Goal: Task Accomplishment & Management: Complete application form

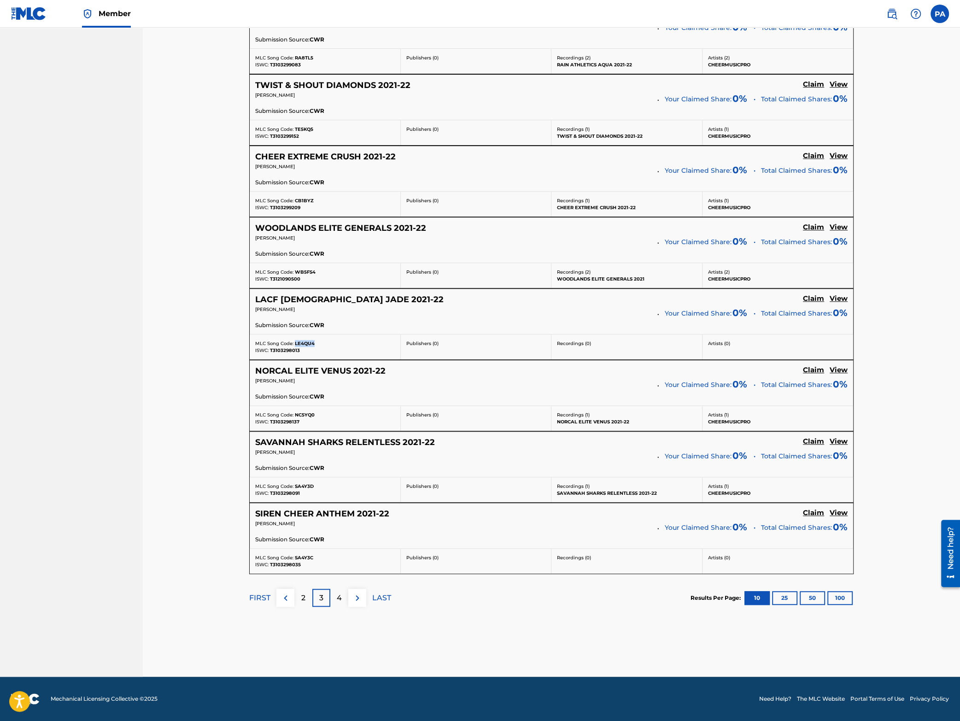
scroll to position [521, 0]
click at [289, 417] on div "MLC Song Code: NC5YQ0" at bounding box center [325, 414] width 140 height 7
click at [282, 421] on span "T3103298137" at bounding box center [284, 422] width 29 height 6
copy div "T3103298137"
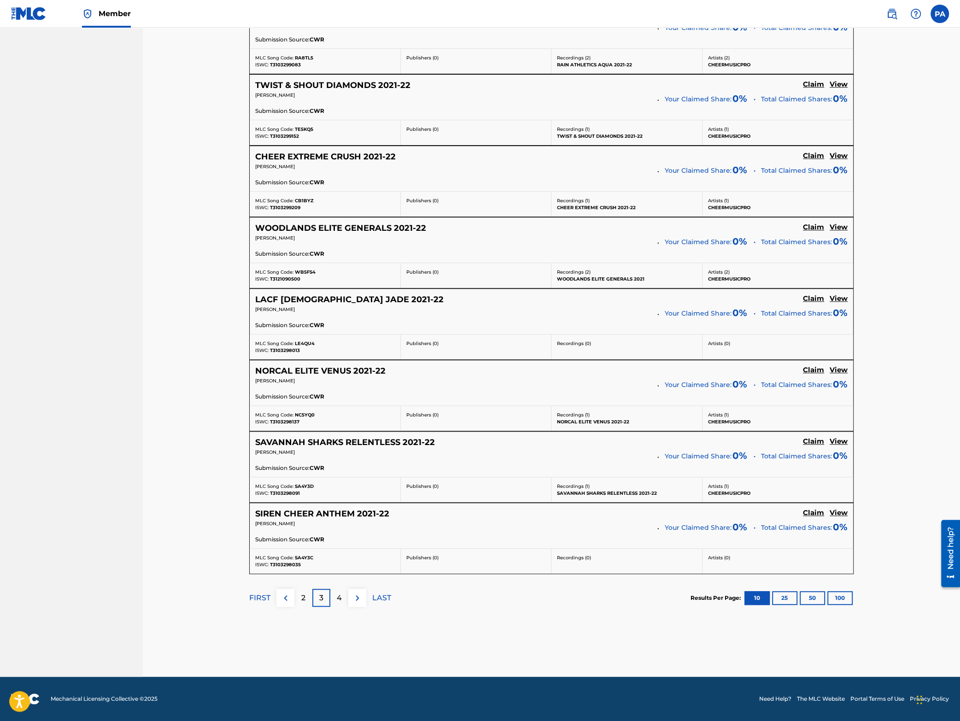
click at [306, 413] on span "NC5YQ0" at bounding box center [305, 415] width 20 height 6
click at [306, 414] on span "NC5YQ0" at bounding box center [305, 415] width 20 height 6
copy div "NC5YQ0"
click at [279, 566] on span "T3103298035" at bounding box center [285, 564] width 31 height 6
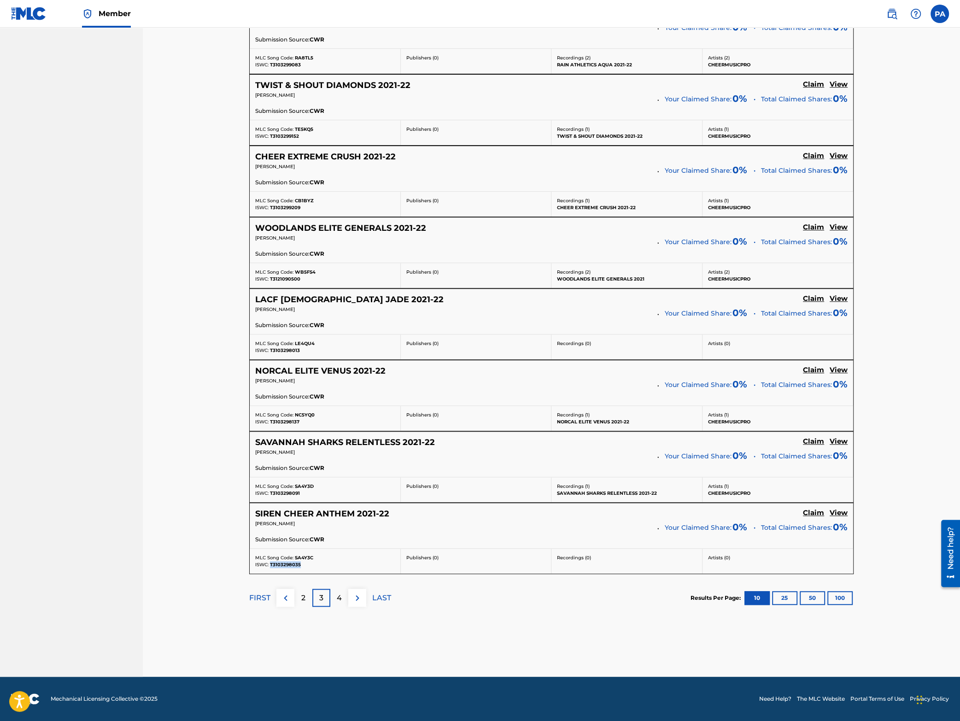
copy div "T3103298035"
click at [306, 558] on span "SA4Y3C" at bounding box center [304, 557] width 18 height 6
copy div "SA4Y3C"
click at [279, 564] on span "T3103298035" at bounding box center [285, 564] width 31 height 6
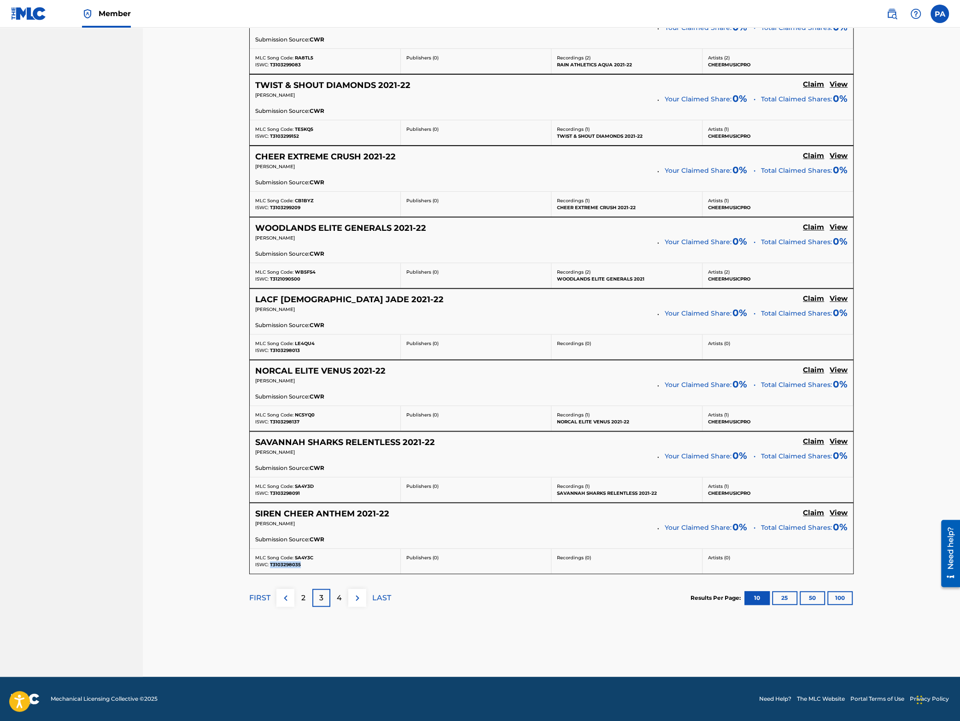
click at [279, 564] on span "T3103298035" at bounding box center [285, 564] width 31 height 6
copy div "T3103298035"
click at [359, 600] on img at bounding box center [357, 597] width 11 height 11
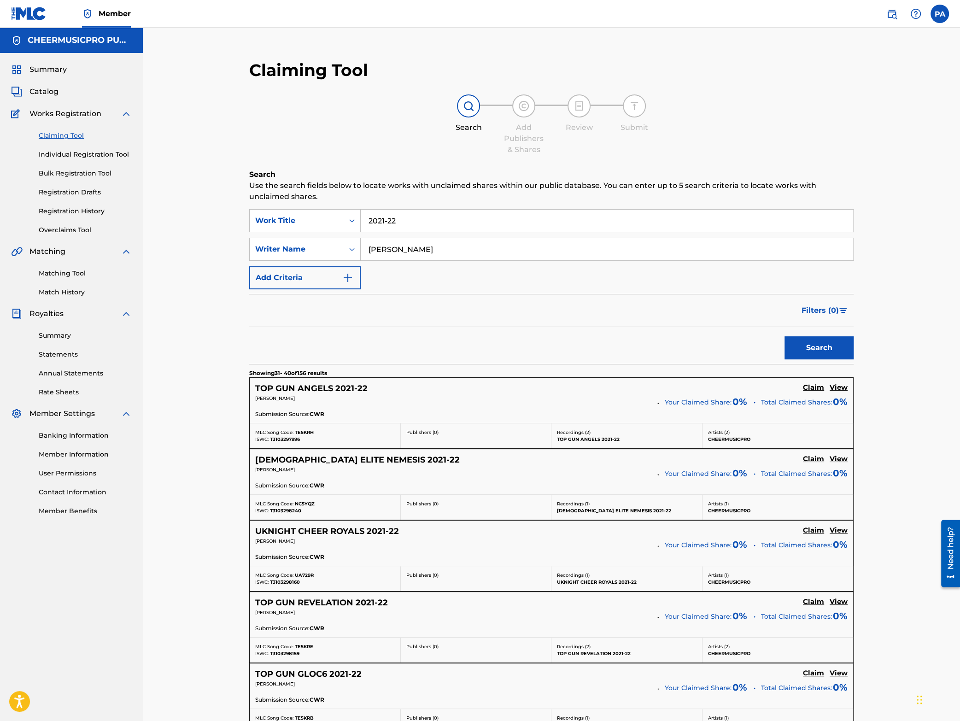
scroll to position [161, 0]
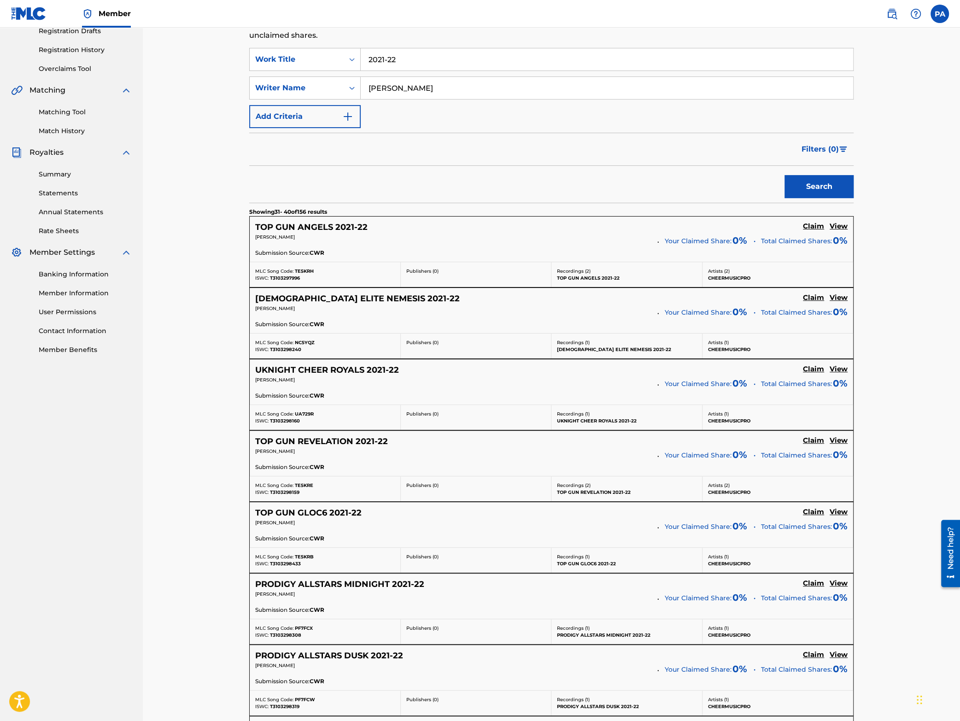
click at [283, 279] on span "T3103297996" at bounding box center [285, 278] width 30 height 6
copy div "T3103297996"
click at [307, 272] on span "TE5KRH" at bounding box center [304, 271] width 19 height 6
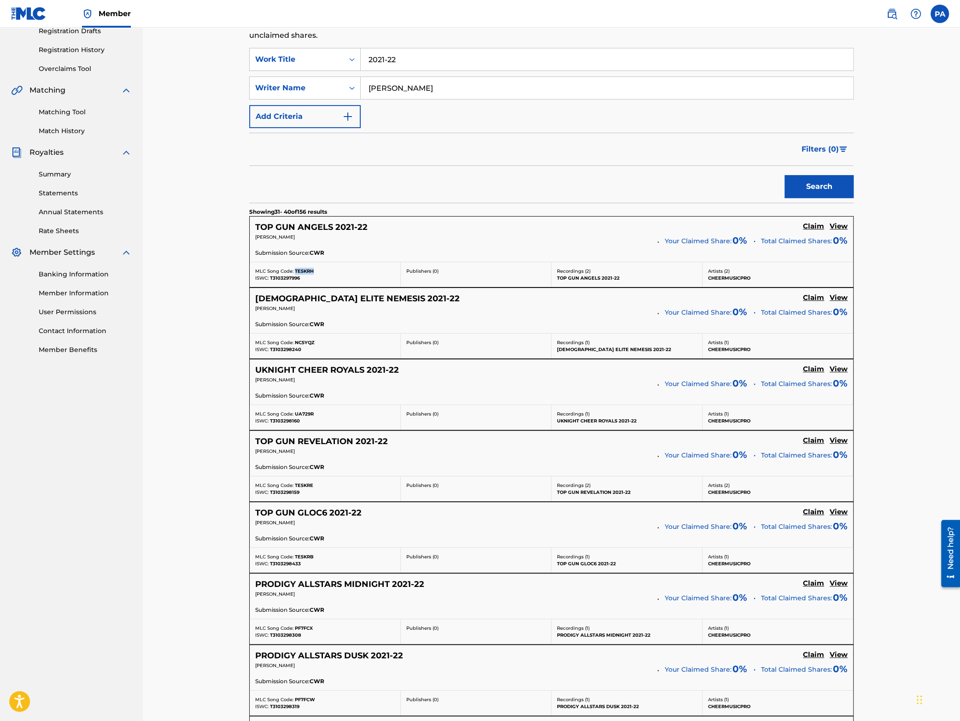
copy div "TE5KRH"
click at [285, 349] on span "T3103298240" at bounding box center [285, 349] width 31 height 6
click at [285, 350] on span "T3103298240" at bounding box center [285, 349] width 31 height 6
copy div "T3103298240"
click at [310, 343] on span "NC5YQZ" at bounding box center [305, 342] width 20 height 6
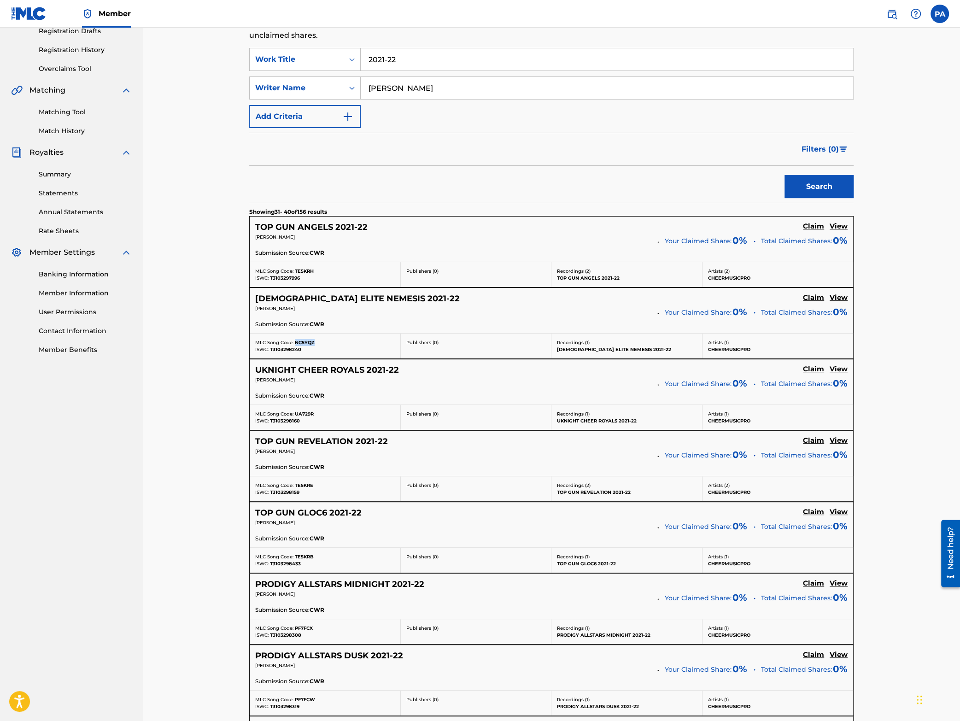
click at [310, 343] on span "NC5YQZ" at bounding box center [305, 342] width 20 height 6
copy div "NC5YQZ"
click at [290, 419] on span "T3103298160" at bounding box center [285, 421] width 30 height 6
copy div "T3103298160"
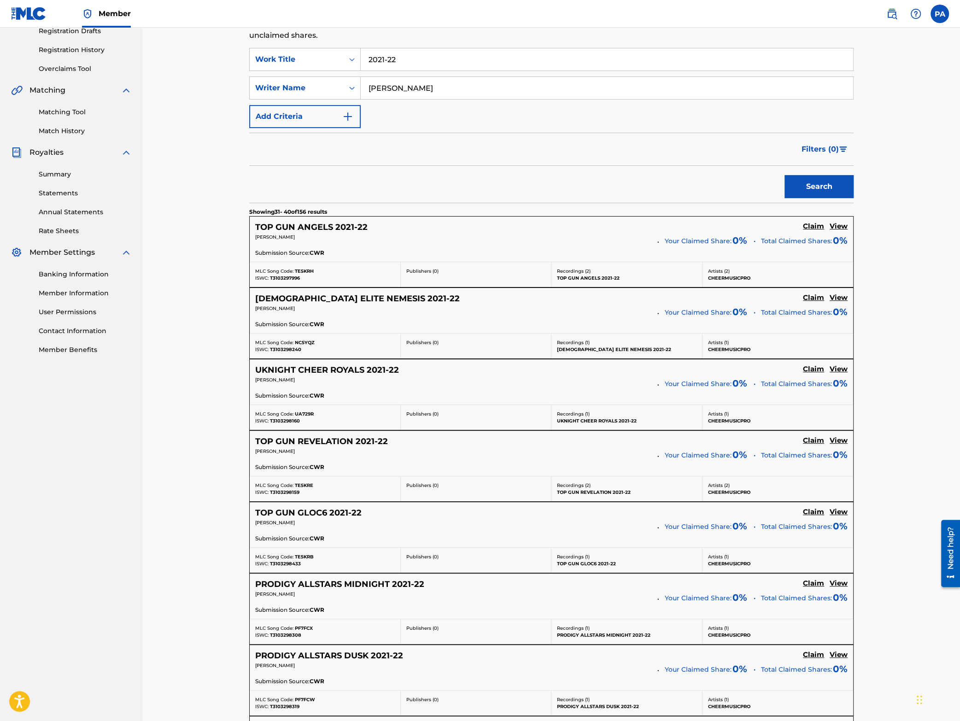
click at [306, 412] on span "UA729R" at bounding box center [304, 414] width 19 height 6
click at [284, 494] on span "T3103298159" at bounding box center [284, 492] width 29 height 6
click at [303, 488] on span "TE5KRE" at bounding box center [304, 485] width 18 height 6
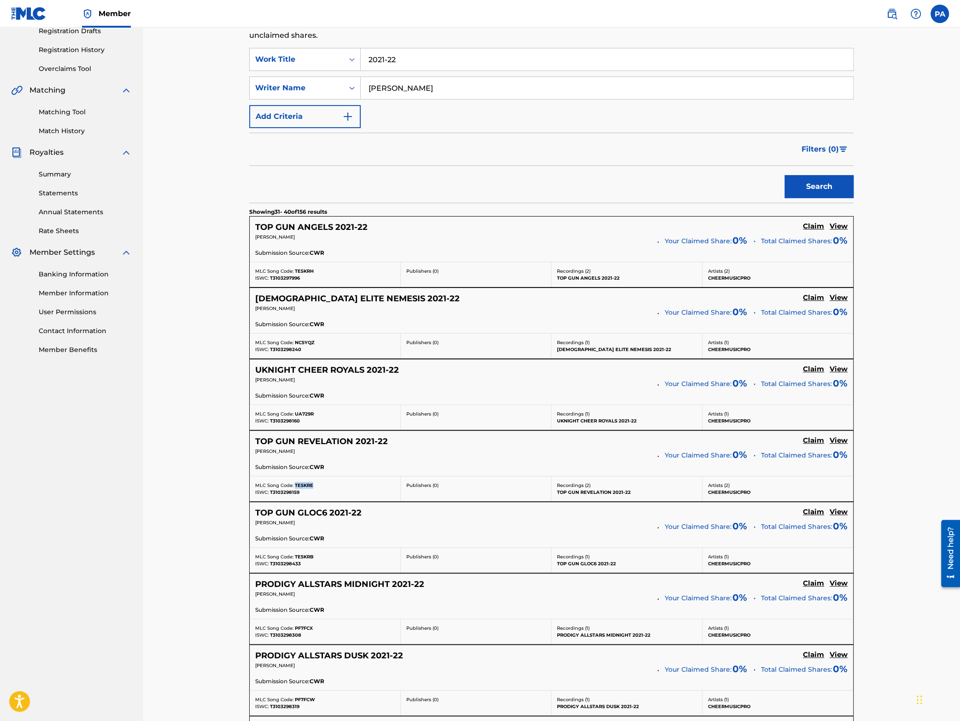
click at [303, 488] on span "TE5KRE" at bounding box center [304, 485] width 18 height 6
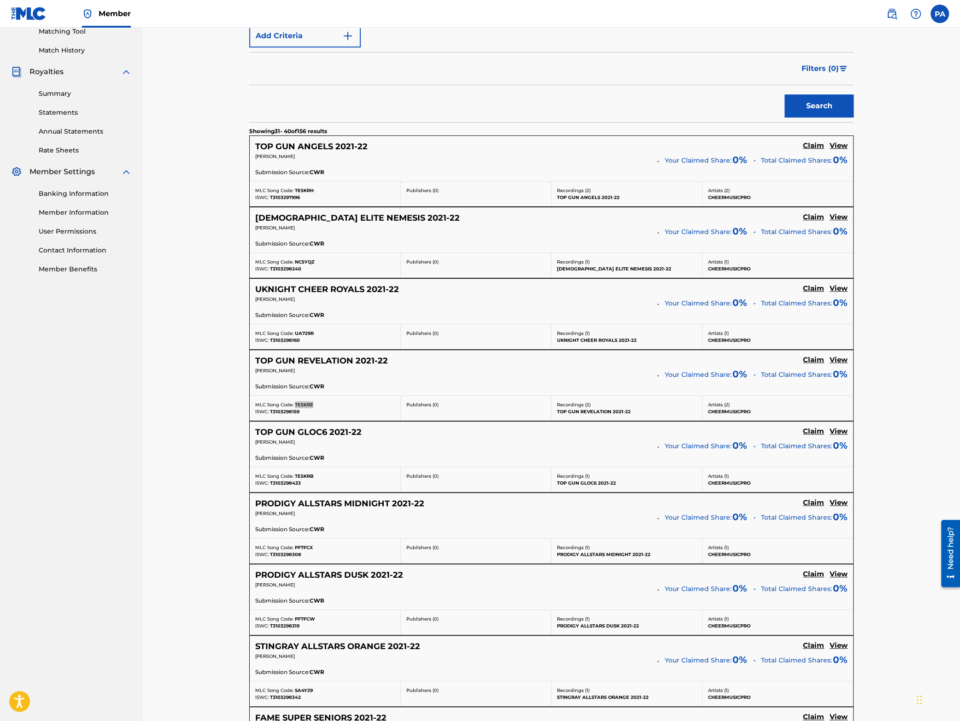
scroll to position [282, 0]
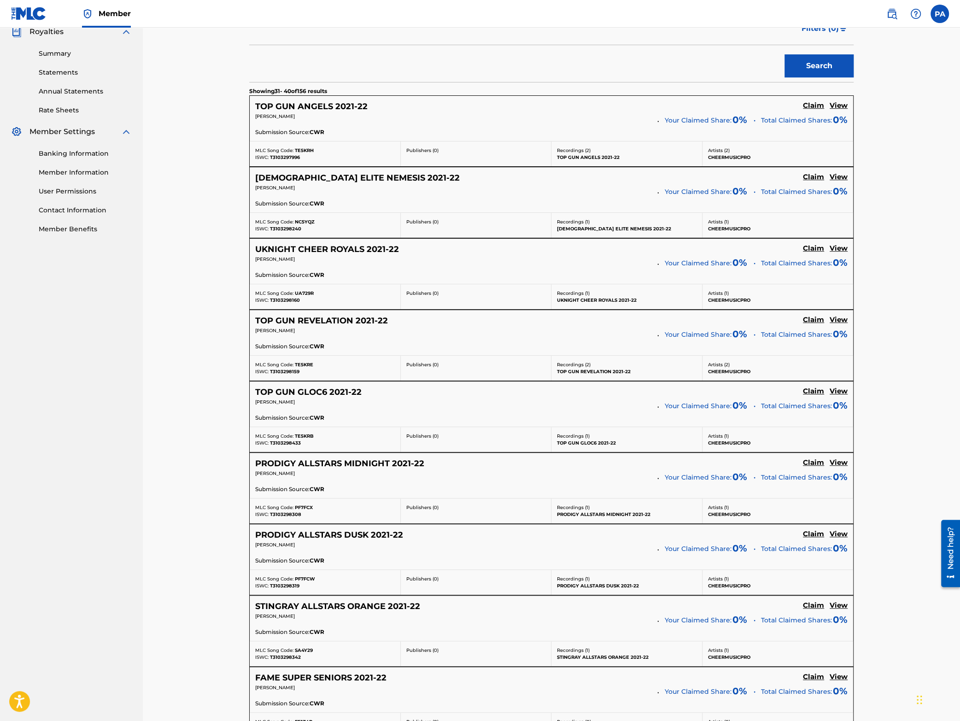
click at [278, 439] on div "MLC Song Code: TE5KRB" at bounding box center [325, 435] width 140 height 7
click at [280, 446] on span "T3103298433" at bounding box center [285, 443] width 31 height 6
click at [306, 439] on span "TE5KRB" at bounding box center [304, 436] width 19 height 6
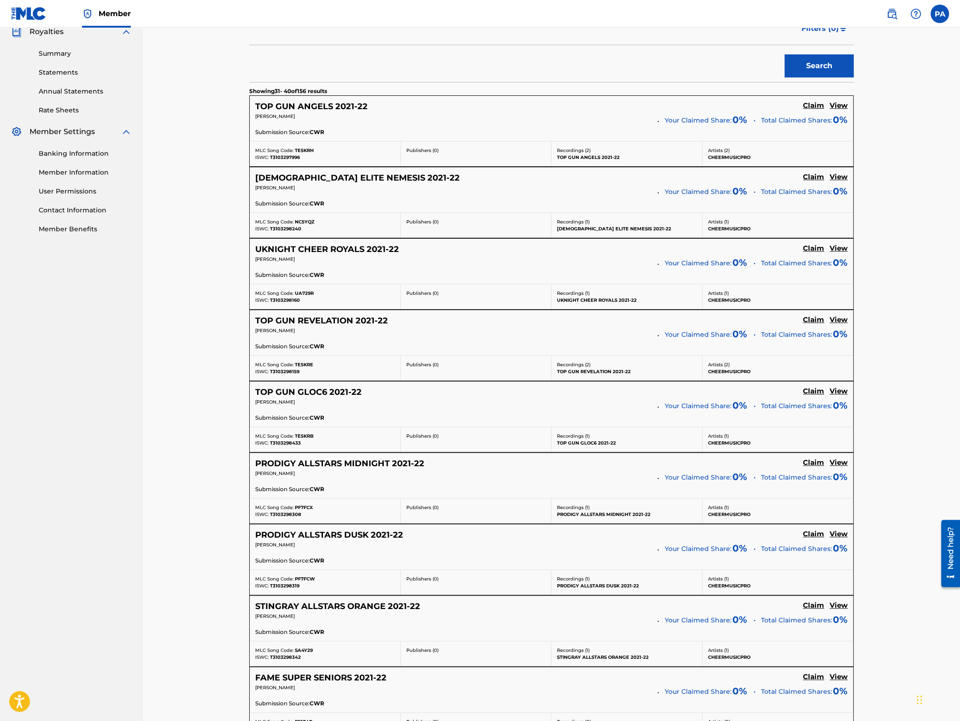
click at [284, 517] on span "T3103298308" at bounding box center [285, 514] width 31 height 6
click at [304, 509] on span "PF7FCX" at bounding box center [304, 507] width 18 height 6
click at [351, 513] on div "ISWC: T3103298308" at bounding box center [325, 514] width 140 height 7
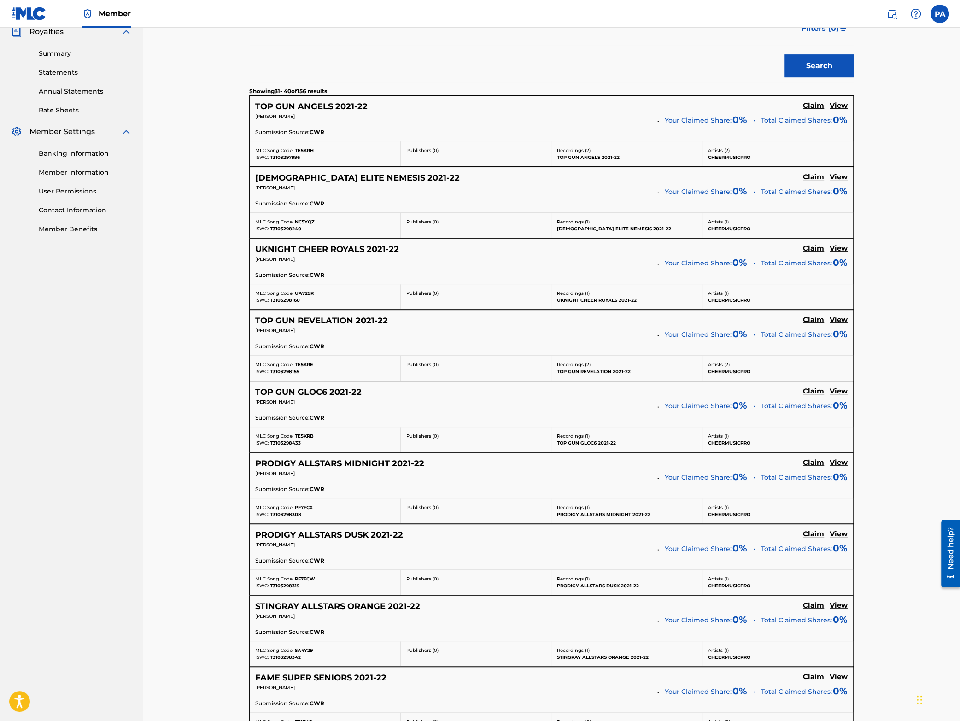
click at [287, 587] on span "T3103298319" at bounding box center [284, 585] width 29 height 6
click at [305, 582] on span "PF7FCW" at bounding box center [305, 579] width 20 height 6
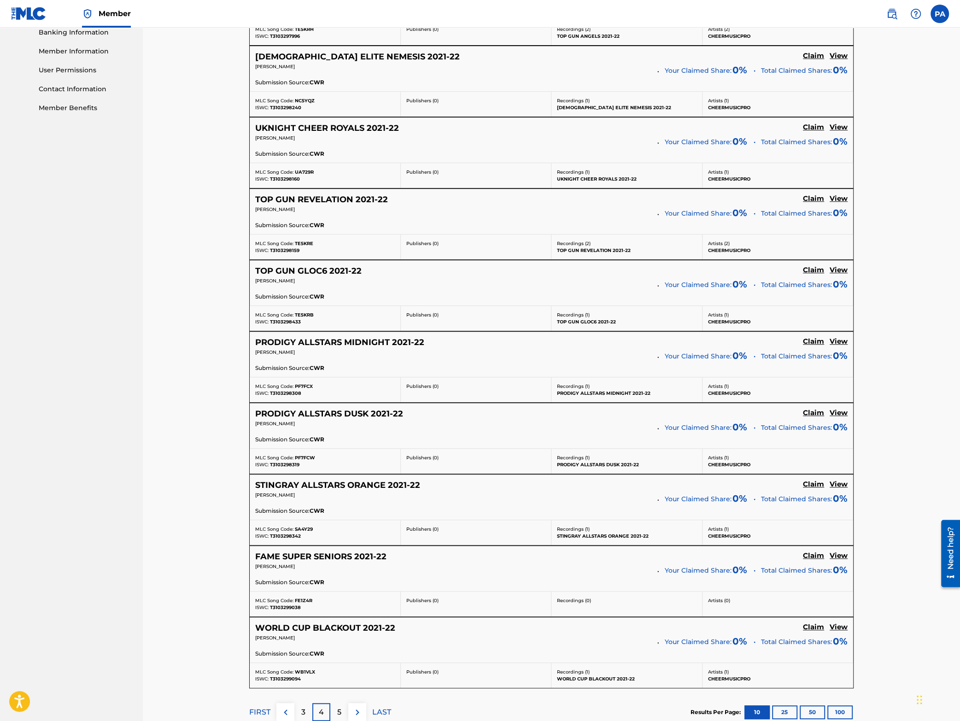
click at [279, 536] on span "T3103298342" at bounding box center [285, 536] width 31 height 6
click at [307, 532] on span "SA4Y29" at bounding box center [304, 529] width 18 height 6
click at [283, 608] on span "T3103299038" at bounding box center [285, 607] width 31 height 6
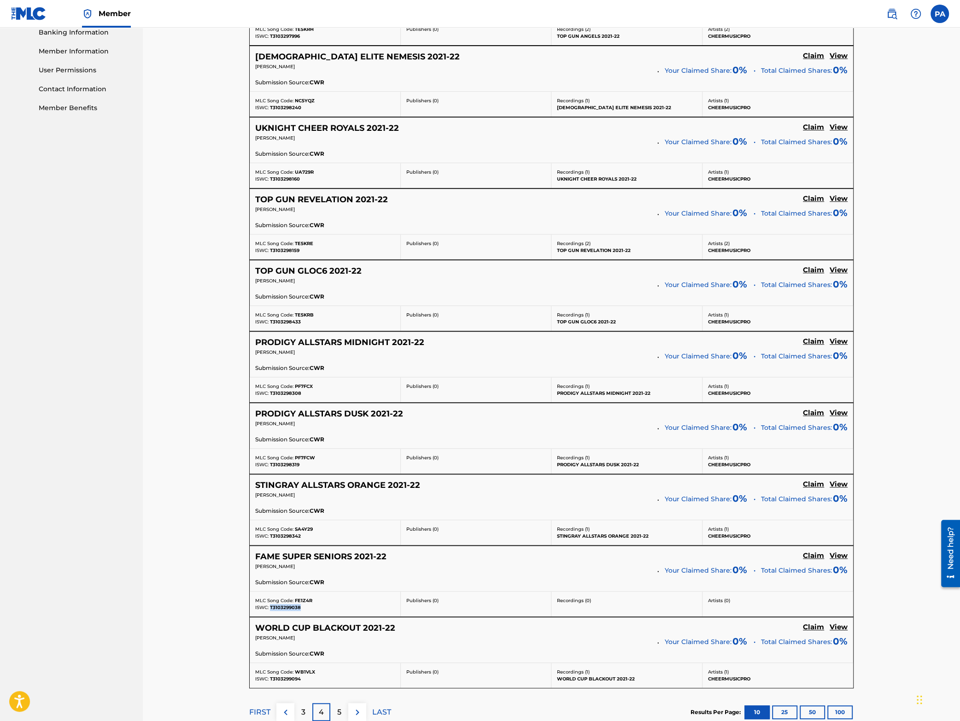
click at [283, 608] on span "T3103299038" at bounding box center [285, 607] width 31 height 6
click at [303, 603] on span "FE1Z4R" at bounding box center [303, 600] width 17 height 6
click at [285, 681] on span "T3103299094" at bounding box center [285, 678] width 31 height 6
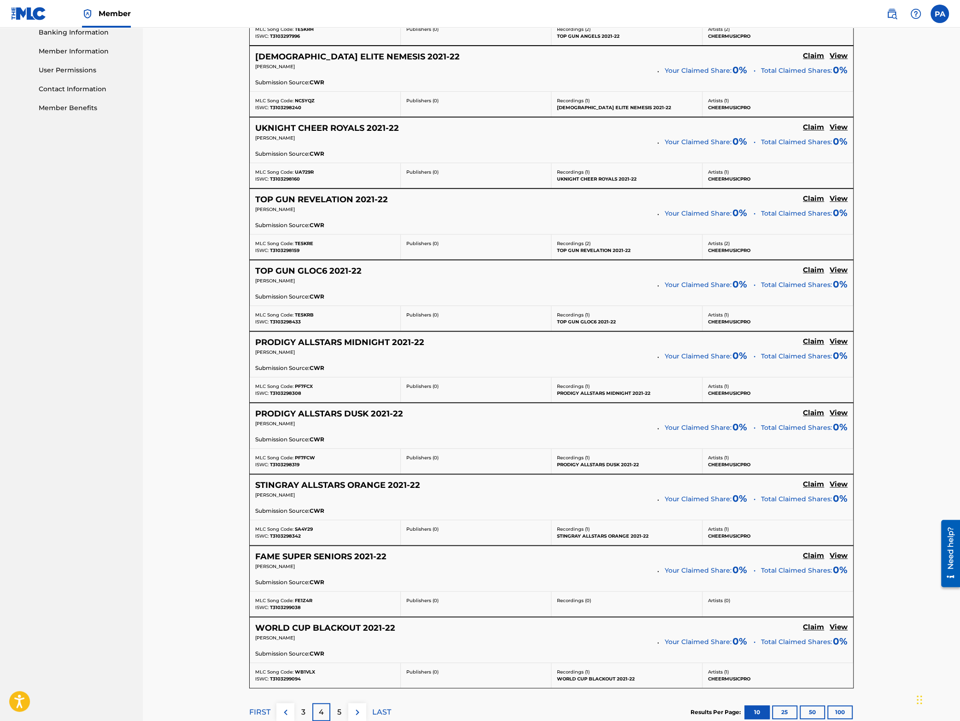
click at [304, 675] on span "WB1VLX" at bounding box center [305, 672] width 20 height 6
click at [303, 675] on span "WB1VLX" at bounding box center [305, 672] width 20 height 6
click at [359, 716] on img at bounding box center [357, 711] width 11 height 11
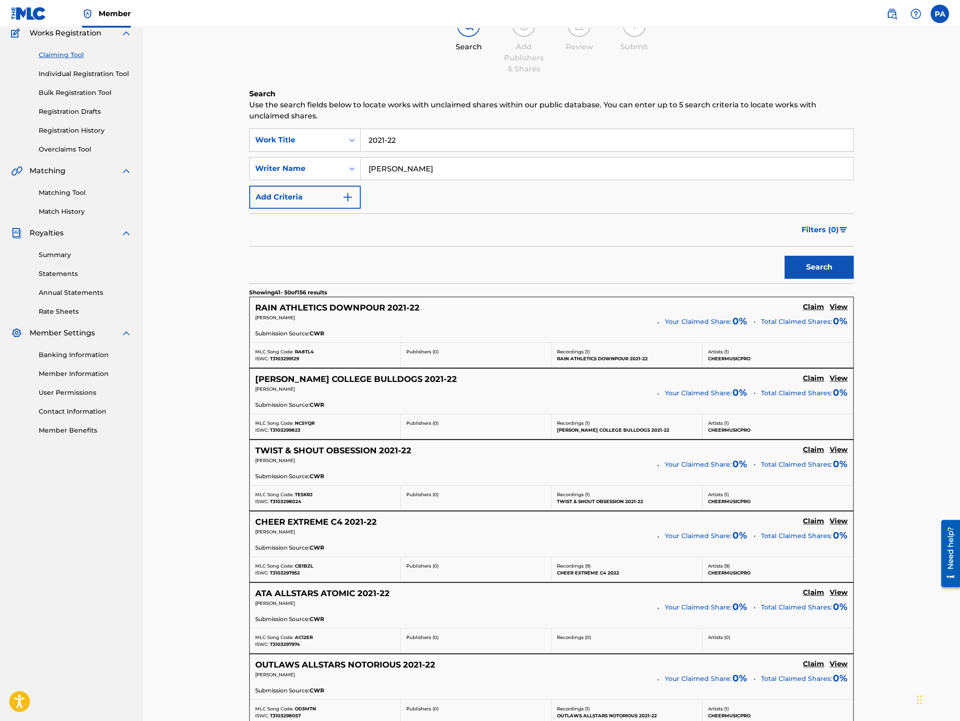
scroll to position [161, 0]
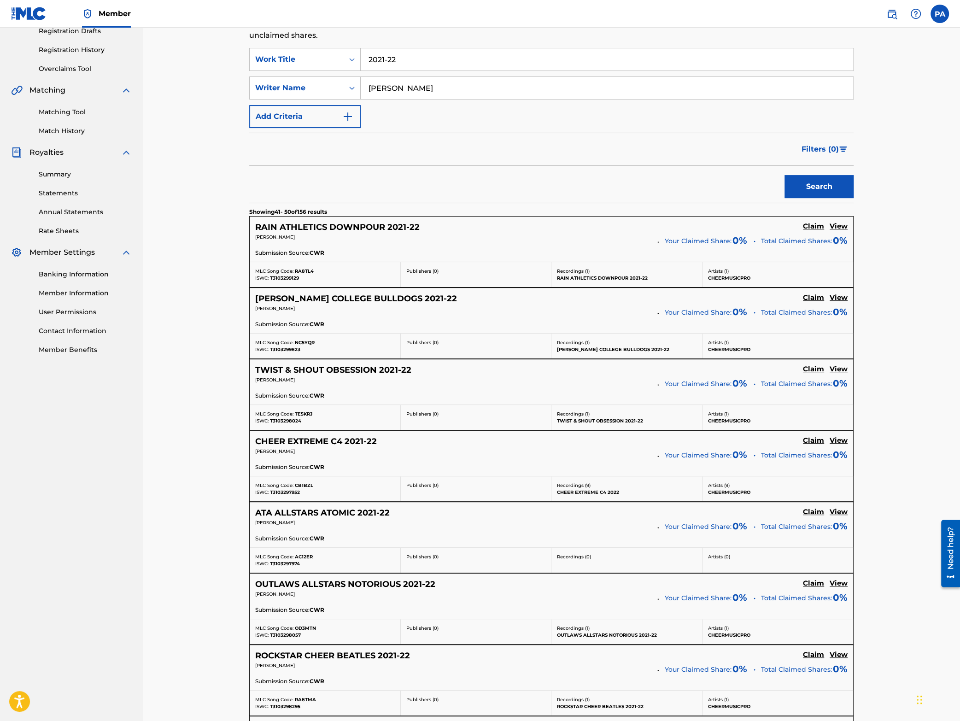
click at [279, 278] on span "T3103299129" at bounding box center [284, 278] width 29 height 6
click at [305, 269] on span "RA8TL4" at bounding box center [304, 271] width 19 height 6
click at [287, 348] on span "T3103299823" at bounding box center [285, 349] width 30 height 6
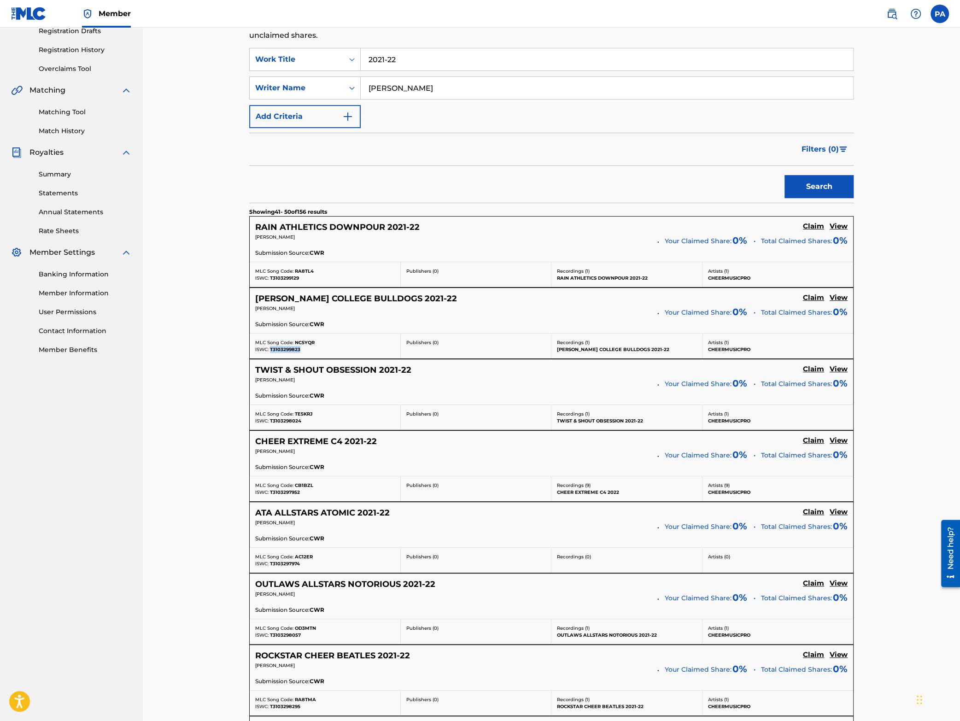
click at [287, 348] on span "T3103299823" at bounding box center [285, 349] width 30 height 6
click at [302, 344] on span "NC5YQR" at bounding box center [305, 342] width 20 height 6
click at [279, 423] on span "T3103298024" at bounding box center [285, 421] width 31 height 6
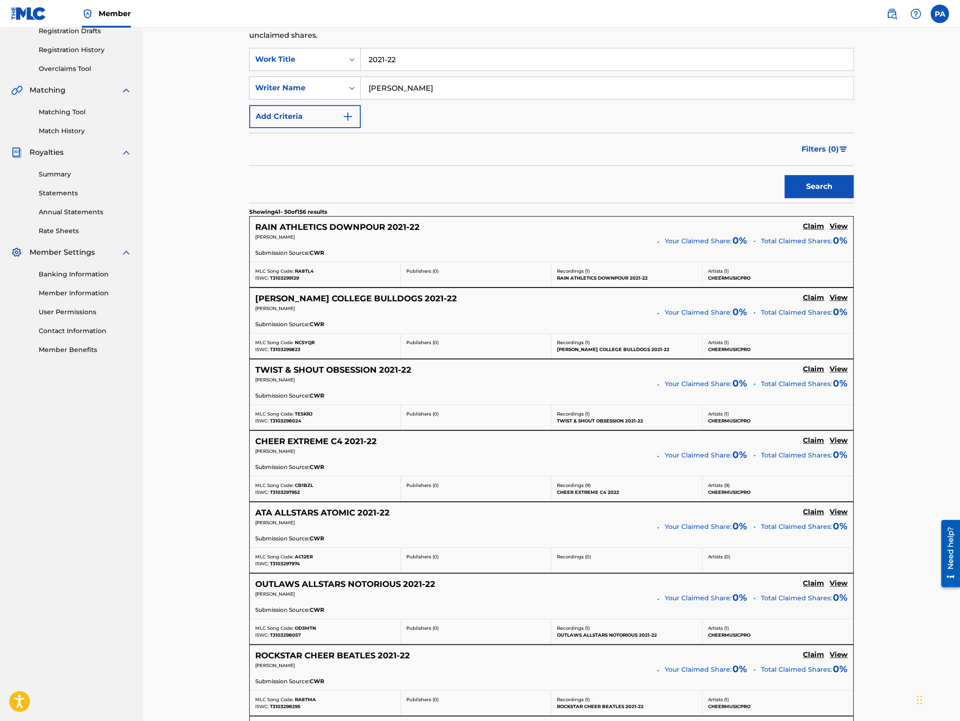
click at [308, 416] on span "TE5KRJ" at bounding box center [303, 414] width 17 height 6
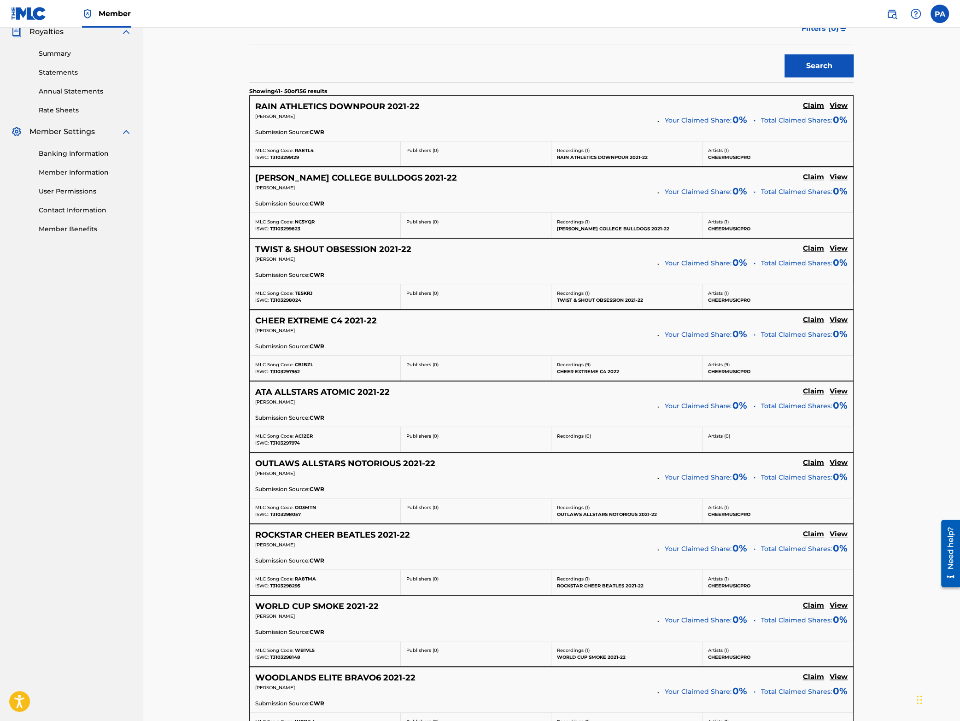
click at [291, 372] on span "T3103297952" at bounding box center [285, 371] width 30 height 6
click at [359, 366] on div "MLC Song Code: CB1BZL" at bounding box center [325, 364] width 140 height 7
click at [150, 456] on div "Claiming Tool Search Add Publishers & Shares Review Submit Search Use the searc…" at bounding box center [551, 329] width 817 height 1166
click at [291, 371] on span "T3103297952" at bounding box center [285, 371] width 30 height 6
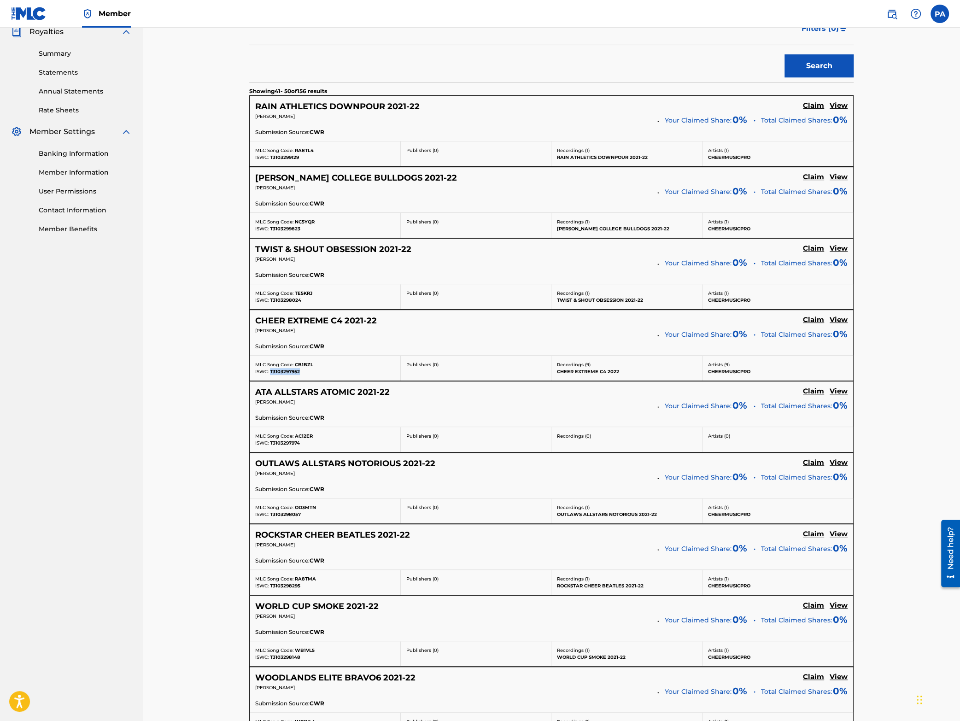
click at [291, 371] on span "T3103297952" at bounding box center [285, 371] width 30 height 6
click at [306, 366] on span "CB1BZL" at bounding box center [304, 364] width 18 height 6
click at [305, 367] on span "CB1BZL" at bounding box center [304, 364] width 18 height 6
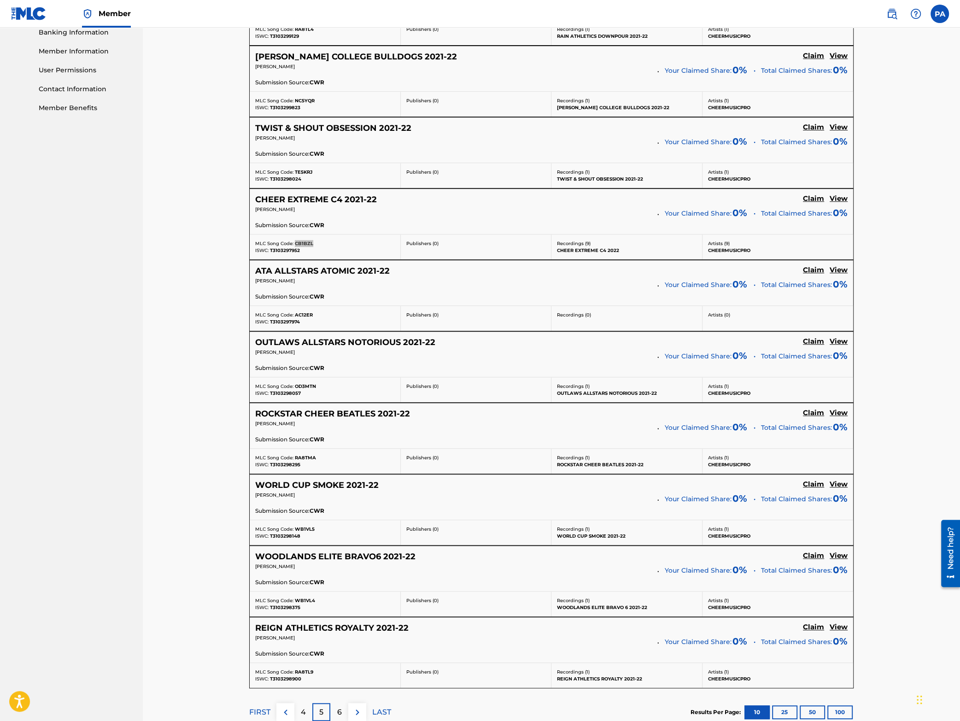
scroll to position [443, 0]
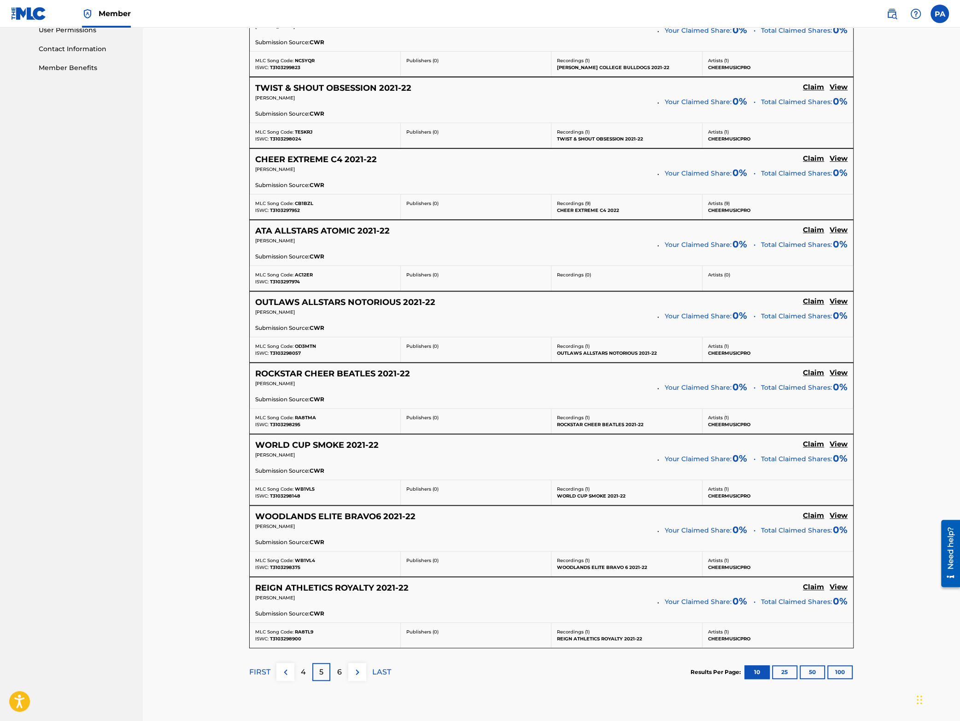
click at [281, 282] on span "T3103297974" at bounding box center [285, 282] width 30 height 6
click at [305, 276] on span "AC12ER" at bounding box center [304, 275] width 18 height 6
click at [287, 354] on span "T3103298057" at bounding box center [285, 353] width 31 height 6
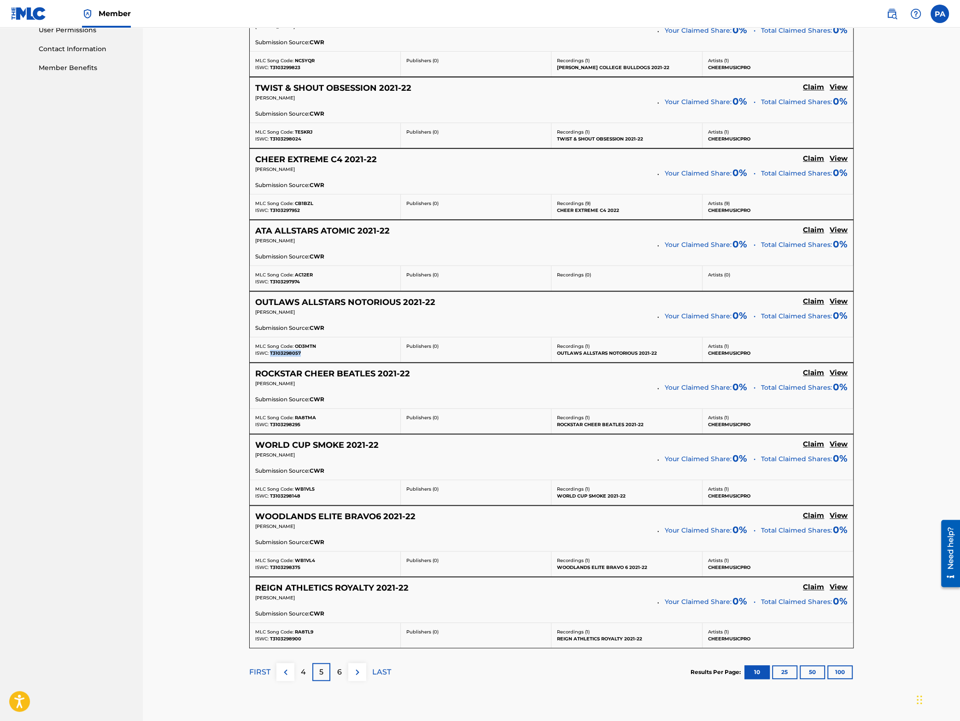
click at [287, 354] on span "T3103298057" at bounding box center [285, 353] width 31 height 6
click at [309, 419] on span "RA8TMA" at bounding box center [305, 417] width 21 height 6
click at [306, 348] on span "OD3MTN" at bounding box center [305, 346] width 21 height 6
click at [307, 348] on span "OD3MTN" at bounding box center [305, 346] width 21 height 6
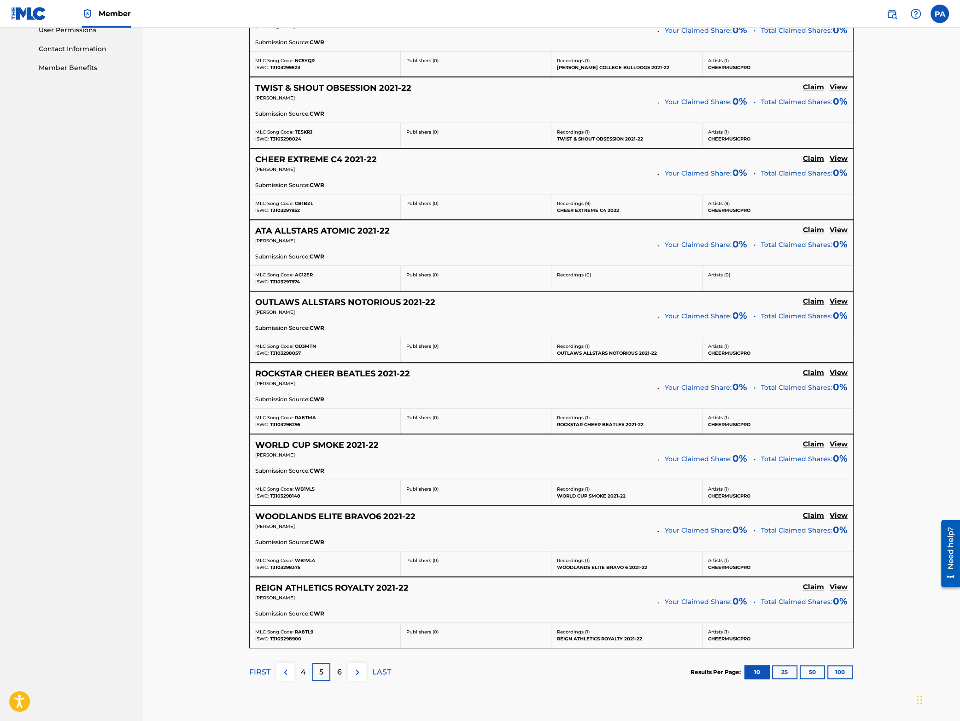
click at [283, 499] on span "T3103298148" at bounding box center [285, 496] width 30 height 6
click at [308, 492] on span "WB1VL5" at bounding box center [305, 489] width 20 height 6
click at [288, 426] on span "T3103298295" at bounding box center [285, 424] width 30 height 6
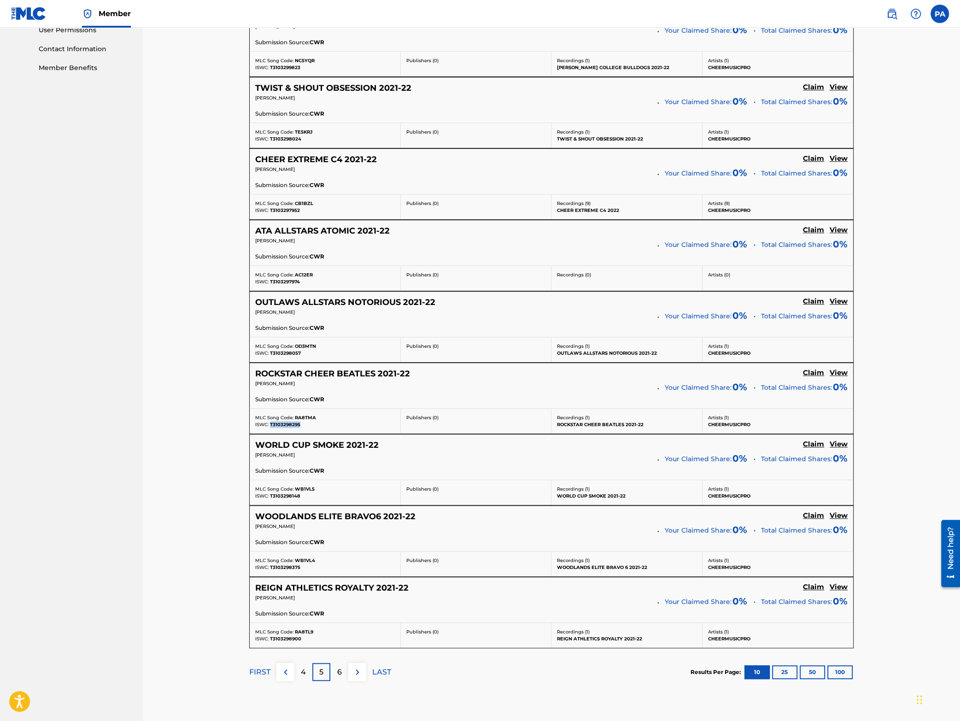
click at [288, 426] on span "T3103298295" at bounding box center [285, 424] width 30 height 6
click at [302, 419] on span "RA8TMA" at bounding box center [305, 417] width 21 height 6
click at [118, 453] on nav "CHEERMUSICPRO PUBLISHING Summary Catalog Works Registration Claiming Tool Indiv…" at bounding box center [71, 168] width 143 height 1166
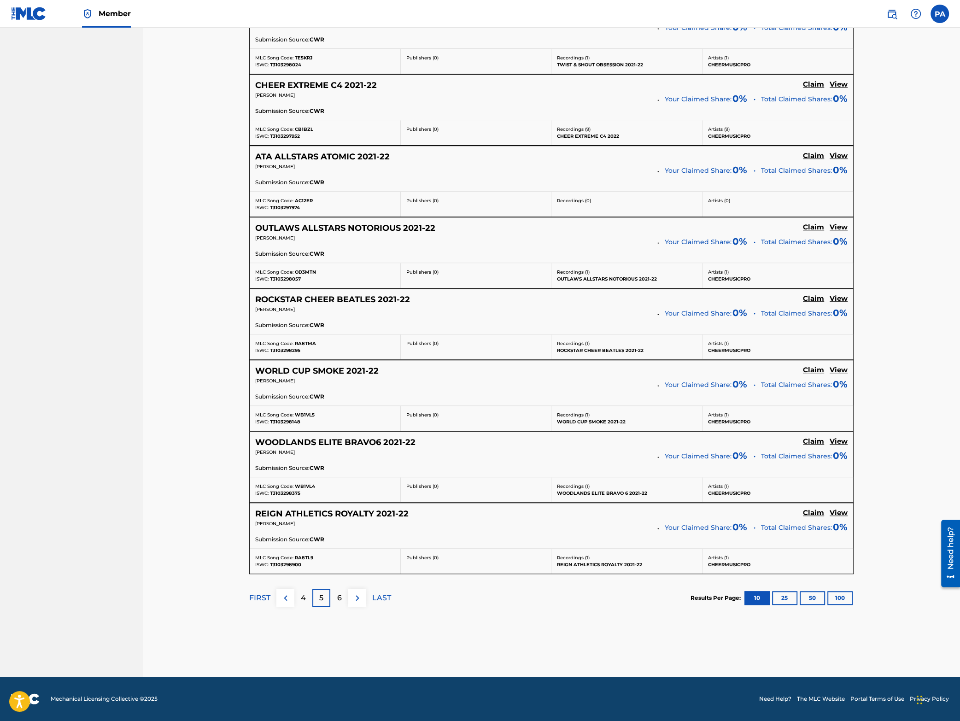
click at [282, 492] on span "T3103298375" at bounding box center [285, 493] width 30 height 6
click at [307, 486] on span "WB1VL4" at bounding box center [305, 486] width 20 height 6
click at [287, 564] on span "T3103298900" at bounding box center [285, 564] width 31 height 6
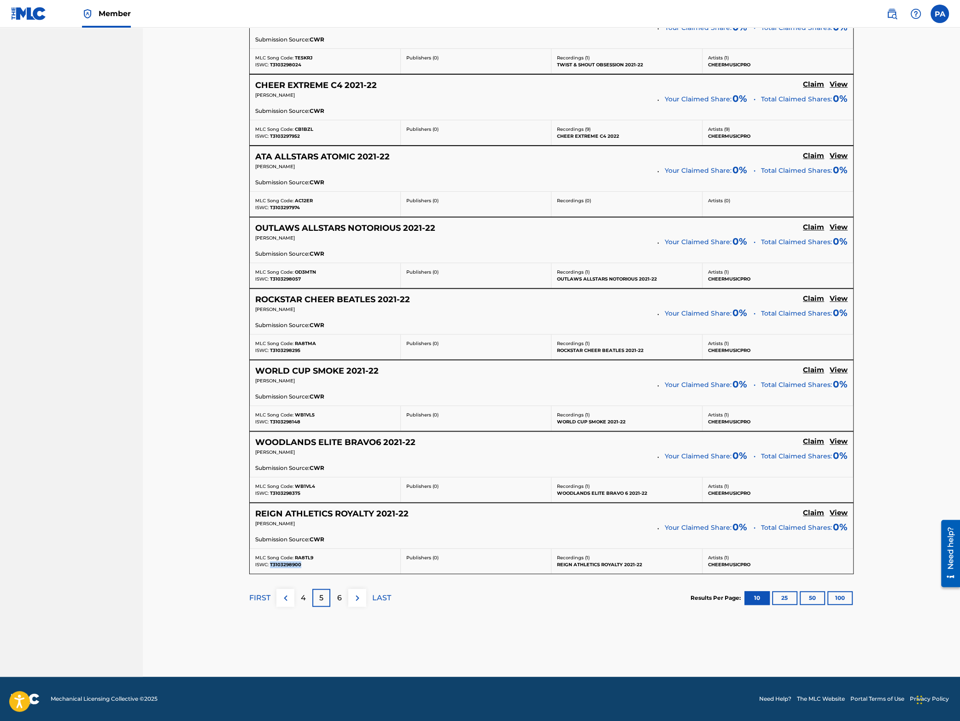
click at [287, 564] on span "T3103298900" at bounding box center [285, 564] width 31 height 6
click at [308, 559] on span "RA8TL9" at bounding box center [304, 557] width 18 height 6
click at [357, 597] on img at bounding box center [357, 597] width 11 height 11
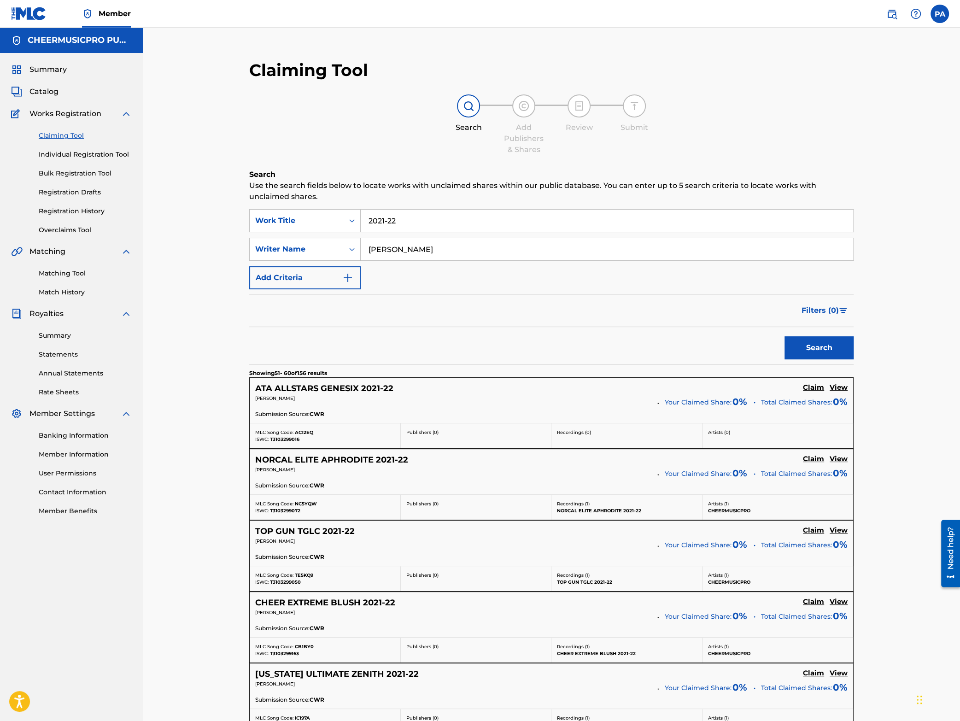
click at [305, 435] on span "AC12EQ" at bounding box center [304, 432] width 18 height 6
click at [289, 513] on span "T3103299072" at bounding box center [285, 510] width 30 height 6
click at [309, 505] on span "NC5YQW" at bounding box center [306, 503] width 22 height 6
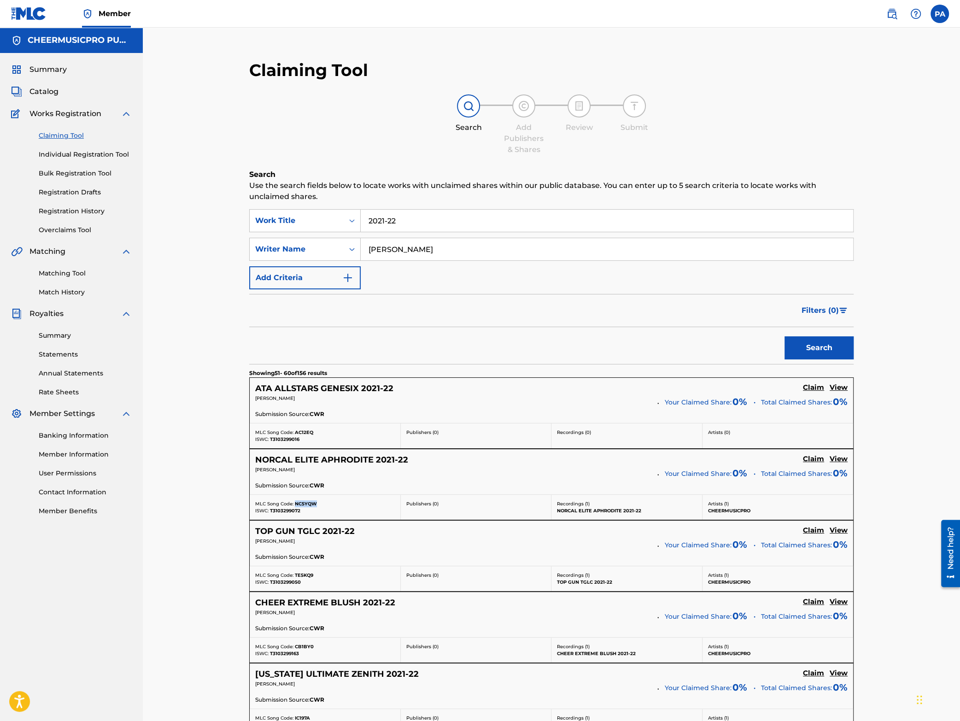
click at [309, 505] on span "NC5YQW" at bounding box center [306, 503] width 22 height 6
click at [276, 585] on span "T3103299050" at bounding box center [285, 582] width 31 height 6
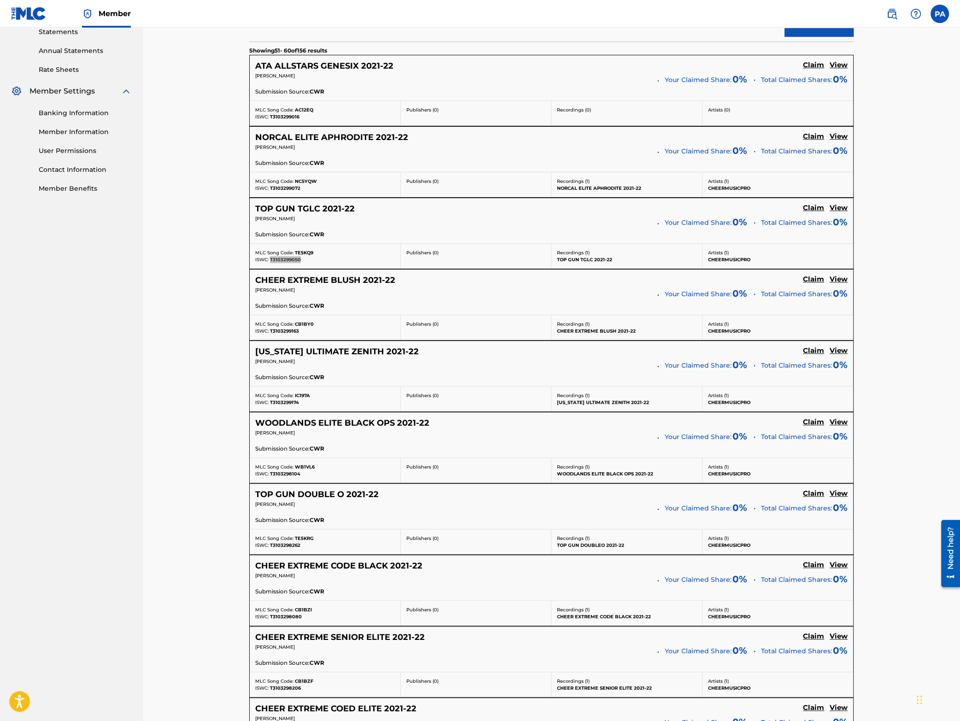
scroll to position [362, 0]
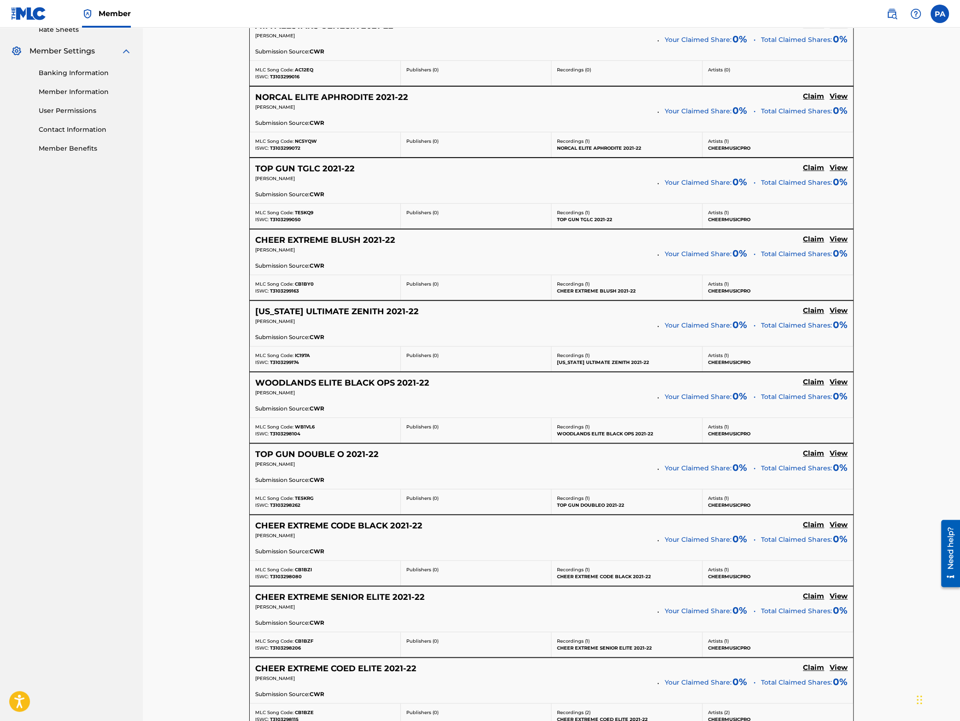
click at [306, 210] on div "MLC Song Code: TE5KQ9" at bounding box center [325, 212] width 140 height 7
click at [306, 283] on span "CB1BY0" at bounding box center [304, 284] width 19 height 6
click at [287, 364] on span "T3103299174" at bounding box center [284, 362] width 29 height 6
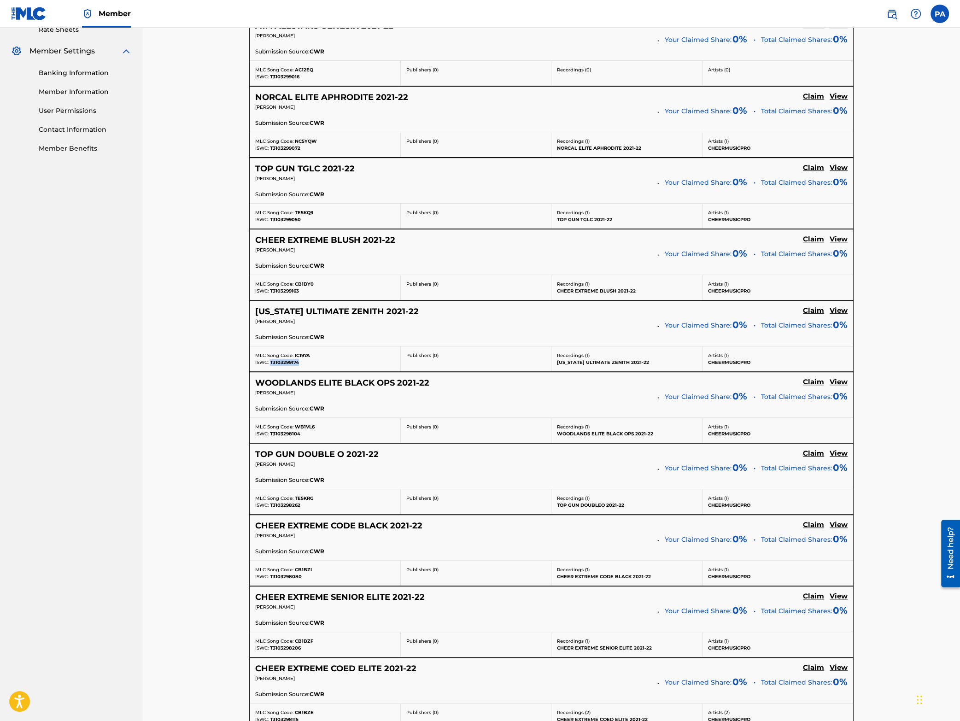
click at [287, 364] on span "T3103299174" at bounding box center [284, 362] width 29 height 6
click at [304, 357] on span "IC197A" at bounding box center [302, 355] width 15 height 6
click at [280, 435] on span "T3103298104" at bounding box center [285, 434] width 30 height 6
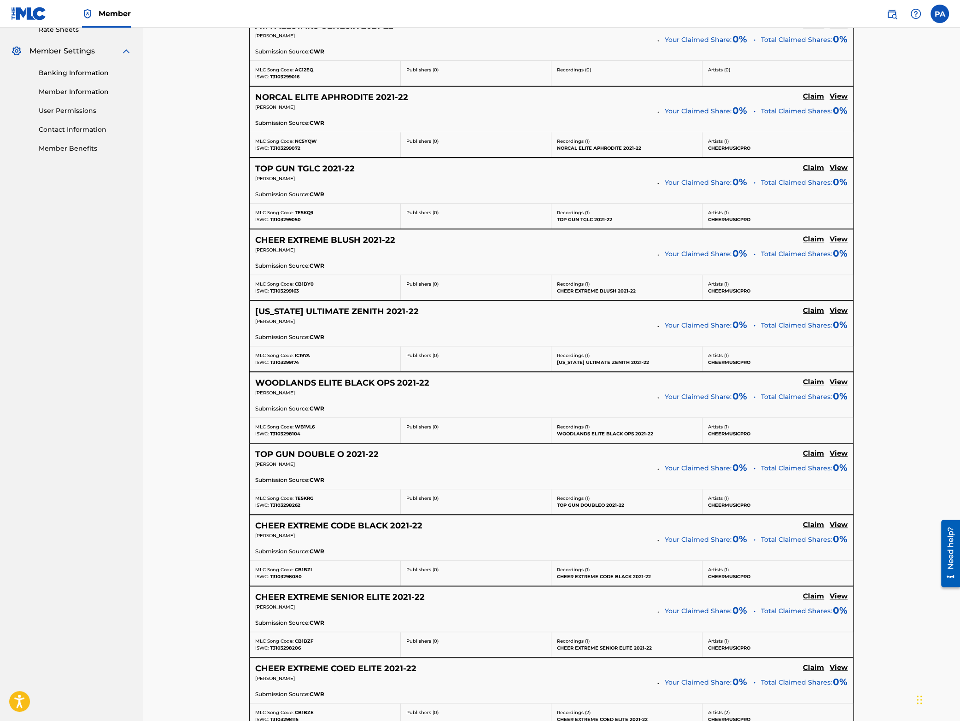
click at [306, 426] on span "WB1VL6" at bounding box center [305, 427] width 20 height 6
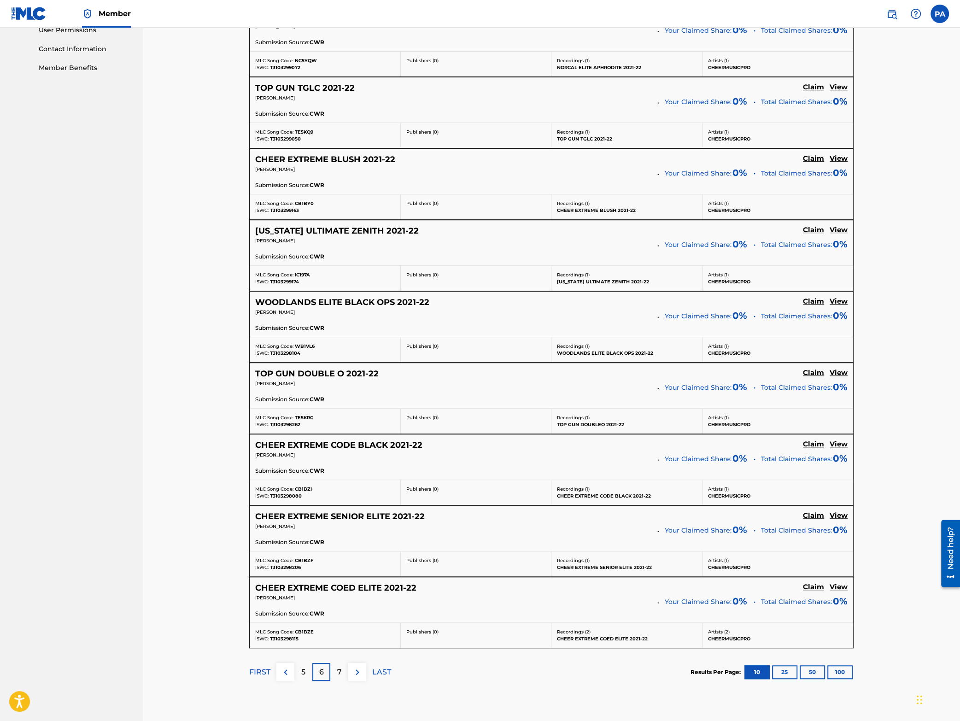
click at [283, 427] on span "T3103298262" at bounding box center [285, 424] width 30 height 6
click at [308, 420] on span "TE5KRG" at bounding box center [304, 417] width 19 height 6
click at [280, 499] on span "T3103298080" at bounding box center [286, 496] width 32 height 6
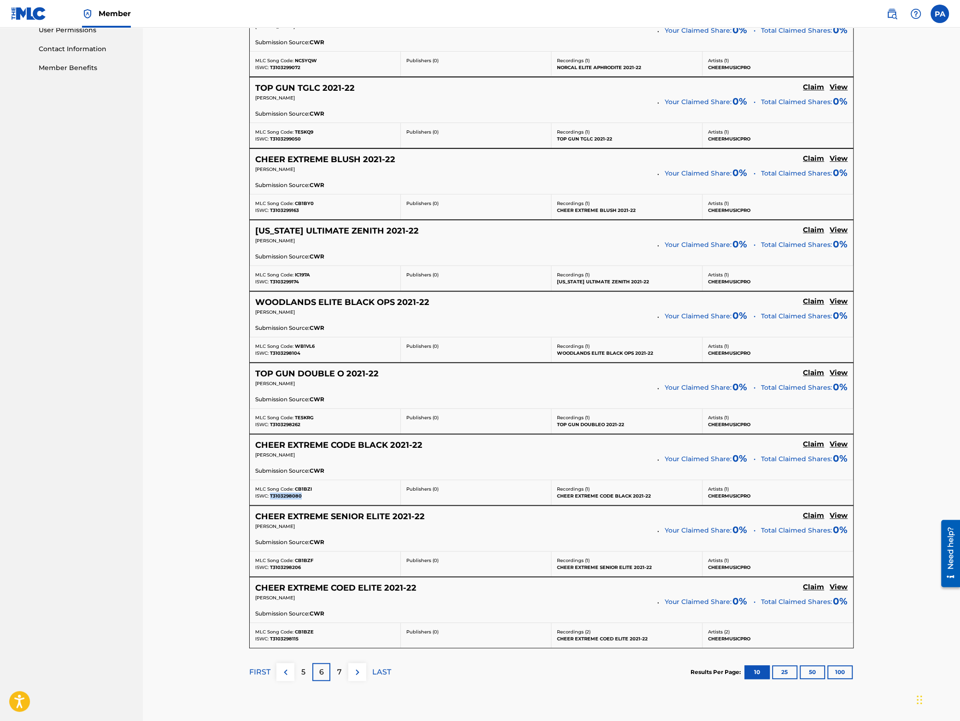
click at [280, 499] on span "T3103298080" at bounding box center [286, 496] width 32 height 6
click at [308, 492] on span "CB1BZI" at bounding box center [303, 489] width 17 height 6
click at [282, 570] on span "T3103298206" at bounding box center [285, 567] width 31 height 6
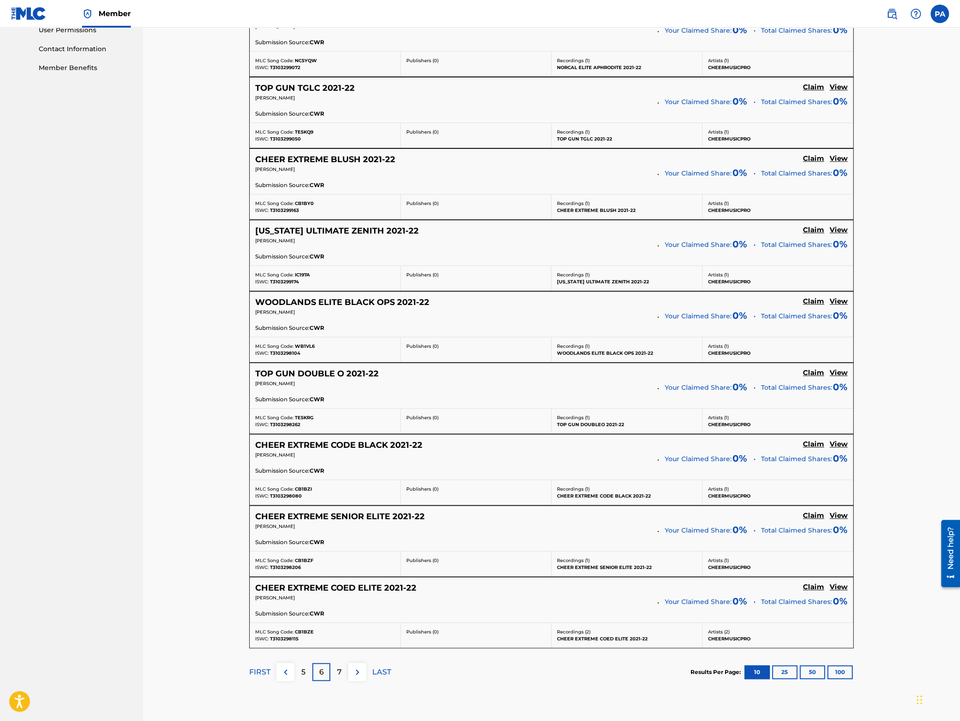
click at [304, 563] on span "CB1BZF" at bounding box center [304, 560] width 18 height 6
click at [285, 570] on span "T3103298206" at bounding box center [285, 567] width 31 height 6
click at [302, 634] on span "CB1BZE" at bounding box center [304, 631] width 19 height 6
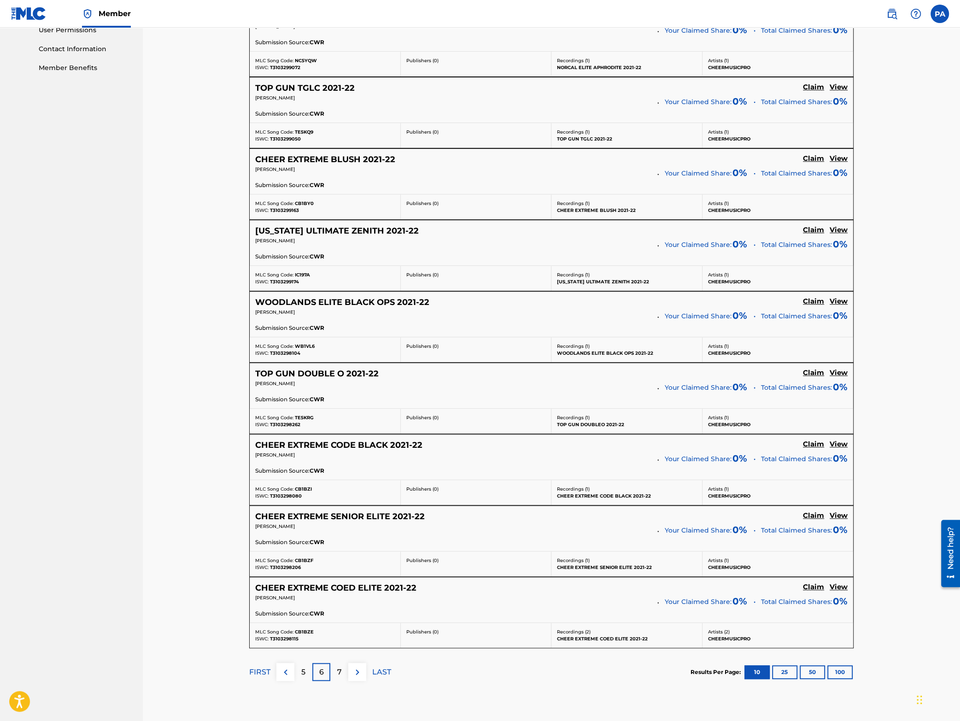
click at [304, 563] on span "CB1BZF" at bounding box center [304, 560] width 18 height 6
click at [380, 677] on p "LAST" at bounding box center [381, 671] width 19 height 11
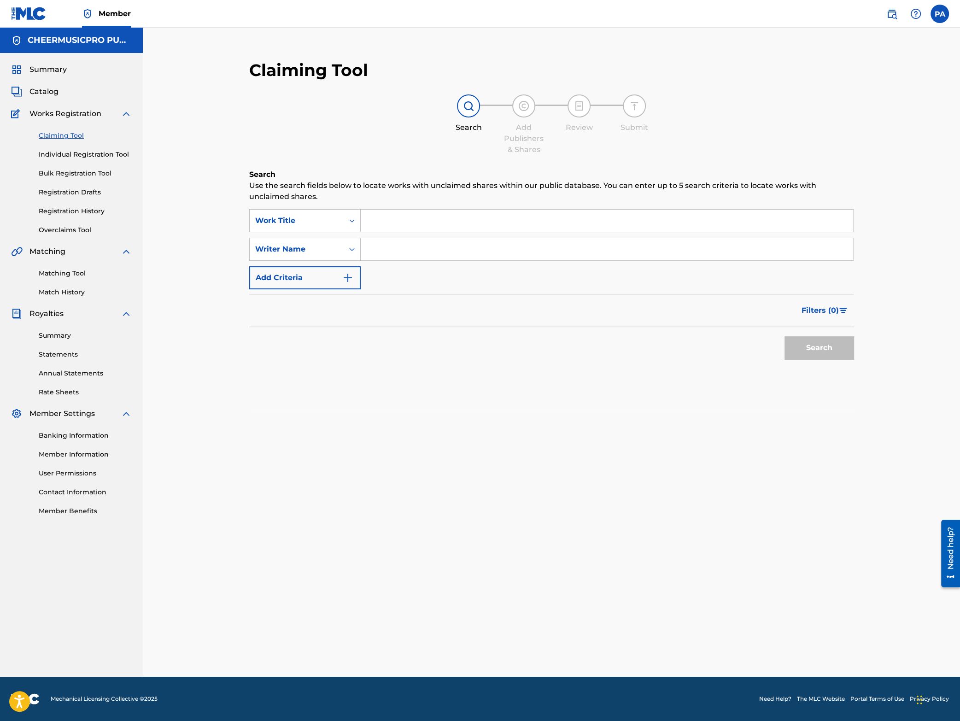
click at [405, 218] on input "Search Form" at bounding box center [607, 220] width 492 height 22
type input "2021-22"
click at [391, 247] on input "Search Form" at bounding box center [607, 249] width 492 height 22
type input "[PERSON_NAME]"
click at [818, 350] on button "Search" at bounding box center [818, 347] width 69 height 23
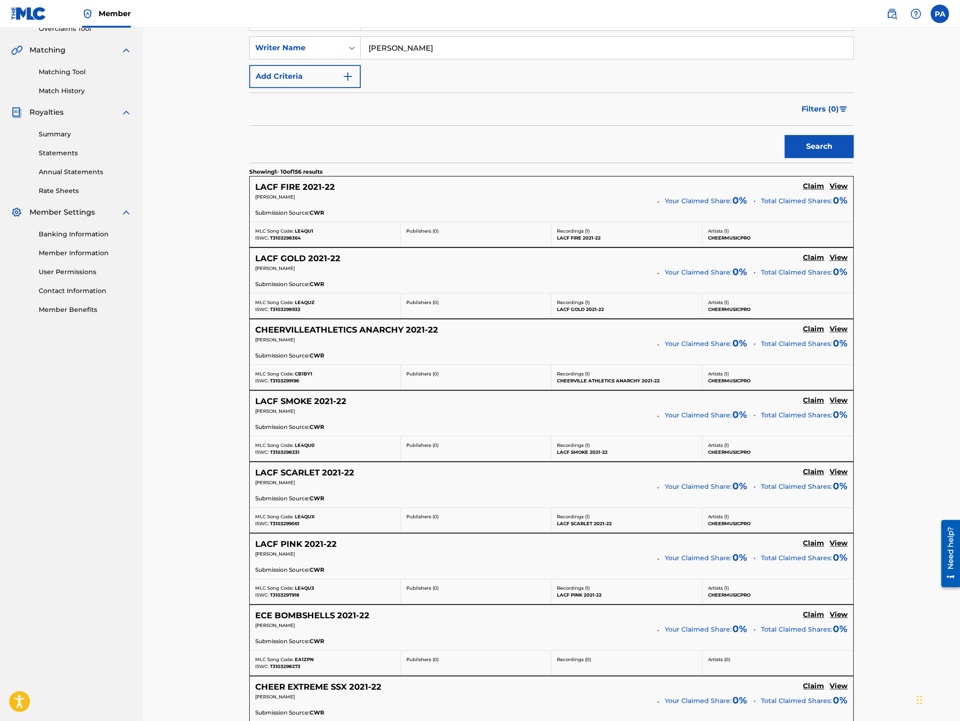
scroll to position [521, 0]
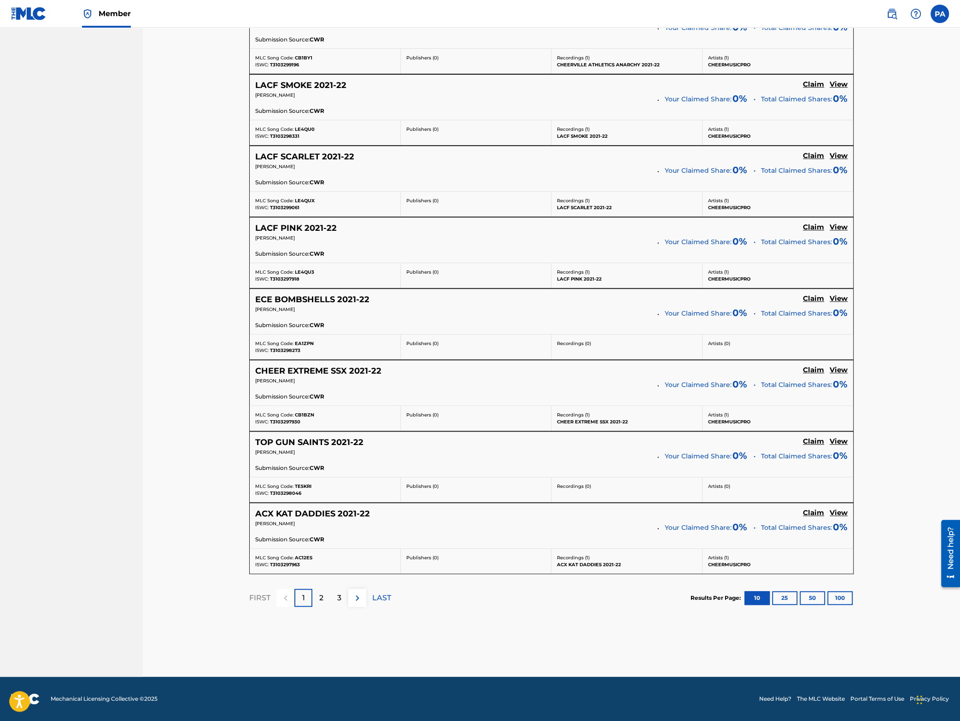
click at [340, 596] on p "3" at bounding box center [339, 597] width 4 height 11
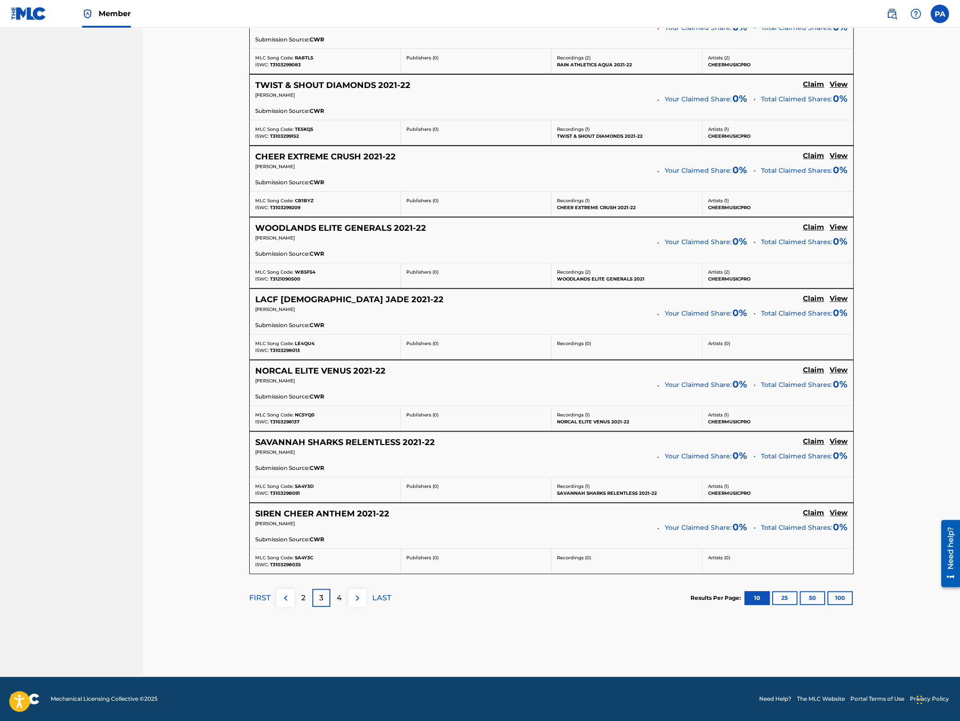
click at [343, 601] on div "4" at bounding box center [339, 597] width 18 height 18
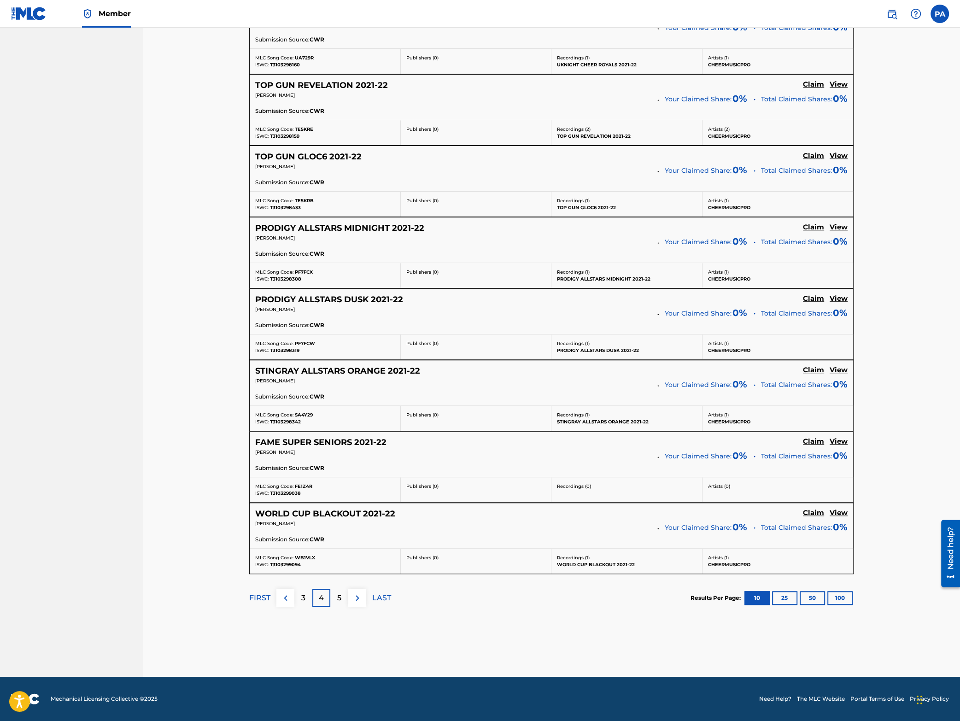
click at [357, 605] on button at bounding box center [357, 597] width 18 height 18
click at [360, 605] on button at bounding box center [357, 597] width 18 height 18
click at [357, 596] on img at bounding box center [357, 597] width 11 height 11
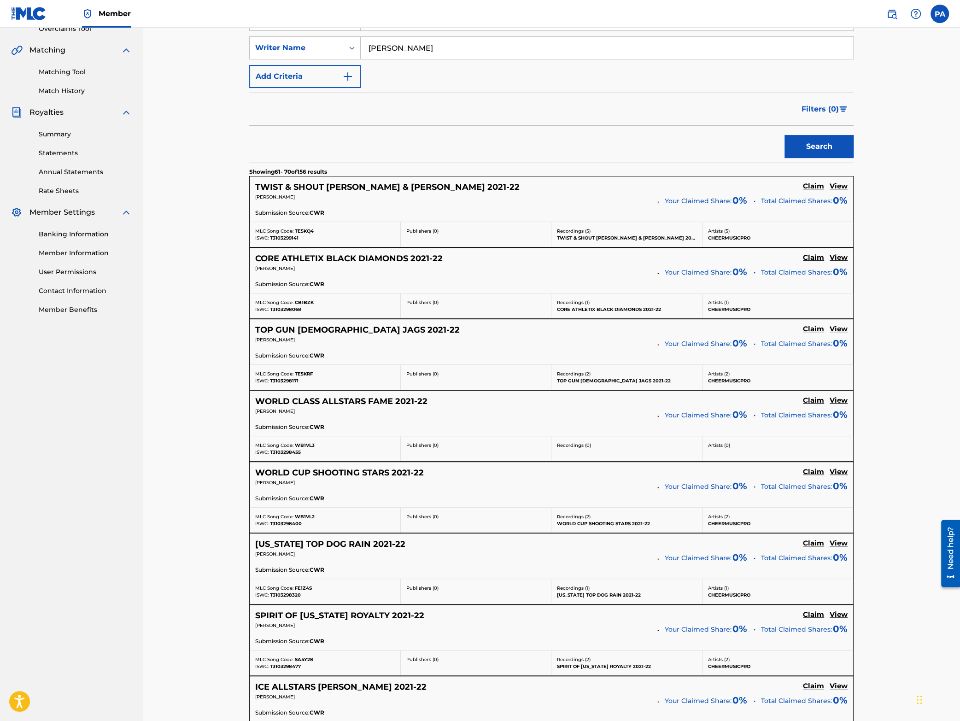
scroll to position [242, 0]
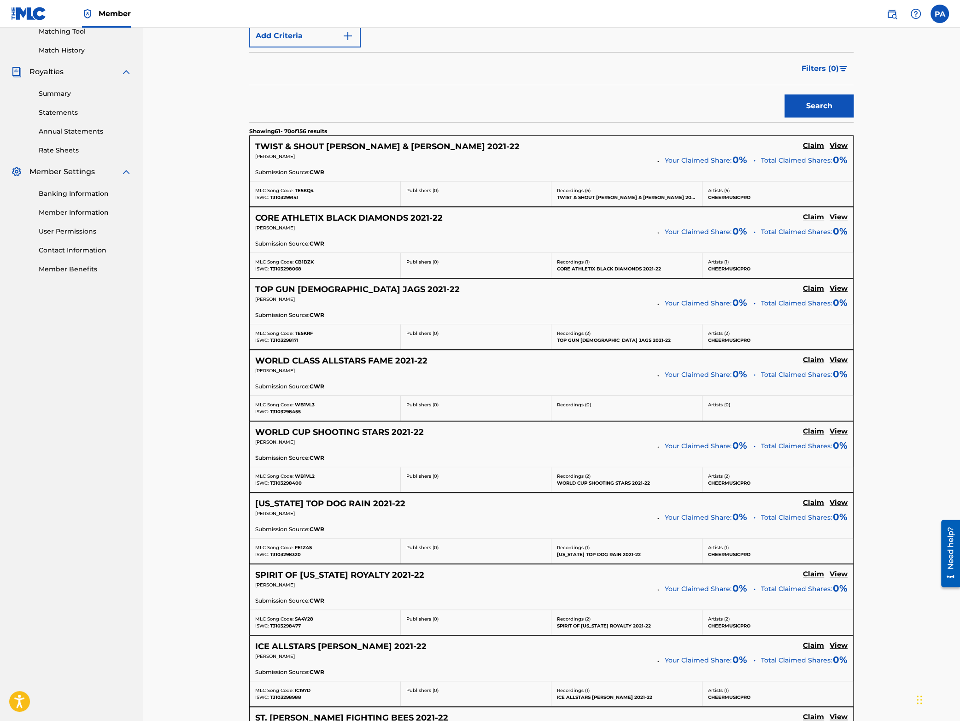
click at [282, 200] on span "T3103299141" at bounding box center [284, 197] width 29 height 6
click at [303, 188] on span "TE5KQ4" at bounding box center [304, 190] width 19 height 6
click at [285, 271] on span "T3103298068" at bounding box center [285, 269] width 31 height 6
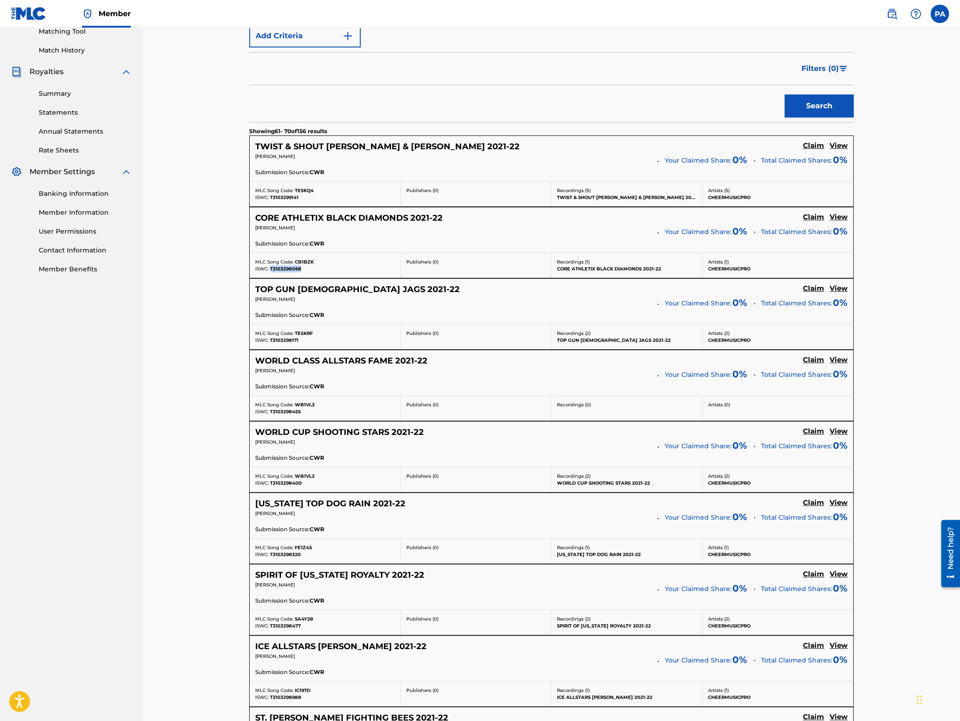
click at [285, 271] on span "T3103298068" at bounding box center [285, 269] width 31 height 6
click at [301, 262] on span "CB1BZK" at bounding box center [304, 262] width 19 height 6
click at [283, 341] on span "T3103298171" at bounding box center [284, 340] width 29 height 6
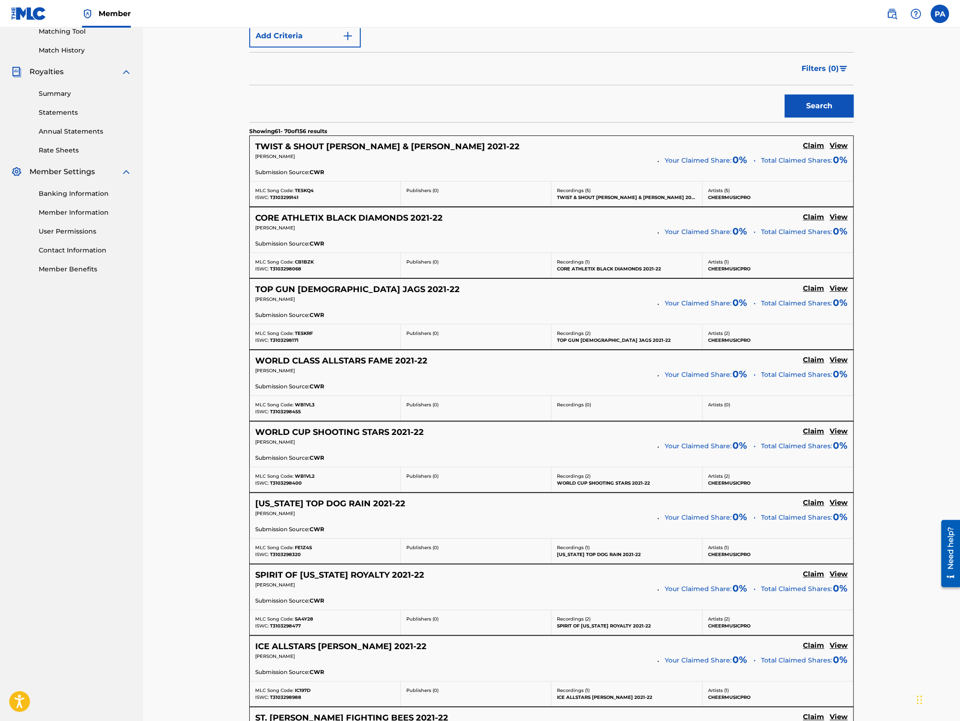
click at [306, 334] on span "TE5KRF" at bounding box center [304, 333] width 18 height 6
click at [280, 342] on span "T3103298171" at bounding box center [284, 340] width 29 height 6
click at [282, 413] on span "T3103298455" at bounding box center [285, 411] width 31 height 6
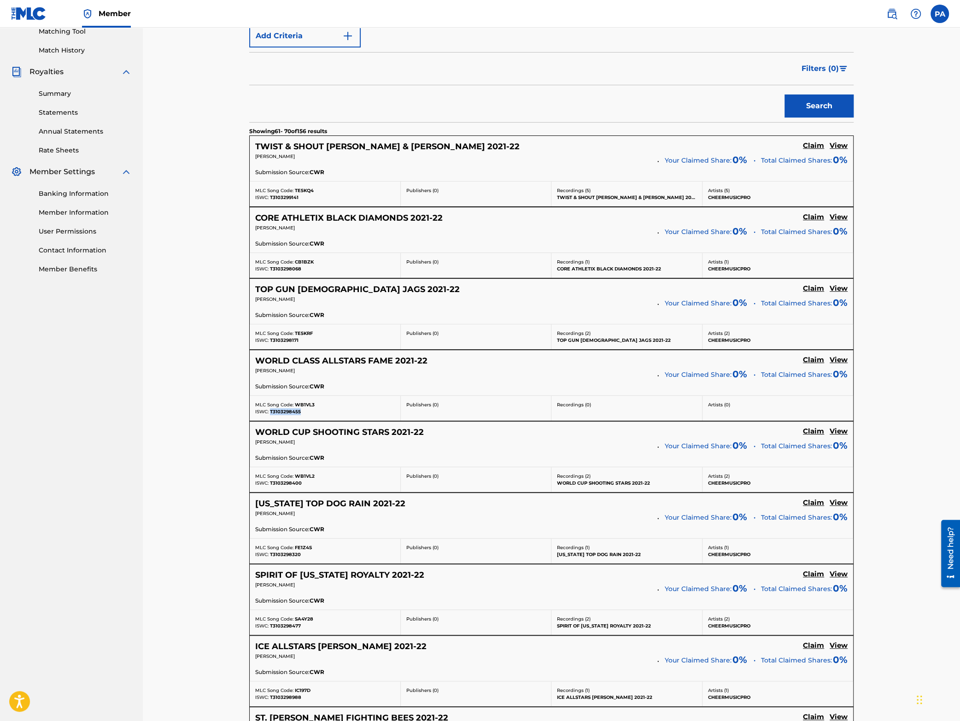
click at [282, 413] on span "T3103298455" at bounding box center [285, 411] width 31 height 6
click at [309, 407] on span "WB1VL3" at bounding box center [305, 404] width 20 height 6
click at [289, 483] on span "T3103298400" at bounding box center [286, 483] width 32 height 6
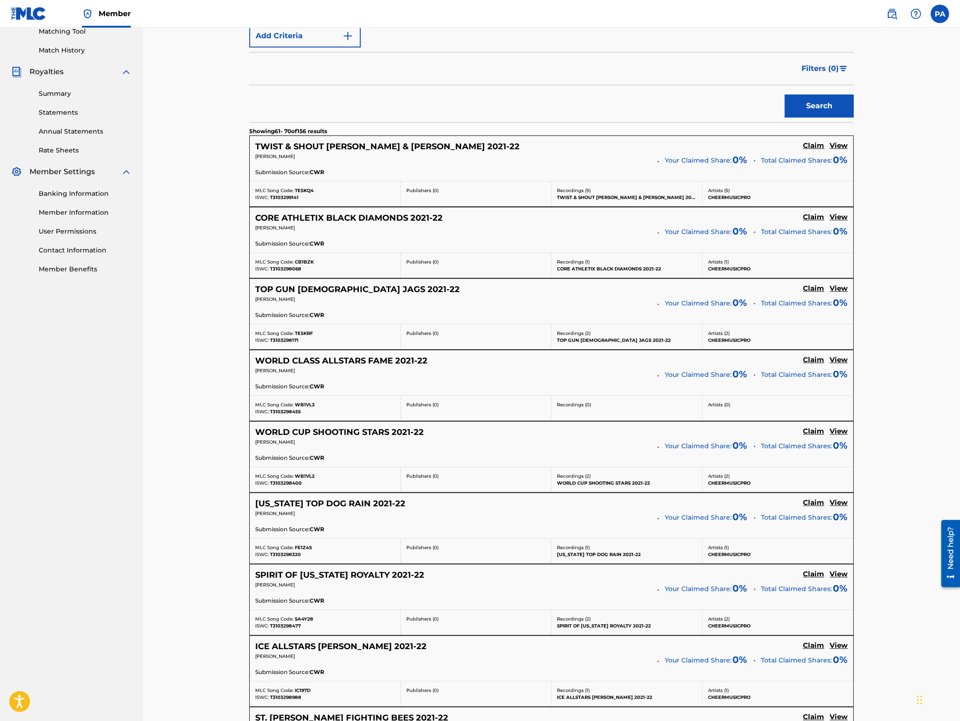
click at [306, 479] on span "WB1VL2" at bounding box center [305, 476] width 20 height 6
click at [284, 557] on span "T3103298320" at bounding box center [285, 554] width 31 height 6
click at [303, 548] on span "FE1Z4S" at bounding box center [303, 547] width 17 height 6
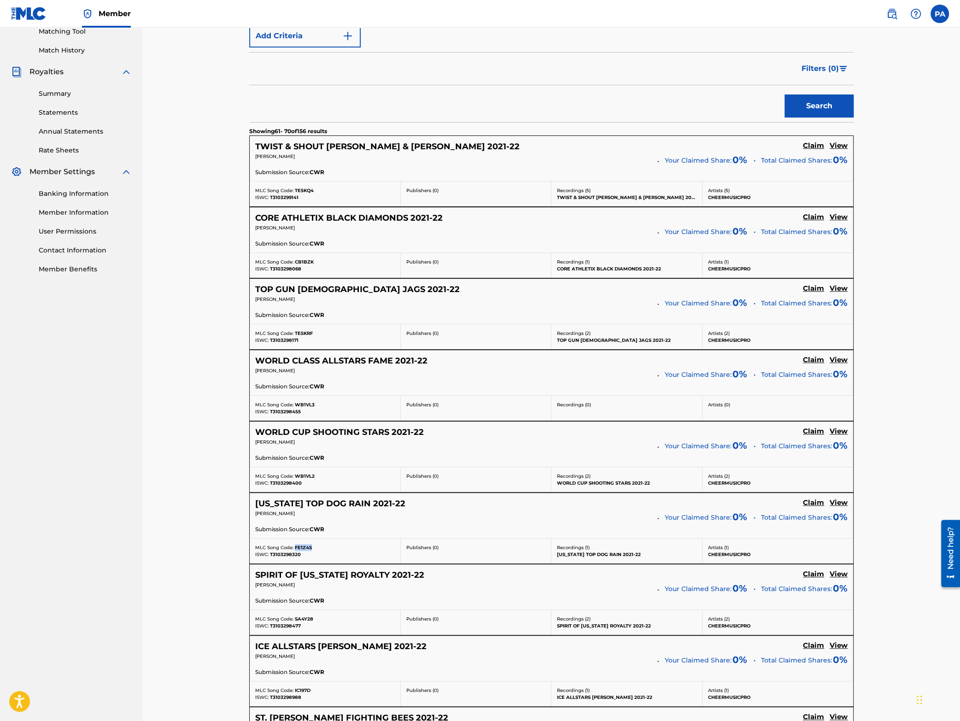
click at [303, 548] on span "FE1Z4S" at bounding box center [303, 547] width 17 height 6
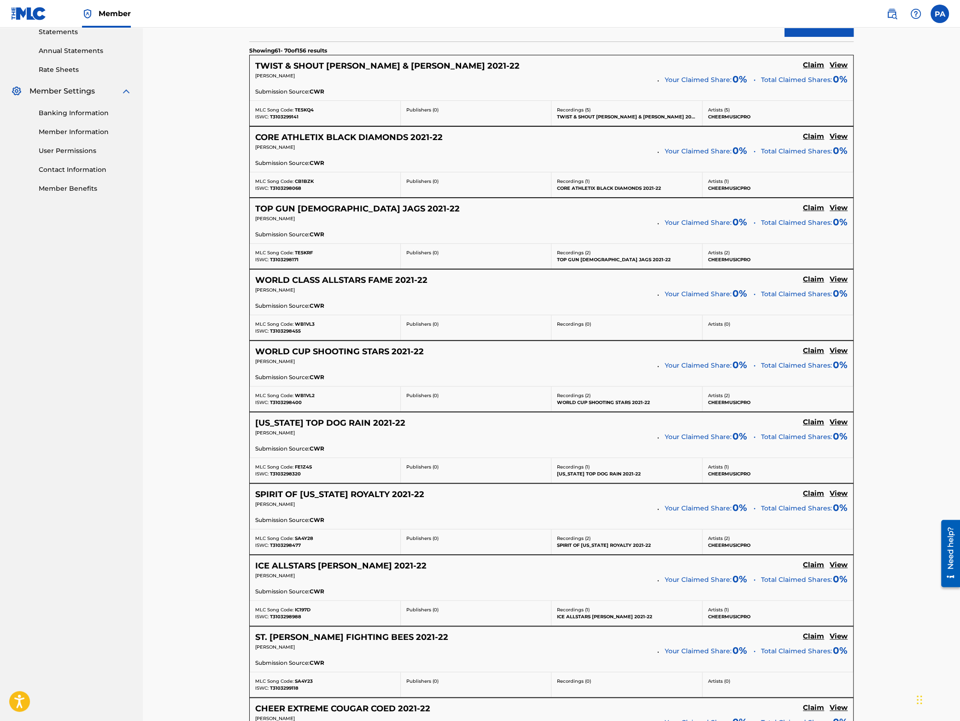
click at [280, 545] on span "T3103298477" at bounding box center [285, 545] width 31 height 6
click at [306, 541] on span "SA4Y28" at bounding box center [304, 538] width 18 height 6
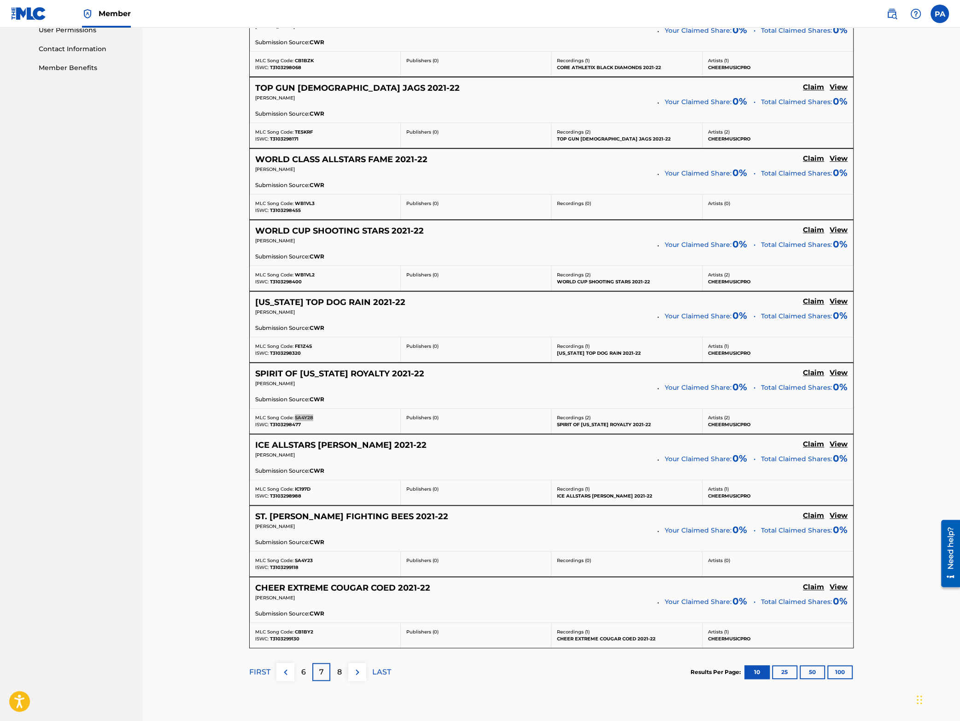
scroll to position [483, 0]
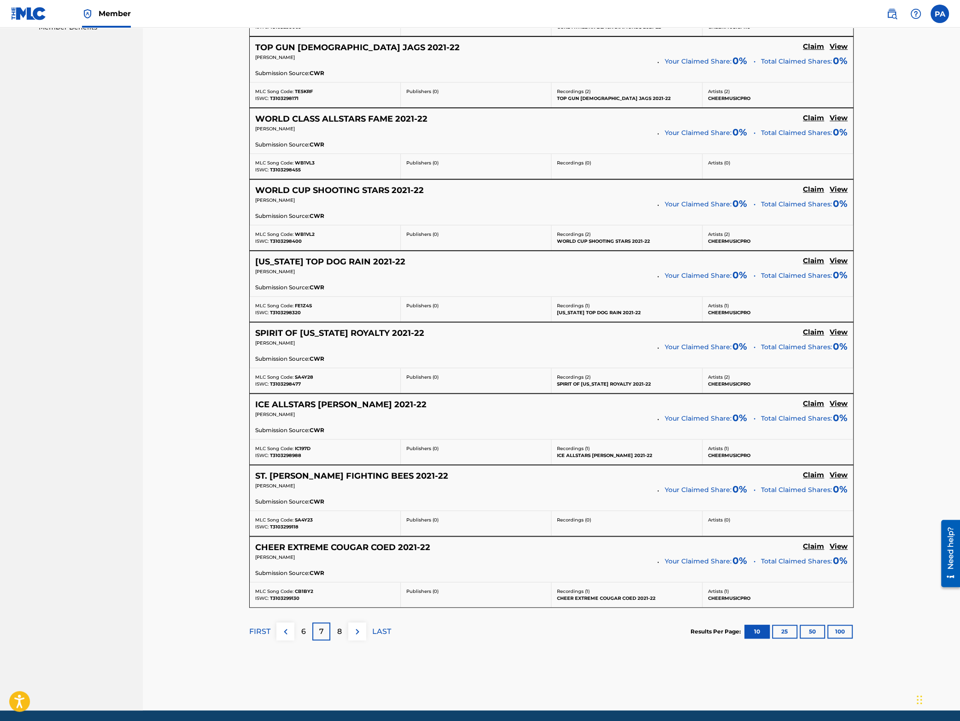
click at [276, 457] on span "T3103298988" at bounding box center [285, 455] width 31 height 6
click at [304, 451] on span "IC197D" at bounding box center [303, 448] width 16 height 6
click at [284, 529] on span "T3103299118" at bounding box center [284, 527] width 29 height 6
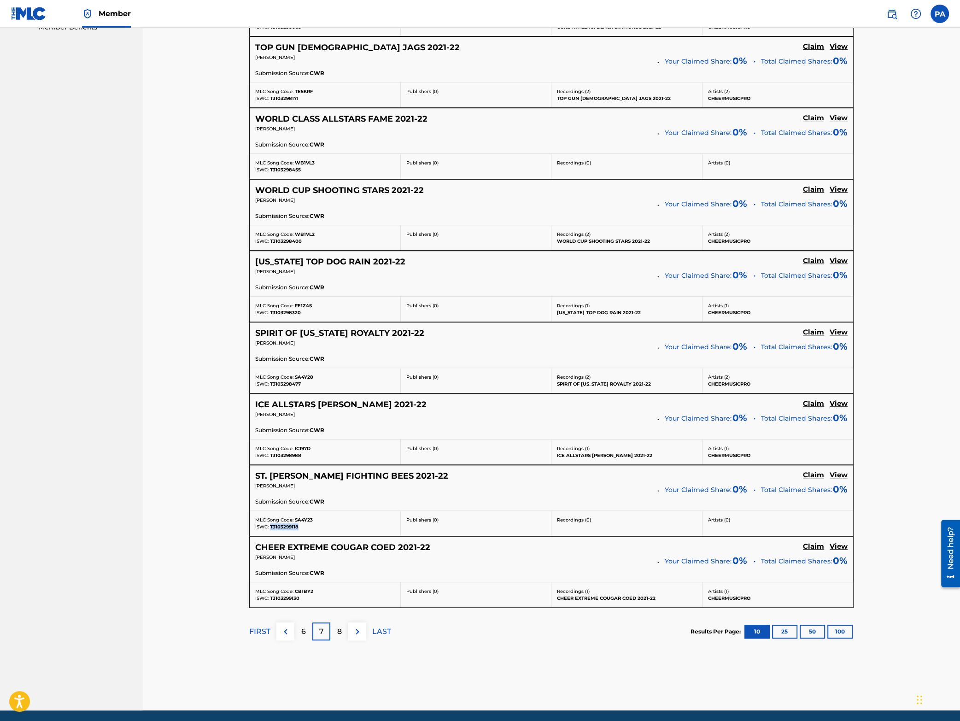
click at [284, 529] on span "T3103299118" at bounding box center [284, 527] width 29 height 6
click at [303, 522] on span "SA4Y23" at bounding box center [304, 520] width 18 height 6
click at [286, 601] on span "T3103299130" at bounding box center [284, 598] width 29 height 6
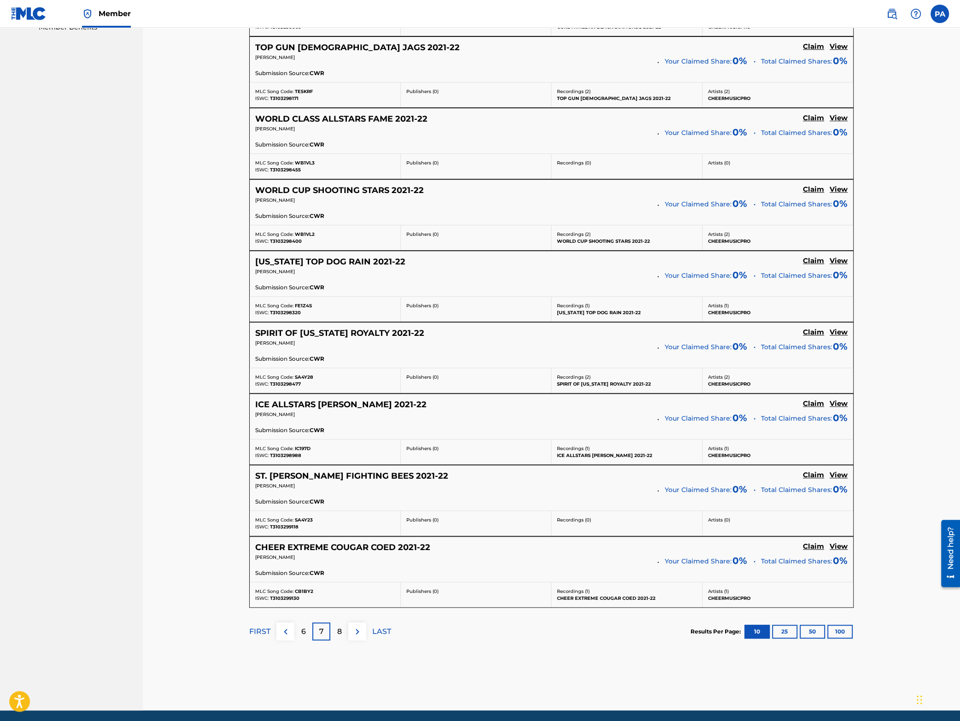
click at [308, 594] on span "CB1BY2" at bounding box center [304, 591] width 18 height 6
click at [359, 637] on img at bounding box center [357, 631] width 11 height 11
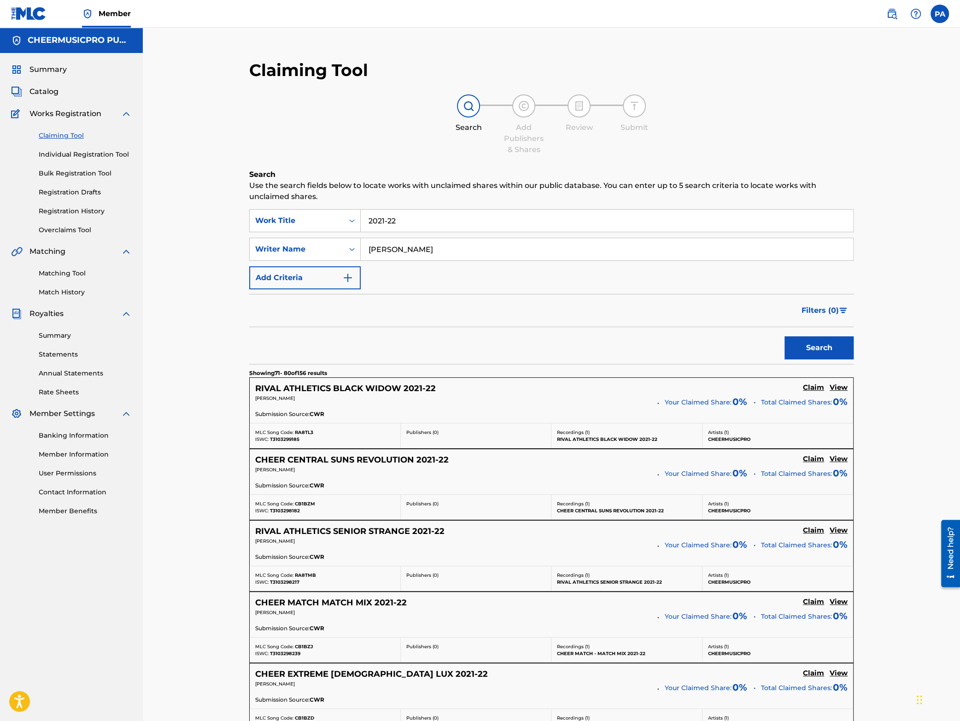
click at [281, 439] on span "T3103299185" at bounding box center [284, 439] width 29 height 6
click at [304, 430] on span "RA8TL3" at bounding box center [304, 432] width 18 height 6
click at [288, 511] on span "T3103298182" at bounding box center [285, 510] width 30 height 6
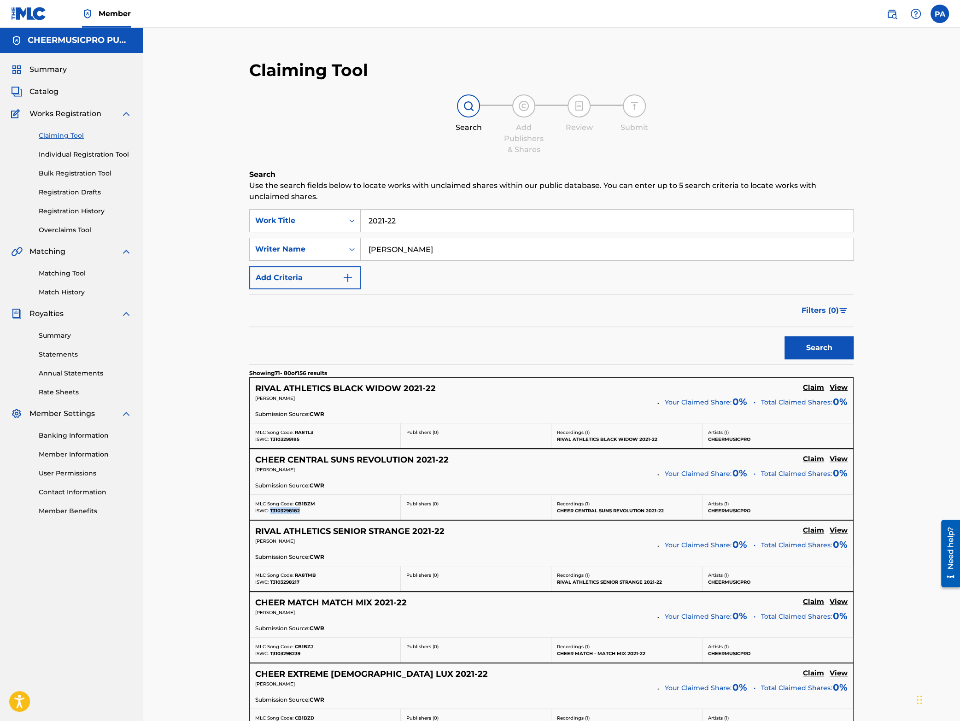
click at [288, 511] on span "T3103298182" at bounding box center [285, 510] width 30 height 6
click at [309, 502] on span "CB1BZM" at bounding box center [305, 503] width 20 height 6
click at [285, 584] on span "T3103298217" at bounding box center [284, 582] width 29 height 6
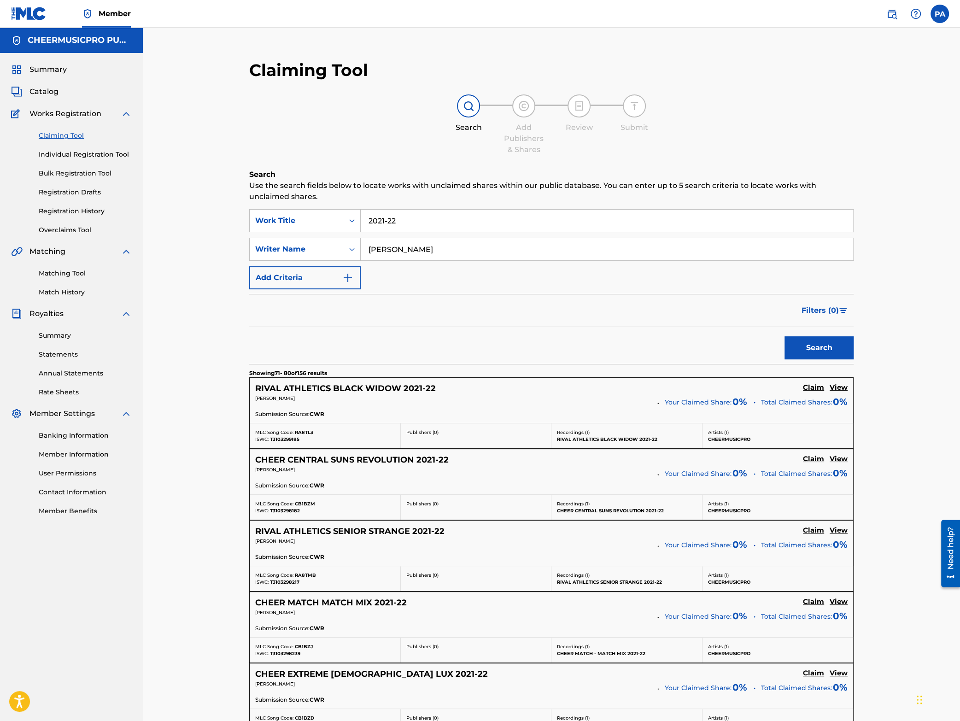
click at [303, 577] on span "RA8TMB" at bounding box center [305, 575] width 21 height 6
click at [288, 656] on span "T3103298239" at bounding box center [285, 653] width 30 height 6
click at [306, 647] on span "CB1BZJ" at bounding box center [304, 646] width 18 height 6
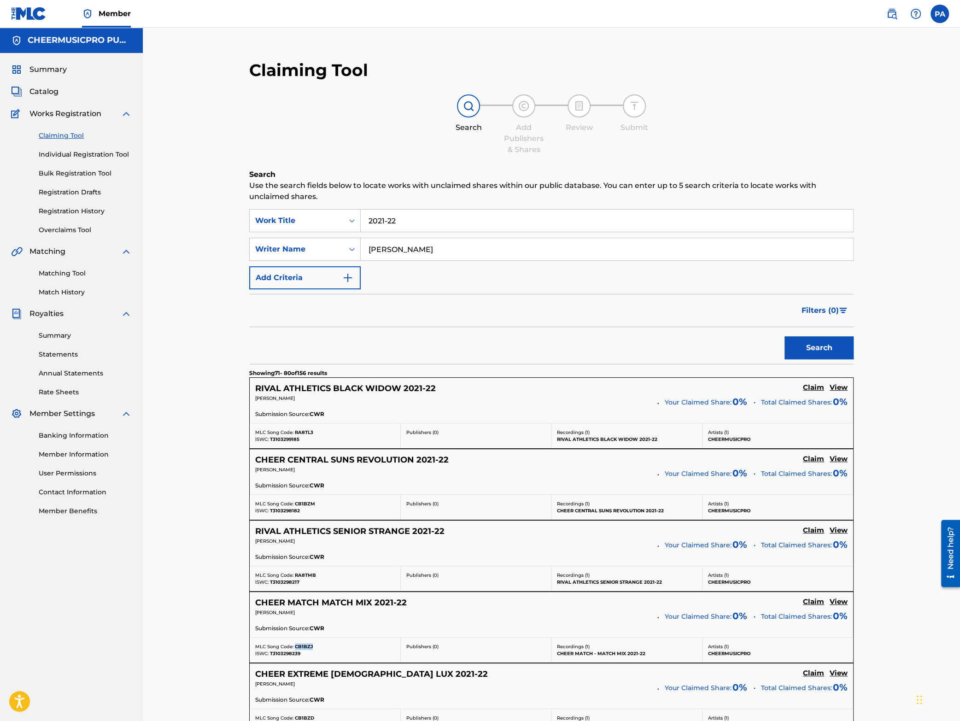
click at [307, 648] on span "CB1BZJ" at bounding box center [304, 646] width 18 height 6
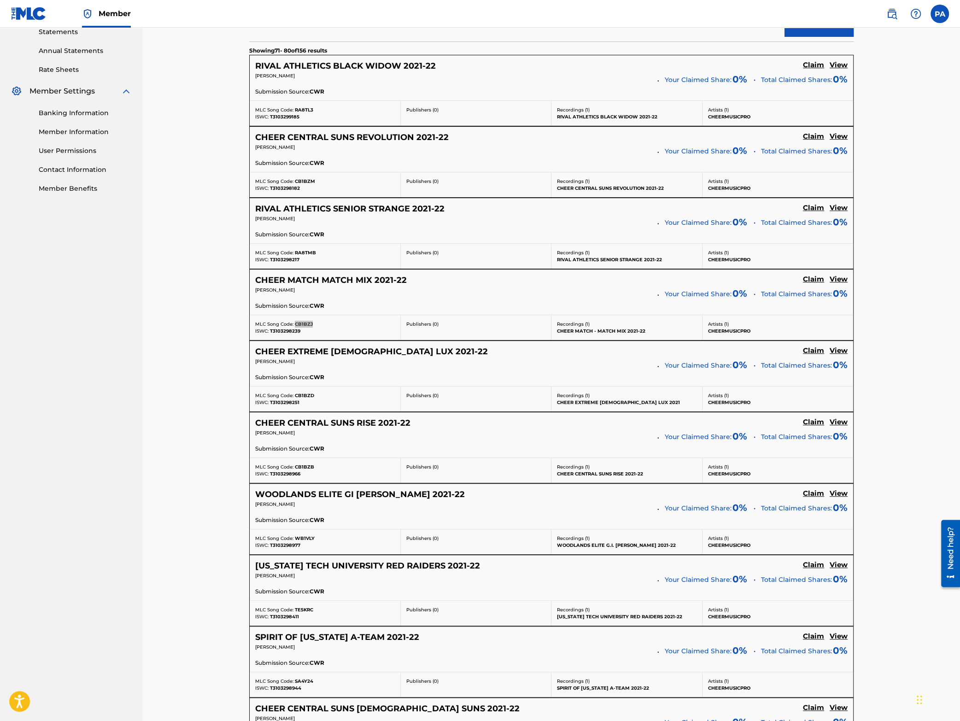
scroll to position [403, 0]
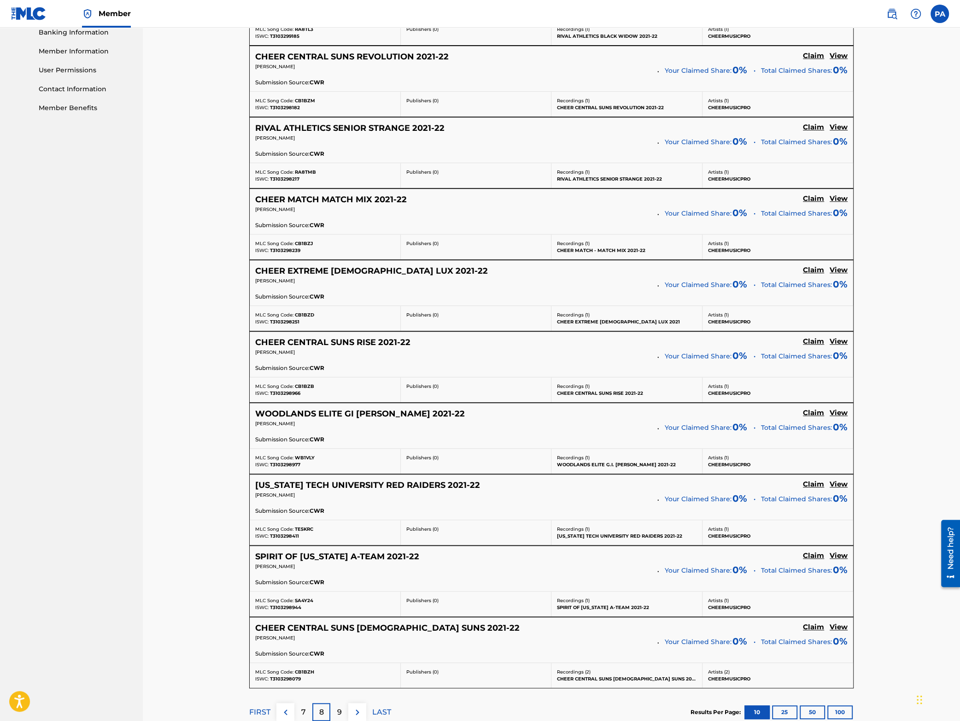
click at [280, 322] on span "T3103298251" at bounding box center [284, 322] width 29 height 6
click at [302, 529] on span "TE5KRC" at bounding box center [304, 529] width 18 height 6
click at [302, 313] on div "MLC Song Code: CB1BZD ISWC: T3103298251" at bounding box center [325, 318] width 151 height 25
click at [302, 315] on span "CB1BZD" at bounding box center [304, 315] width 19 height 6
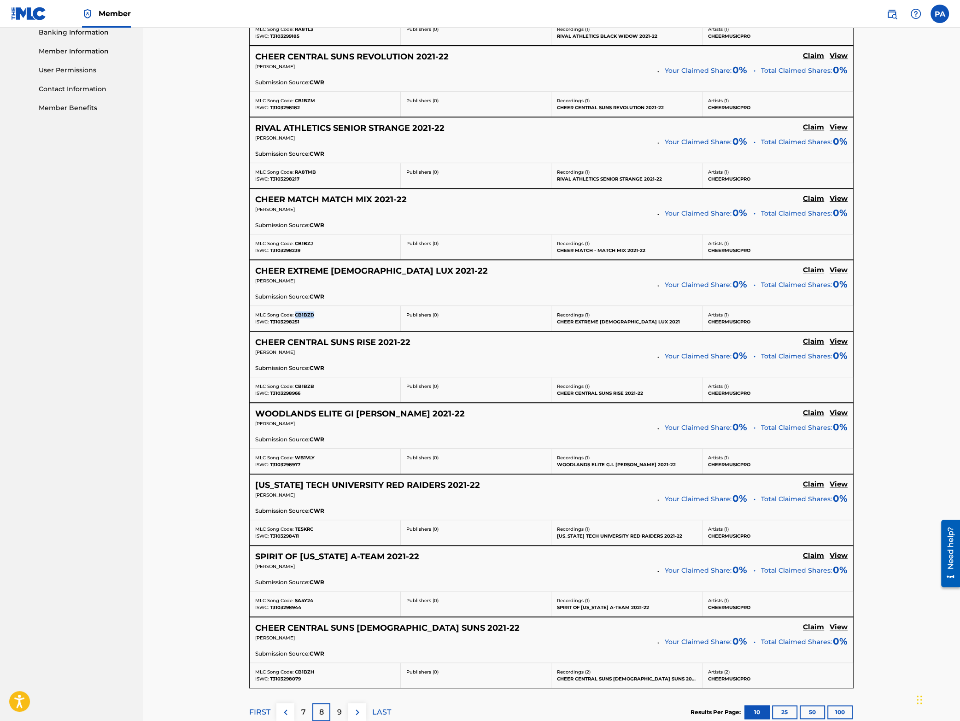
click at [302, 315] on span "CB1BZD" at bounding box center [304, 315] width 19 height 6
click at [292, 394] on span "T3103298966" at bounding box center [285, 393] width 30 height 6
click at [134, 440] on nav "CHEERMUSICPRO PUBLISHING Summary Catalog Works Registration Claiming Tool Indiv…" at bounding box center [71, 208] width 143 height 1166
click at [308, 387] on span "CB1BZB" at bounding box center [304, 386] width 19 height 6
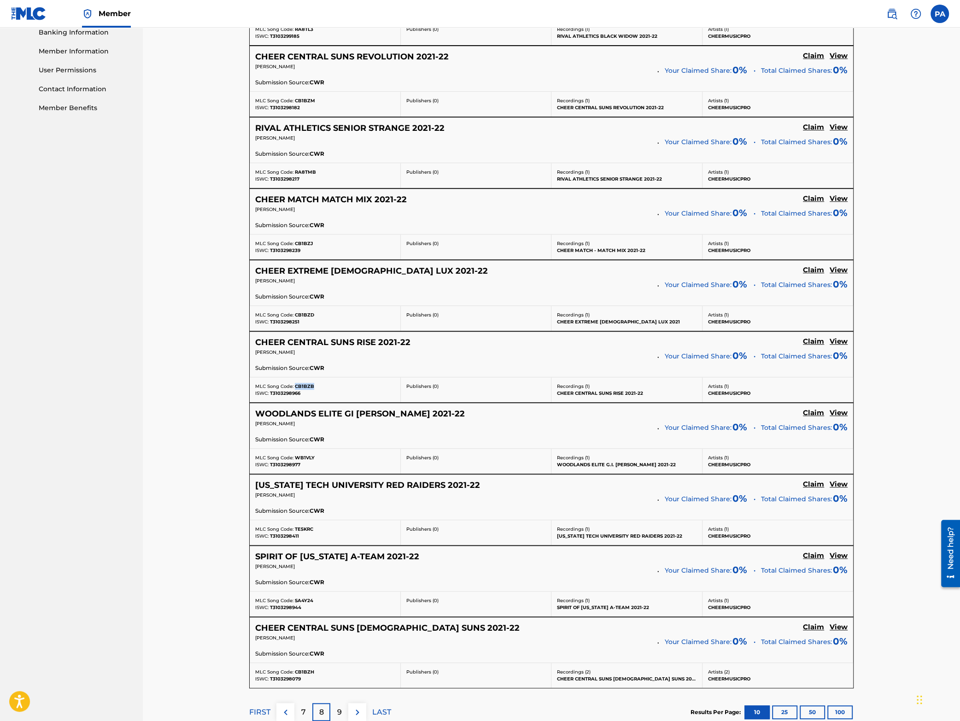
click at [308, 387] on span "CB1BZB" at bounding box center [304, 386] width 19 height 6
click at [285, 467] on span "T3103298977" at bounding box center [285, 464] width 30 height 6
click at [306, 458] on span "WB1VLY" at bounding box center [305, 457] width 20 height 6
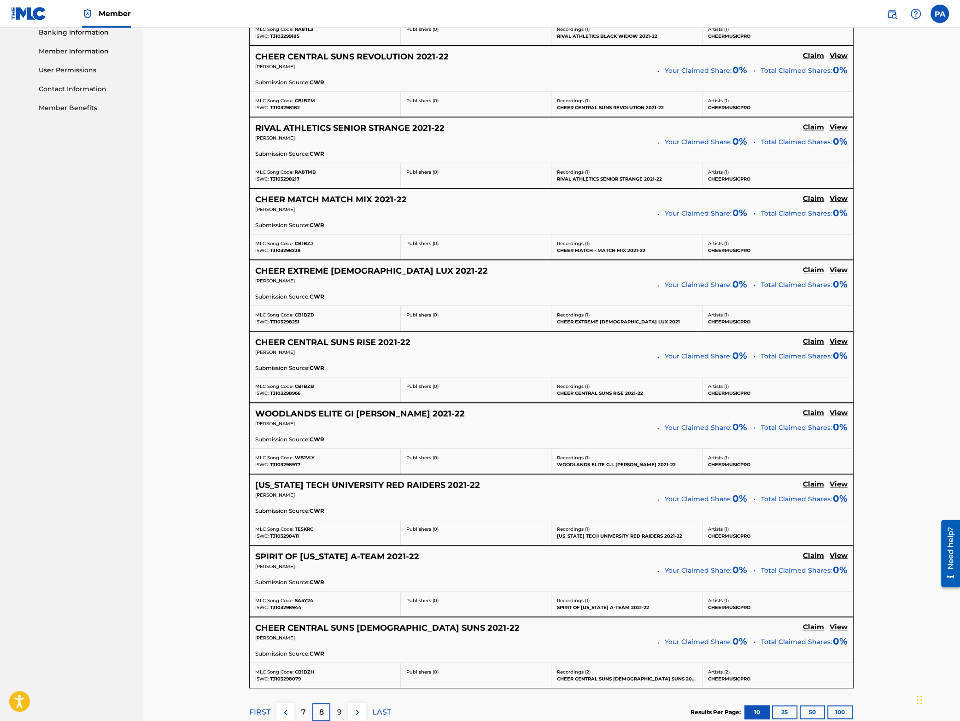
click at [286, 538] on span "T3103298411" at bounding box center [284, 536] width 29 height 6
click at [46, 475] on nav "CHEERMUSICPRO PUBLISHING Summary Catalog Works Registration Claiming Tool Indiv…" at bounding box center [71, 208] width 143 height 1166
click at [307, 532] on span "TE5KRC" at bounding box center [304, 529] width 18 height 6
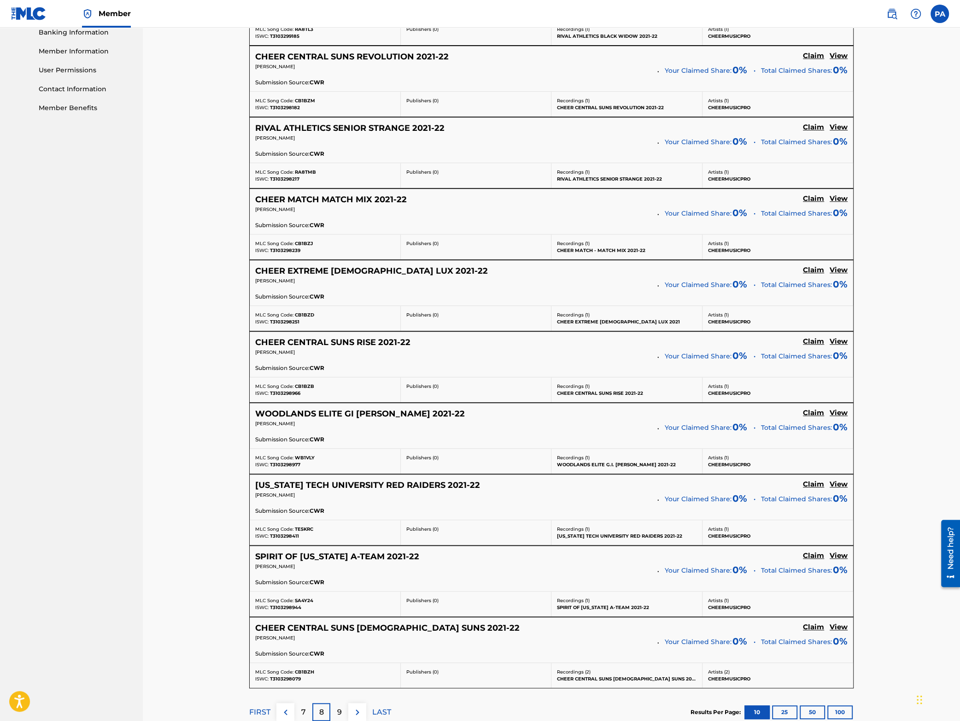
click at [291, 610] on span "T3103298944" at bounding box center [285, 607] width 31 height 6
click at [304, 603] on span "SA4Y24" at bounding box center [304, 600] width 18 height 6
click at [282, 681] on span "T3103298079" at bounding box center [285, 678] width 31 height 6
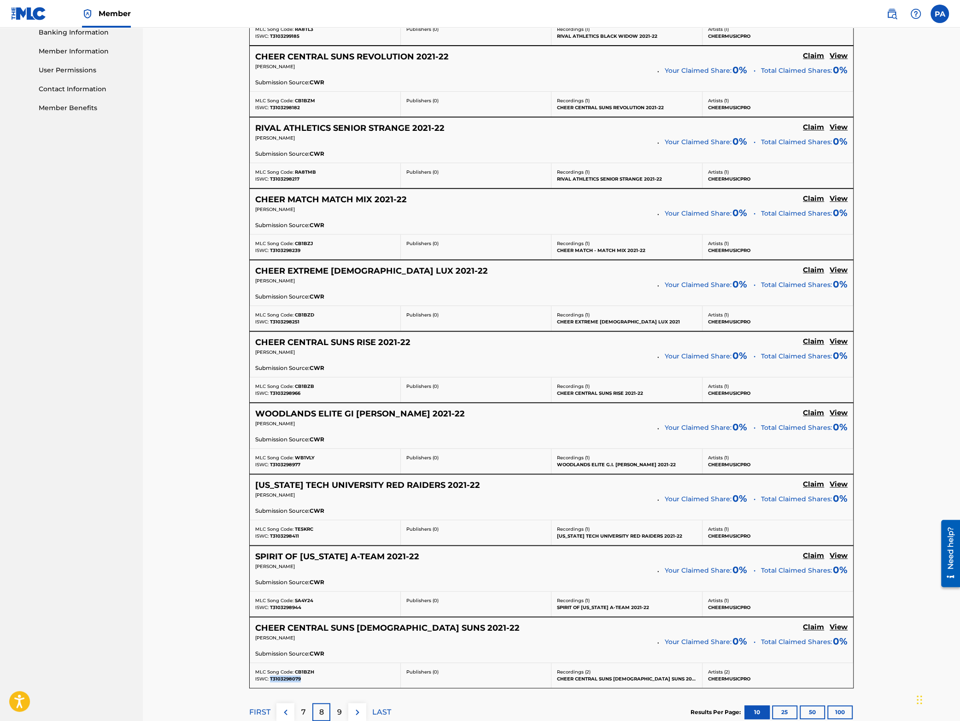
click at [282, 681] on span "T3103298079" at bounding box center [285, 678] width 31 height 6
click at [209, 633] on div "Claiming Tool Search Add Publishers & Shares Review Submit Search Use the searc…" at bounding box center [551, 208] width 817 height 1166
click at [306, 673] on span "CB1BZH" at bounding box center [304, 672] width 19 height 6
click at [356, 717] on img at bounding box center [357, 711] width 11 height 11
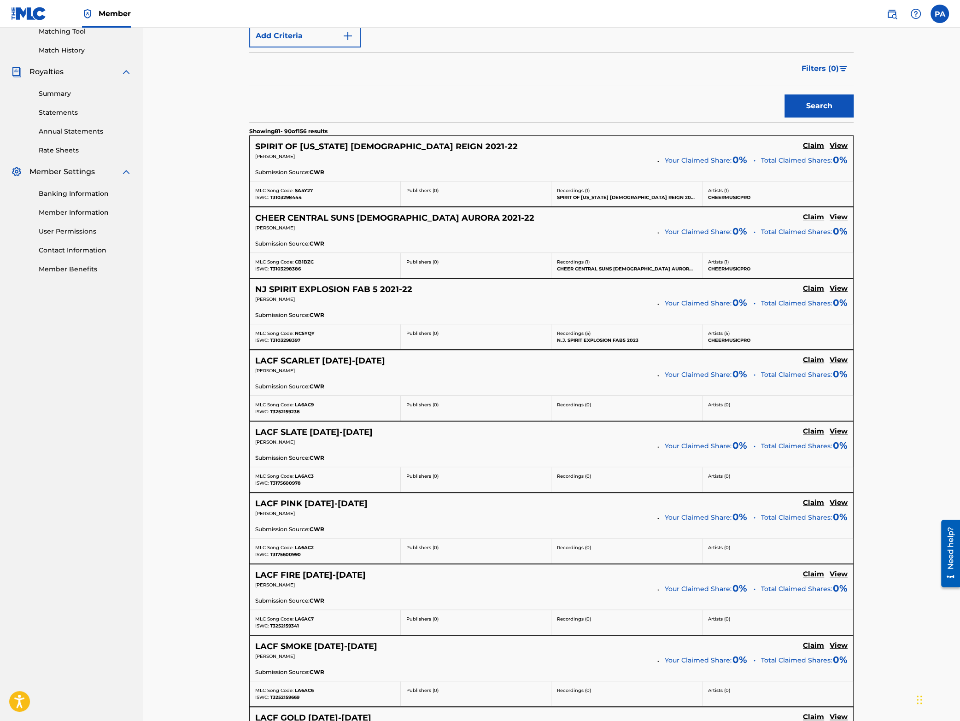
scroll to position [282, 0]
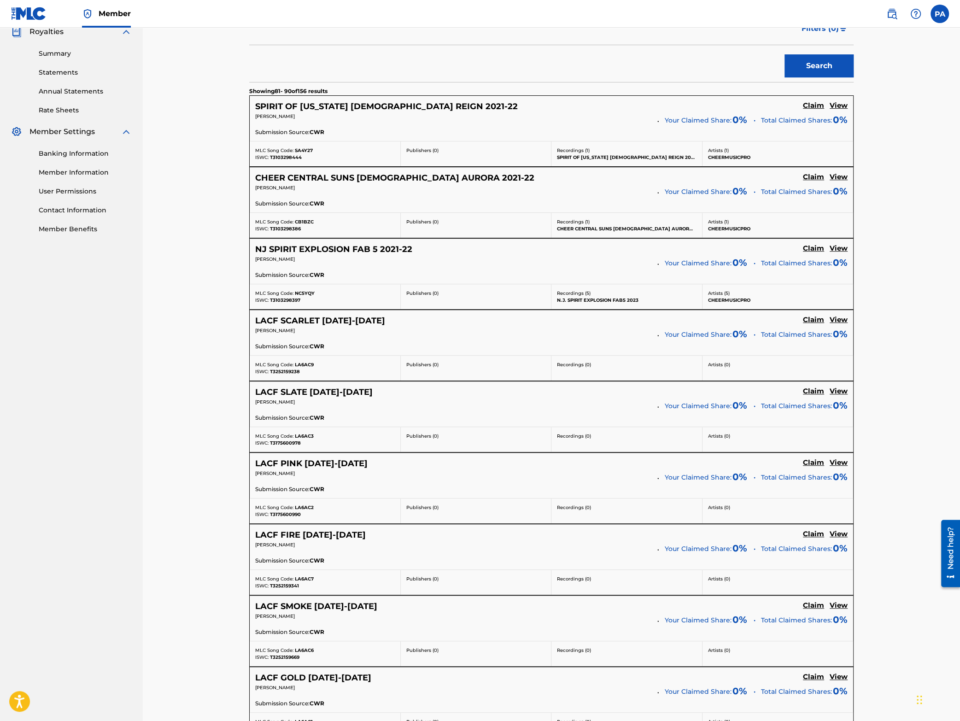
click at [287, 157] on span "T3103298444" at bounding box center [286, 157] width 32 height 6
click at [306, 150] on span "SA4Y27" at bounding box center [304, 150] width 18 height 6
click at [286, 230] on span "T3103298386" at bounding box center [285, 229] width 31 height 6
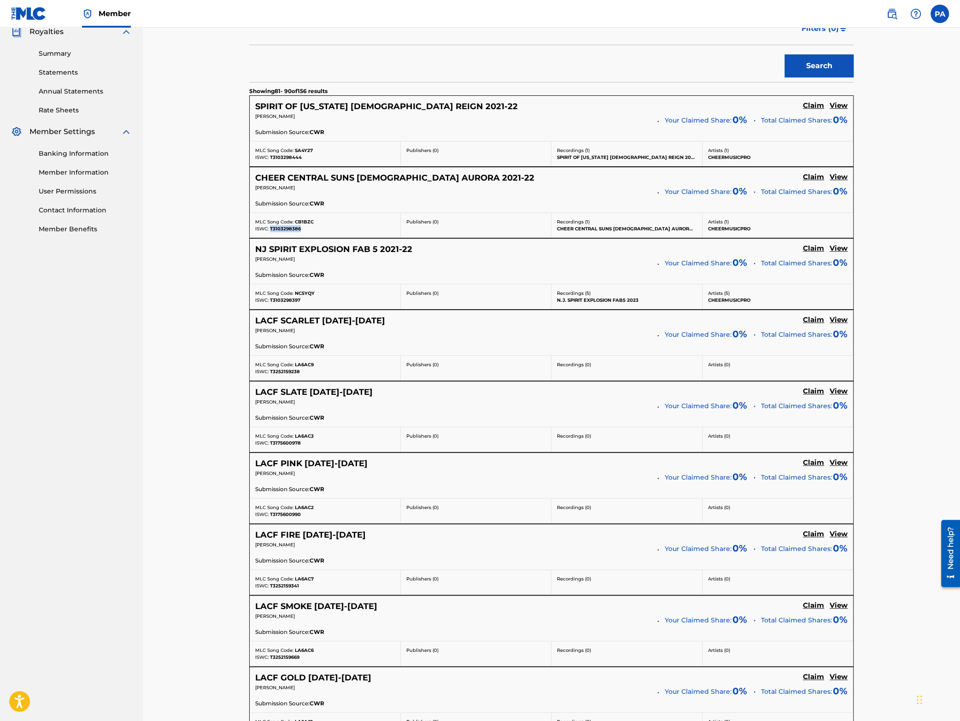
click at [286, 230] on span "T3103298386" at bounding box center [285, 229] width 31 height 6
click at [191, 225] on div "Claiming Tool Search Add Publishers & Shares Review Submit Search Use the searc…" at bounding box center [551, 329] width 817 height 1166
click at [304, 225] on span "CB1BZC" at bounding box center [304, 222] width 19 height 6
click at [284, 298] on span "T3103298397" at bounding box center [285, 300] width 30 height 6
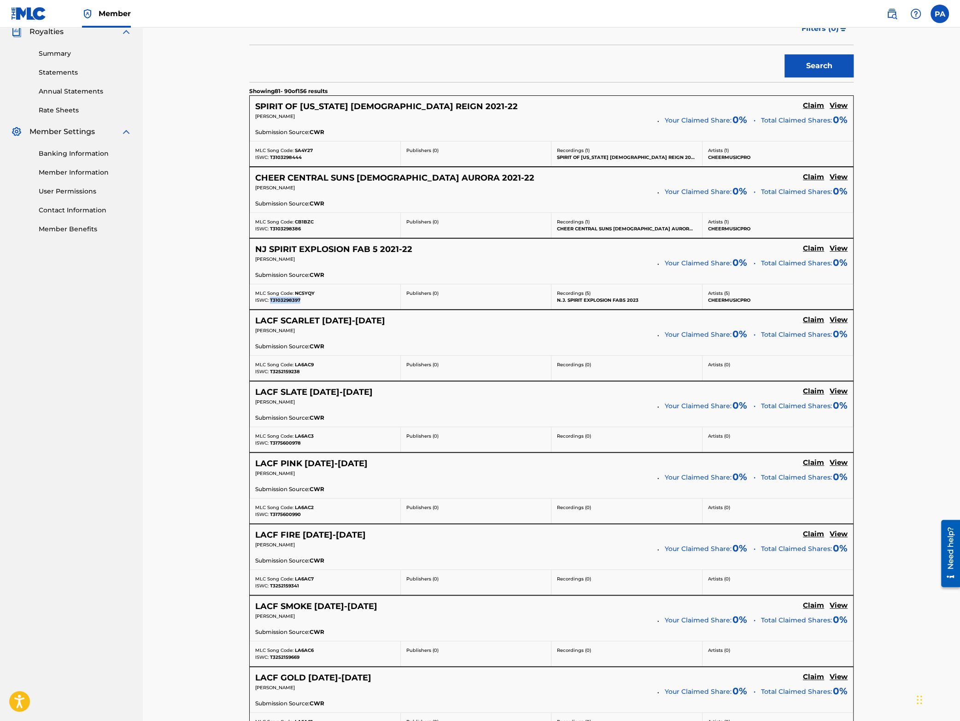
click at [284, 298] on span "T3103298397" at bounding box center [285, 300] width 30 height 6
click at [306, 296] on span "NC5YQY" at bounding box center [305, 293] width 20 height 6
click at [287, 371] on span "T3252159238" at bounding box center [285, 371] width 30 height 6
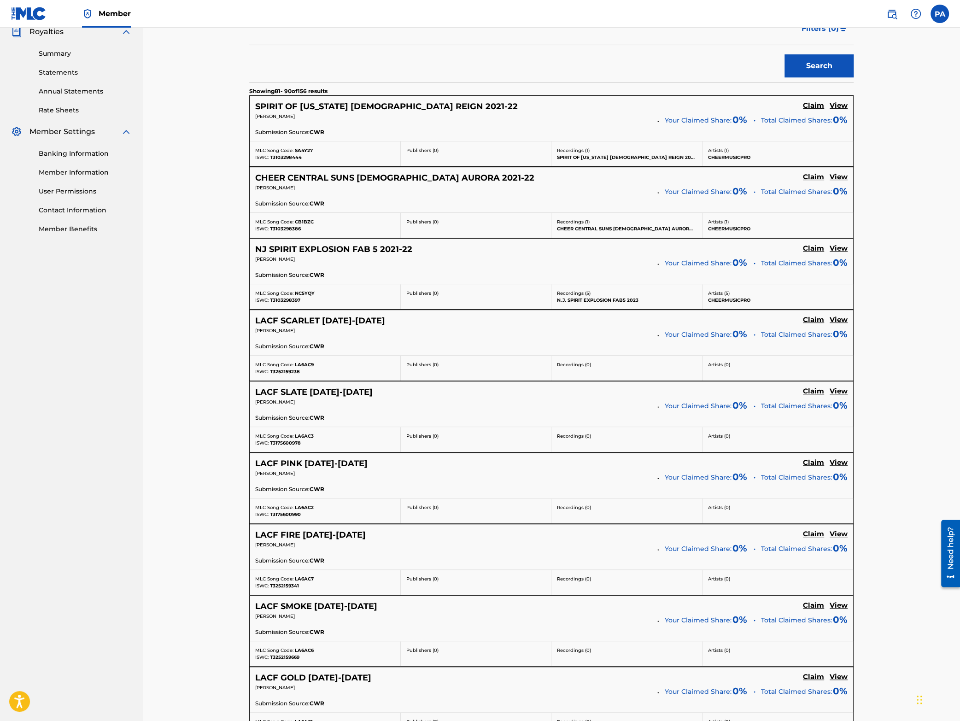
click at [306, 367] on span "LA6AC9" at bounding box center [304, 364] width 19 height 6
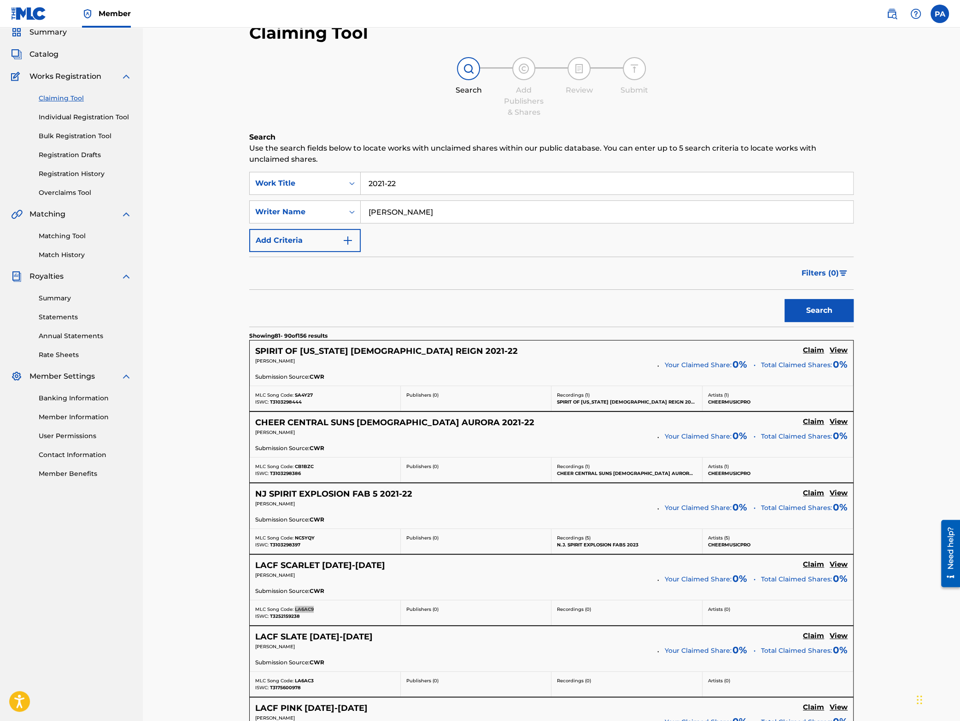
scroll to position [0, 0]
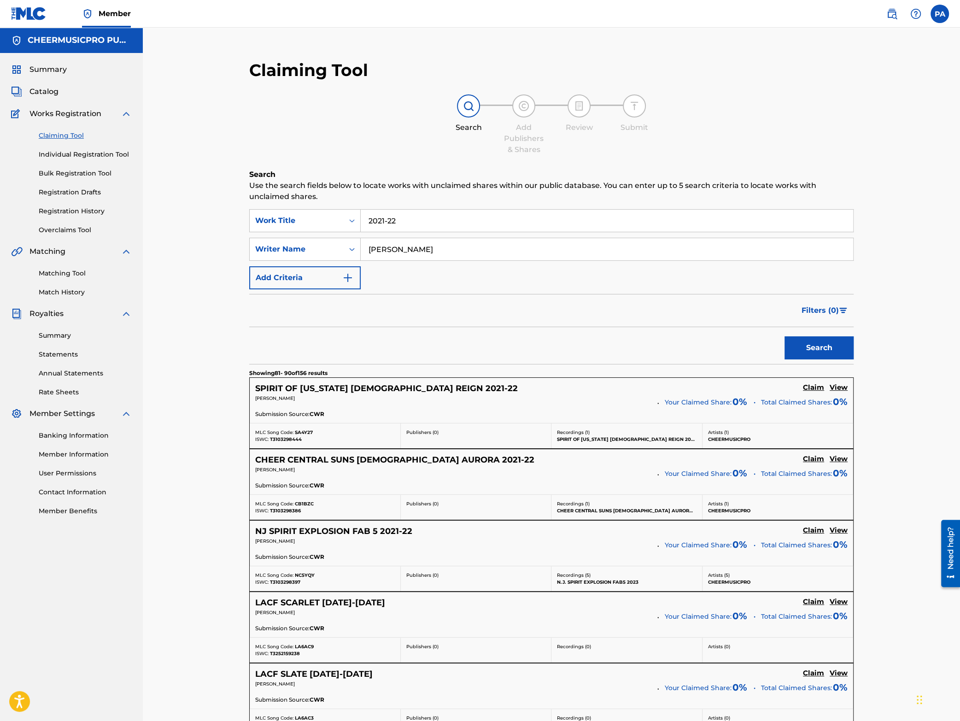
drag, startPoint x: 418, startPoint y: 225, endPoint x: 684, endPoint y: 256, distance: 267.9
click at [683, 232] on input "2021-22" at bounding box center [607, 220] width 492 height 22
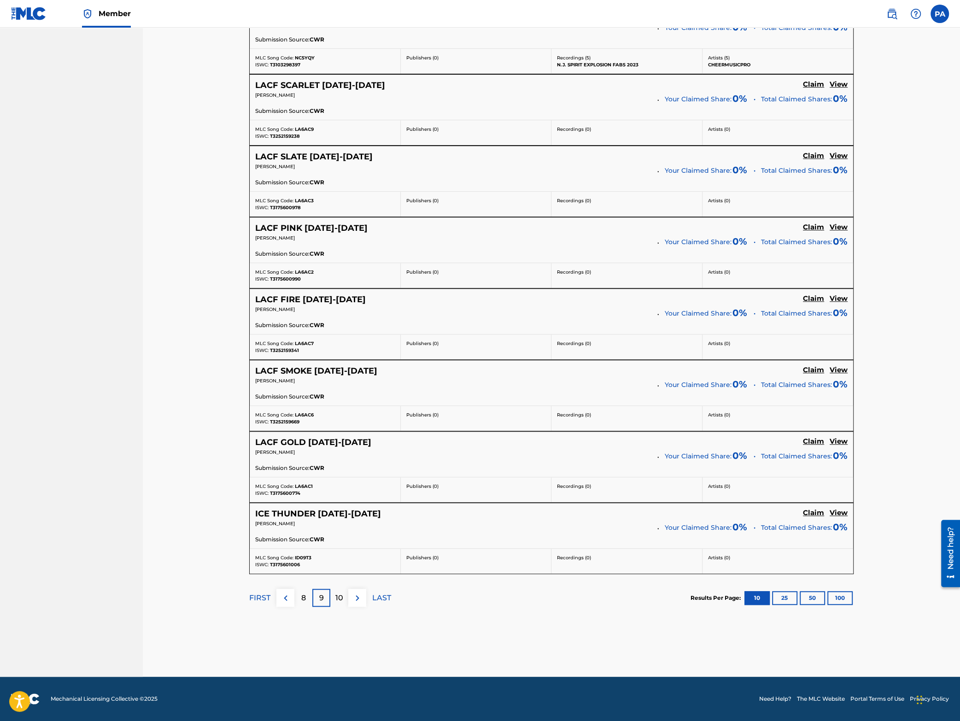
click at [256, 595] on p "FIRST" at bounding box center [259, 597] width 21 height 11
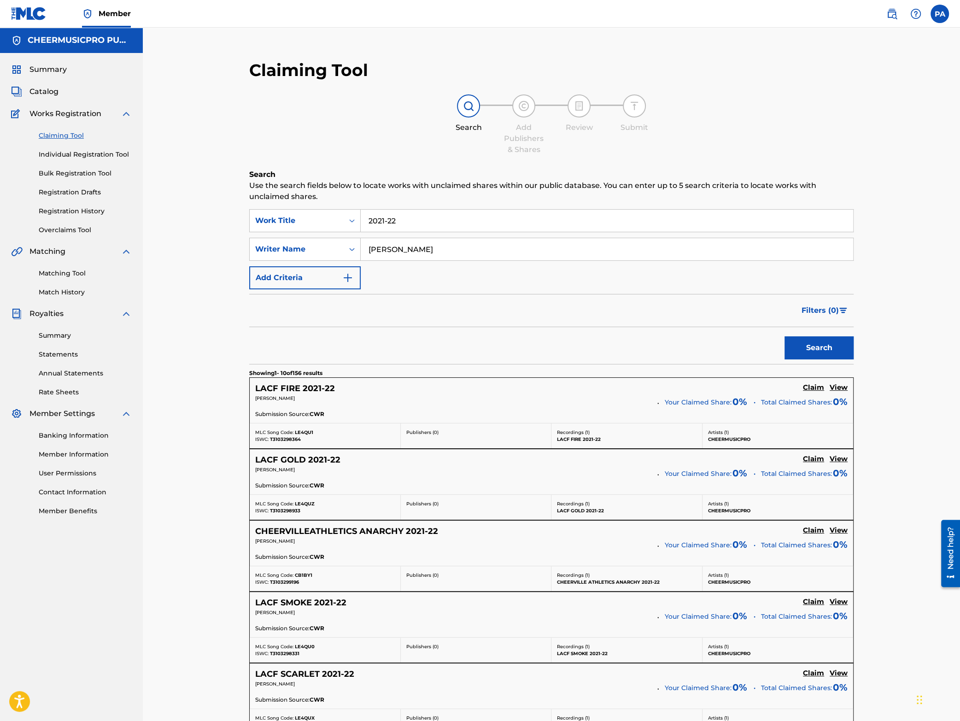
scroll to position [282, 0]
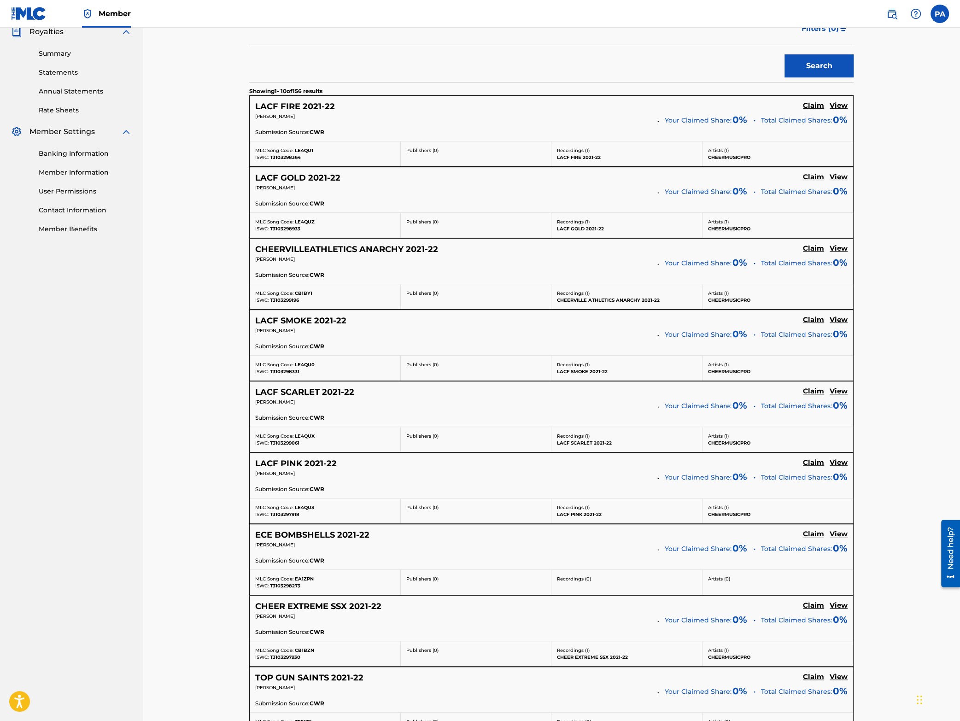
click at [283, 444] on span "T3103299061" at bounding box center [284, 443] width 29 height 6
click at [304, 436] on span "LE4QUX" at bounding box center [305, 436] width 20 height 6
click at [147, 405] on div "Claiming Tool Search Add Publishers & Shares Review Submit Search Use the searc…" at bounding box center [551, 329] width 817 height 1166
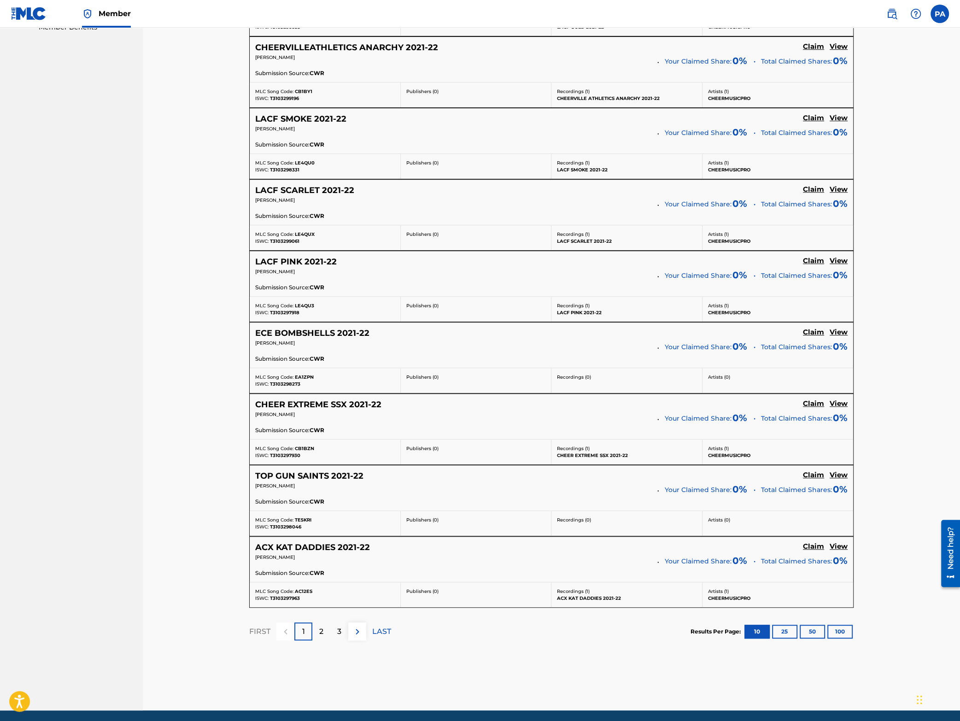
scroll to position [521, 0]
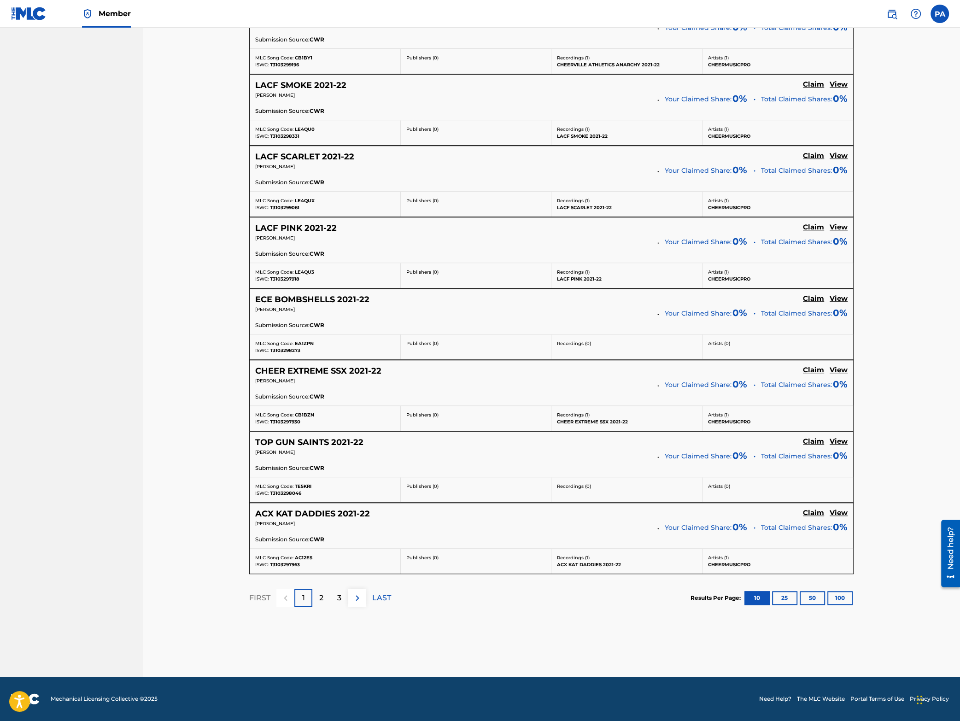
click at [320, 601] on p "2" at bounding box center [321, 597] width 4 height 11
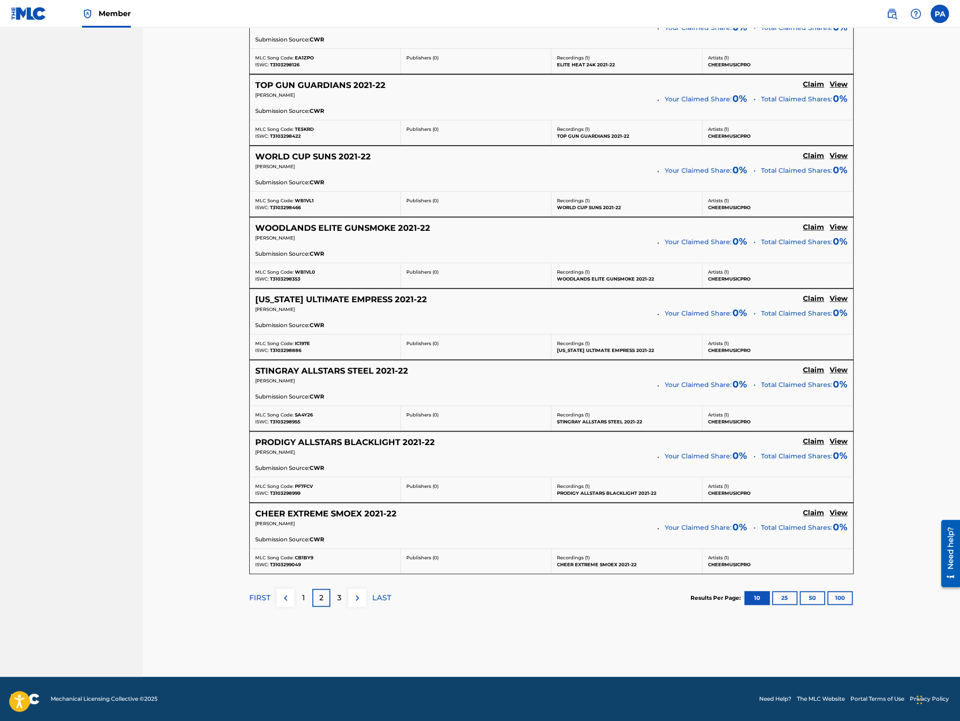
click at [338, 600] on p "3" at bounding box center [339, 597] width 4 height 11
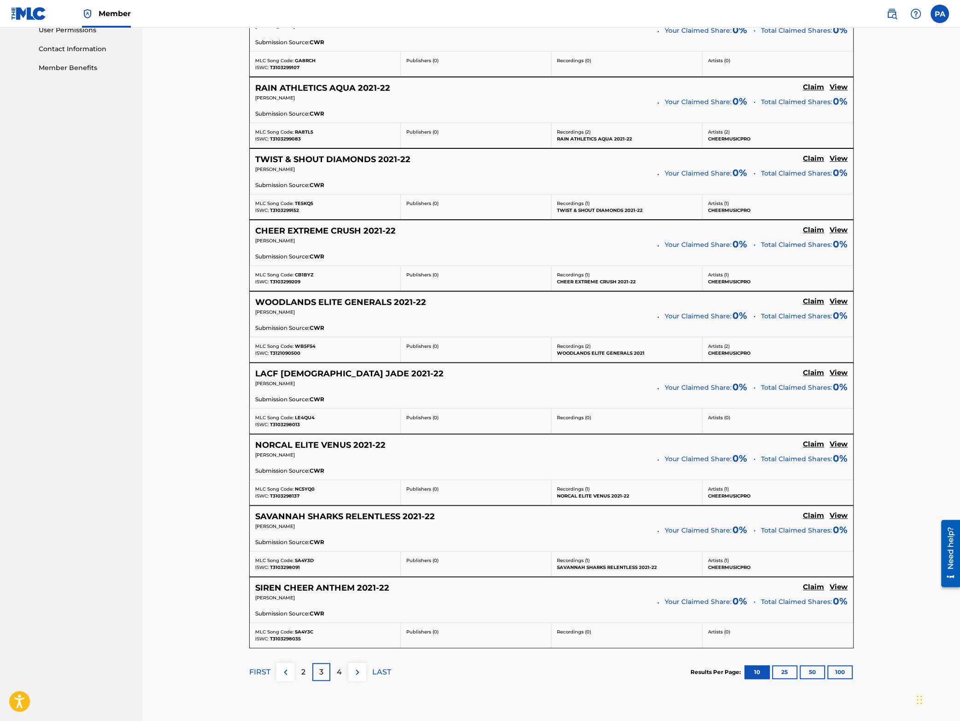
scroll to position [483, 0]
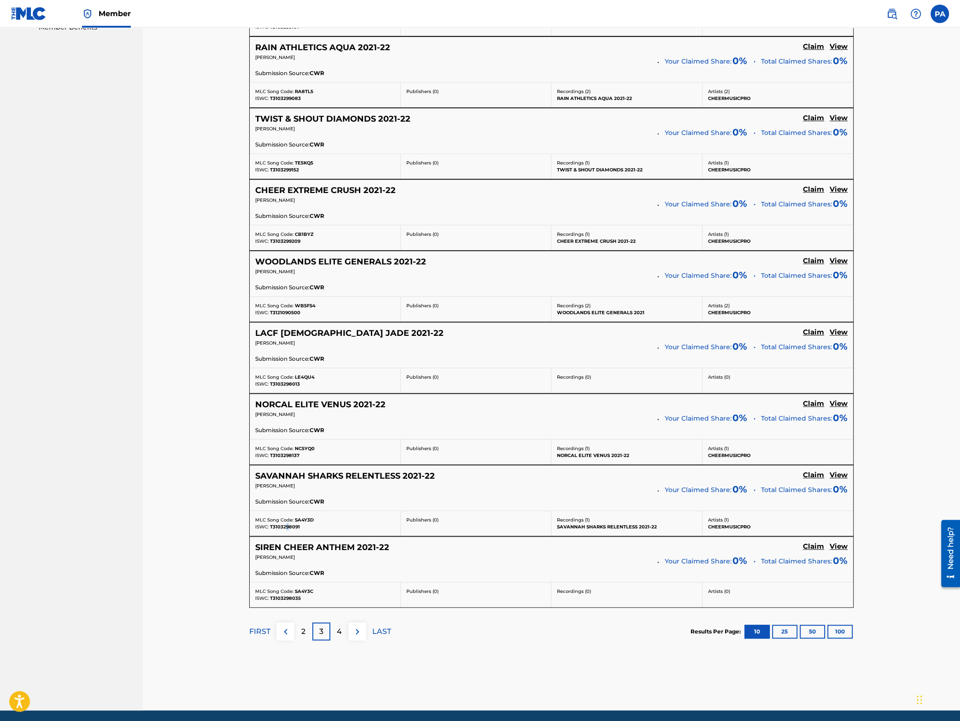
click at [287, 528] on span "T3103298091" at bounding box center [285, 527] width 30 height 6
click at [304, 522] on span "SA4Y3D" at bounding box center [304, 520] width 19 height 6
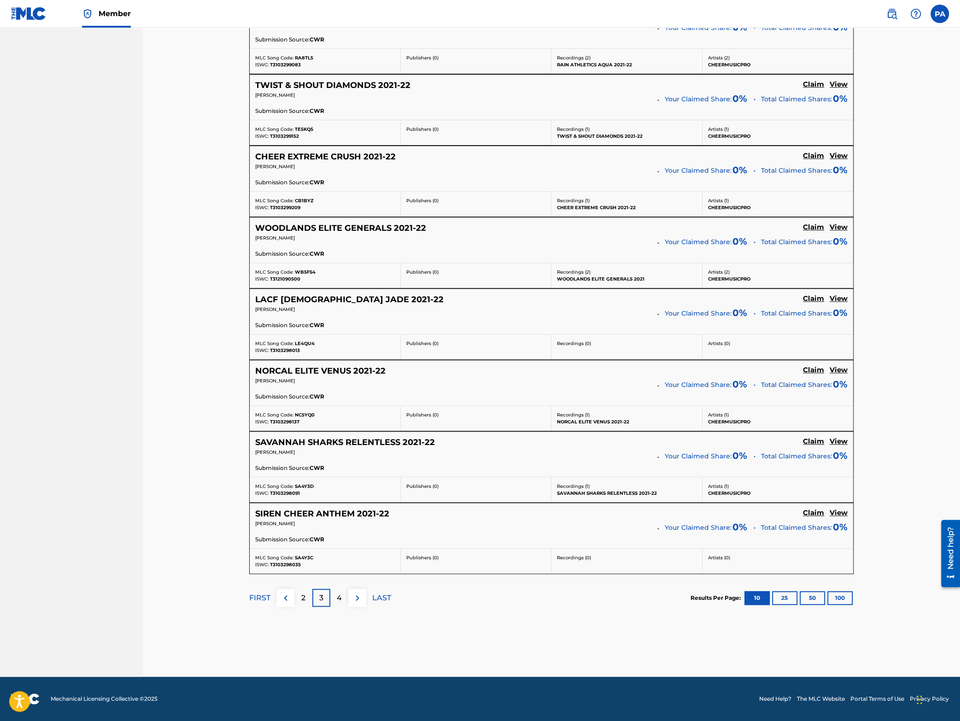
click at [337, 592] on p "4" at bounding box center [339, 597] width 5 height 11
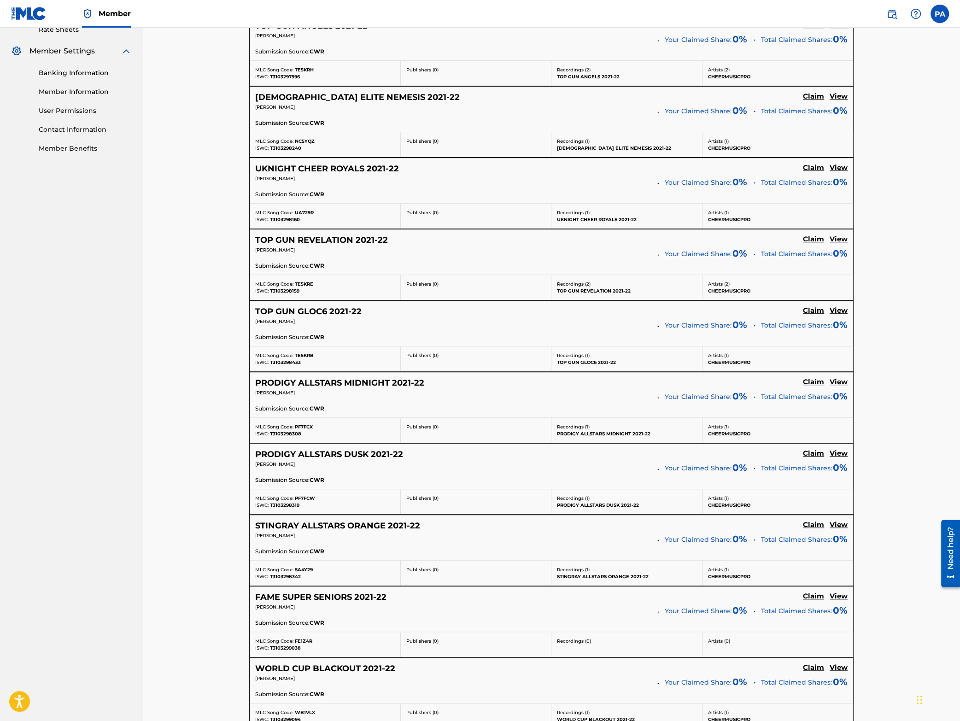
scroll to position [443, 0]
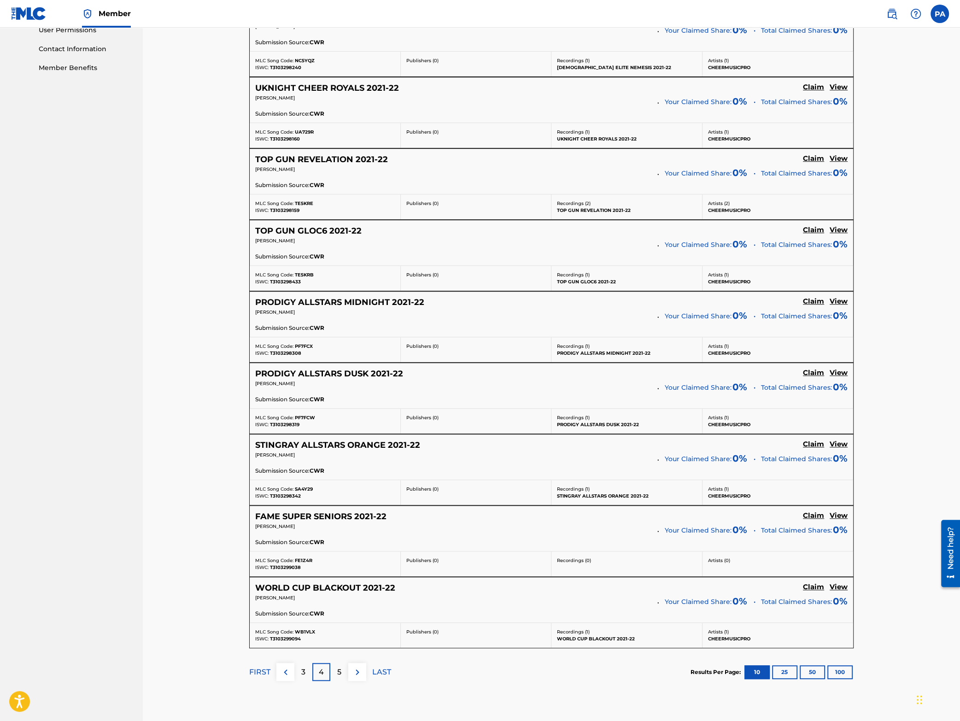
click at [336, 677] on div "5" at bounding box center [339, 672] width 18 height 18
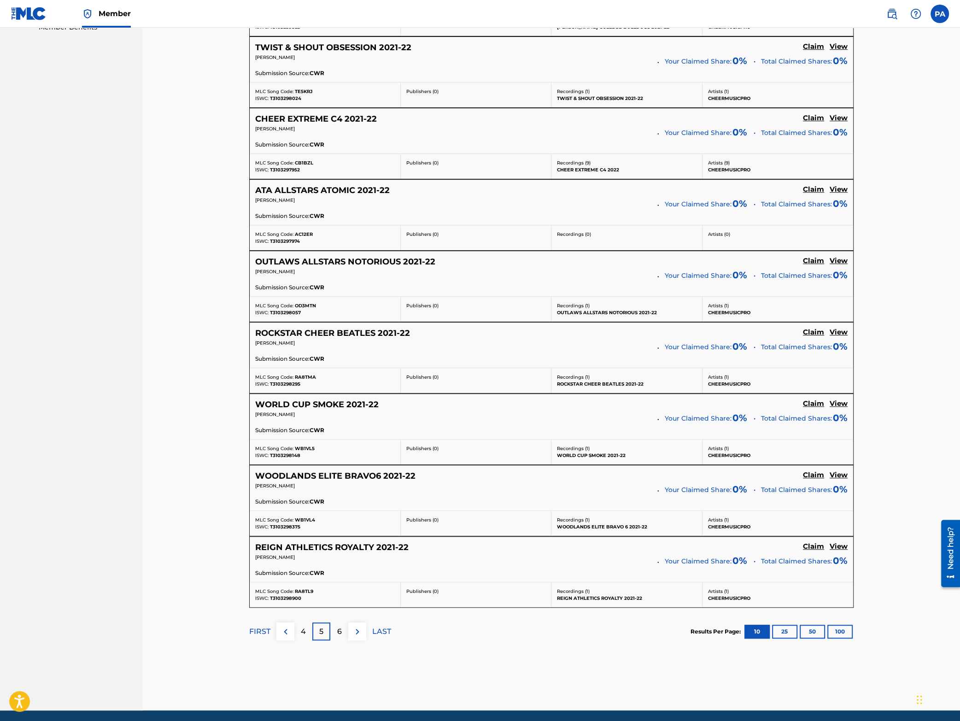
click at [343, 640] on div "6" at bounding box center [339, 631] width 18 height 18
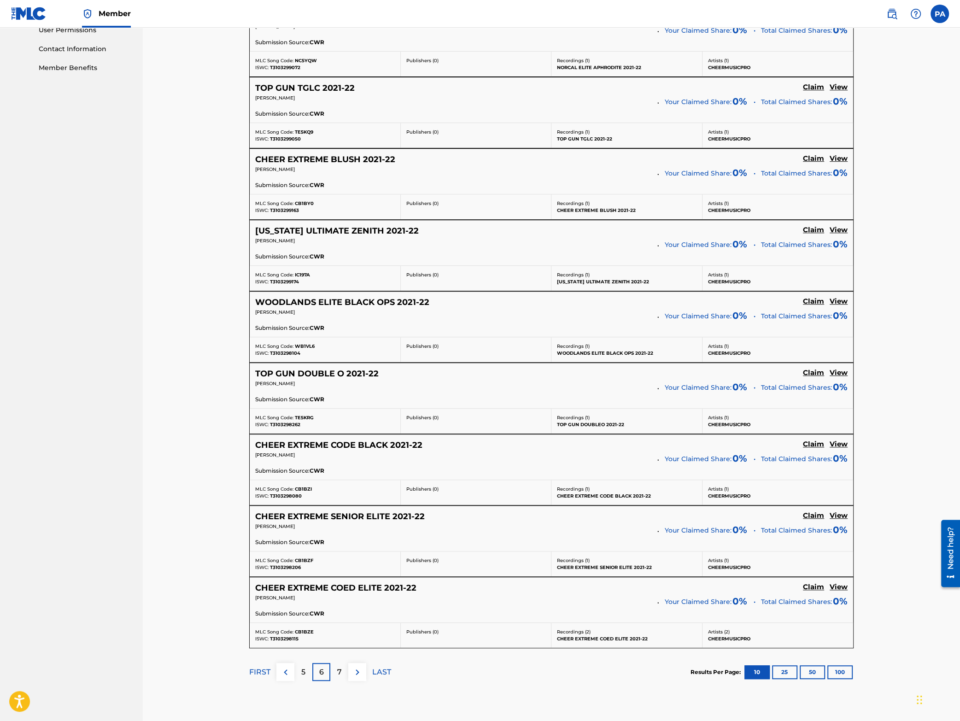
scroll to position [0, 0]
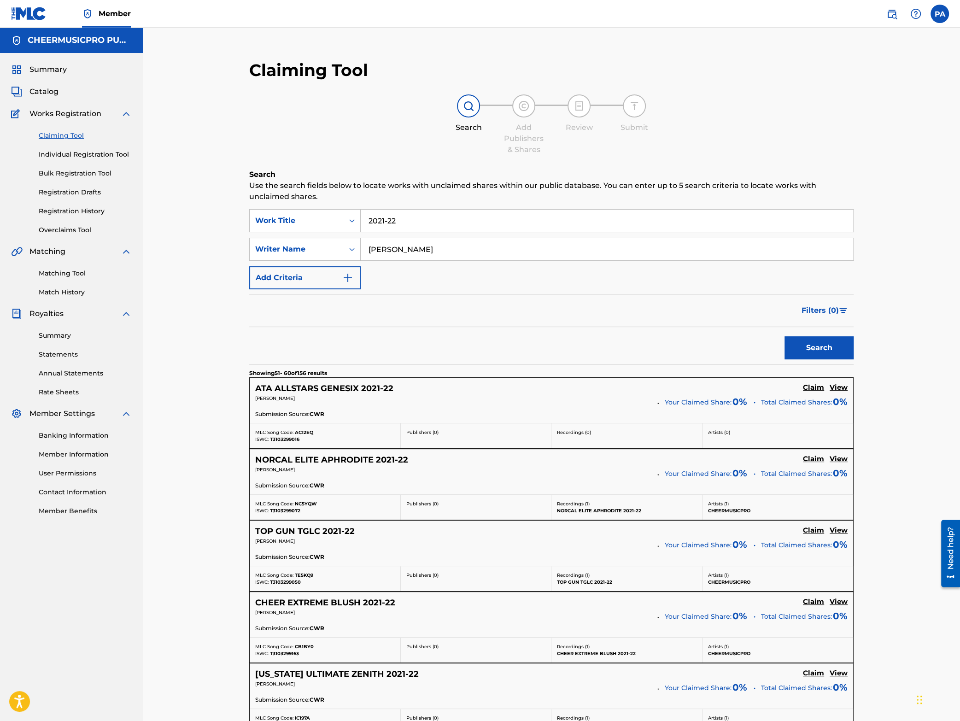
click at [366, 222] on input "2021-22" at bounding box center [607, 220] width 492 height 22
click at [784, 336] on button "Search" at bounding box center [818, 347] width 69 height 23
click at [285, 437] on span "T3103298228" at bounding box center [285, 439] width 31 height 6
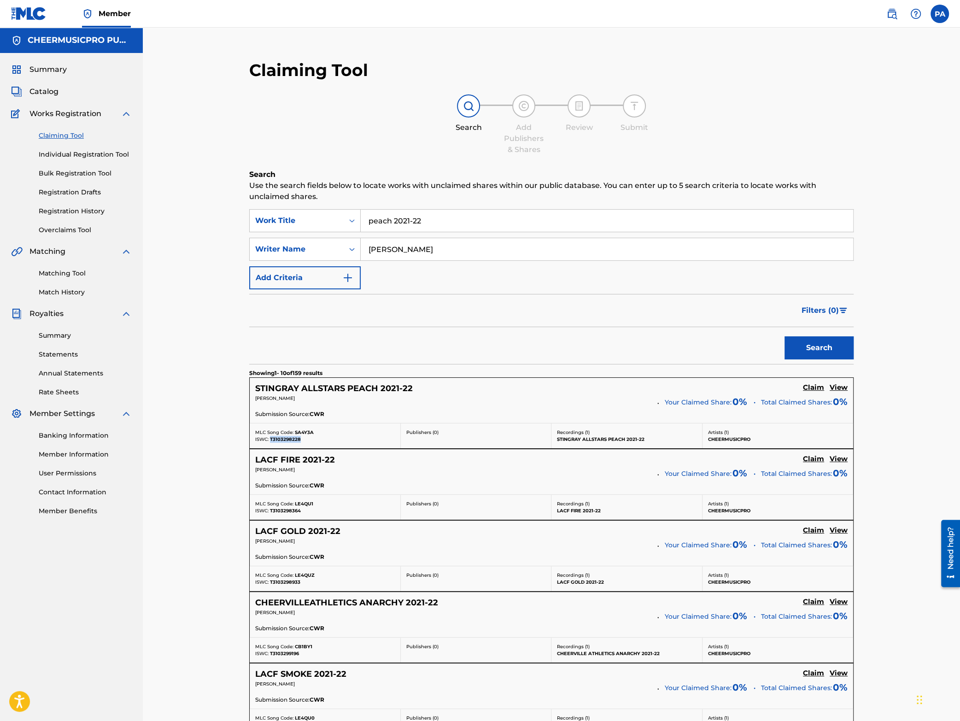
click at [285, 437] on span "T3103298228" at bounding box center [285, 439] width 31 height 6
click at [304, 433] on span "SA4Y3A" at bounding box center [304, 432] width 19 height 6
drag, startPoint x: 442, startPoint y: 223, endPoint x: 220, endPoint y: 237, distance: 221.9
click at [361, 232] on input "peach 2021-22" at bounding box center [607, 220] width 492 height 22
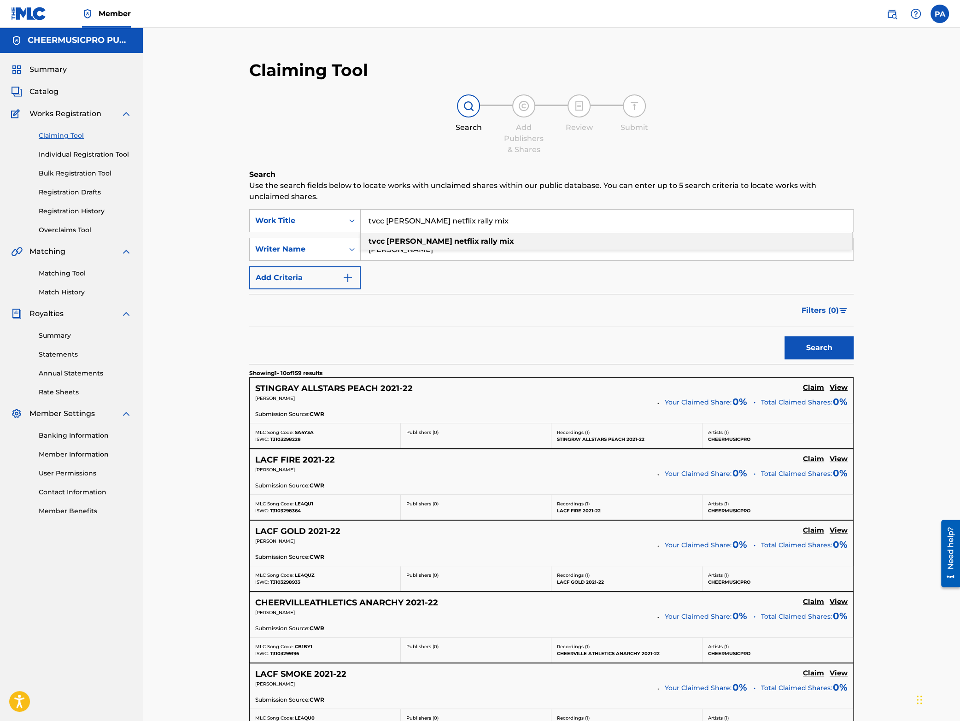
type input "tvcc [PERSON_NAME] netflix rally mix"
click at [414, 243] on strong "[PERSON_NAME]" at bounding box center [419, 241] width 66 height 9
click at [821, 345] on button "Search" at bounding box center [818, 347] width 69 height 23
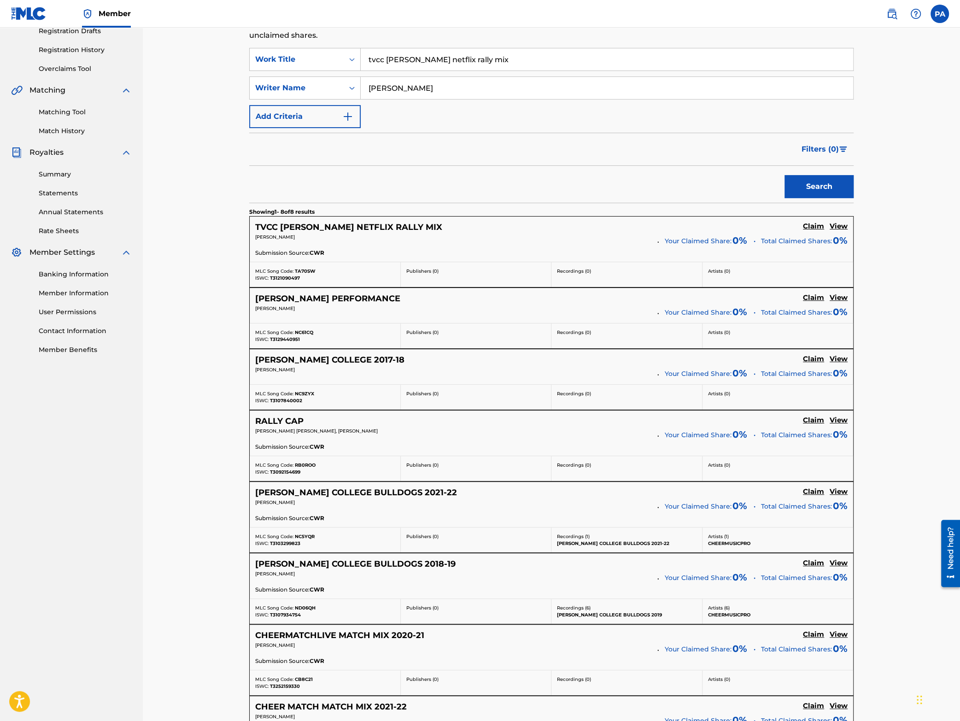
scroll to position [201, 0]
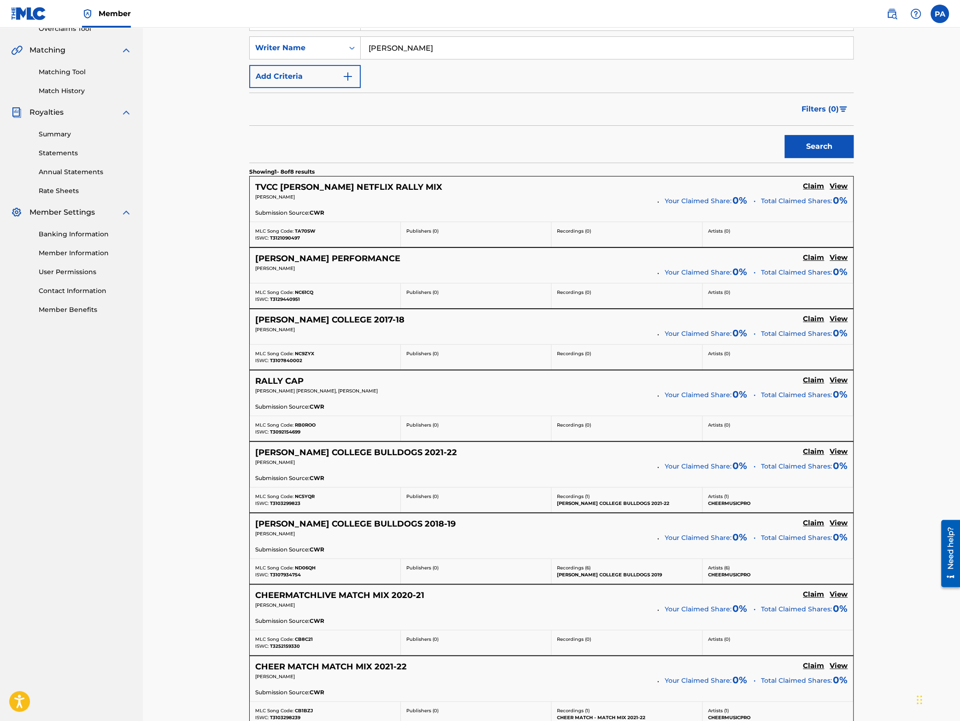
click at [286, 237] on span "T3121090497" at bounding box center [285, 238] width 30 height 6
click at [306, 232] on span "TA70SW" at bounding box center [305, 231] width 21 height 6
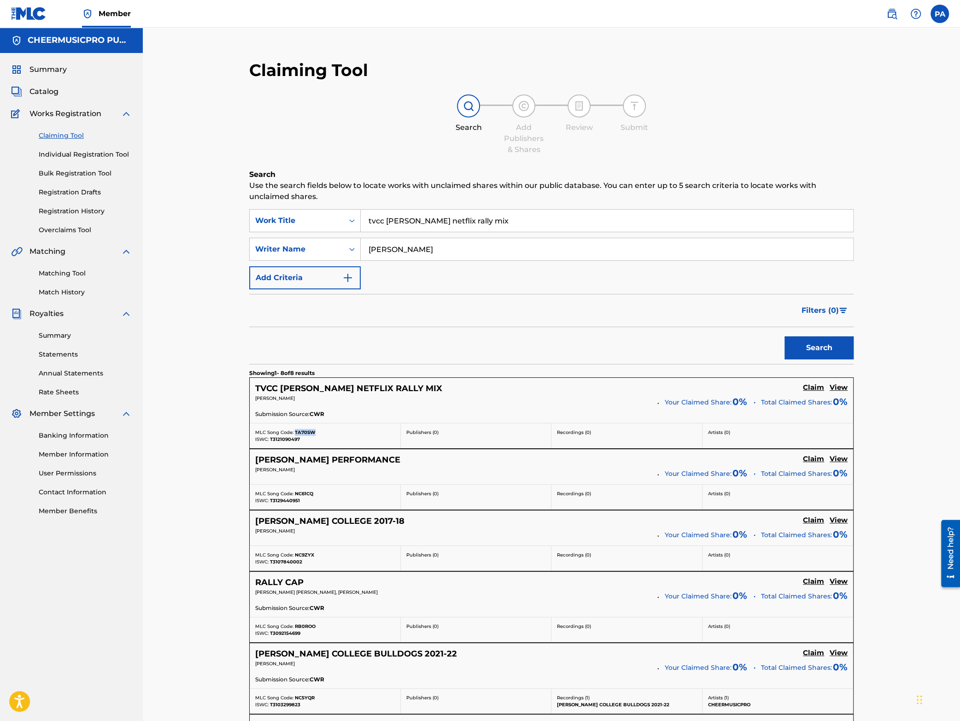
click at [76, 170] on link "Bulk Registration Tool" at bounding box center [85, 174] width 93 height 10
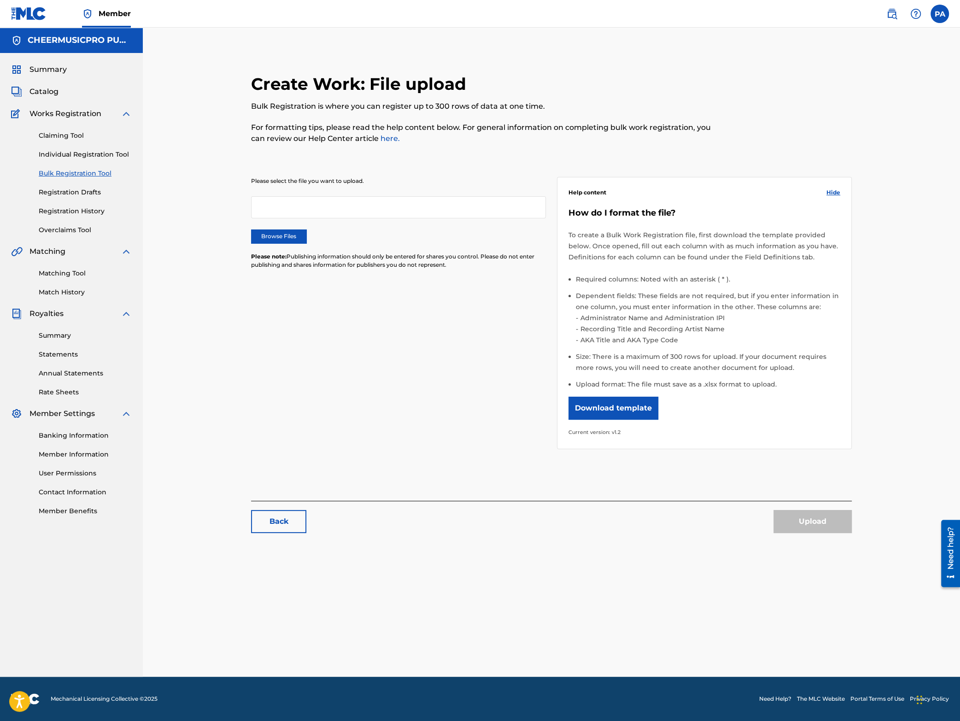
click at [297, 211] on div at bounding box center [398, 207] width 295 height 22
click at [260, 244] on div "Please select the file you want to upload. Browse Files Please note: Publishing…" at bounding box center [398, 228] width 295 height 103
click at [293, 241] on label "Browse Files" at bounding box center [278, 236] width 55 height 14
click at [0, 0] on input "Browse Files" at bounding box center [0, 0] width 0 height 0
click at [820, 520] on button "Upload" at bounding box center [812, 521] width 78 height 23
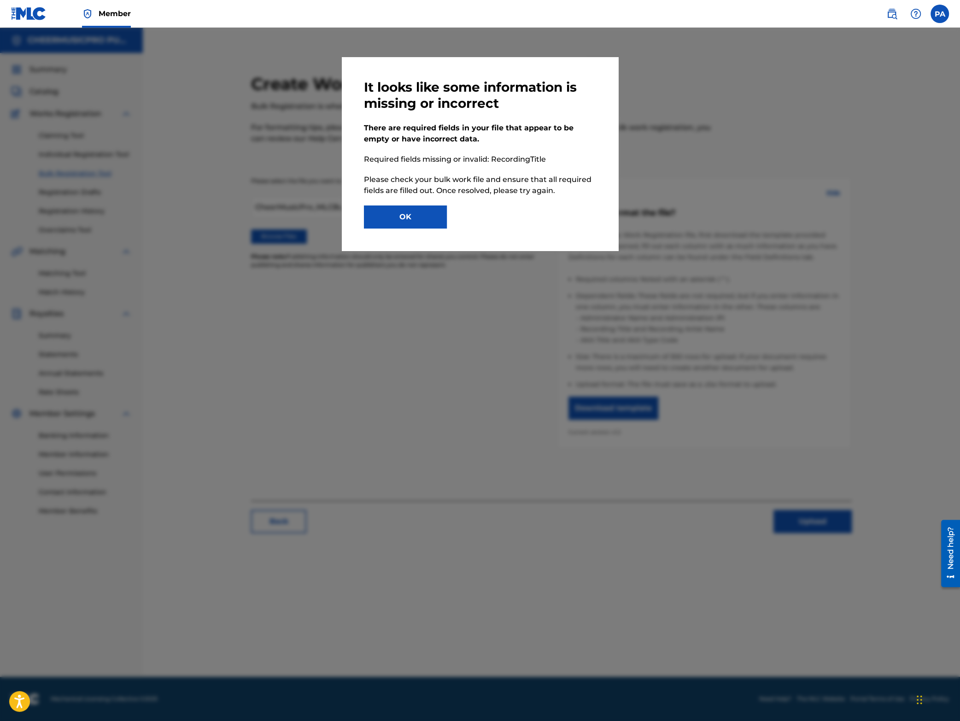
click at [409, 213] on button "OK" at bounding box center [405, 216] width 83 height 23
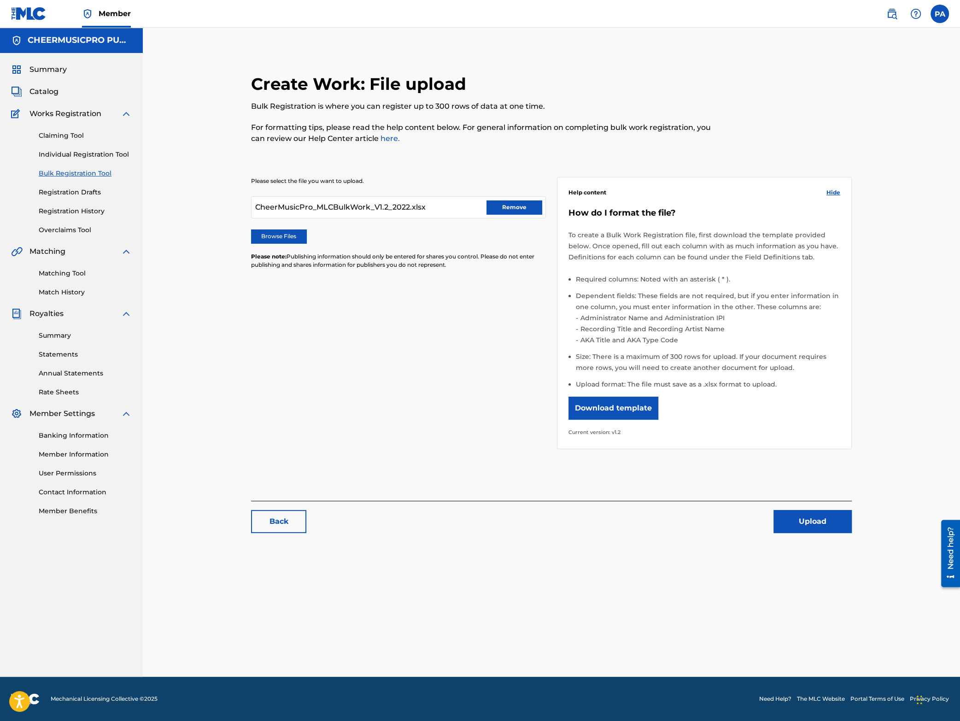
click at [815, 524] on button "Upload" at bounding box center [812, 521] width 78 height 23
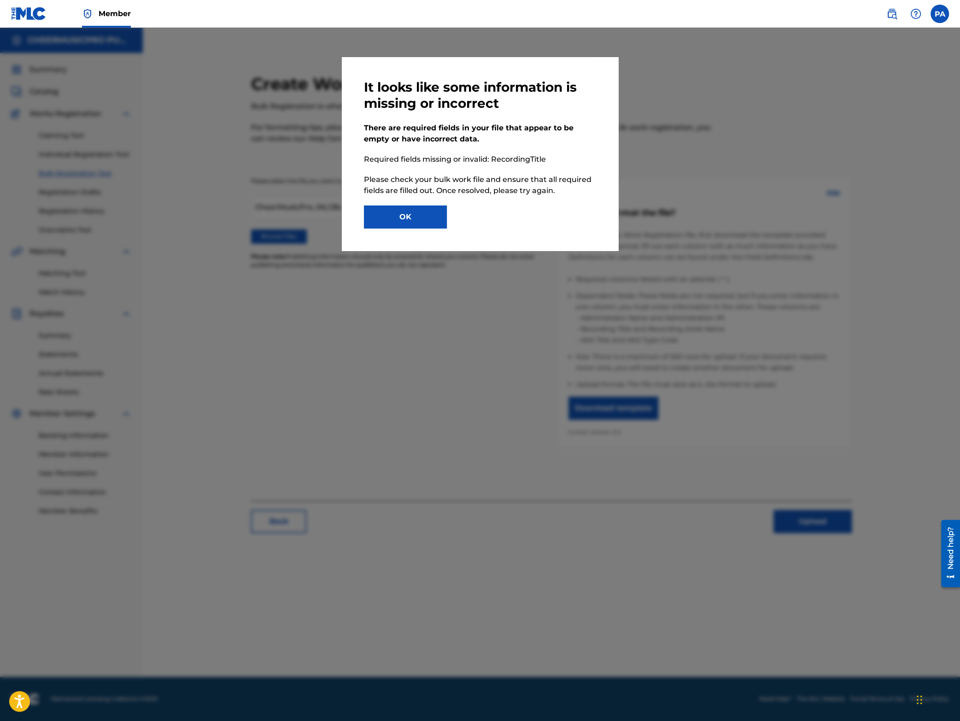
click at [402, 221] on button "OK" at bounding box center [405, 216] width 83 height 23
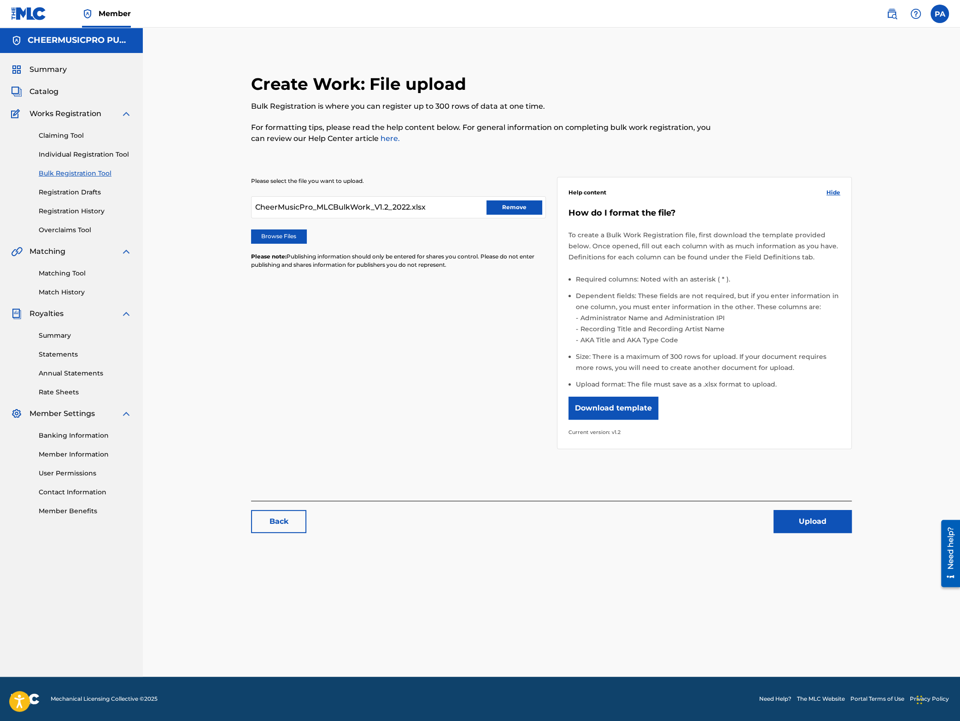
click at [822, 523] on button "Upload" at bounding box center [812, 521] width 78 height 23
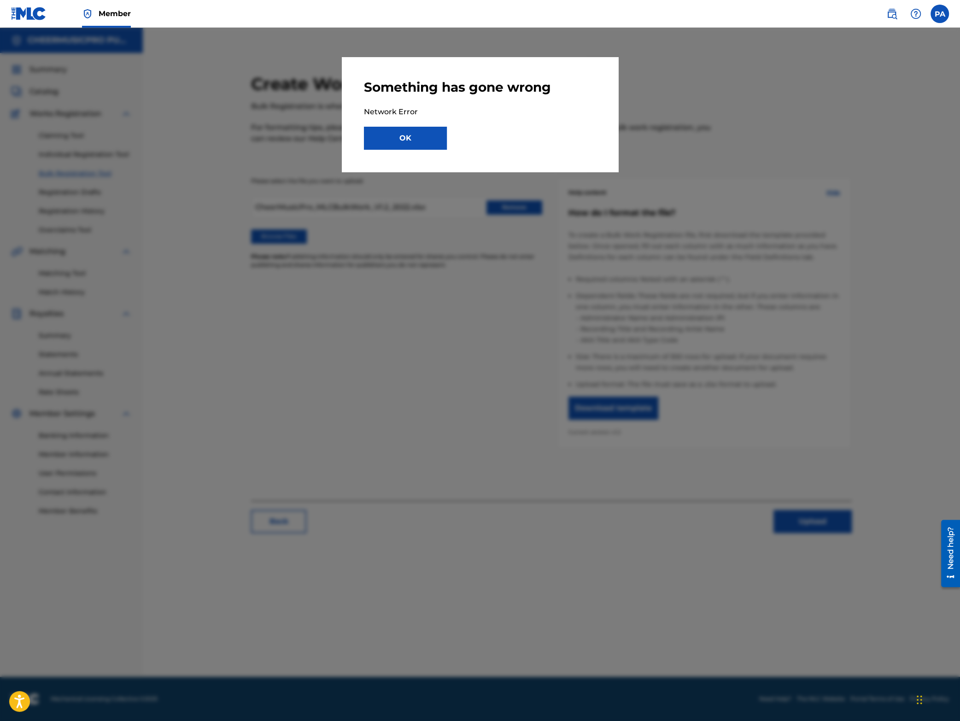
click at [391, 146] on button "OK" at bounding box center [405, 138] width 83 height 23
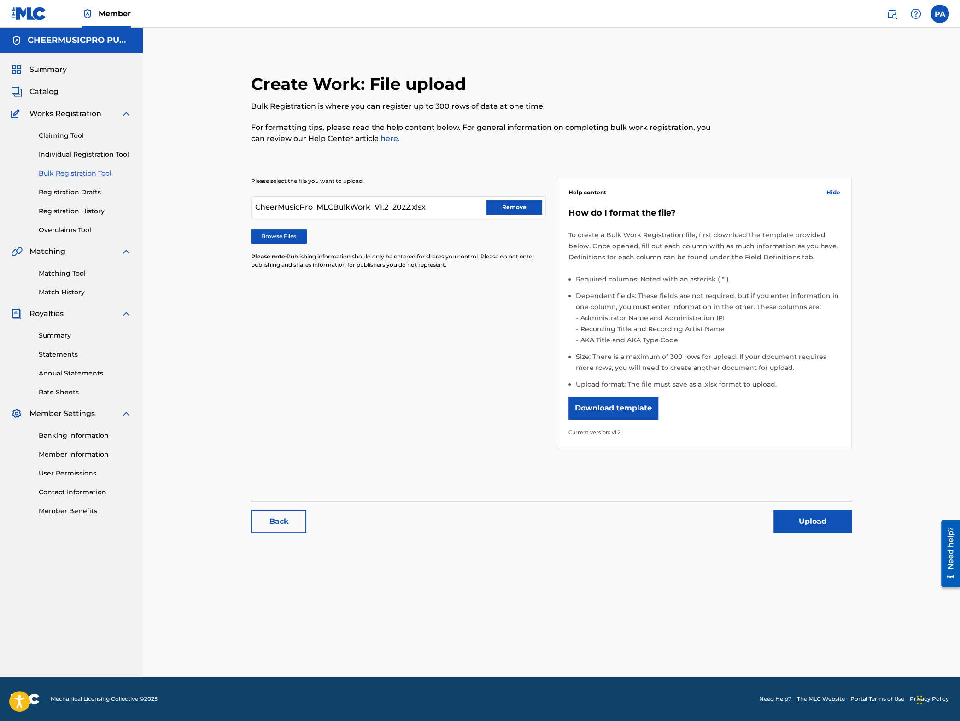
click at [512, 203] on button "Remove" at bounding box center [513, 207] width 55 height 14
click at [271, 235] on label "Browse Files" at bounding box center [278, 236] width 55 height 14
click at [0, 0] on input "Browse Files" at bounding box center [0, 0] width 0 height 0
click at [813, 525] on button "Upload" at bounding box center [812, 521] width 78 height 23
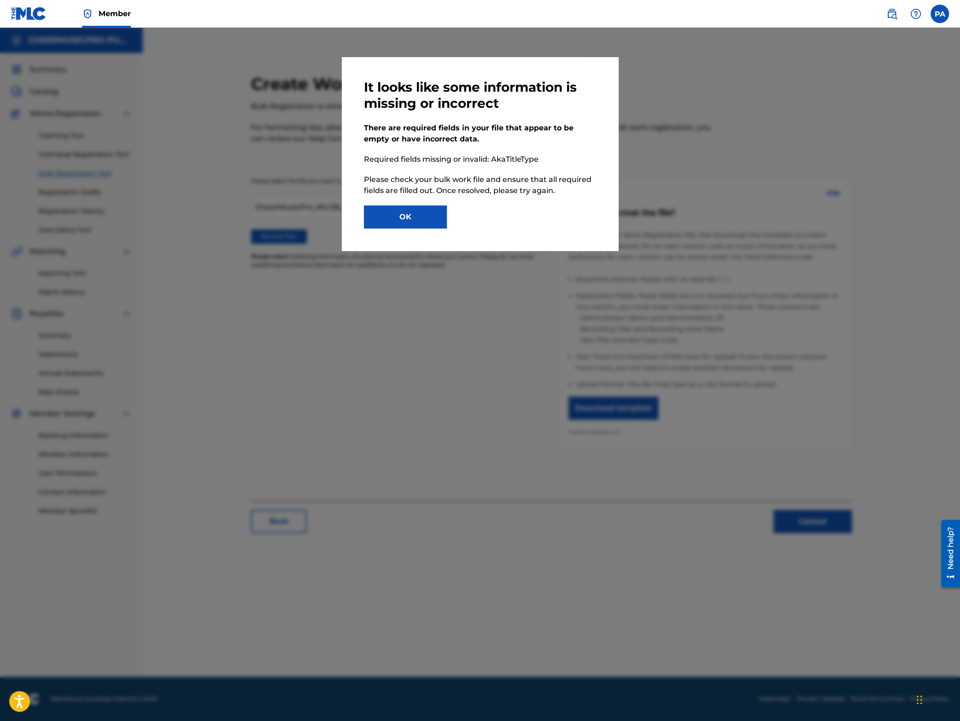
click at [422, 215] on button "OK" at bounding box center [405, 216] width 83 height 23
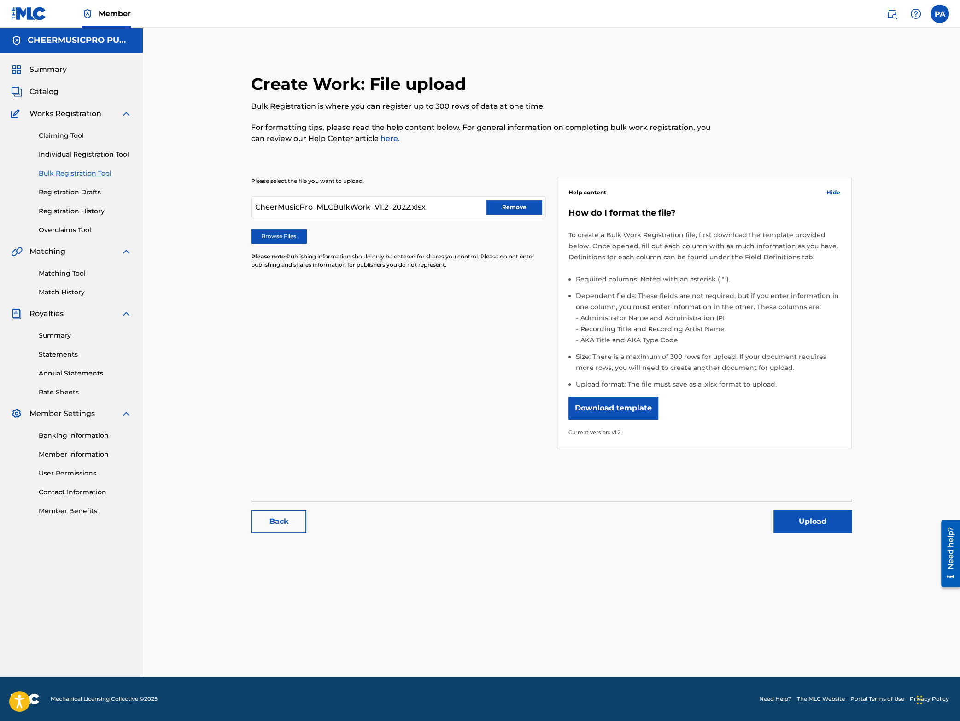
click at [506, 206] on button "Remove" at bounding box center [513, 207] width 55 height 14
click at [280, 233] on label "Browse Files" at bounding box center [278, 236] width 55 height 14
click at [0, 0] on input "Browse Files" at bounding box center [0, 0] width 0 height 0
click at [818, 520] on button "Upload" at bounding box center [812, 521] width 78 height 23
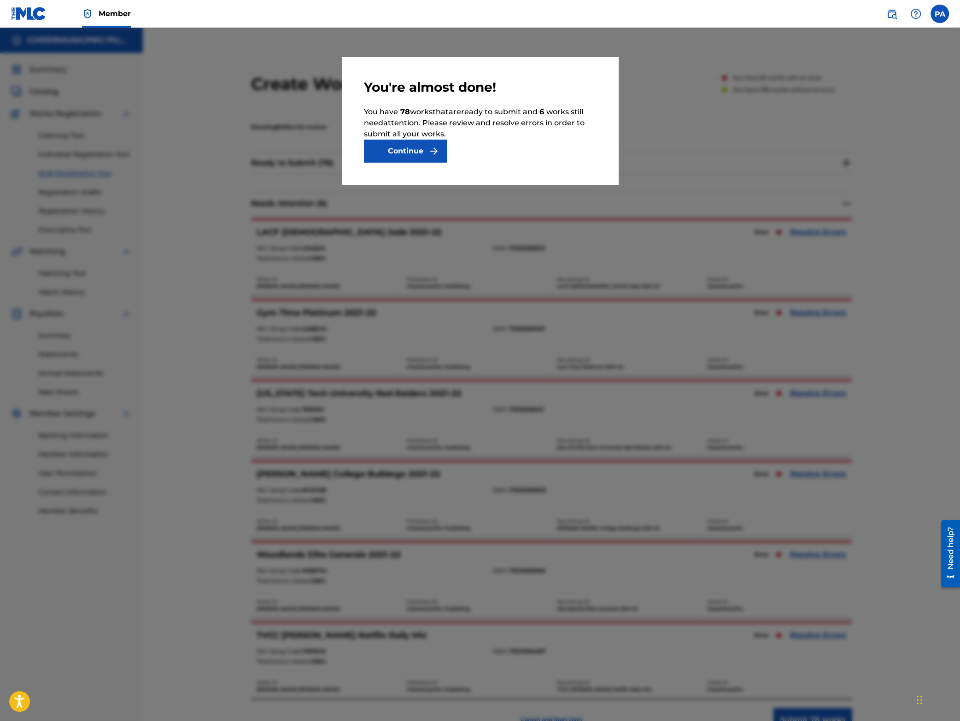
click at [398, 153] on button "Continue" at bounding box center [405, 151] width 83 height 23
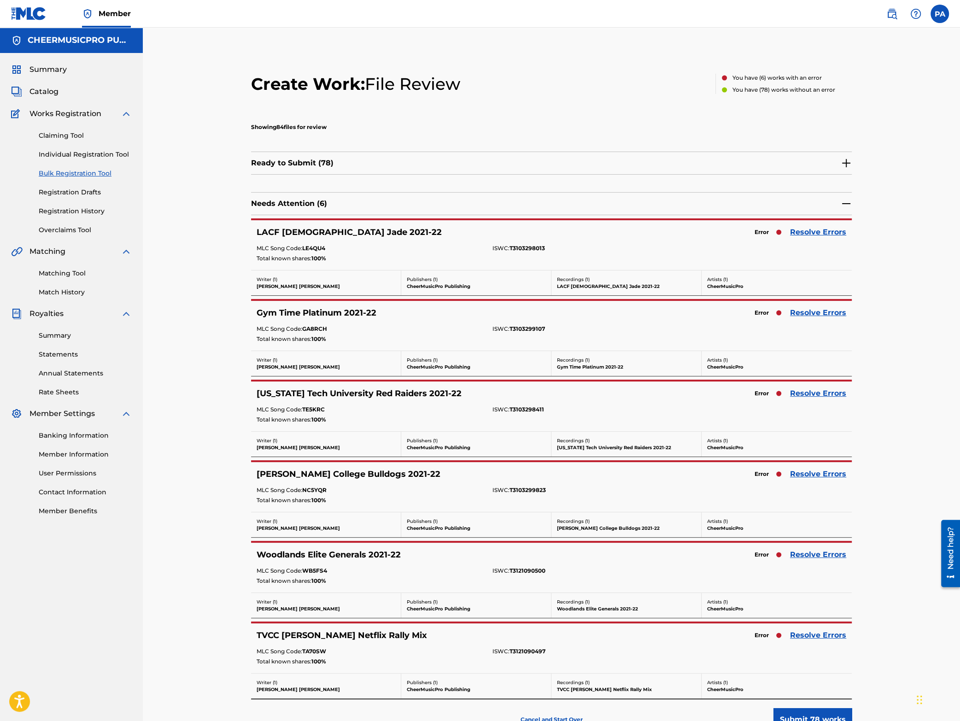
click at [829, 234] on link "Resolve Errors" at bounding box center [818, 232] width 56 height 11
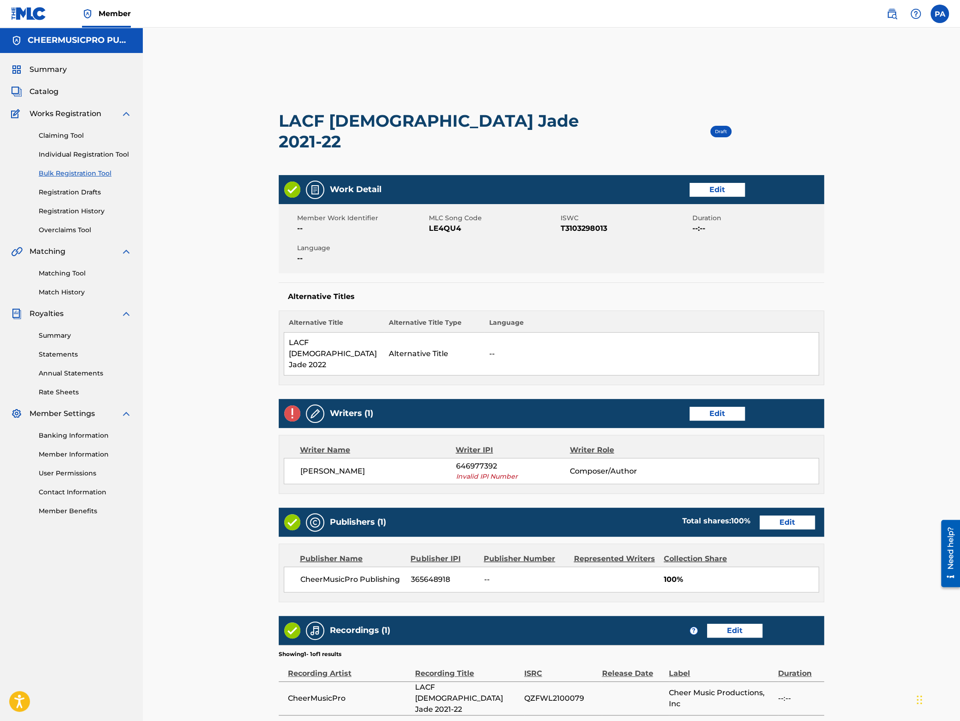
click at [720, 407] on link "Edit" at bounding box center [716, 414] width 55 height 14
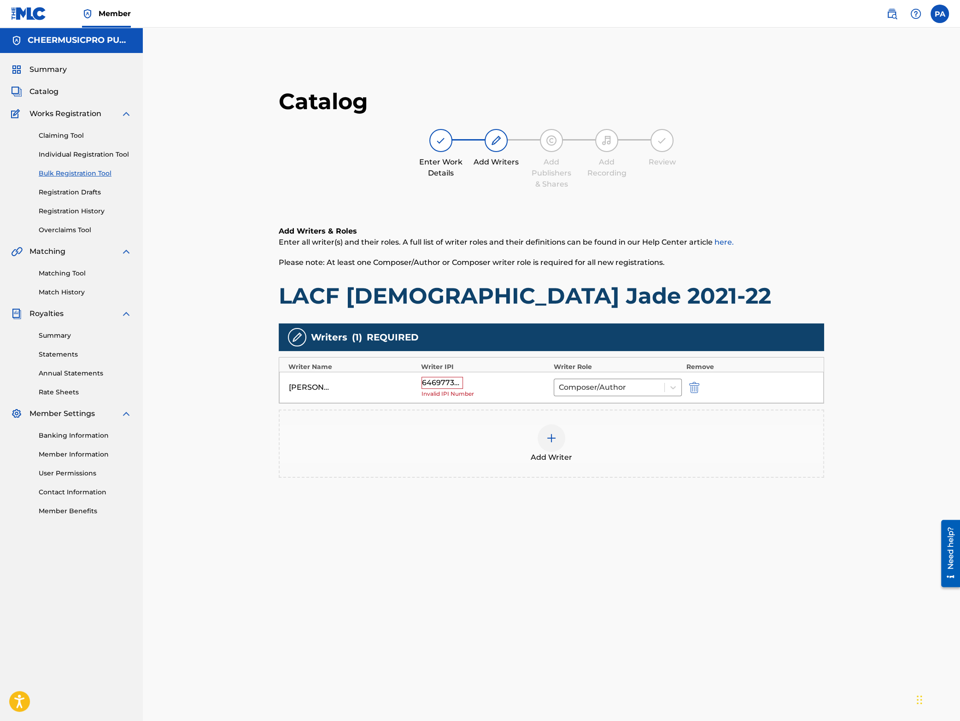
click at [426, 382] on div "646977392" at bounding box center [441, 383] width 41 height 12
drag, startPoint x: 431, startPoint y: 382, endPoint x: 477, endPoint y: 386, distance: 46.2
click at [477, 386] on div "646977392 Invalid IPI Number" at bounding box center [485, 388] width 128 height 22
click at [439, 386] on div "646977392" at bounding box center [441, 383] width 41 height 12
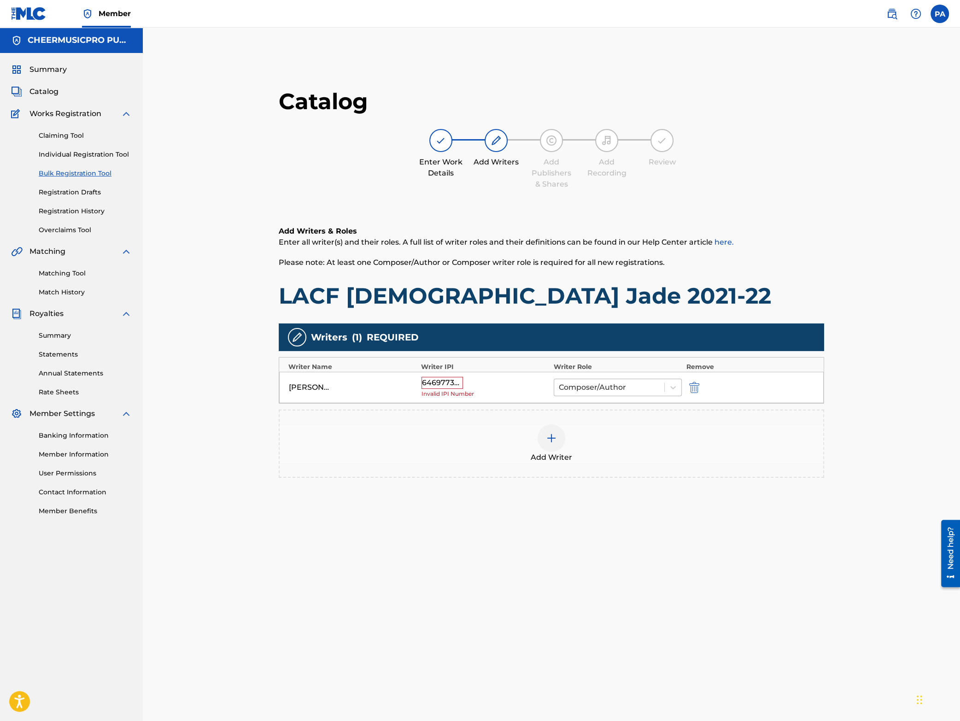
click at [645, 390] on div at bounding box center [609, 387] width 101 height 13
click at [442, 386] on div "646977392" at bounding box center [441, 383] width 41 height 12
click at [696, 387] on img "submit" at bounding box center [694, 387] width 10 height 11
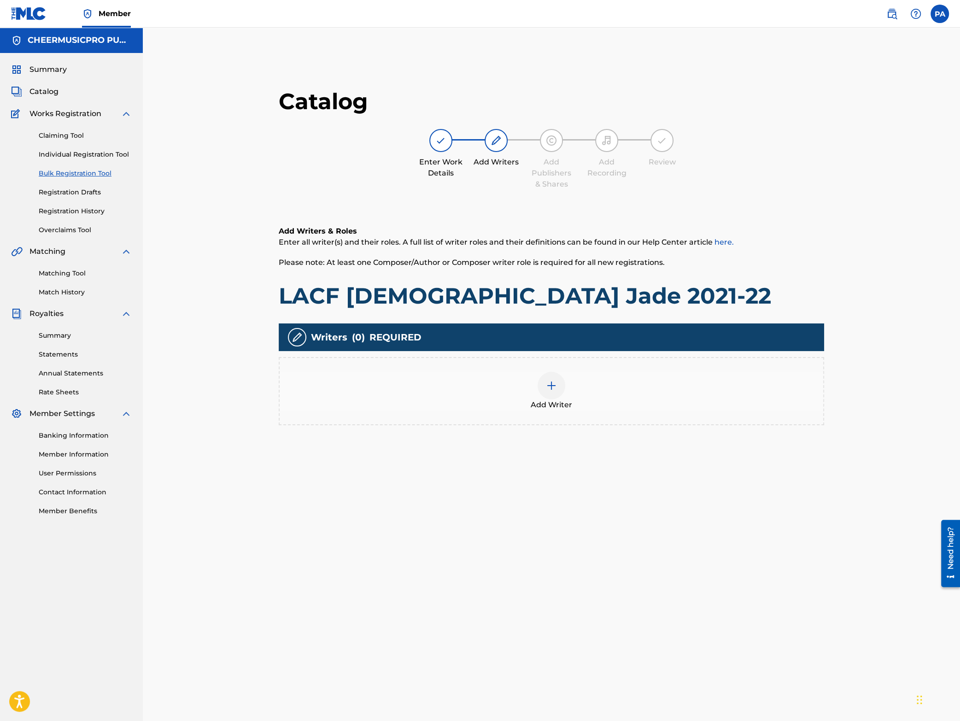
click at [546, 389] on img at bounding box center [551, 385] width 11 height 11
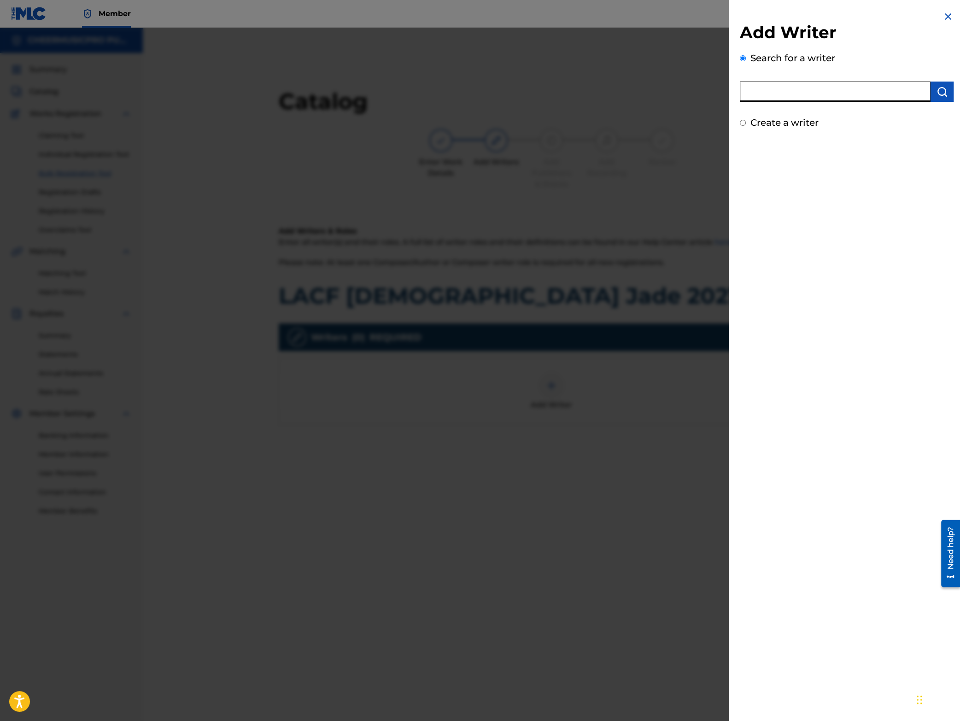
click at [804, 97] on input "text" at bounding box center [834, 91] width 191 height 20
click at [906, 166] on div "Add Writer Search for a writer [PERSON_NAME] Create a writer" at bounding box center [846, 360] width 236 height 721
drag, startPoint x: 821, startPoint y: 92, endPoint x: 782, endPoint y: 93, distance: 39.2
click at [782, 93] on input "[PERSON_NAME]" at bounding box center [834, 91] width 191 height 20
type input "Pa"
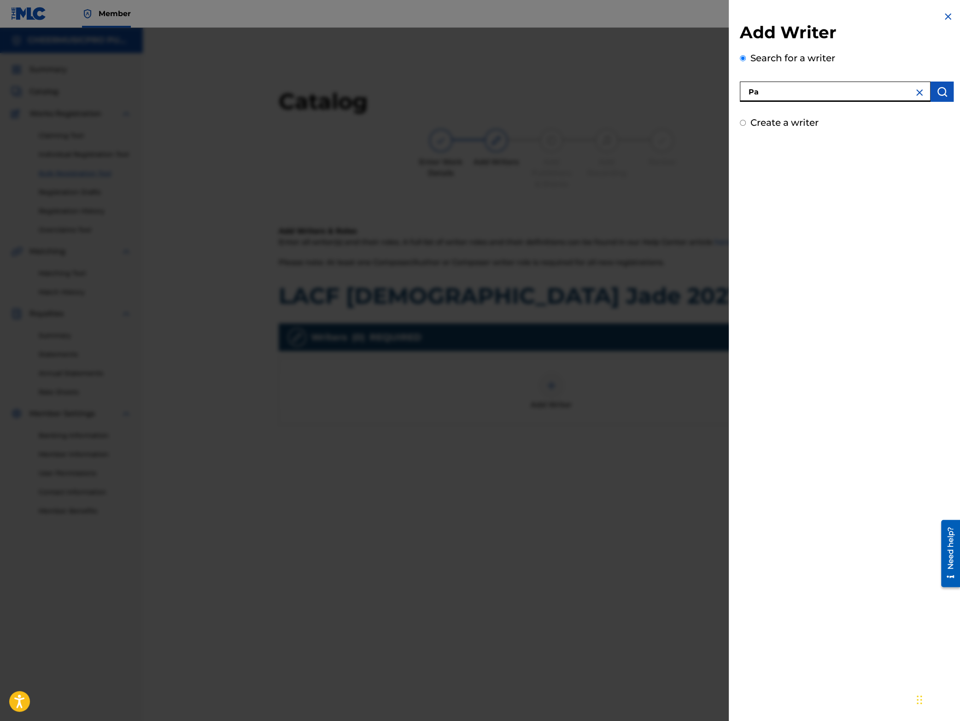
click at [950, 17] on img at bounding box center [947, 16] width 11 height 11
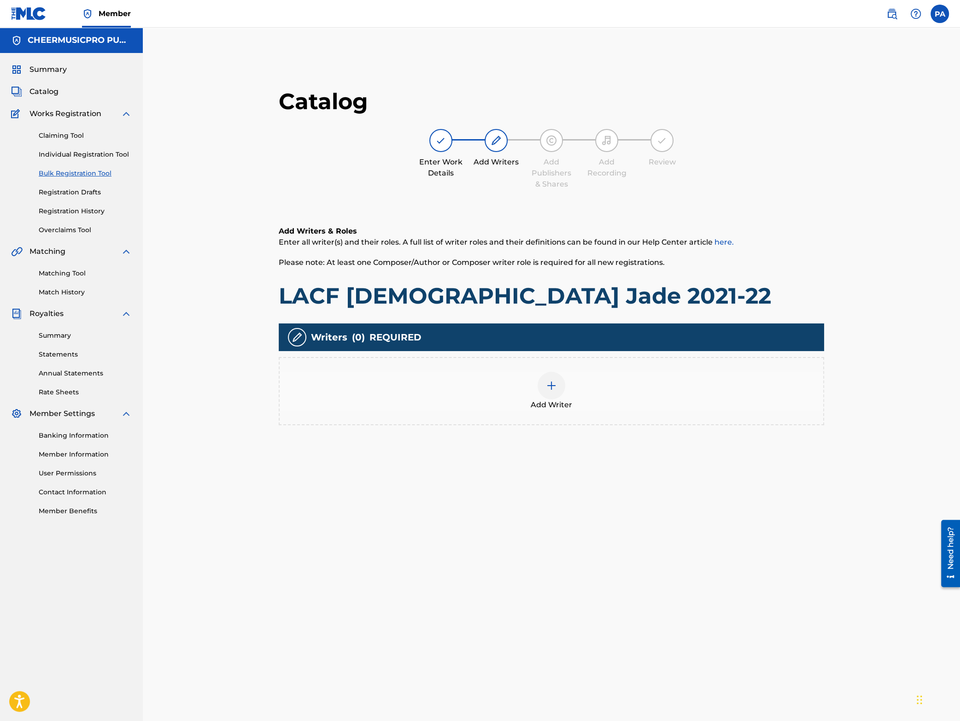
click at [546, 387] on img at bounding box center [551, 385] width 11 height 11
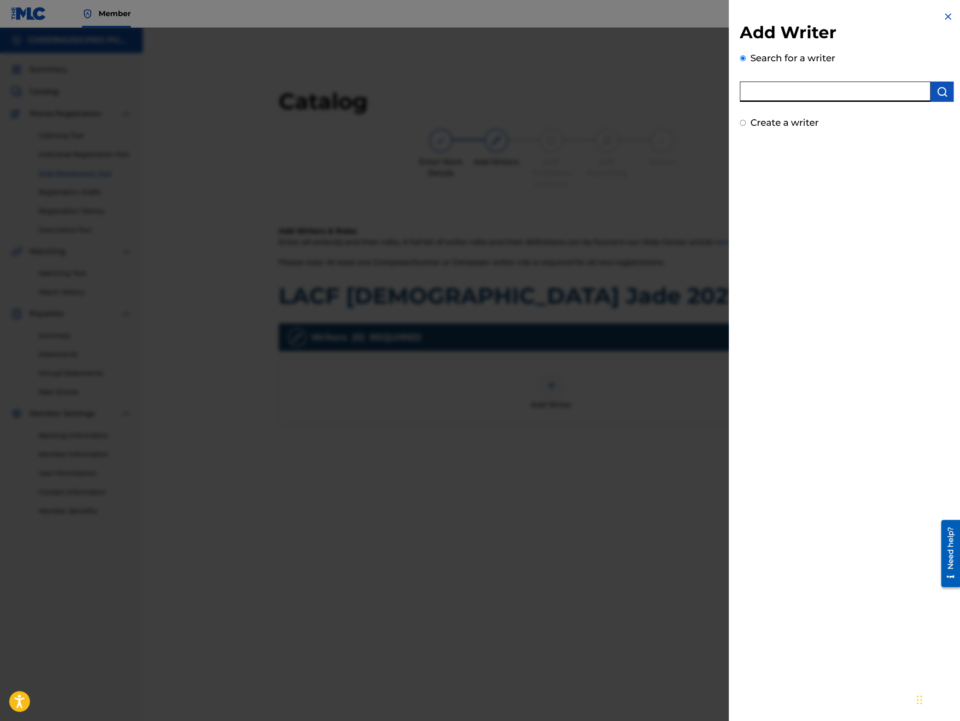
click at [814, 90] on input "text" at bounding box center [834, 91] width 191 height 20
paste input "646977391"
click at [941, 88] on img "submit" at bounding box center [941, 91] width 11 height 11
click at [750, 94] on input "646977391" at bounding box center [834, 91] width 191 height 20
type input "00646977391"
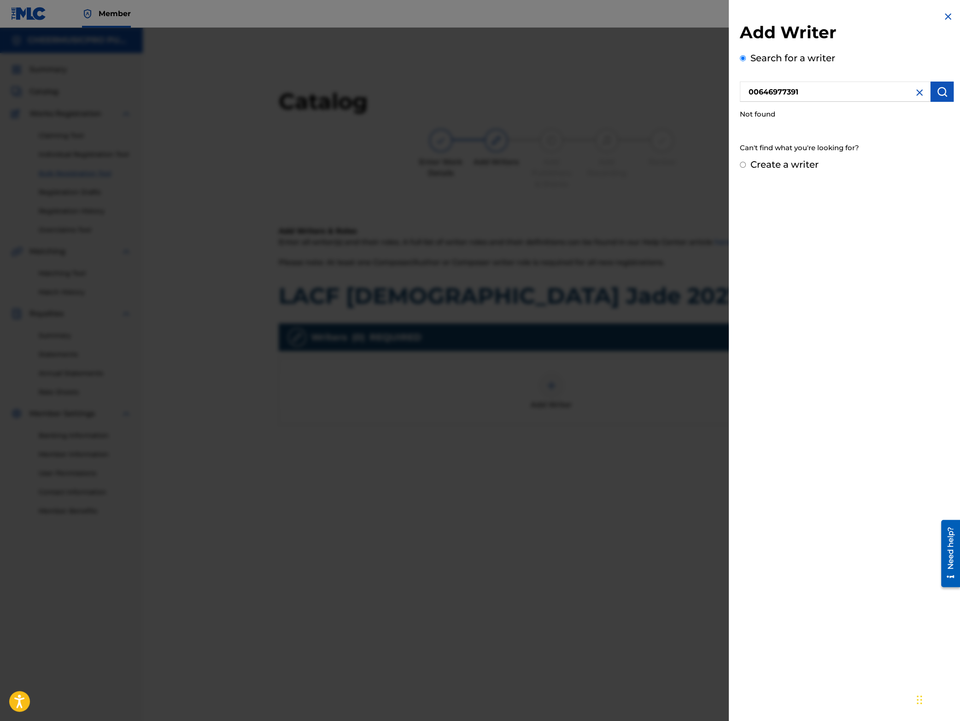
click at [942, 92] on img "submit" at bounding box center [941, 91] width 11 height 11
drag, startPoint x: 911, startPoint y: 133, endPoint x: 908, endPoint y: 138, distance: 5.4
click at [911, 134] on button "Add writer" at bounding box center [919, 139] width 55 height 14
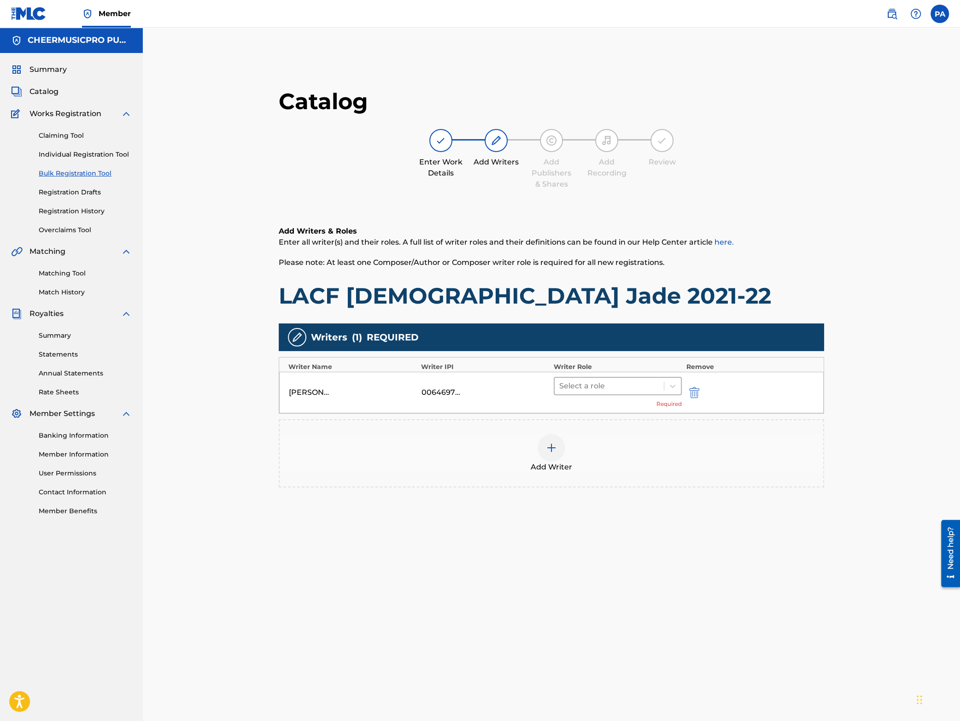
click at [598, 386] on div at bounding box center [609, 385] width 100 height 13
click at [588, 409] on div "Composer/Author" at bounding box center [617, 409] width 128 height 18
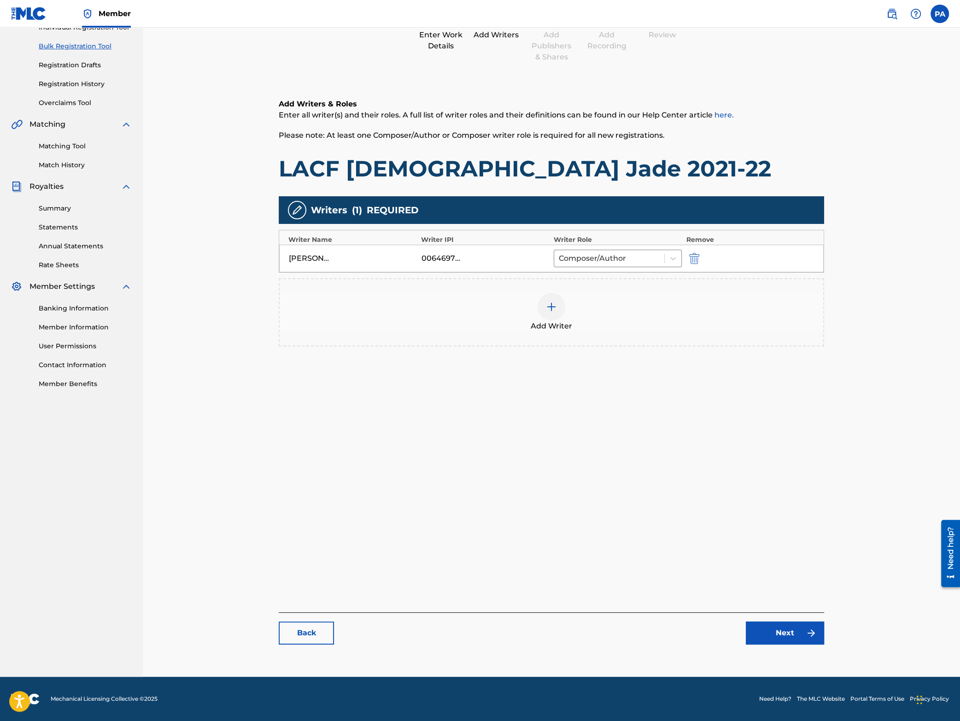
click at [780, 626] on link "Next" at bounding box center [784, 632] width 78 height 23
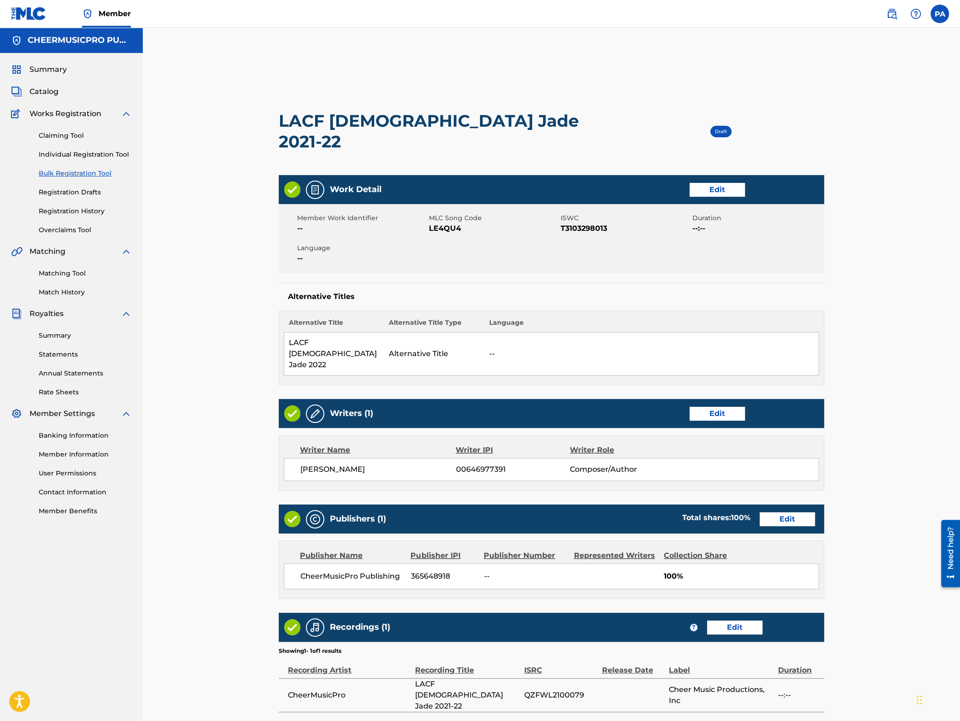
scroll to position [159, 0]
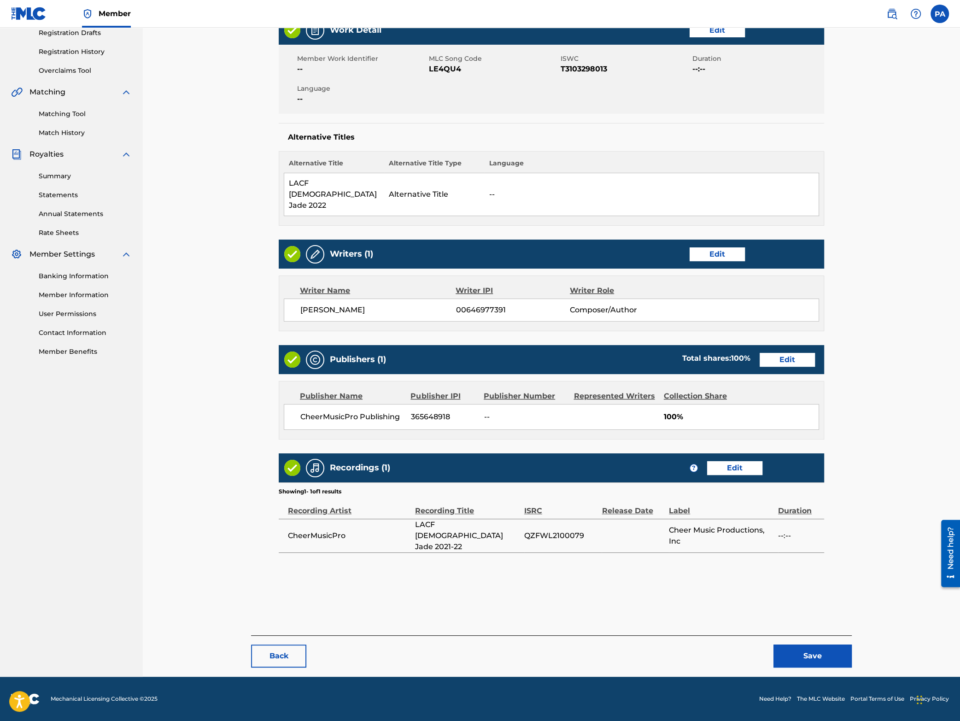
click at [810, 654] on button "Save" at bounding box center [812, 655] width 78 height 23
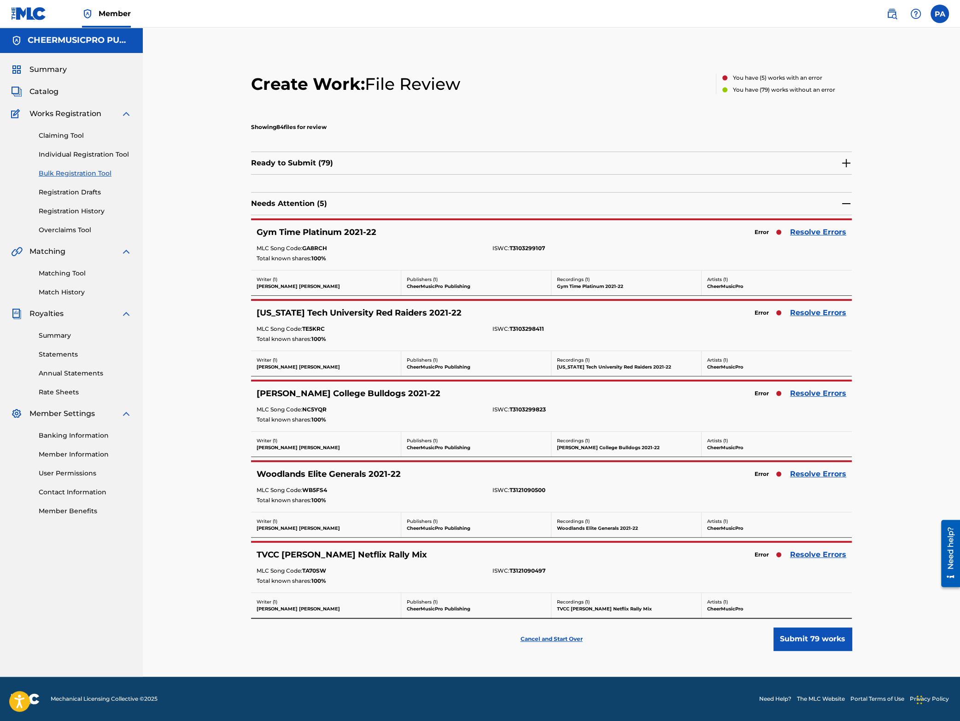
click at [808, 232] on link "Resolve Errors" at bounding box center [818, 232] width 56 height 11
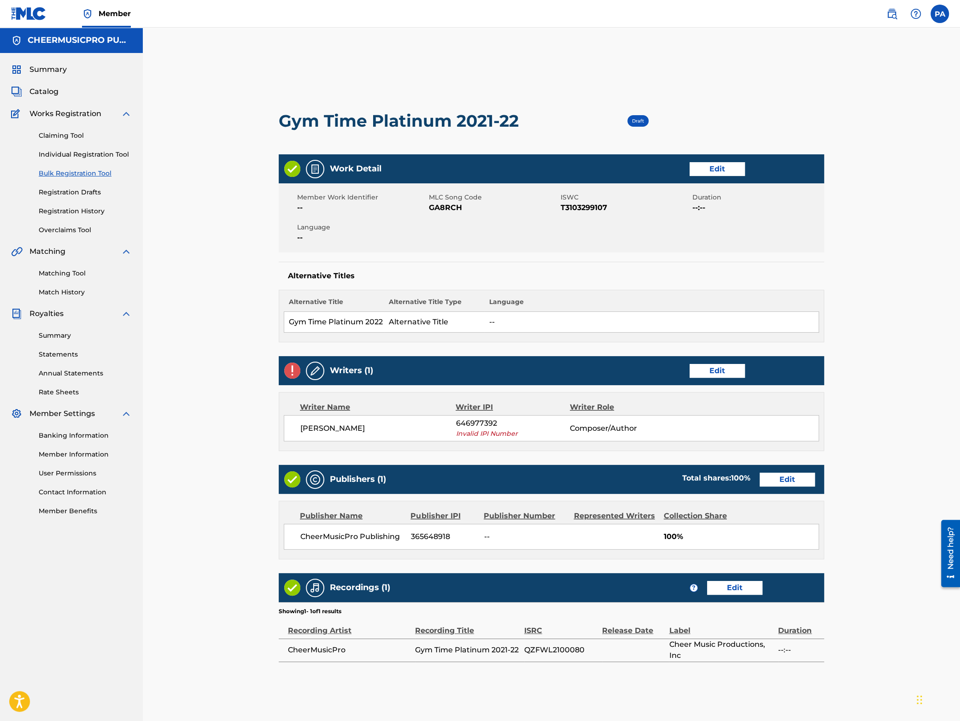
click at [707, 169] on link "Edit" at bounding box center [716, 169] width 55 height 14
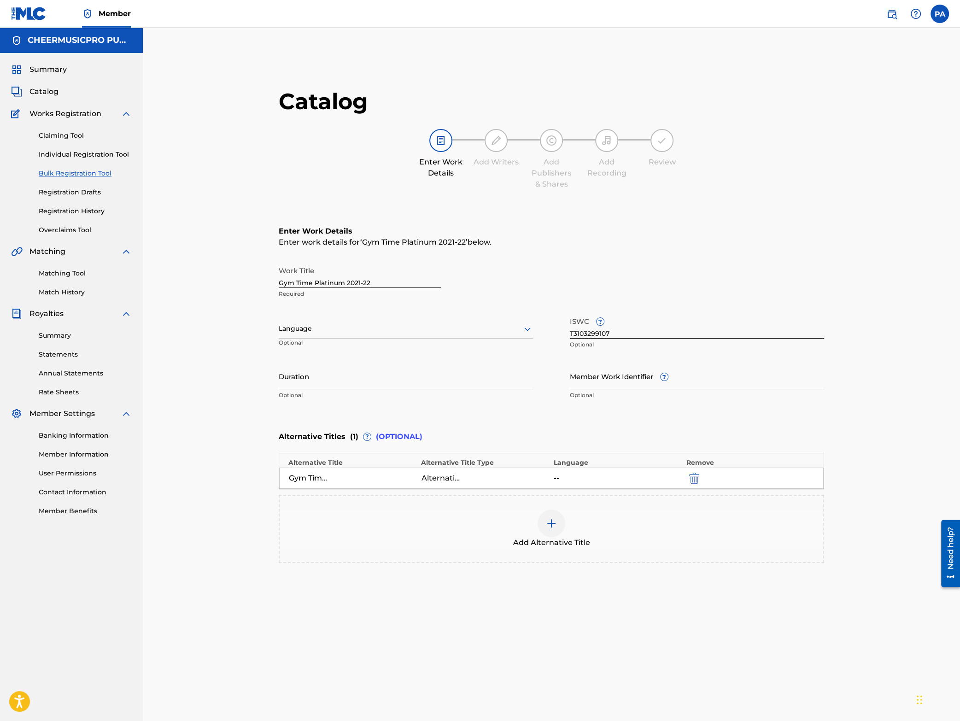
click at [320, 480] on div "Gym Time Platinum 2022" at bounding box center [309, 477] width 41 height 11
click at [696, 475] on img "submit" at bounding box center [694, 477] width 10 height 11
click at [547, 485] on img at bounding box center [551, 481] width 11 height 11
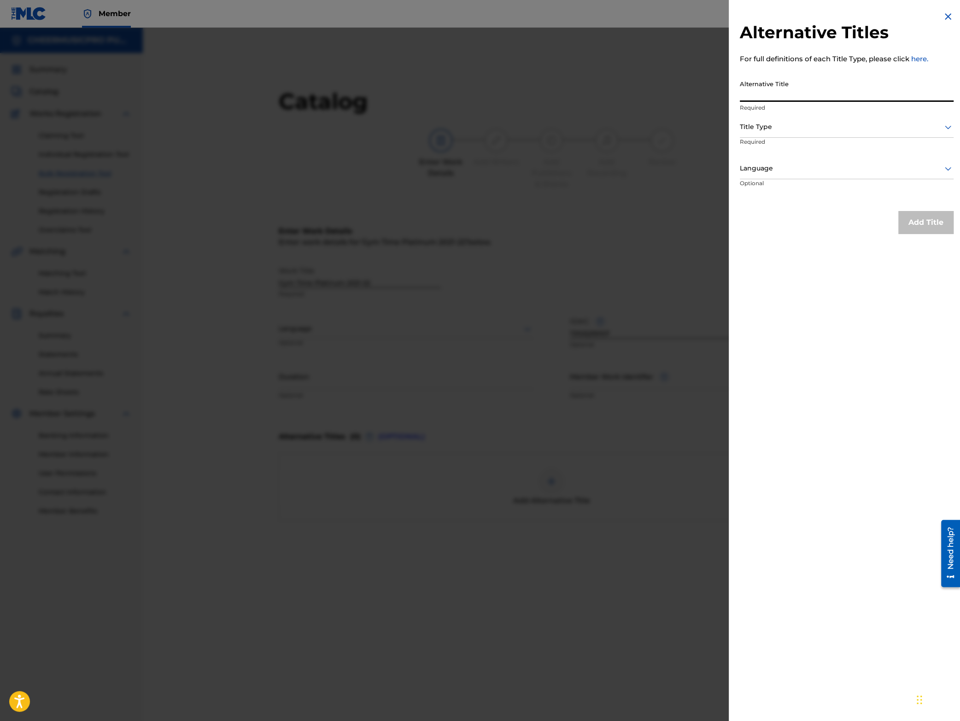
click at [783, 87] on input "Alternative Title" at bounding box center [846, 89] width 214 height 26
type input "GymTime Platinum 2022"
click at [772, 125] on div at bounding box center [846, 127] width 214 height 12
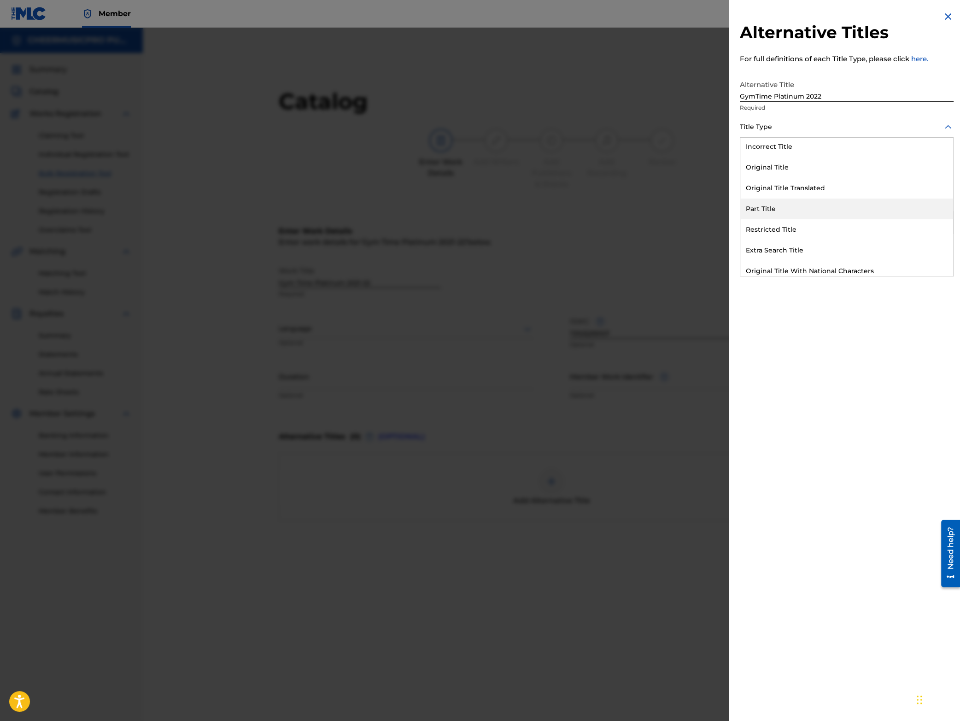
scroll to position [90, 0]
click at [790, 264] on div "Alternative Title" at bounding box center [846, 265] width 213 height 21
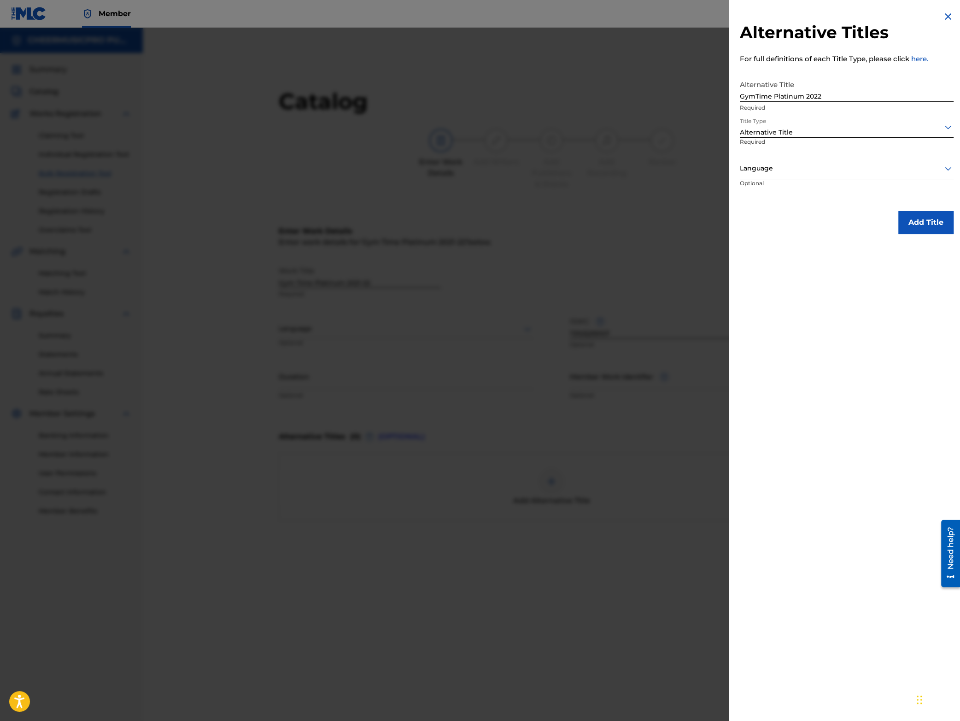
click at [778, 167] on div at bounding box center [846, 169] width 214 height 12
click at [779, 186] on div "English" at bounding box center [846, 189] width 213 height 21
click at [919, 220] on button "Add Title" at bounding box center [925, 222] width 55 height 23
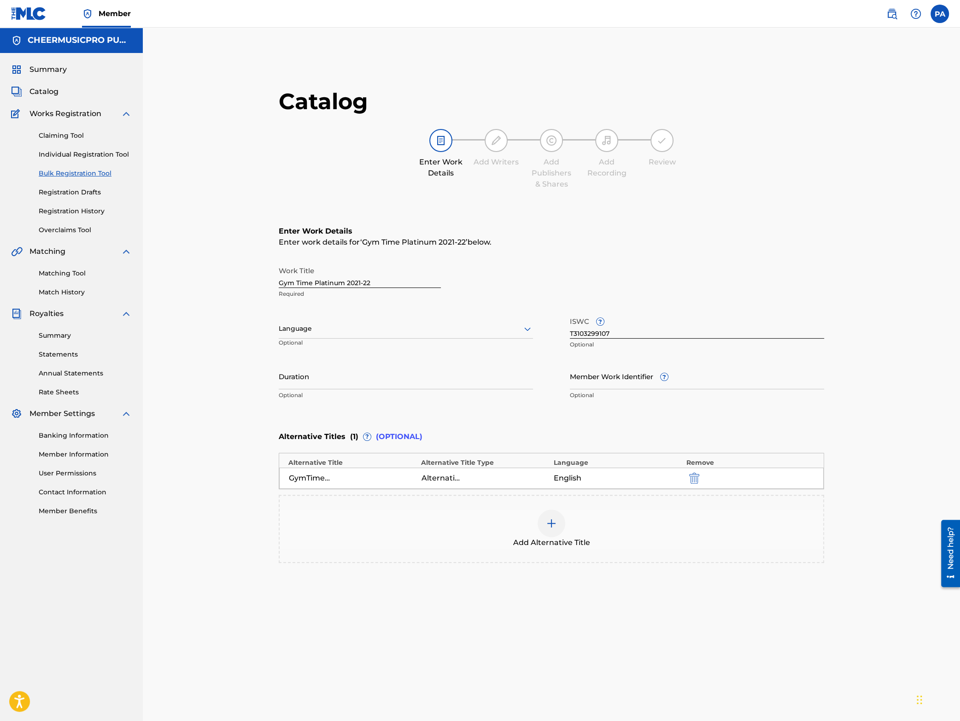
scroll to position [127, 0]
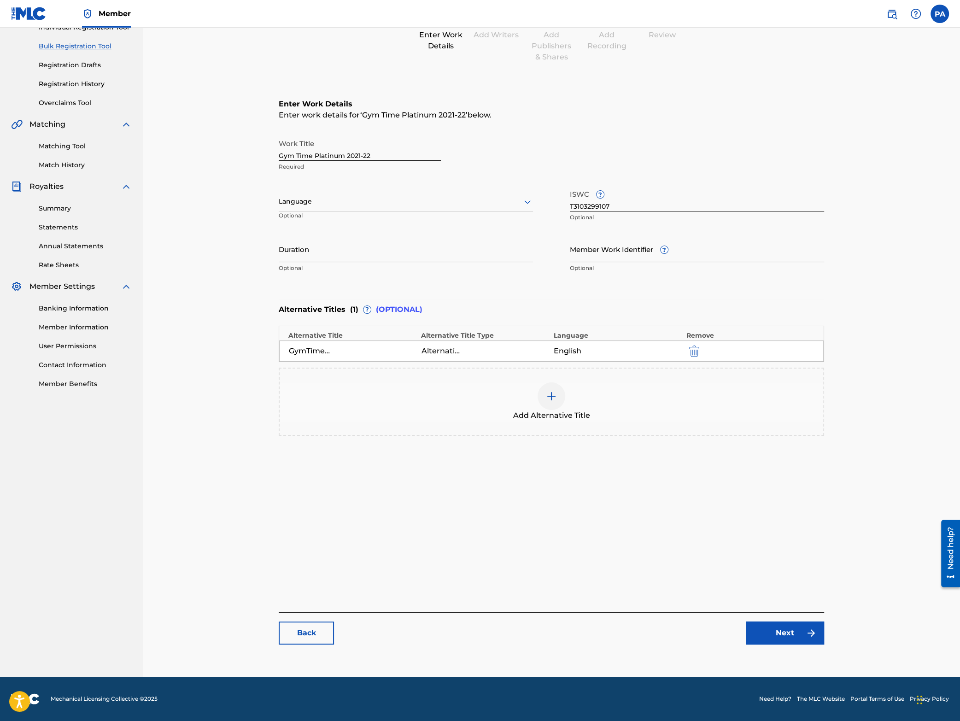
click at [790, 628] on link "Next" at bounding box center [784, 632] width 78 height 23
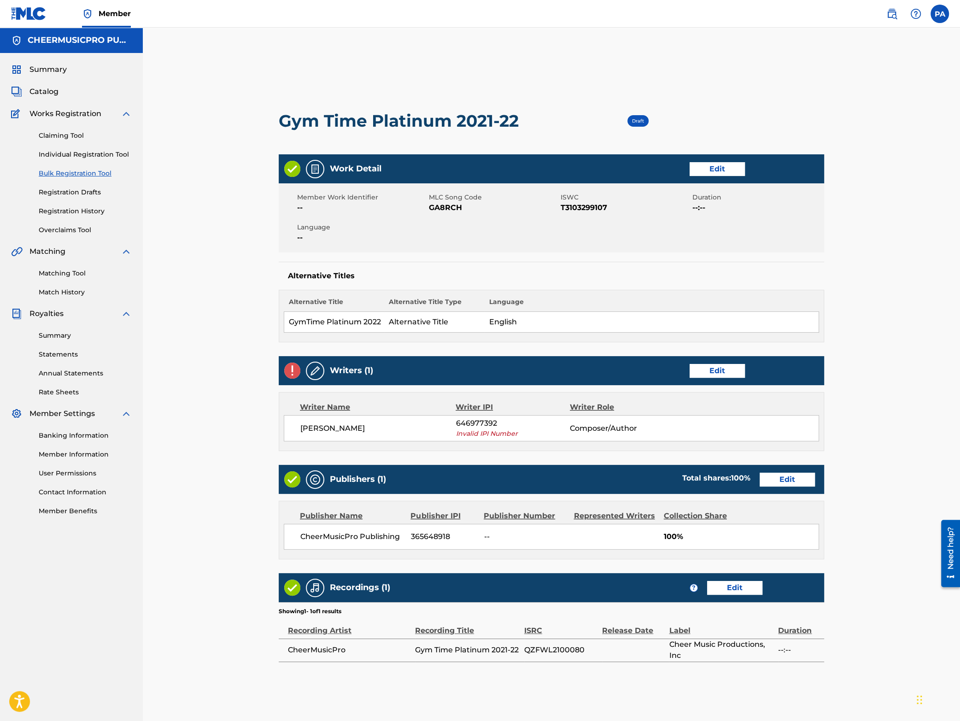
click at [718, 374] on link "Edit" at bounding box center [716, 371] width 55 height 14
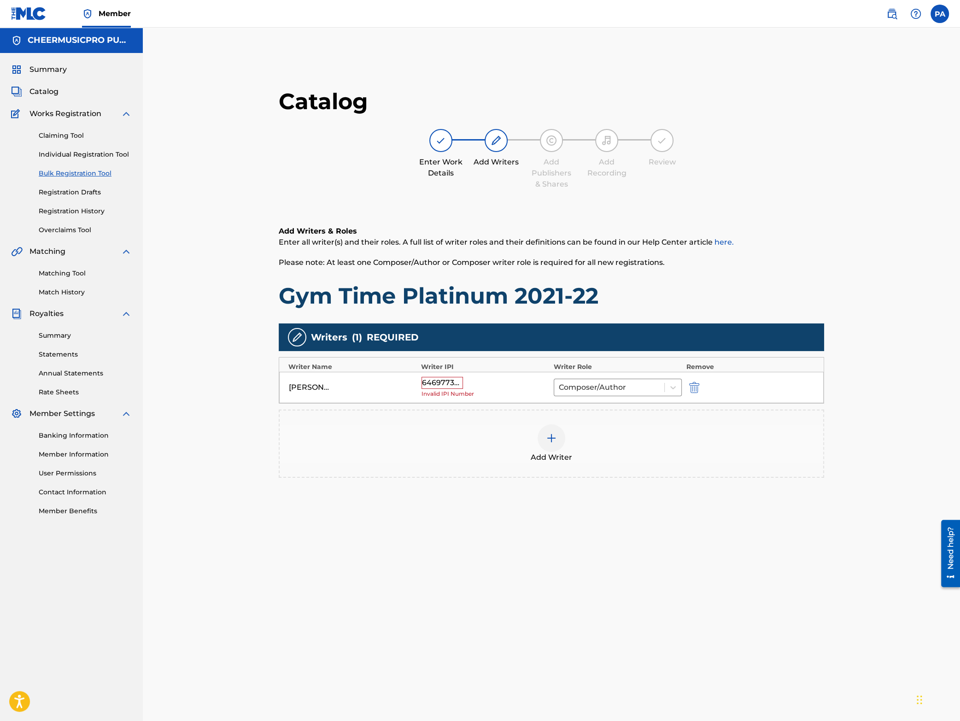
drag, startPoint x: 697, startPoint y: 389, endPoint x: 687, endPoint y: 396, distance: 11.6
click at [697, 389] on img "submit" at bounding box center [694, 387] width 10 height 11
click at [551, 393] on div at bounding box center [551, 386] width 28 height 28
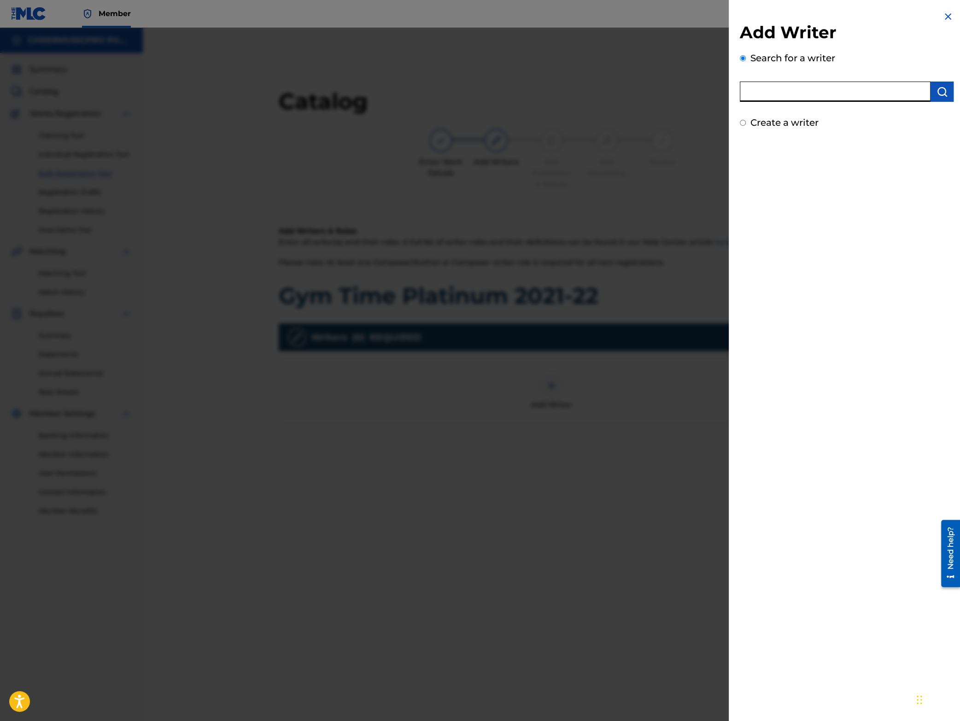
click at [768, 89] on input "text" at bounding box center [834, 91] width 191 height 20
type input "[PERSON_NAME]"
click at [946, 88] on img "submit" at bounding box center [941, 91] width 11 height 11
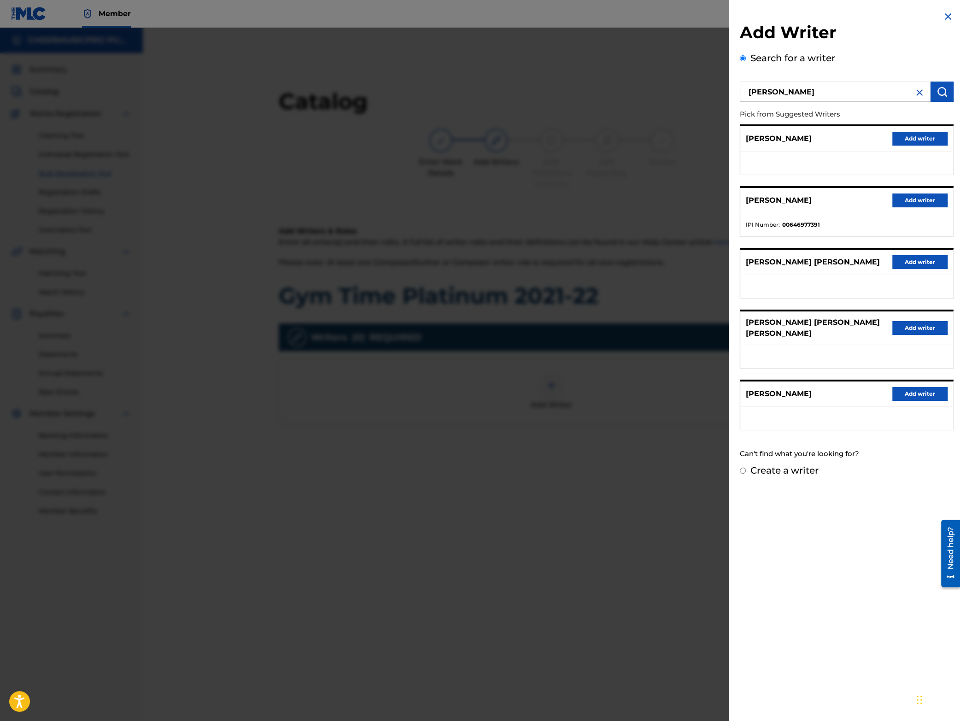
click at [918, 198] on button "Add writer" at bounding box center [919, 200] width 55 height 14
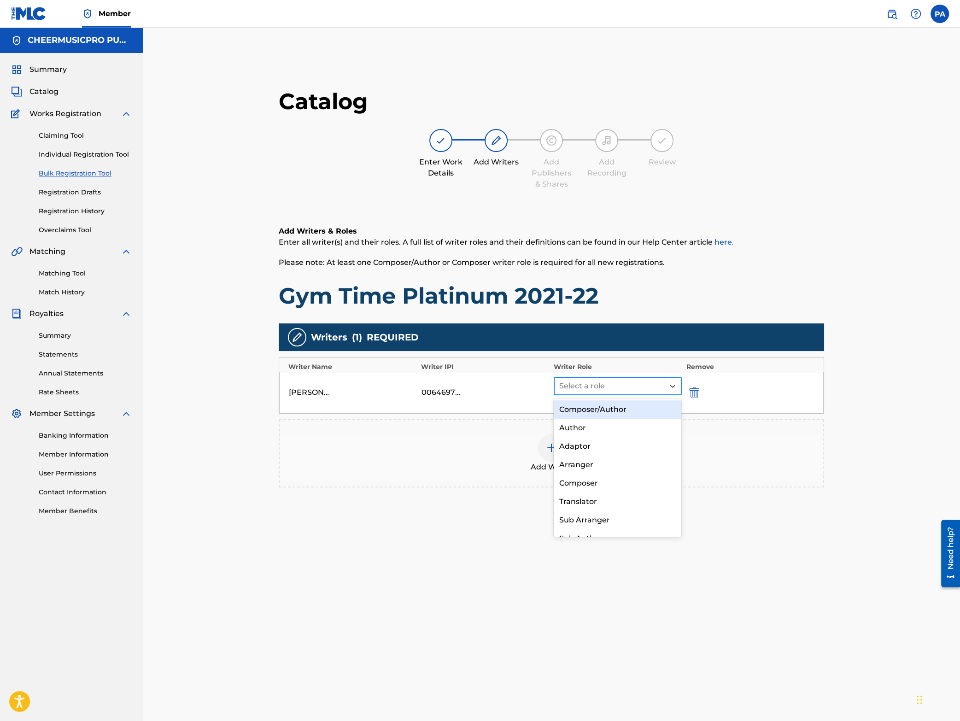
click at [614, 380] on div at bounding box center [609, 385] width 100 height 13
click at [594, 412] on div "Composer/Author" at bounding box center [617, 409] width 128 height 18
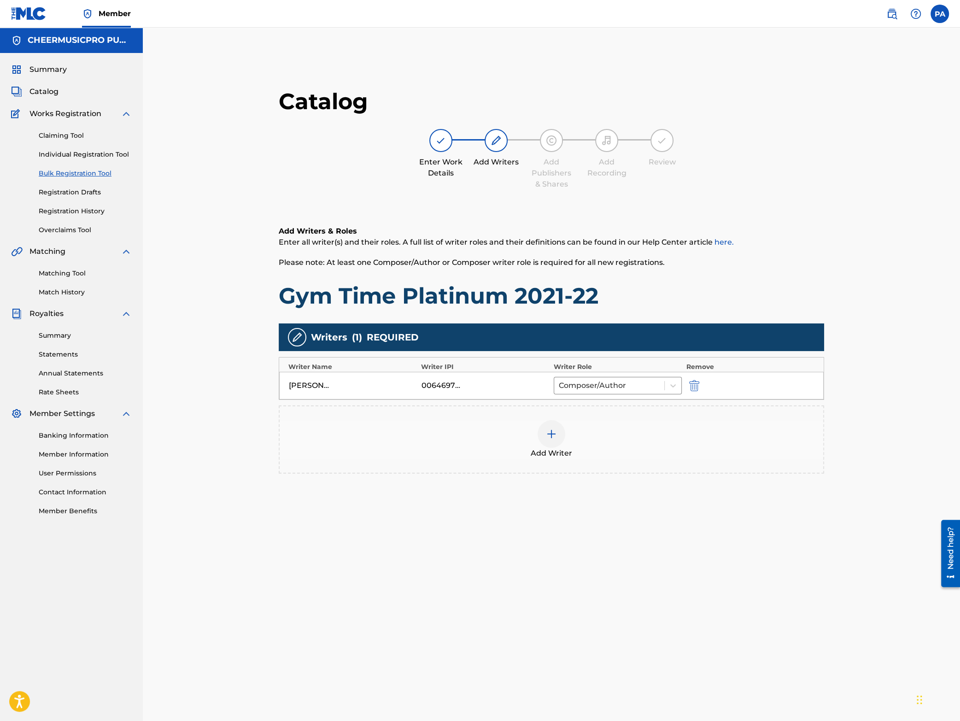
scroll to position [127, 0]
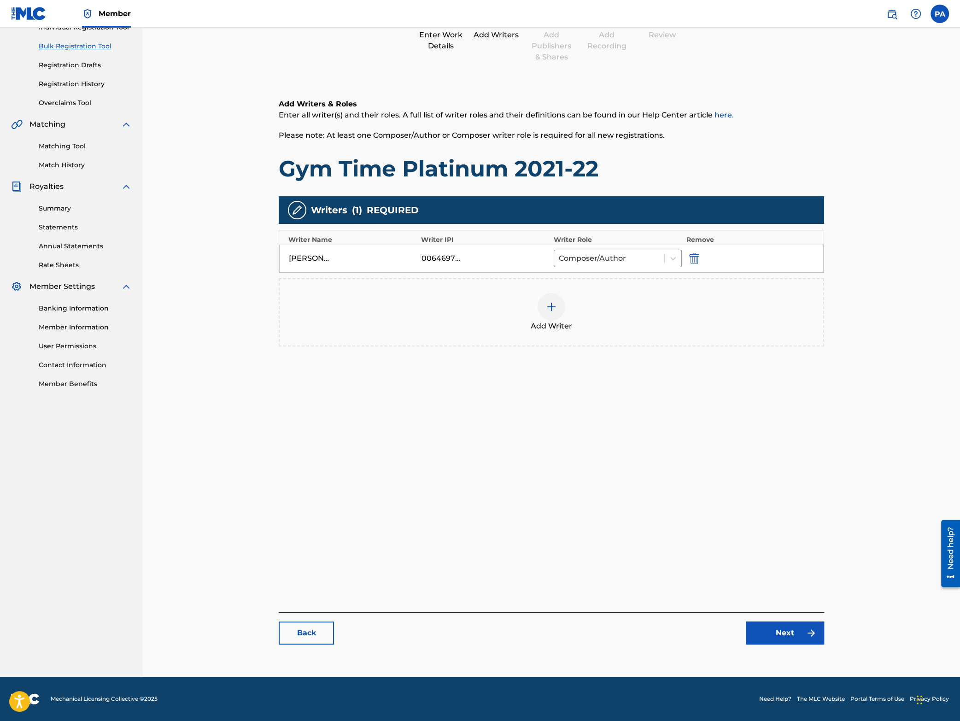
click at [778, 628] on link "Next" at bounding box center [784, 632] width 78 height 23
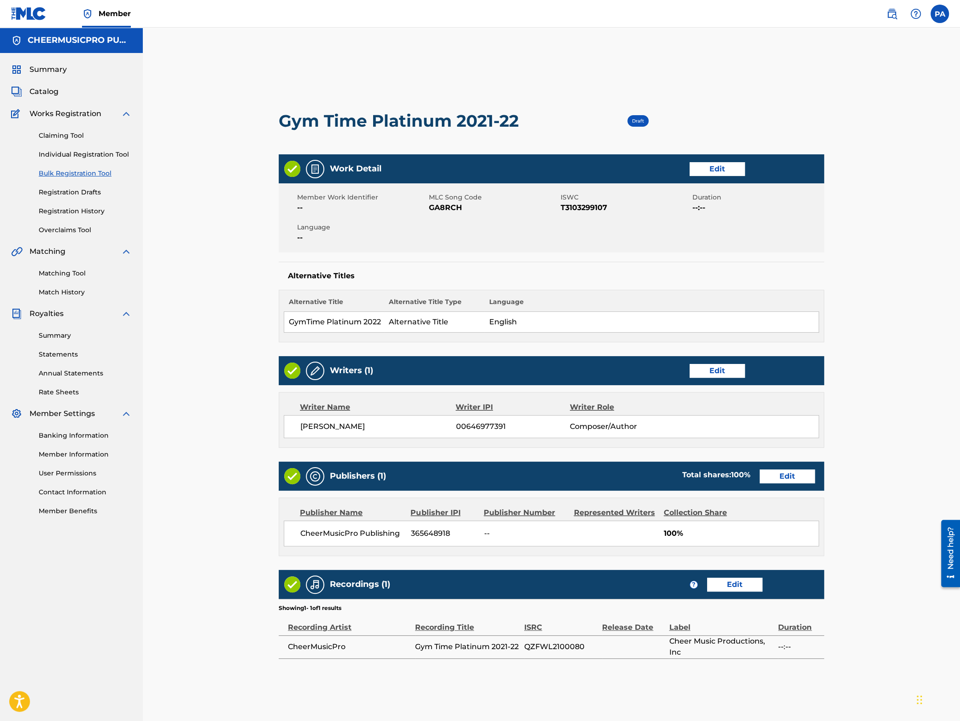
scroll to position [121, 0]
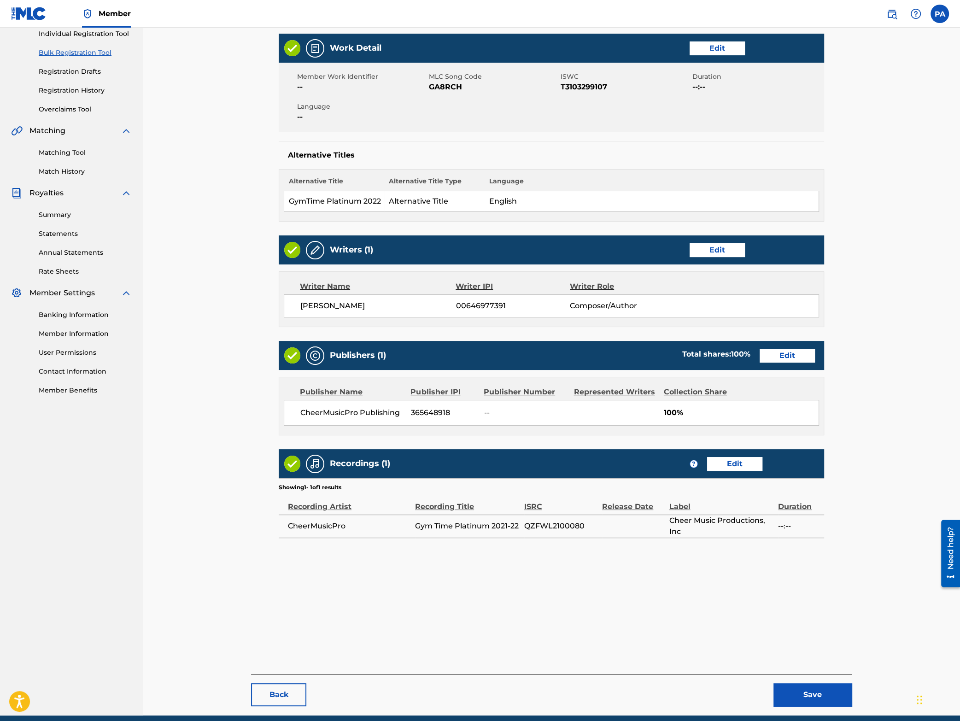
click at [815, 688] on button "Save" at bounding box center [812, 694] width 78 height 23
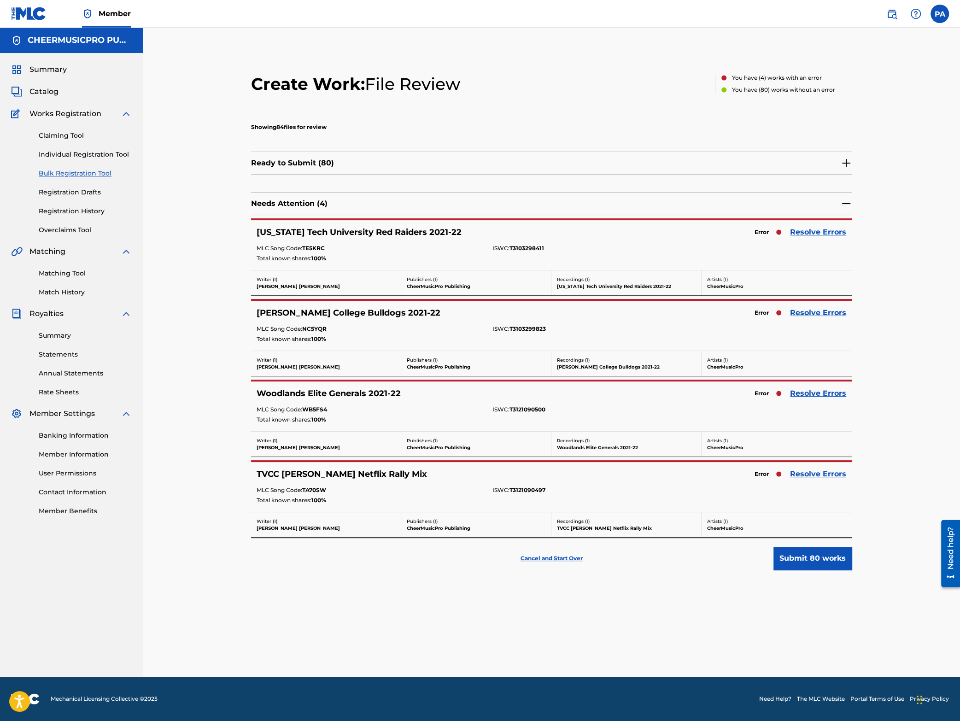
click at [812, 235] on link "Resolve Errors" at bounding box center [818, 232] width 56 height 11
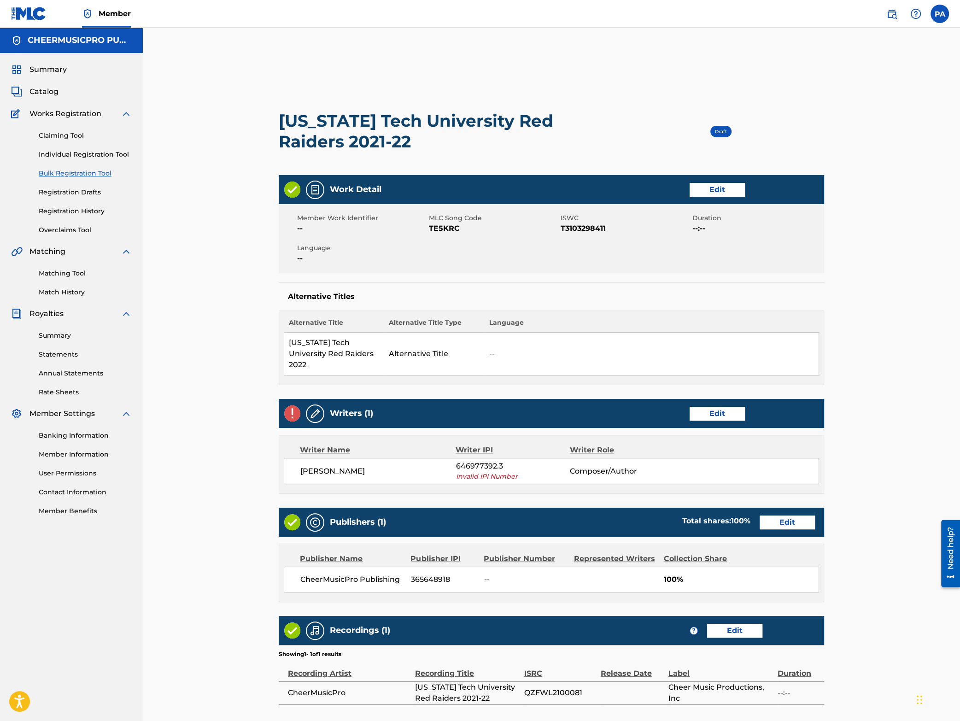
click at [716, 186] on link "Edit" at bounding box center [716, 190] width 55 height 14
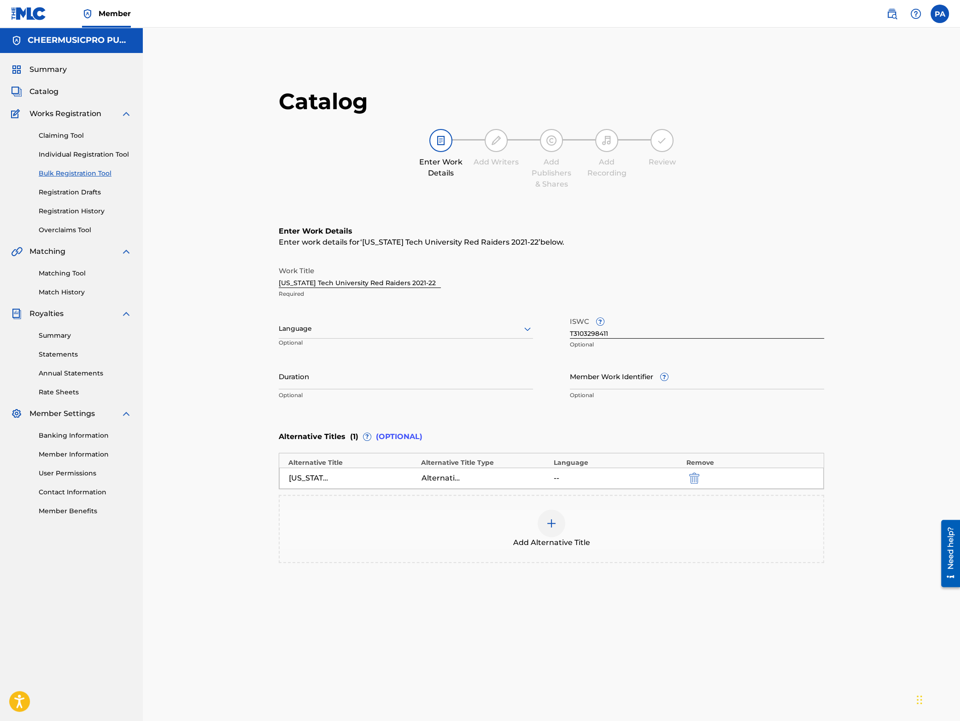
scroll to position [40, 0]
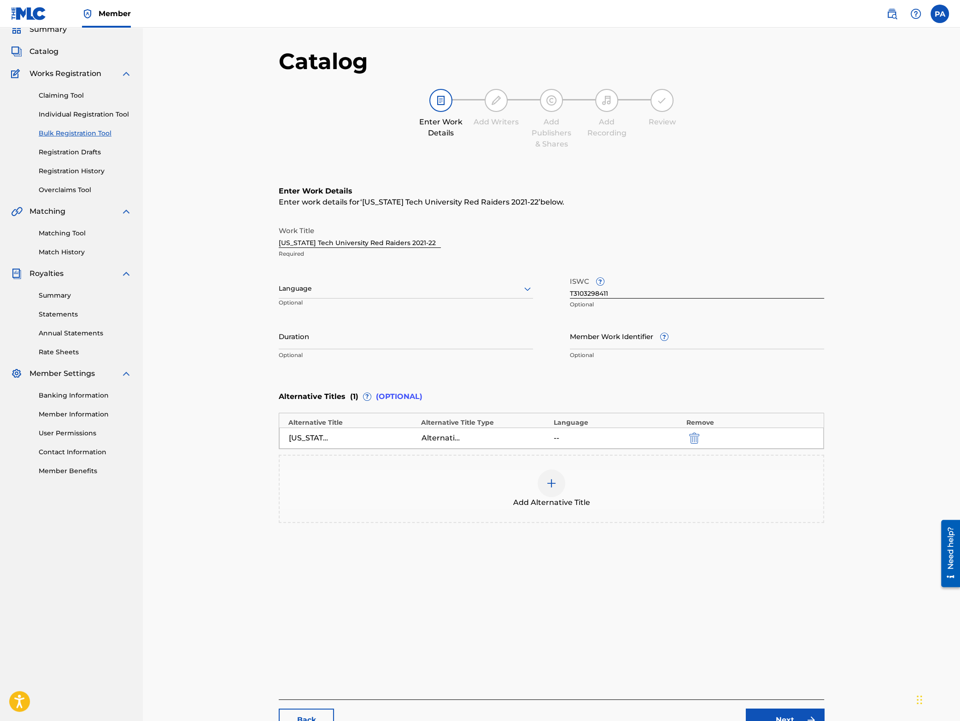
click at [693, 439] on img "submit" at bounding box center [694, 437] width 10 height 11
click at [554, 445] on img at bounding box center [551, 441] width 11 height 11
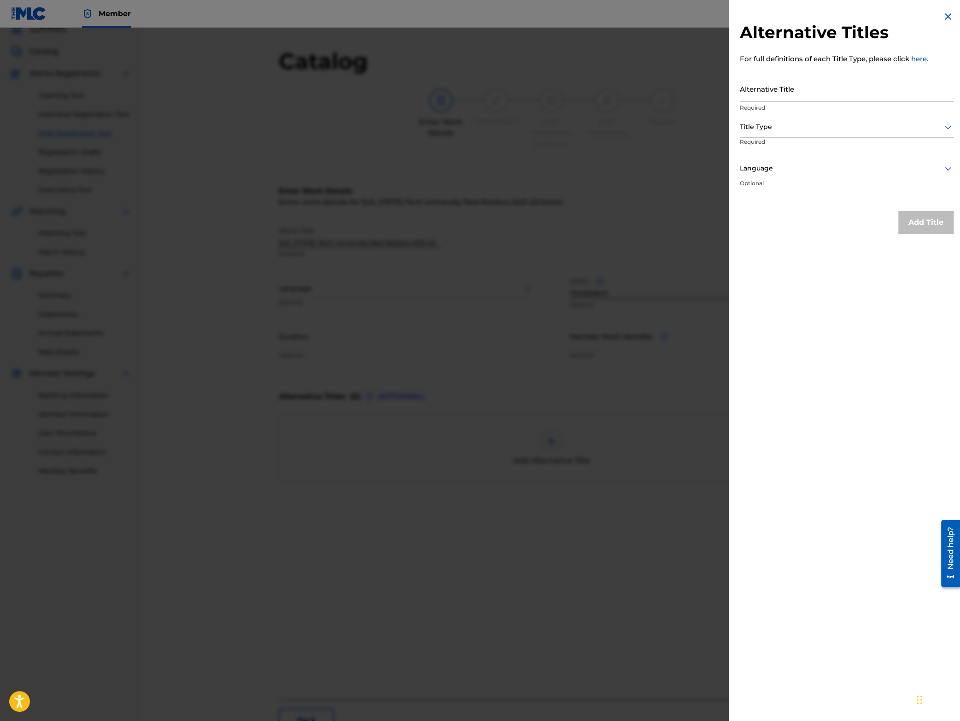
click at [766, 94] on input "Alternative Title" at bounding box center [846, 89] width 214 height 26
type input "R"
type input "[US_STATE] TechUniversity Red Raiders 2022"
click at [766, 123] on div at bounding box center [846, 127] width 214 height 12
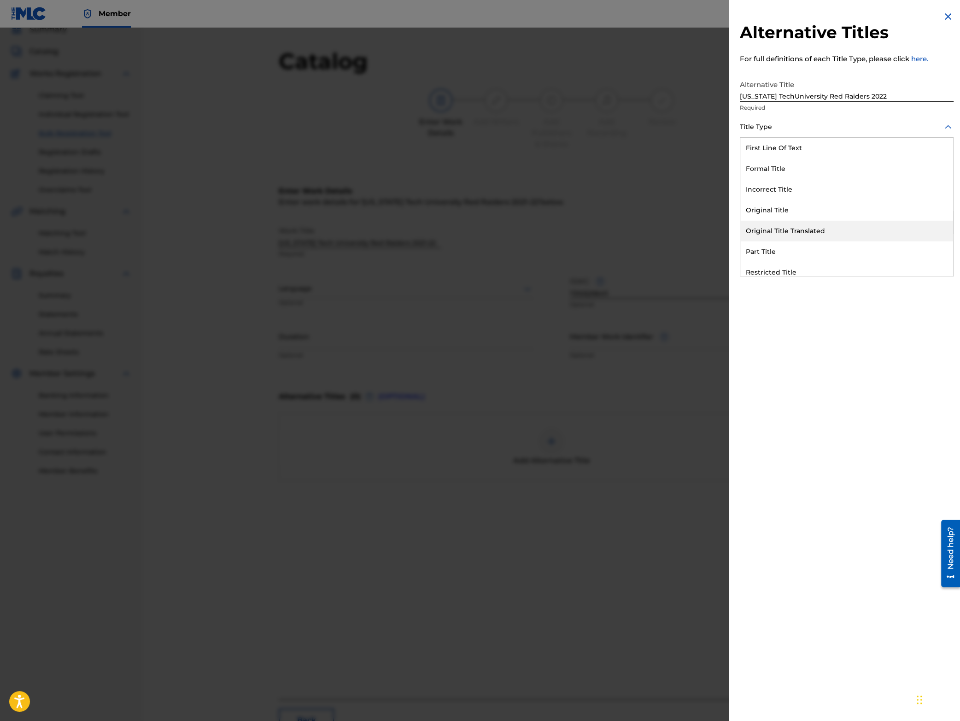
scroll to position [90, 0]
click at [777, 262] on div "Alternative Title" at bounding box center [846, 265] width 213 height 21
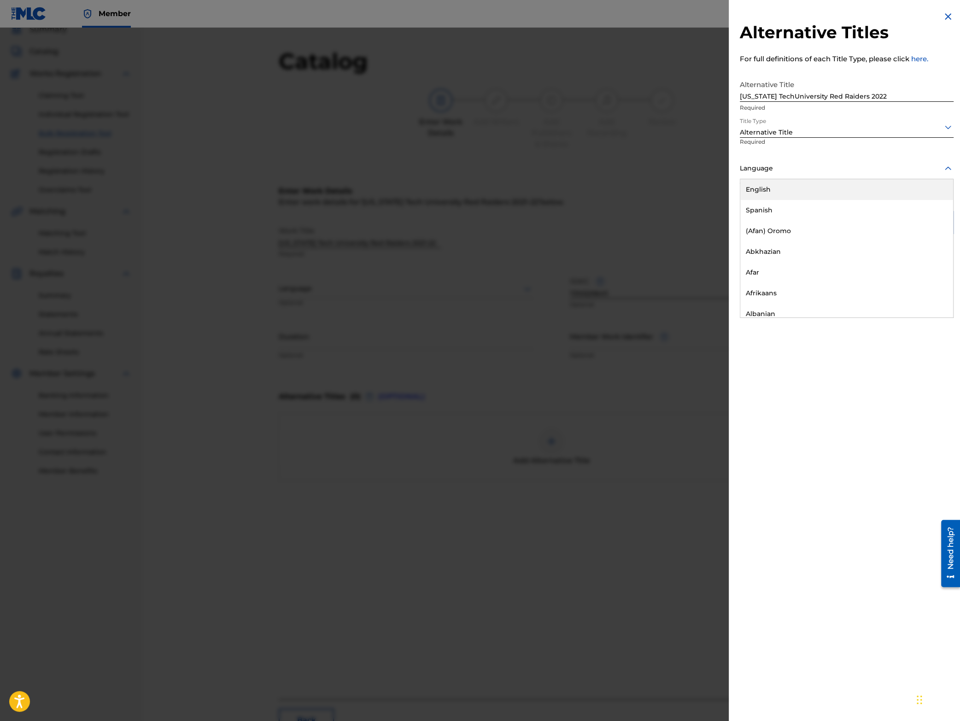
click at [797, 174] on div at bounding box center [846, 169] width 214 height 12
click at [775, 195] on div "English" at bounding box center [846, 189] width 213 height 21
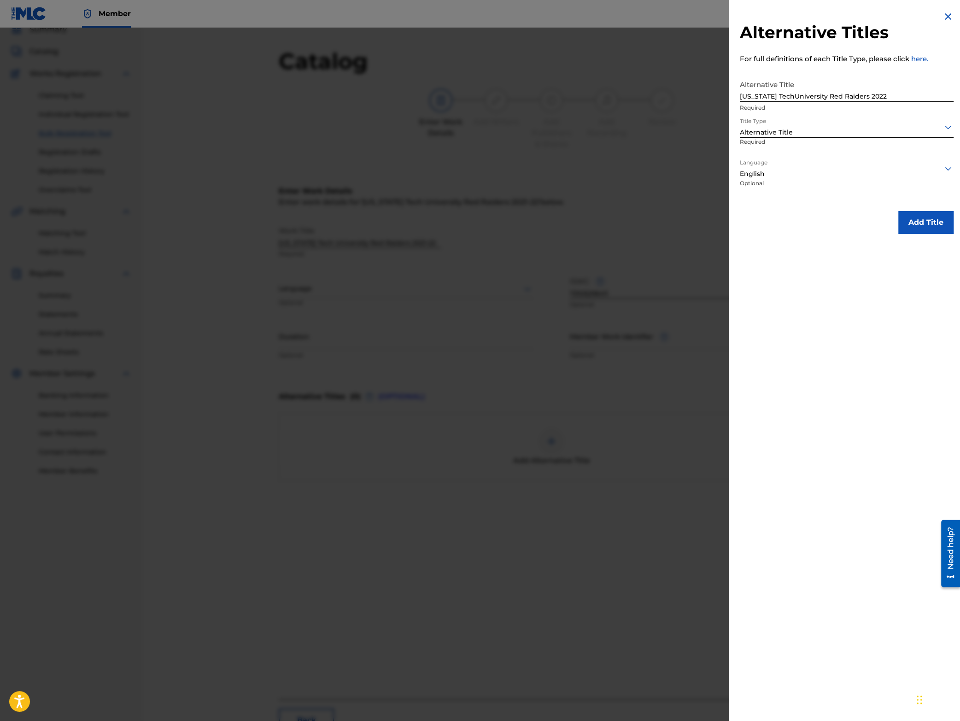
click at [920, 223] on button "Add Title" at bounding box center [925, 222] width 55 height 23
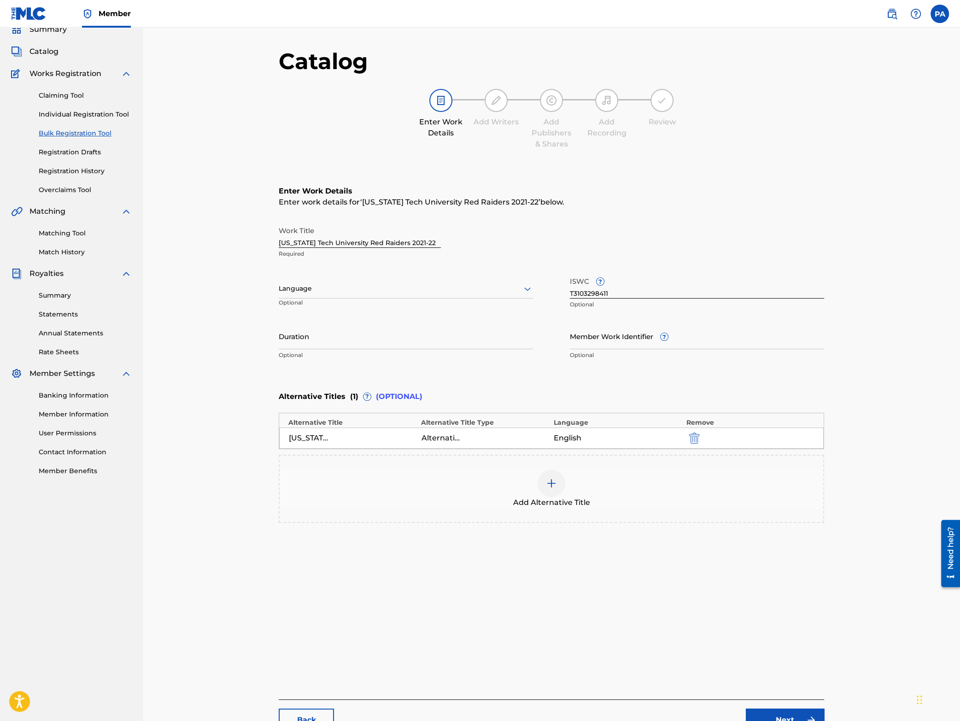
click at [760, 715] on link "Next" at bounding box center [784, 719] width 78 height 23
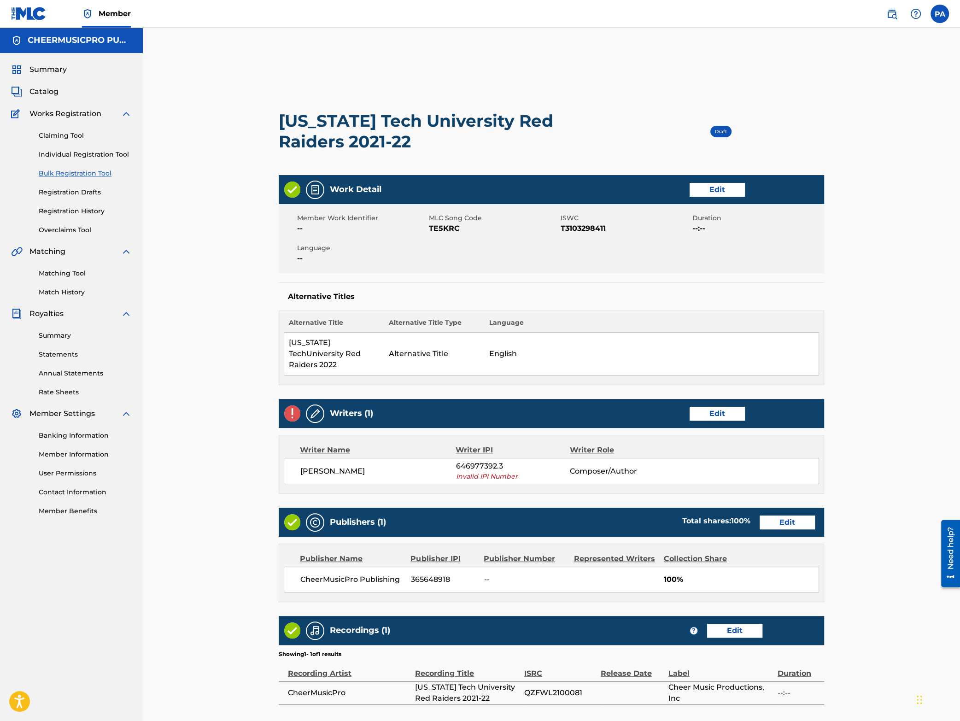
click at [717, 407] on link "Edit" at bounding box center [716, 414] width 55 height 14
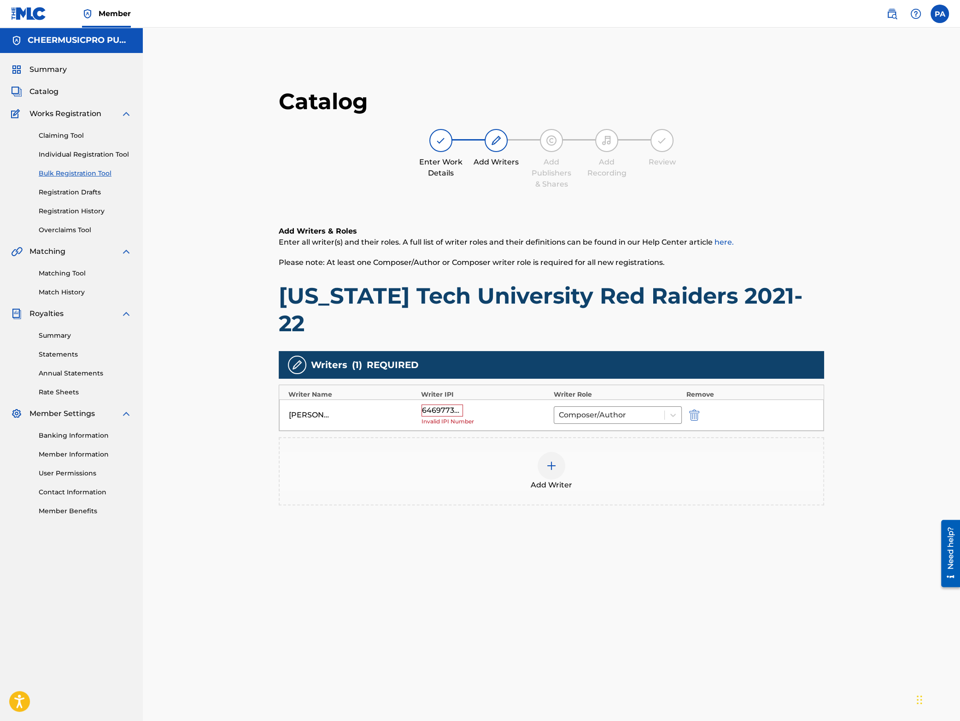
click at [453, 404] on div "646977392.3" at bounding box center [441, 410] width 41 height 12
click at [694, 409] on img "submit" at bounding box center [694, 414] width 10 height 11
click at [555, 407] on img at bounding box center [551, 412] width 11 height 11
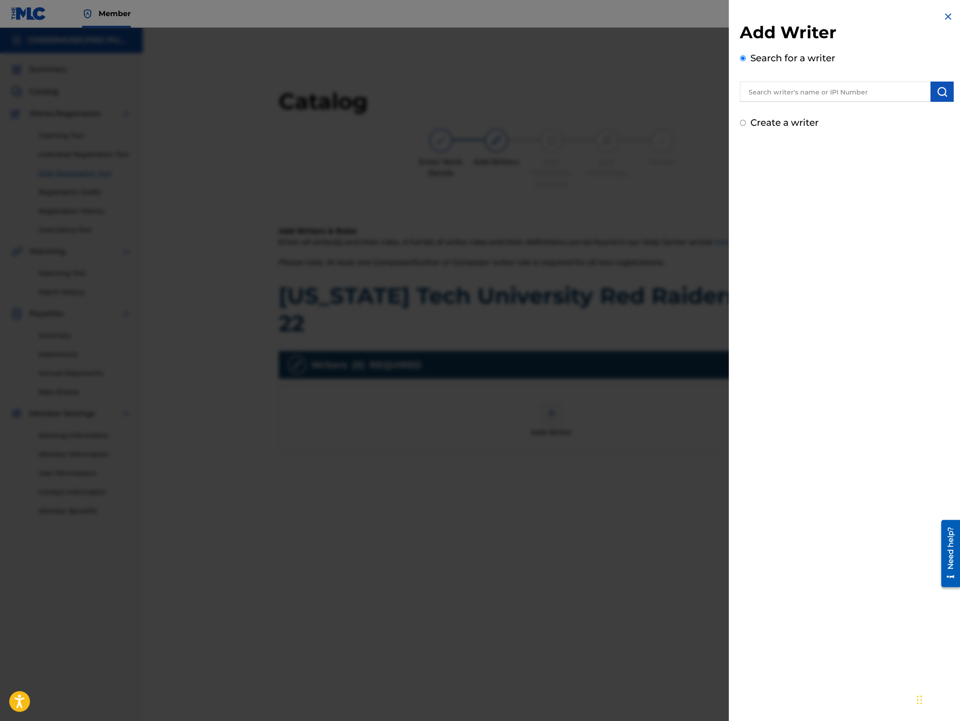
click at [799, 87] on input "text" at bounding box center [834, 91] width 191 height 20
type input "[PERSON_NAME]"
click at [938, 95] on img "submit" at bounding box center [941, 91] width 11 height 11
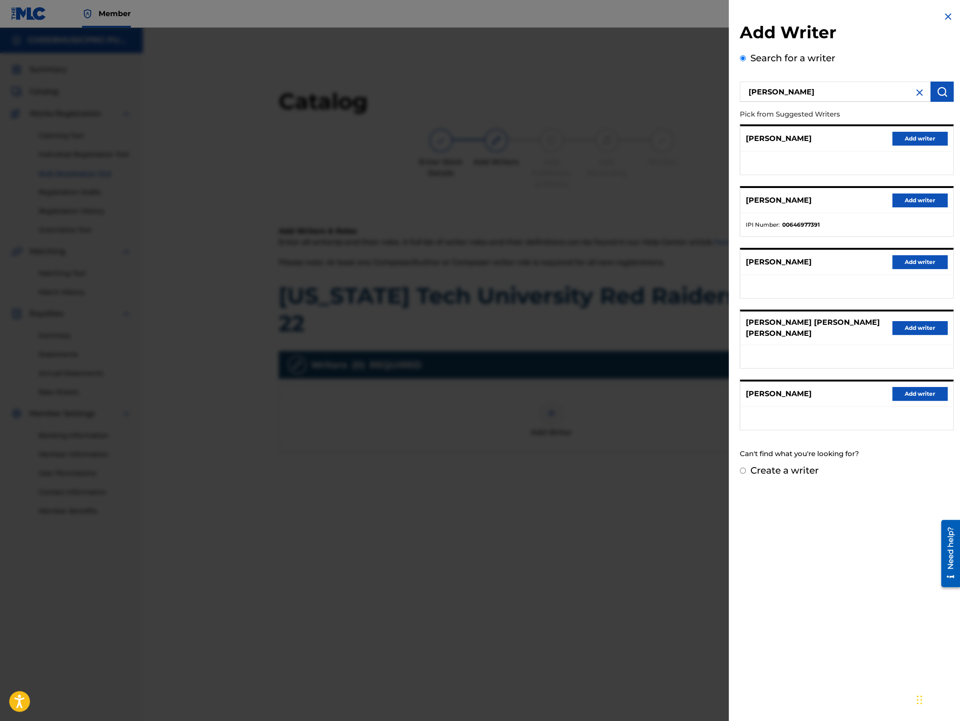
click at [913, 198] on button "Add writer" at bounding box center [919, 200] width 55 height 14
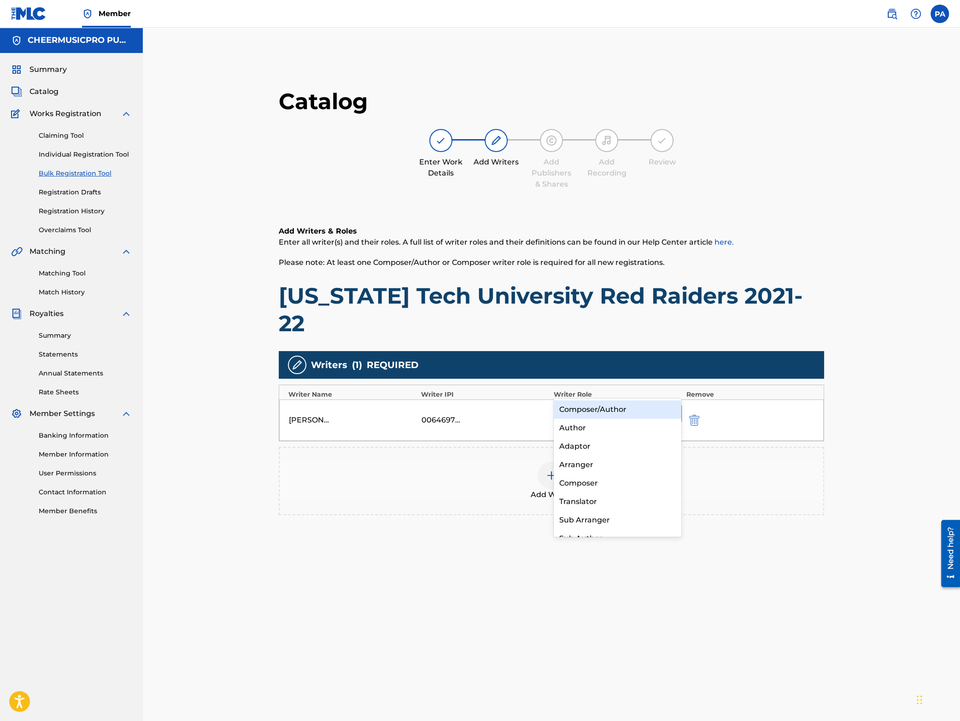
click at [601, 407] on div at bounding box center [609, 413] width 100 height 13
click at [588, 405] on div "Composer/Author" at bounding box center [617, 409] width 128 height 18
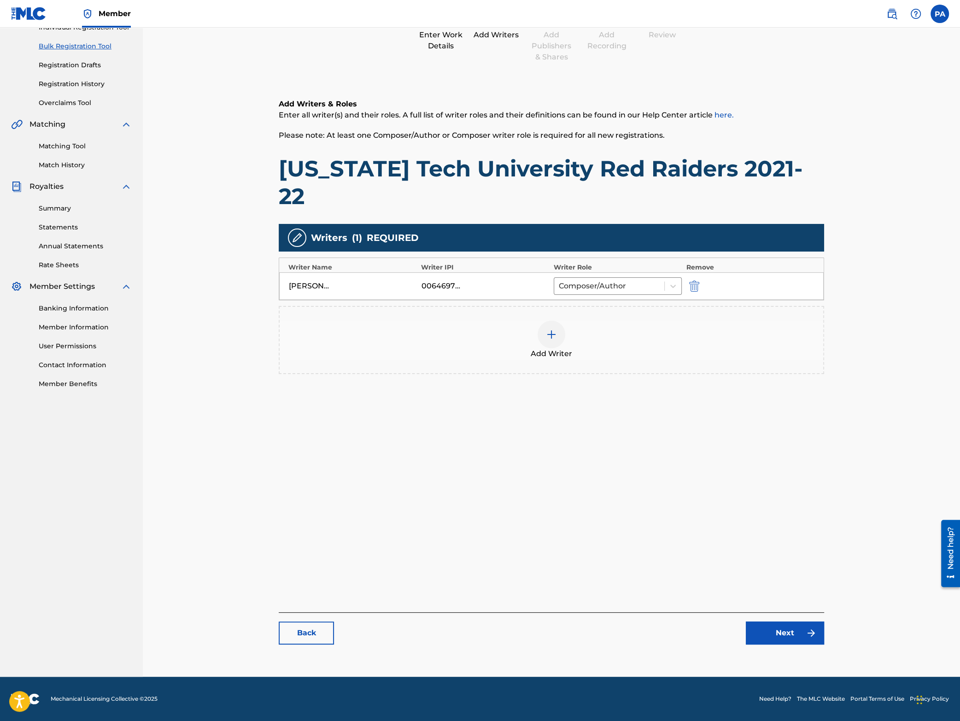
click at [780, 634] on link "Next" at bounding box center [784, 632] width 78 height 23
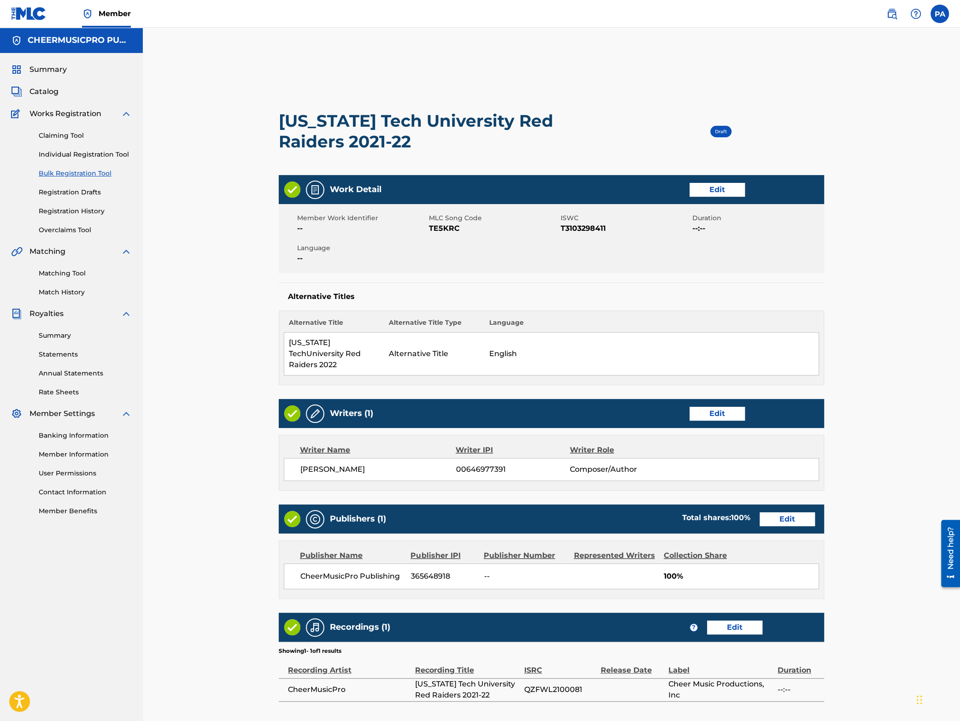
scroll to position [159, 0]
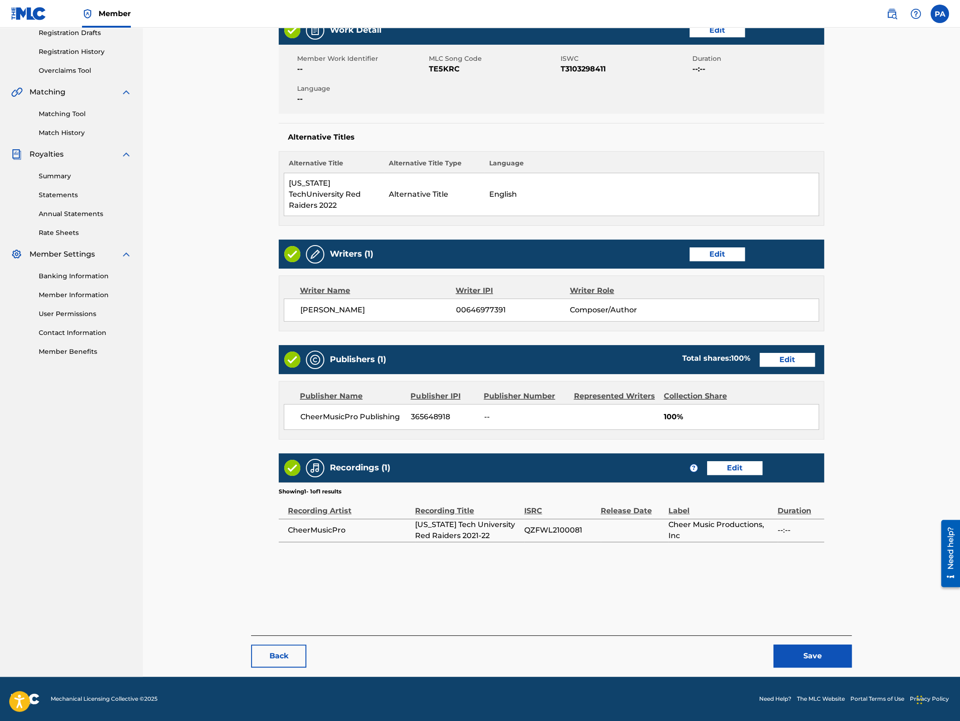
click at [815, 653] on button "Save" at bounding box center [812, 655] width 78 height 23
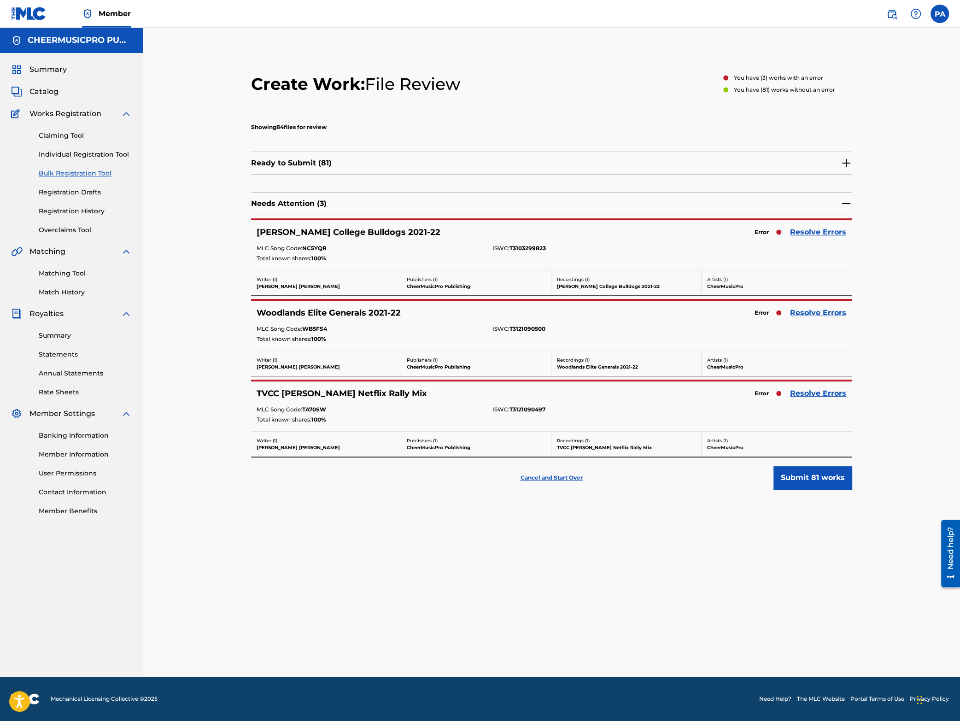
click at [813, 232] on link "Resolve Errors" at bounding box center [818, 232] width 56 height 11
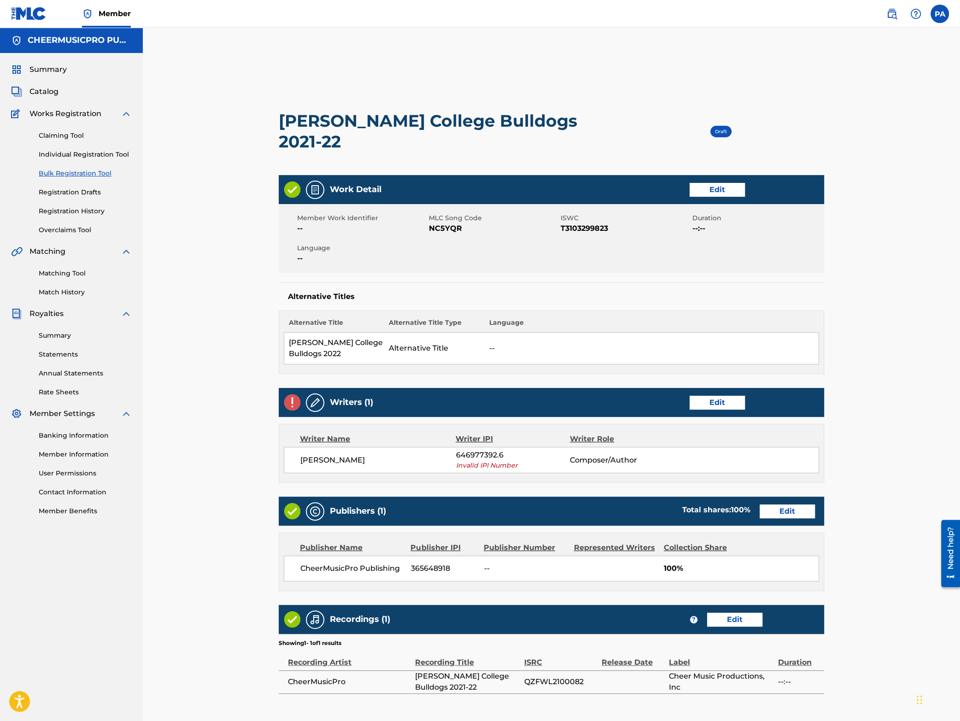
click at [716, 396] on link "Edit" at bounding box center [716, 403] width 55 height 14
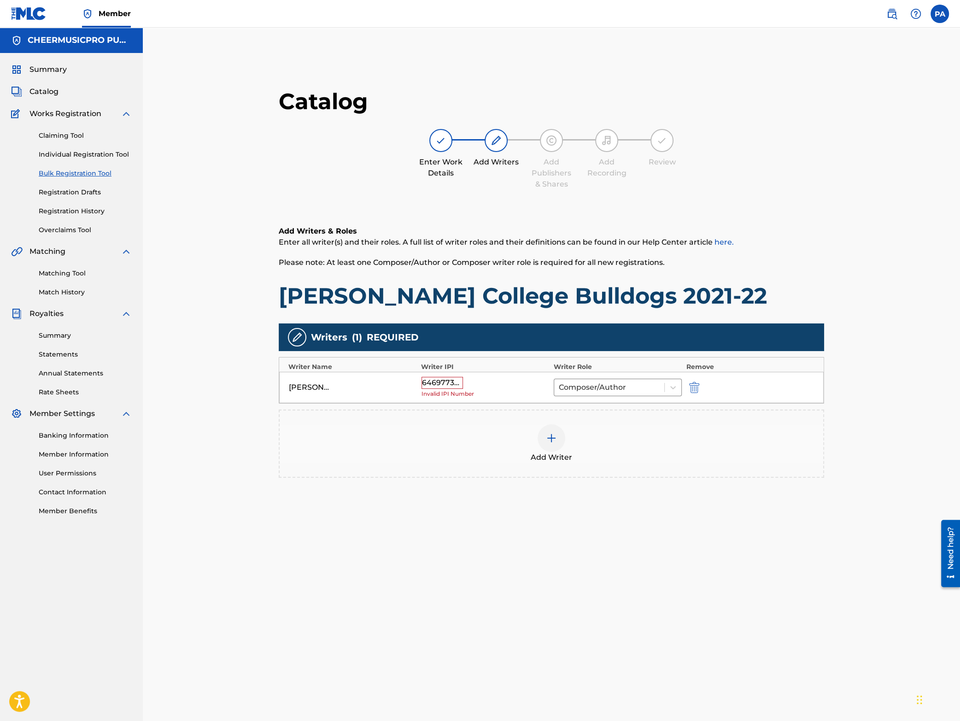
click at [448, 386] on div "646977392.6" at bounding box center [441, 383] width 41 height 12
click at [698, 389] on img "submit" at bounding box center [694, 387] width 10 height 11
click at [552, 380] on img at bounding box center [551, 385] width 11 height 11
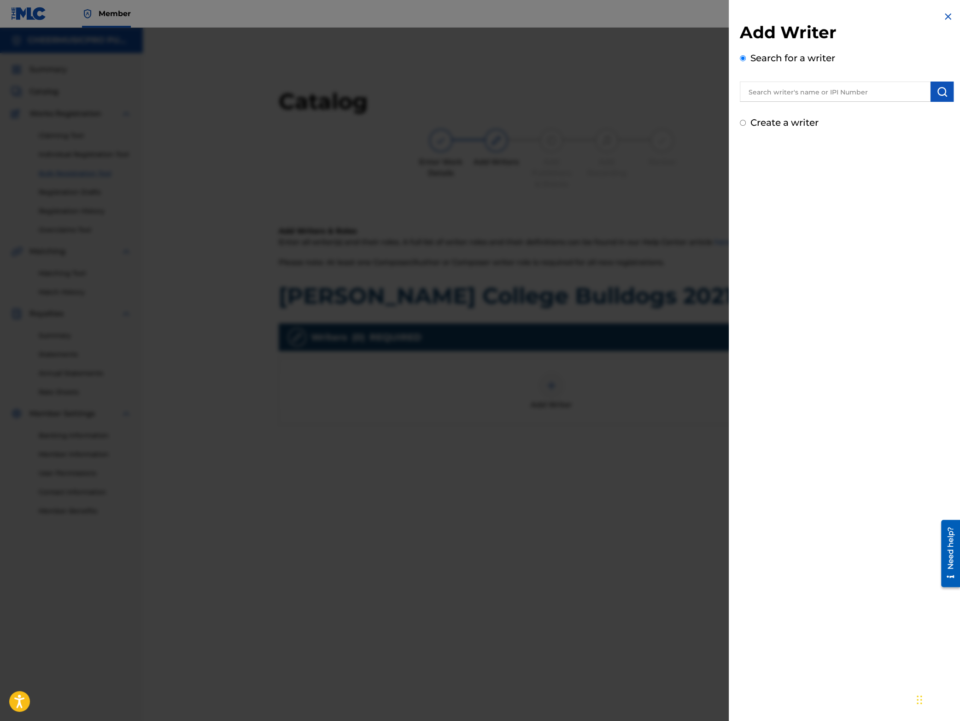
click at [817, 91] on input "text" at bounding box center [834, 91] width 191 height 20
type input "[PERSON_NAME]"
click at [942, 99] on button "submit" at bounding box center [941, 91] width 23 height 20
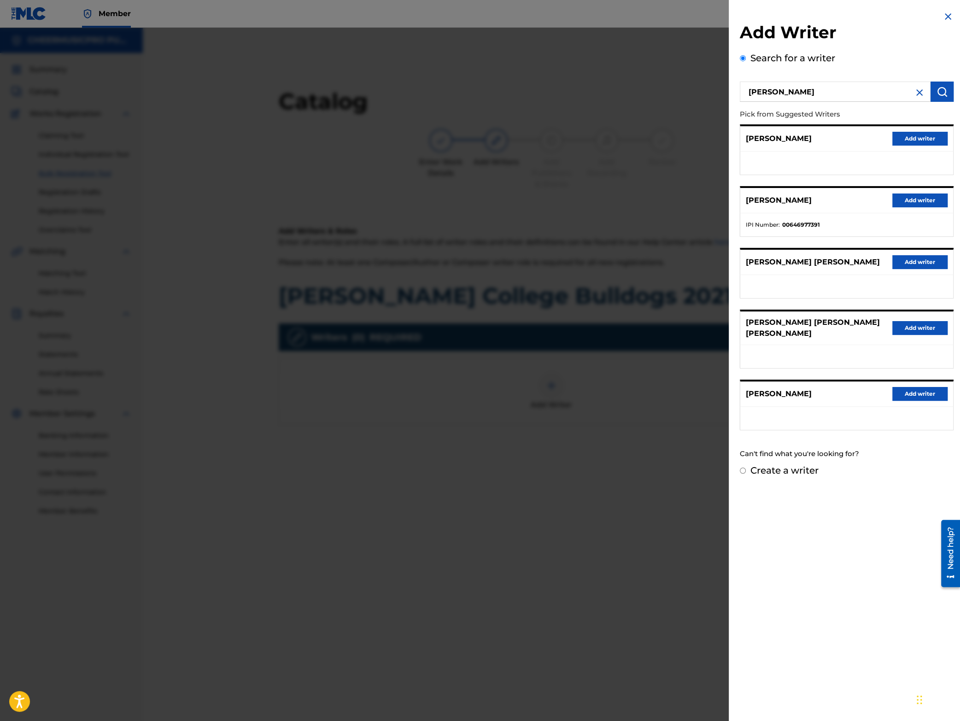
click at [911, 199] on button "Add writer" at bounding box center [919, 200] width 55 height 14
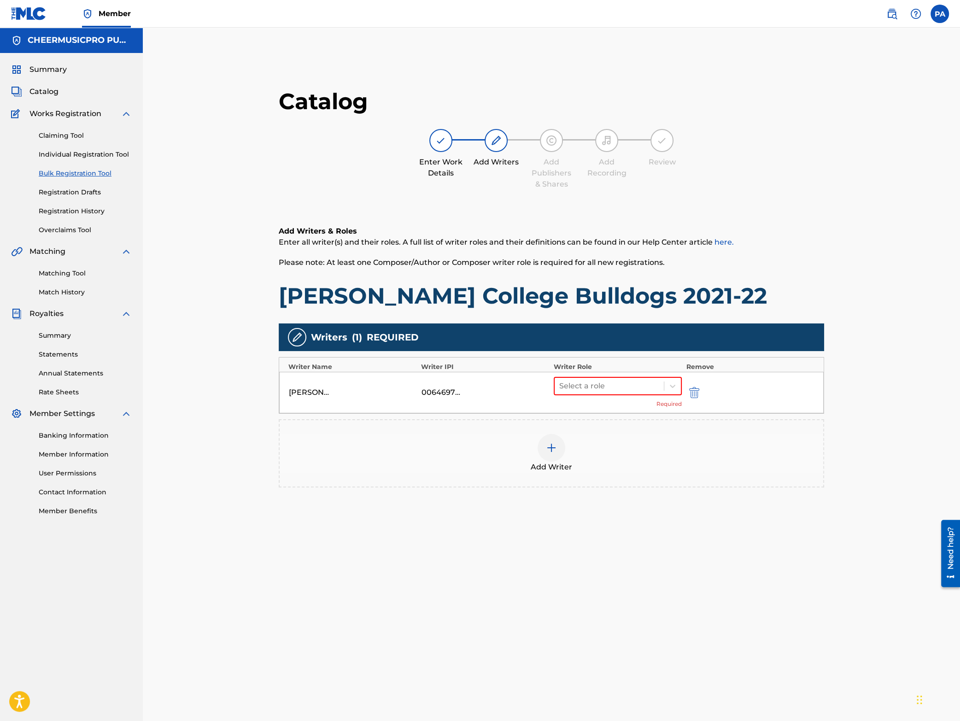
click at [627, 372] on div "[PERSON_NAME] 00646977391 Select a role Required" at bounding box center [551, 392] width 544 height 41
drag, startPoint x: 611, startPoint y: 382, endPoint x: 595, endPoint y: 397, distance: 22.5
click at [611, 382] on div at bounding box center [609, 385] width 100 height 13
click at [586, 409] on div "Composer/Author" at bounding box center [617, 409] width 128 height 18
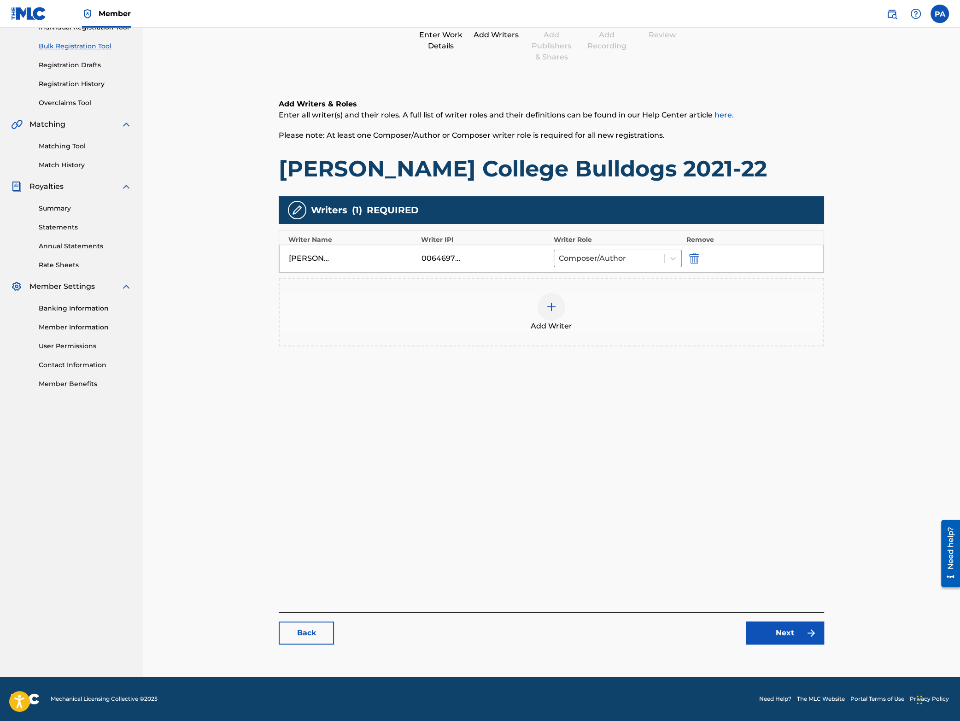
click at [779, 634] on link "Next" at bounding box center [784, 632] width 78 height 23
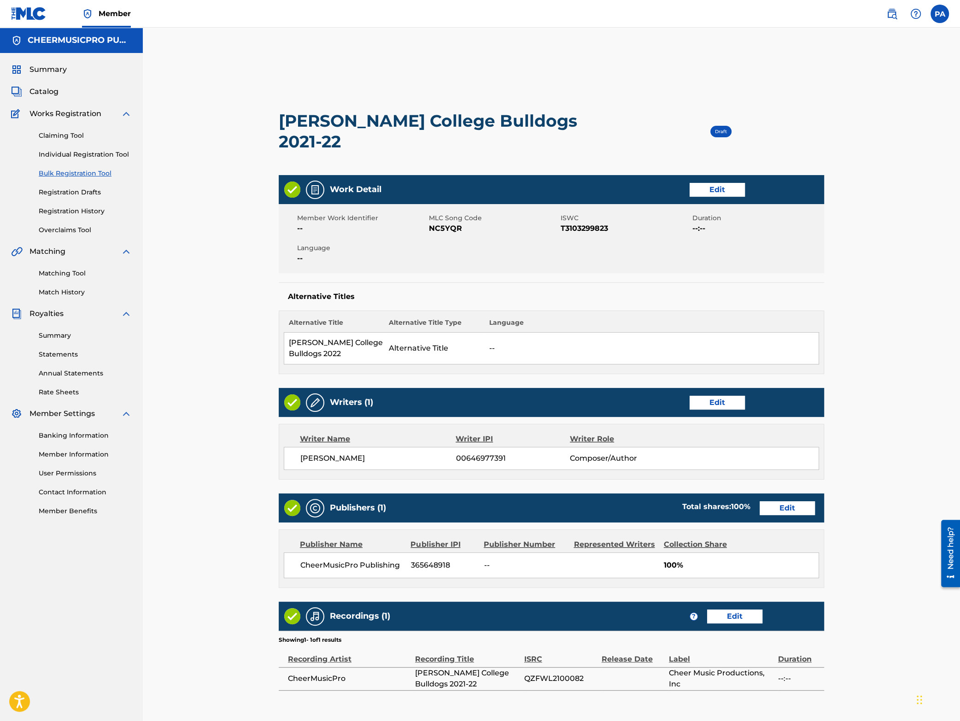
scroll to position [159, 0]
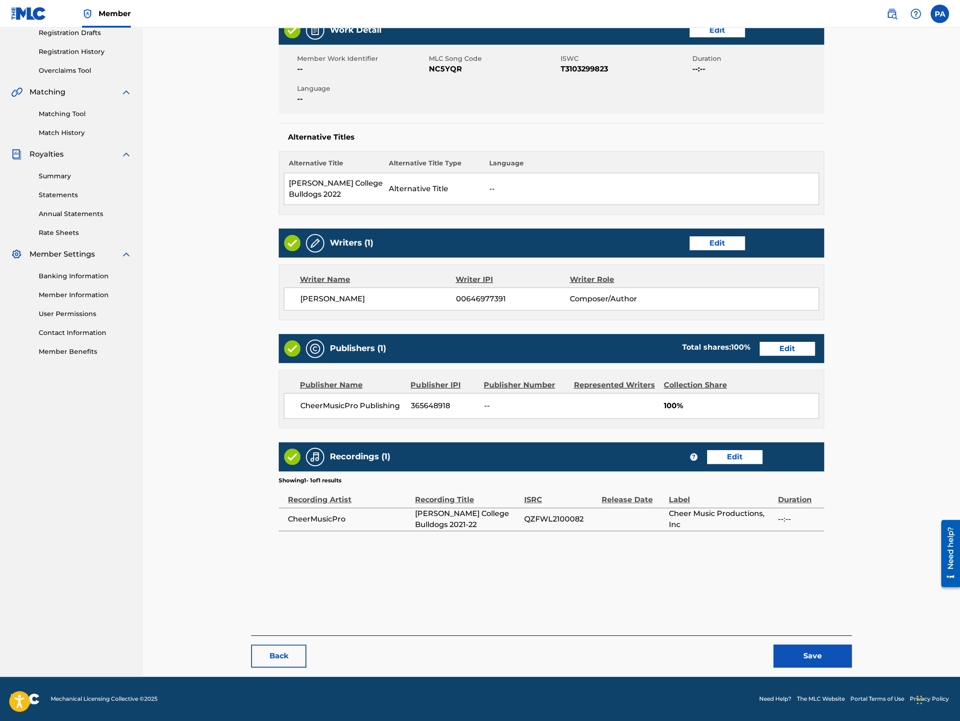
click at [807, 655] on button "Save" at bounding box center [812, 655] width 78 height 23
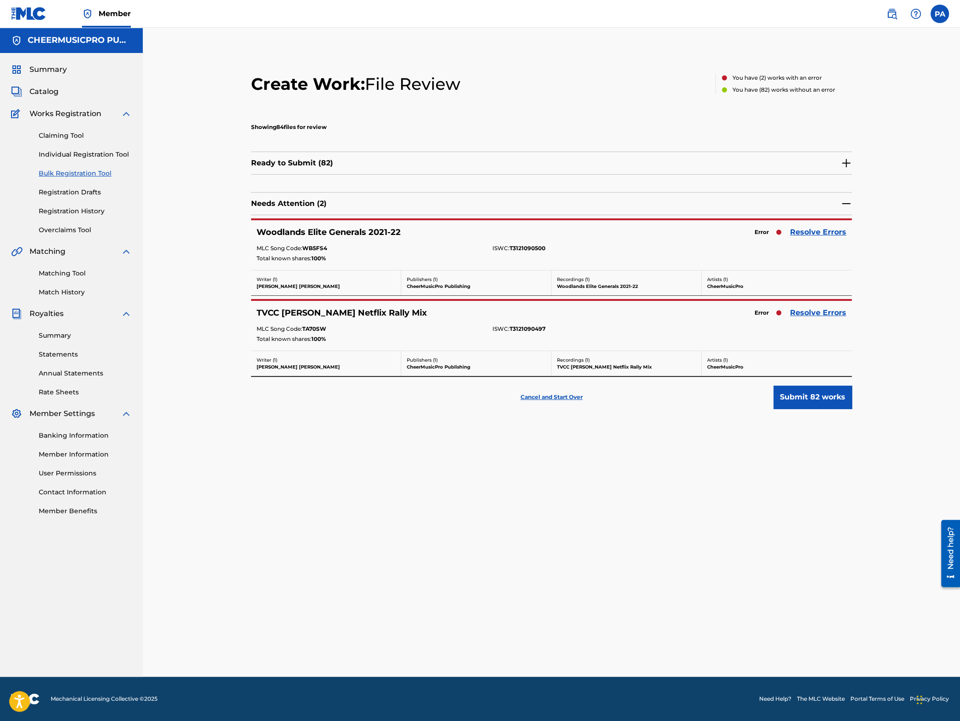
click at [815, 234] on link "Resolve Errors" at bounding box center [818, 232] width 56 height 11
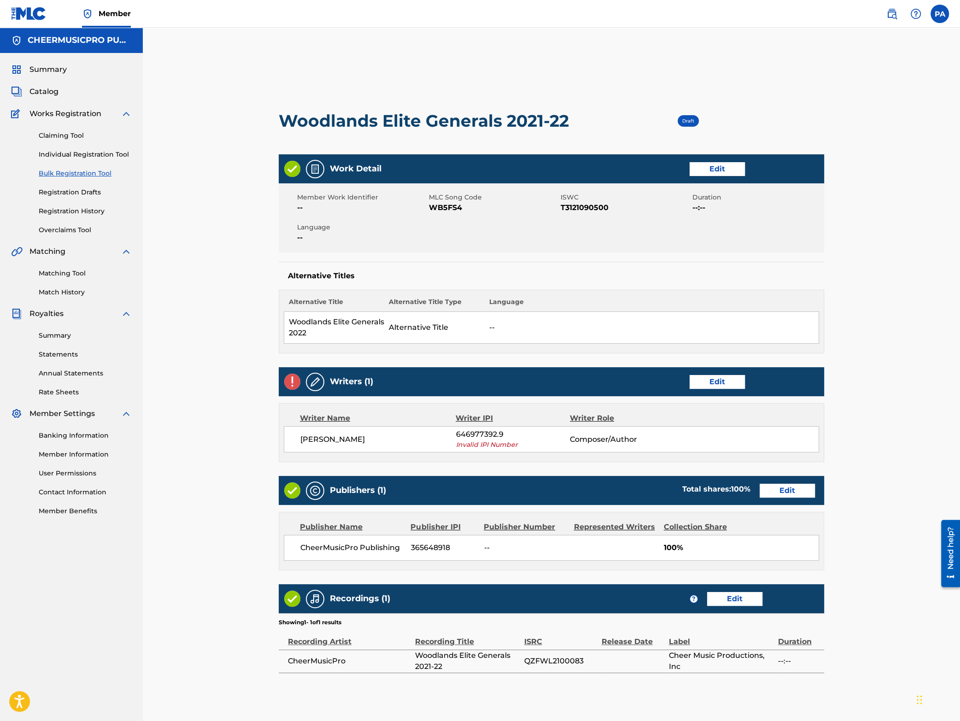
click at [718, 170] on link "Edit" at bounding box center [716, 169] width 55 height 14
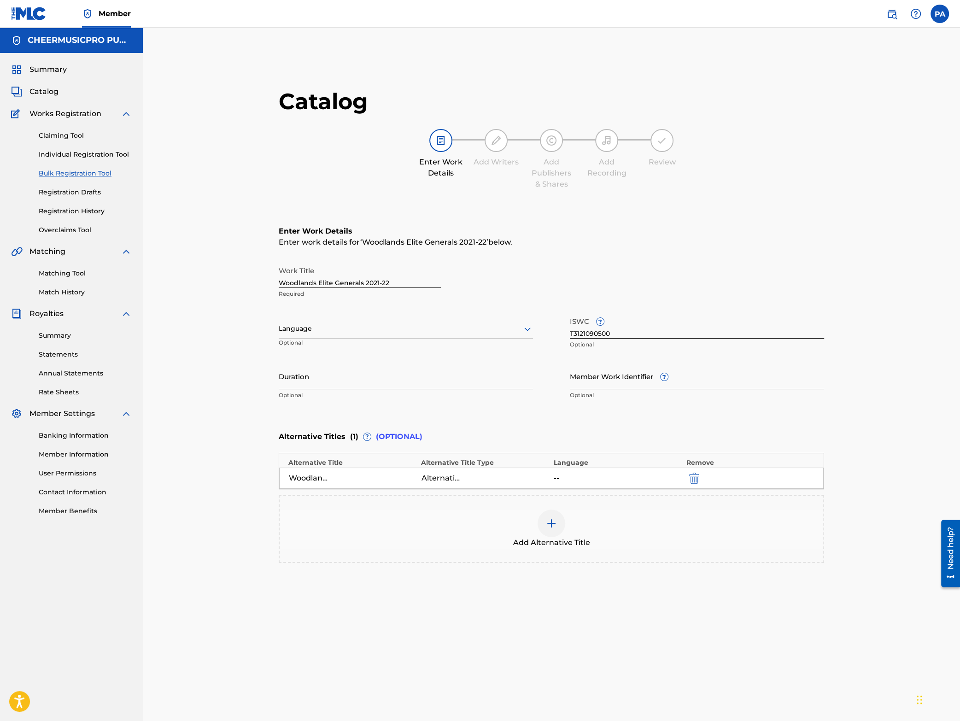
click at [698, 476] on img "submit" at bounding box center [694, 477] width 10 height 11
click at [557, 483] on div at bounding box center [551, 481] width 28 height 28
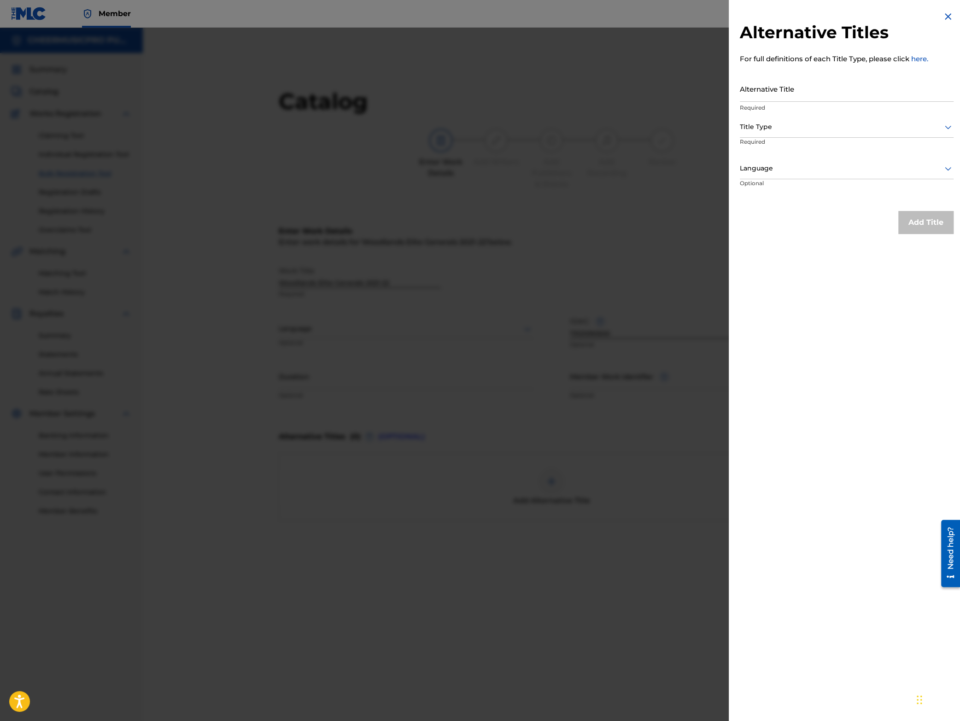
click at [772, 97] on input "Alternative Title" at bounding box center [846, 89] width 214 height 26
type input "Woodlands Elite Generals 2022"
click at [776, 125] on div at bounding box center [846, 127] width 214 height 12
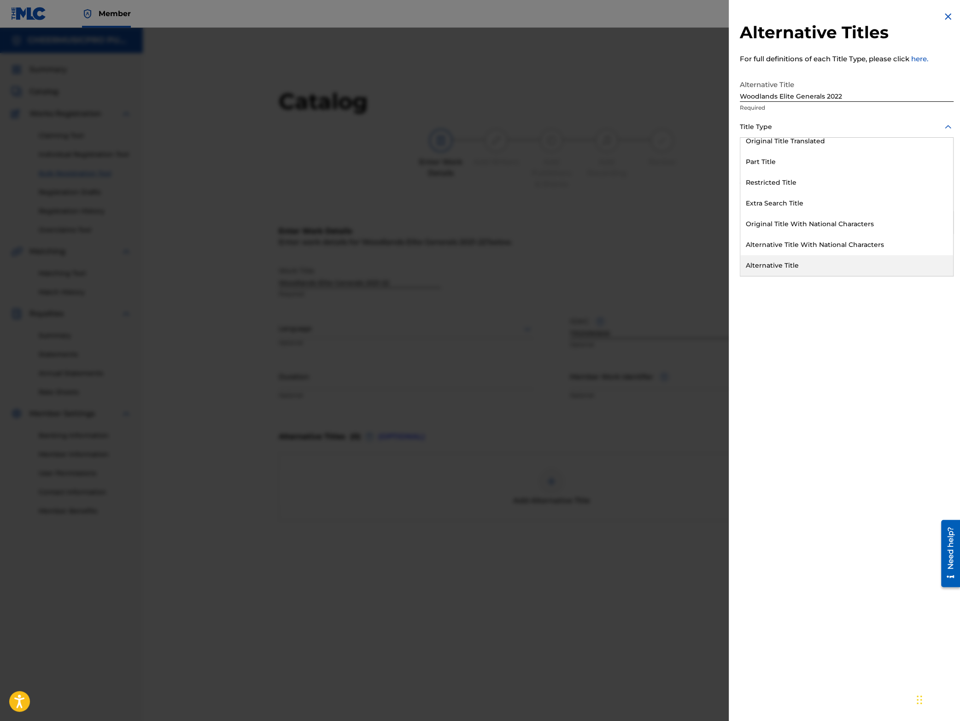
click at [783, 265] on div "Alternative Title" at bounding box center [846, 265] width 213 height 21
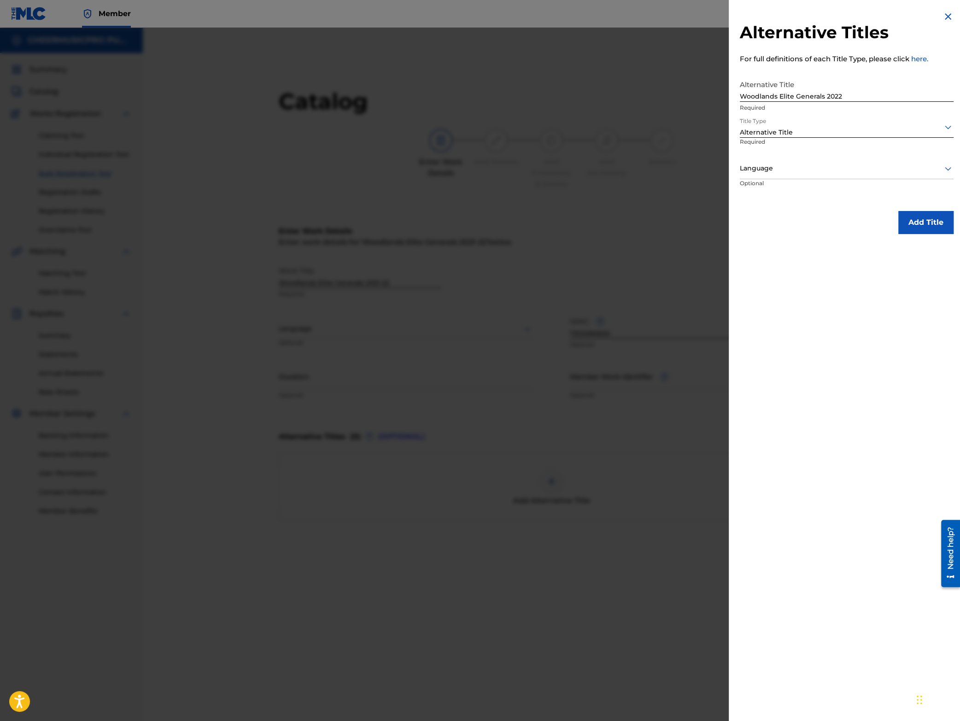
click at [771, 168] on div at bounding box center [846, 169] width 214 height 12
click at [778, 191] on div "English" at bounding box center [846, 189] width 213 height 21
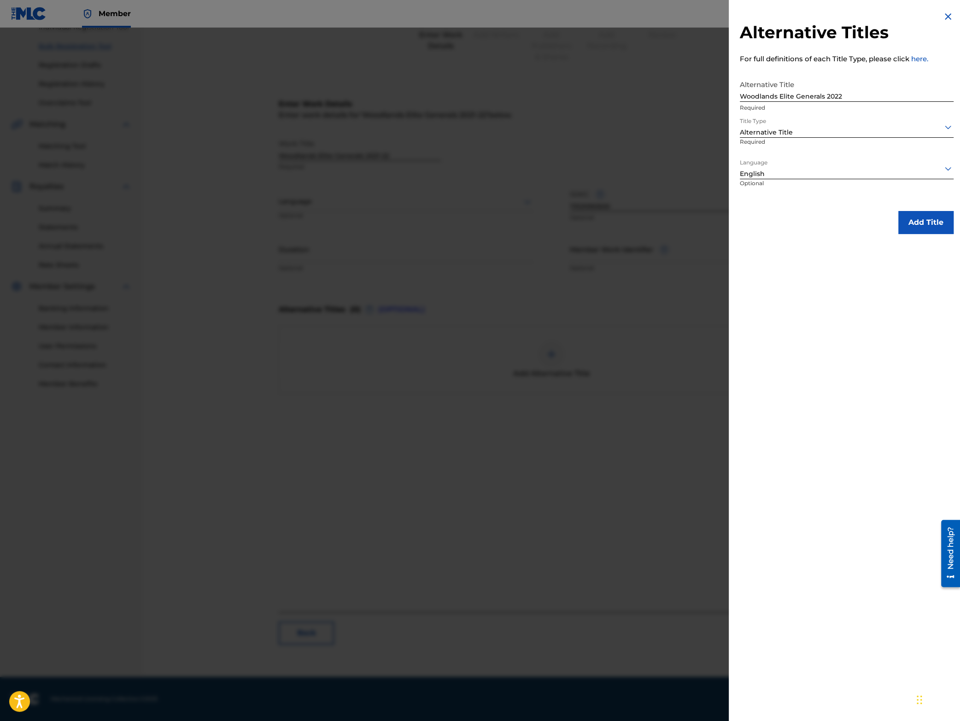
click at [921, 221] on button "Add Title" at bounding box center [925, 222] width 55 height 23
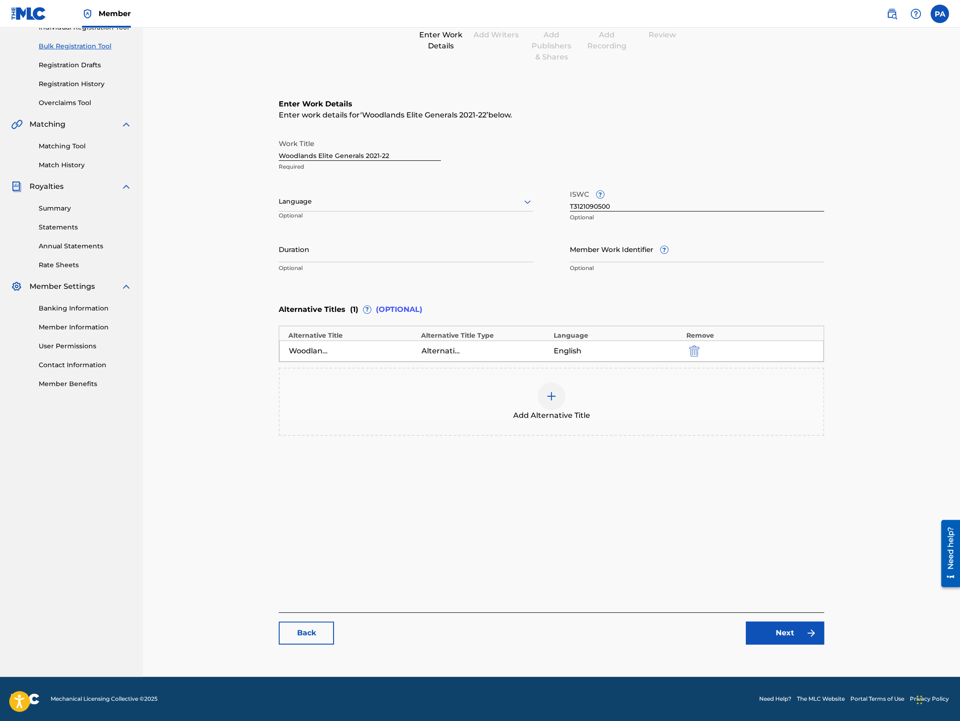
click at [783, 635] on link "Next" at bounding box center [784, 632] width 78 height 23
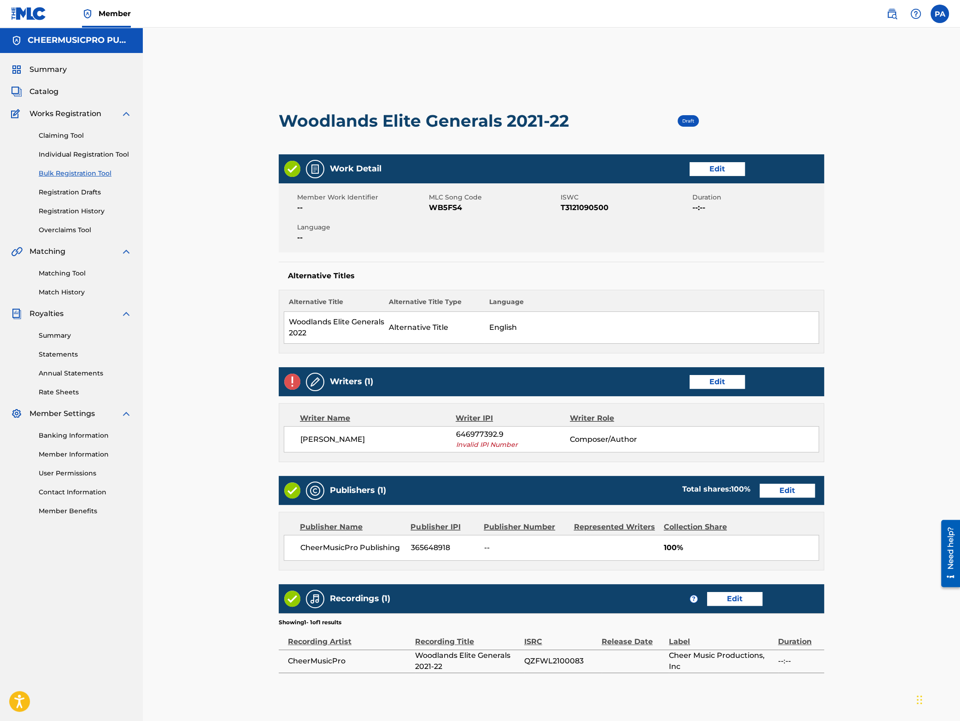
click at [732, 375] on div "Writers (1) Edit" at bounding box center [551, 381] width 545 height 29
click at [722, 379] on link "Edit" at bounding box center [716, 382] width 55 height 14
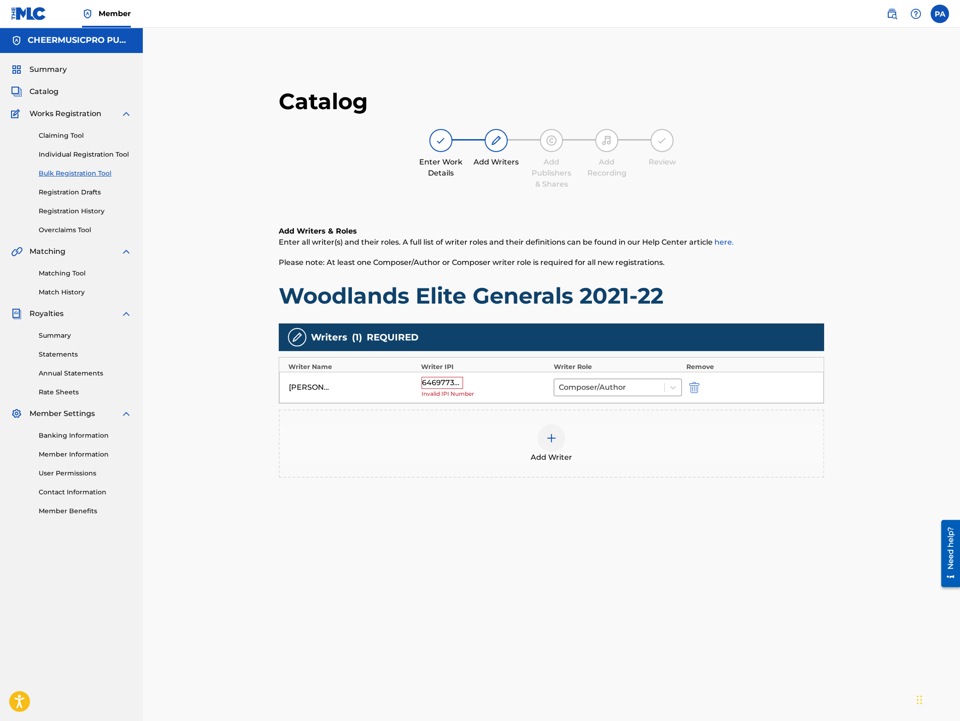
click at [695, 389] on img "submit" at bounding box center [694, 387] width 10 height 11
click at [548, 396] on div at bounding box center [551, 386] width 28 height 28
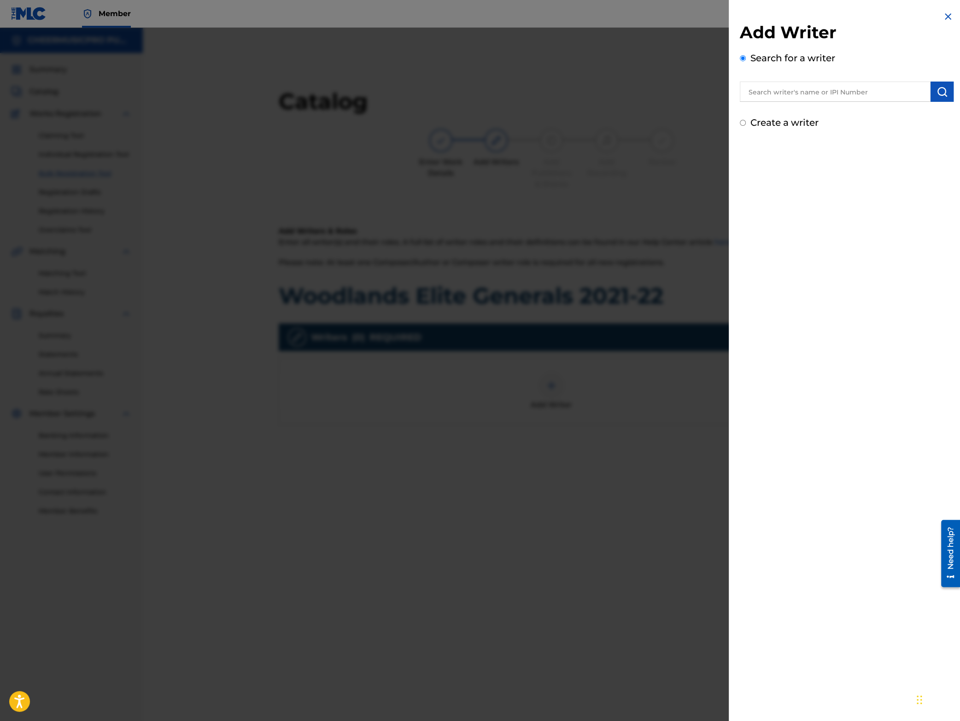
click at [819, 97] on input "text" at bounding box center [834, 91] width 191 height 20
type input "a"
type input "[PERSON_NAME]"
click at [943, 92] on img "submit" at bounding box center [941, 91] width 11 height 11
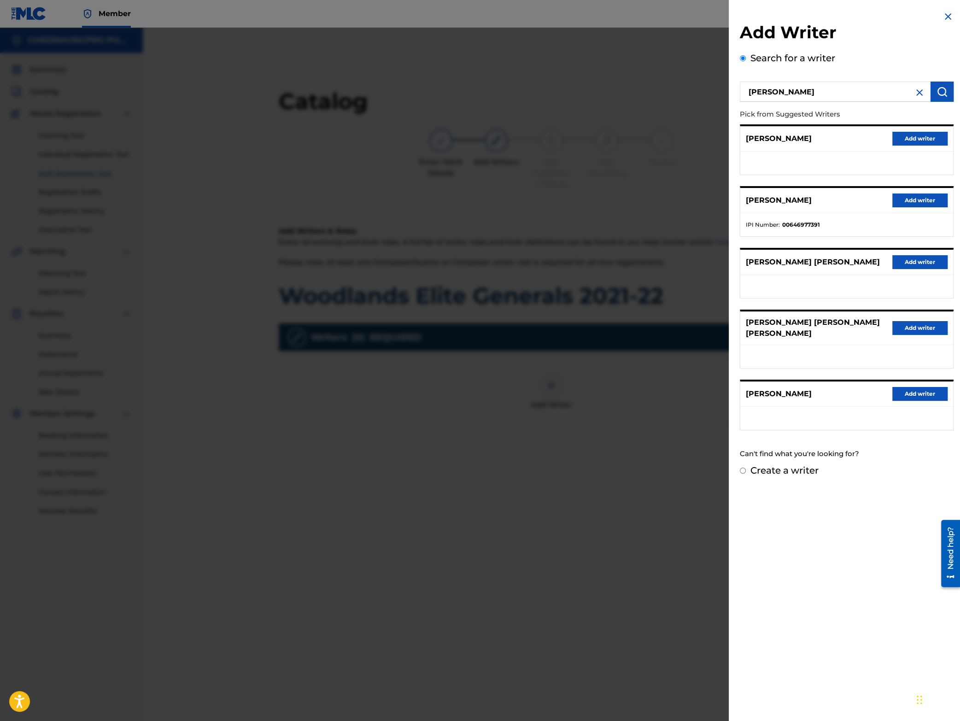
click at [908, 198] on button "Add writer" at bounding box center [919, 200] width 55 height 14
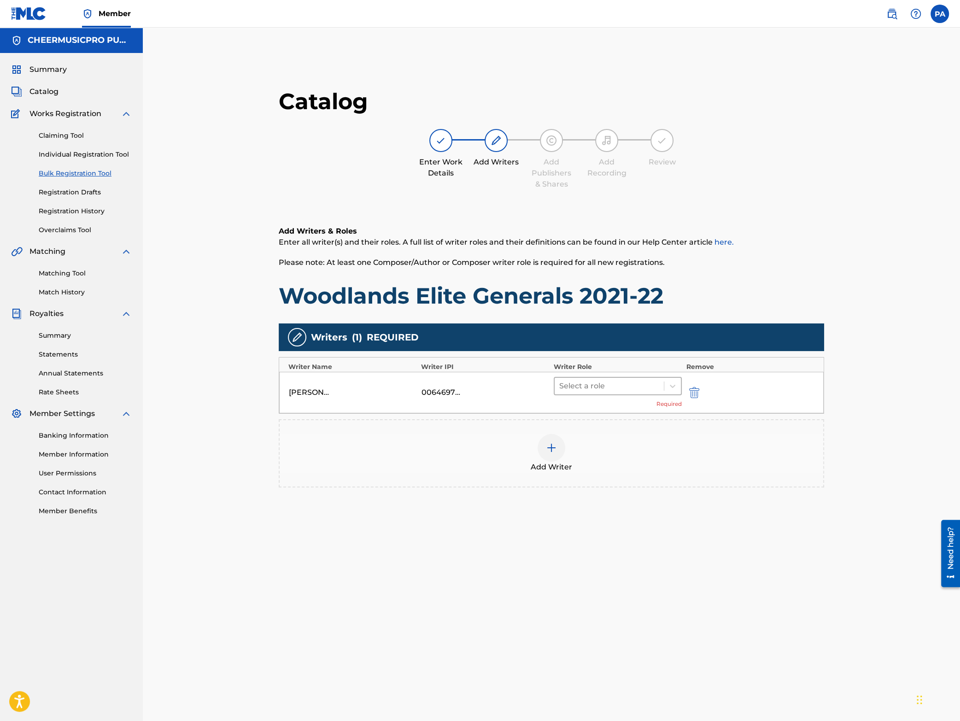
click at [608, 386] on div at bounding box center [609, 385] width 100 height 13
click at [595, 407] on div "Composer/Author" at bounding box center [617, 409] width 128 height 18
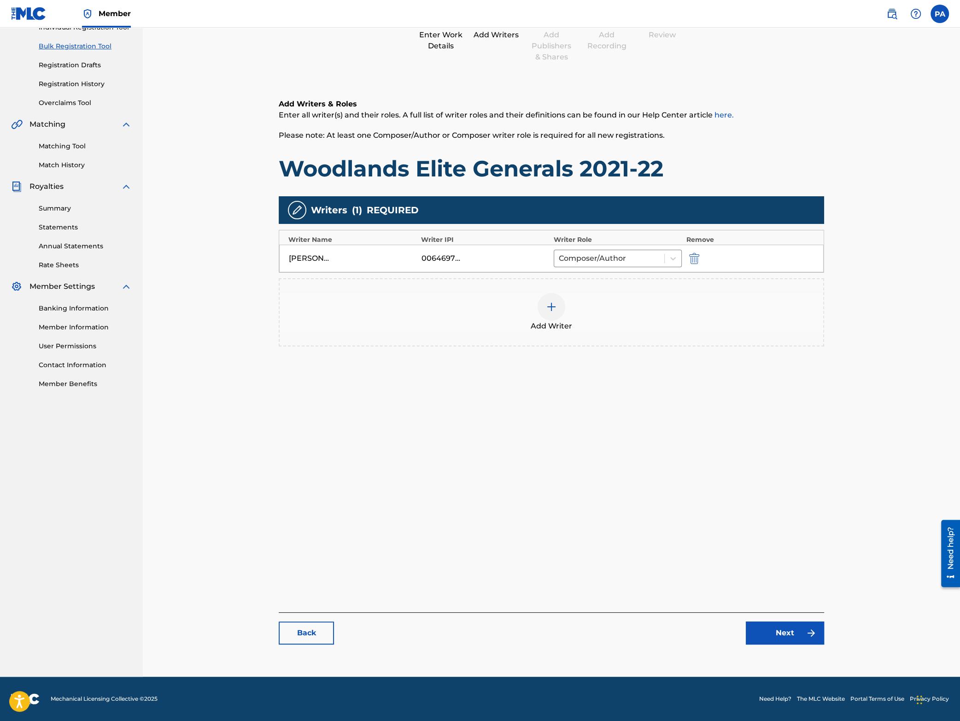
click at [789, 638] on link "Next" at bounding box center [784, 632] width 78 height 23
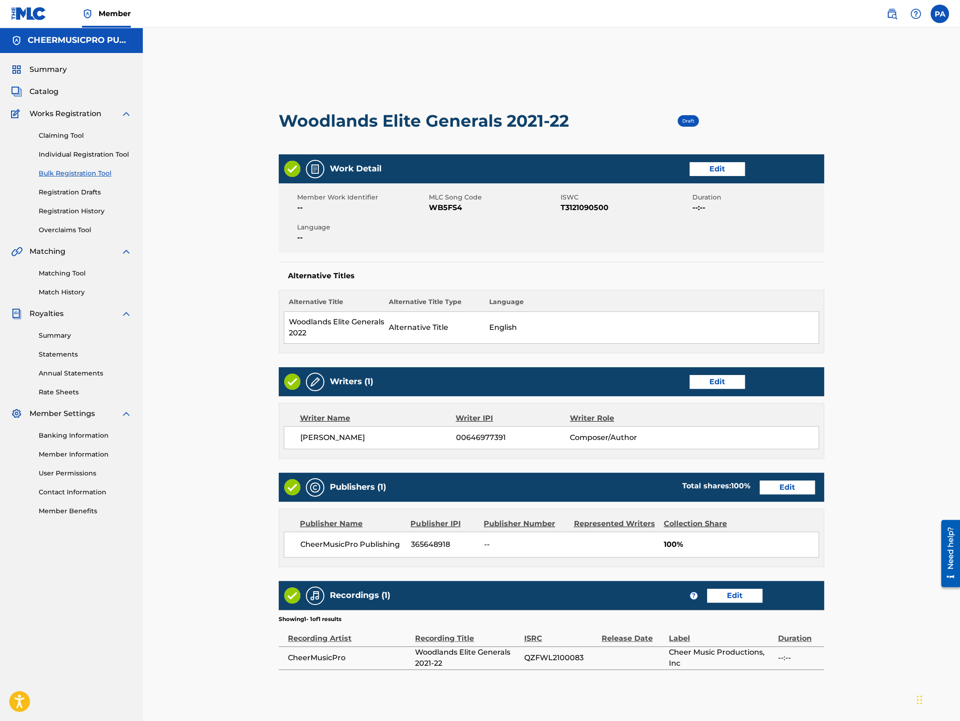
scroll to position [159, 0]
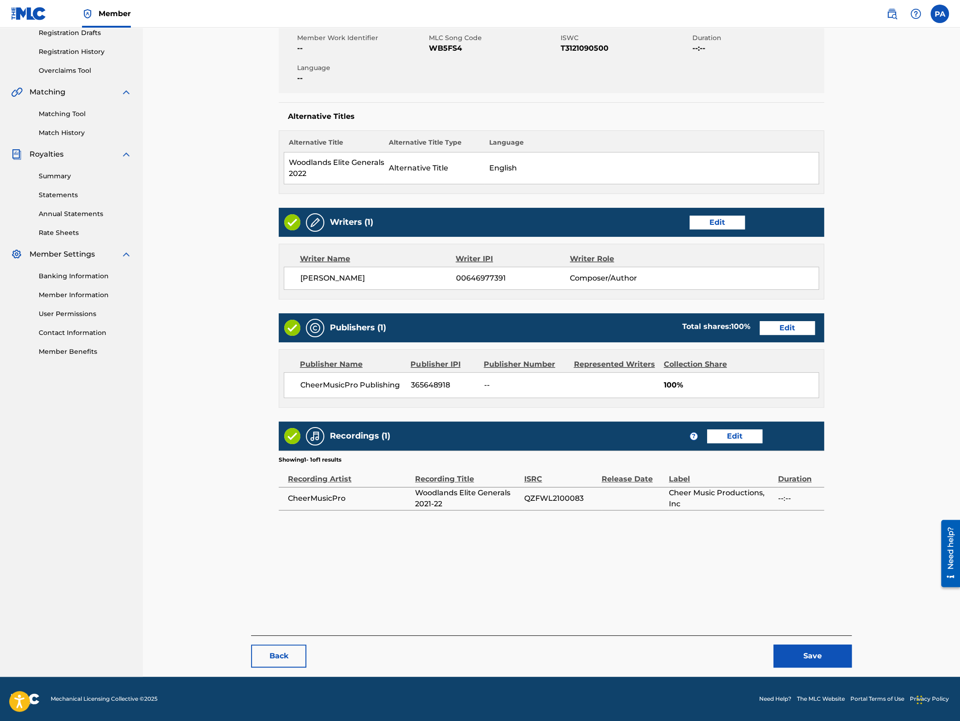
click at [813, 656] on button "Save" at bounding box center [812, 655] width 78 height 23
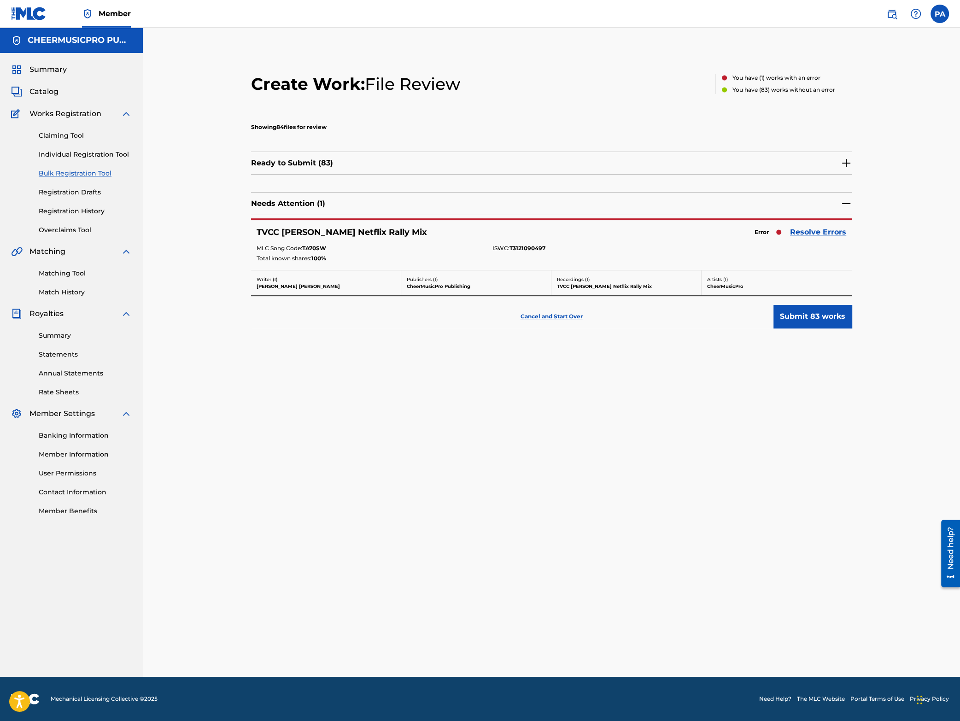
click at [813, 232] on link "Resolve Errors" at bounding box center [818, 232] width 56 height 11
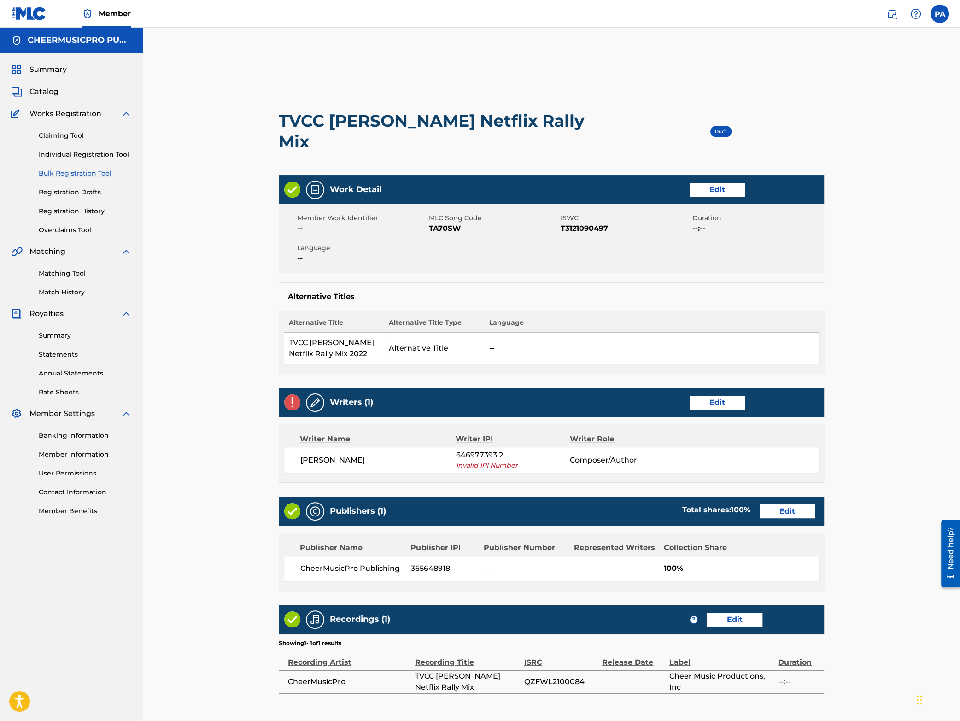
click at [704, 396] on link "Edit" at bounding box center [716, 403] width 55 height 14
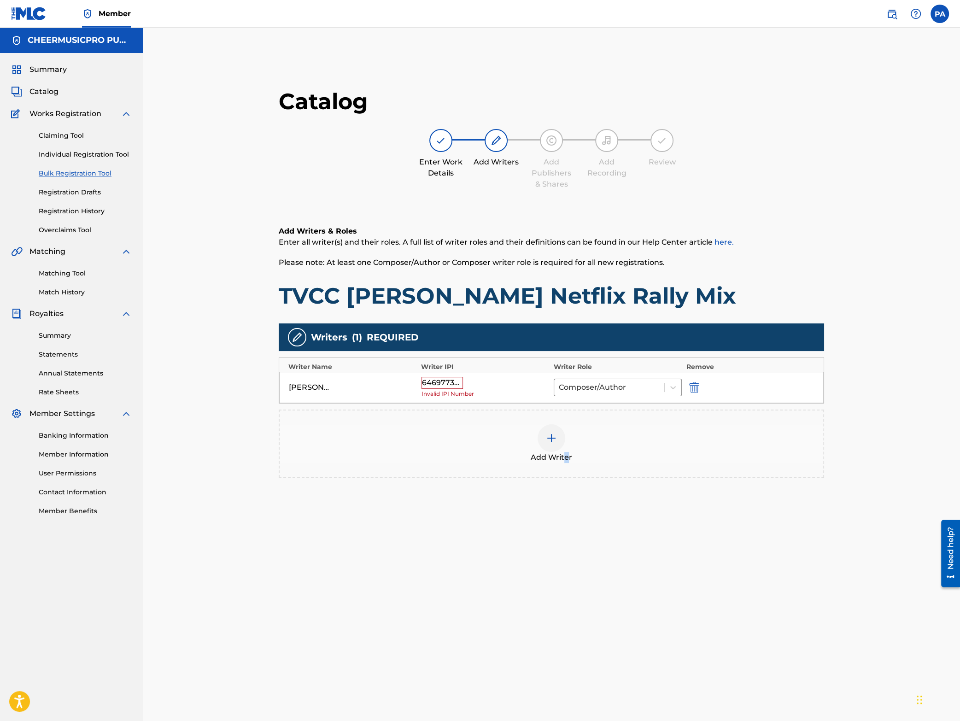
click at [565, 434] on div "Add Writer" at bounding box center [550, 443] width 543 height 39
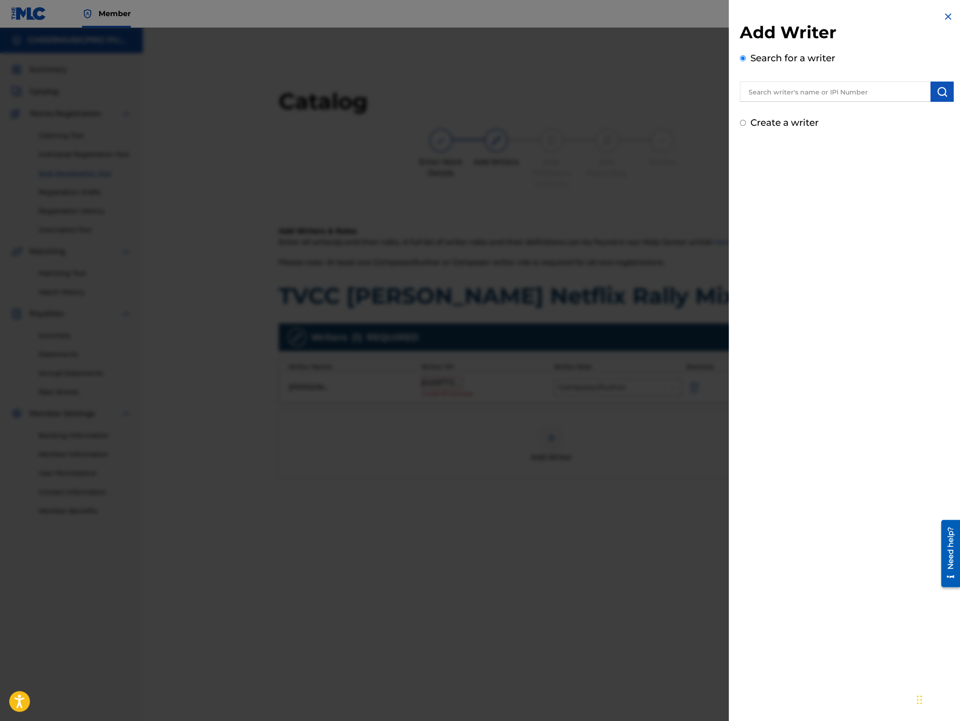
click at [817, 87] on input "text" at bounding box center [834, 91] width 191 height 20
type input "[PERSON_NAME]"
click at [938, 93] on img "submit" at bounding box center [941, 91] width 11 height 11
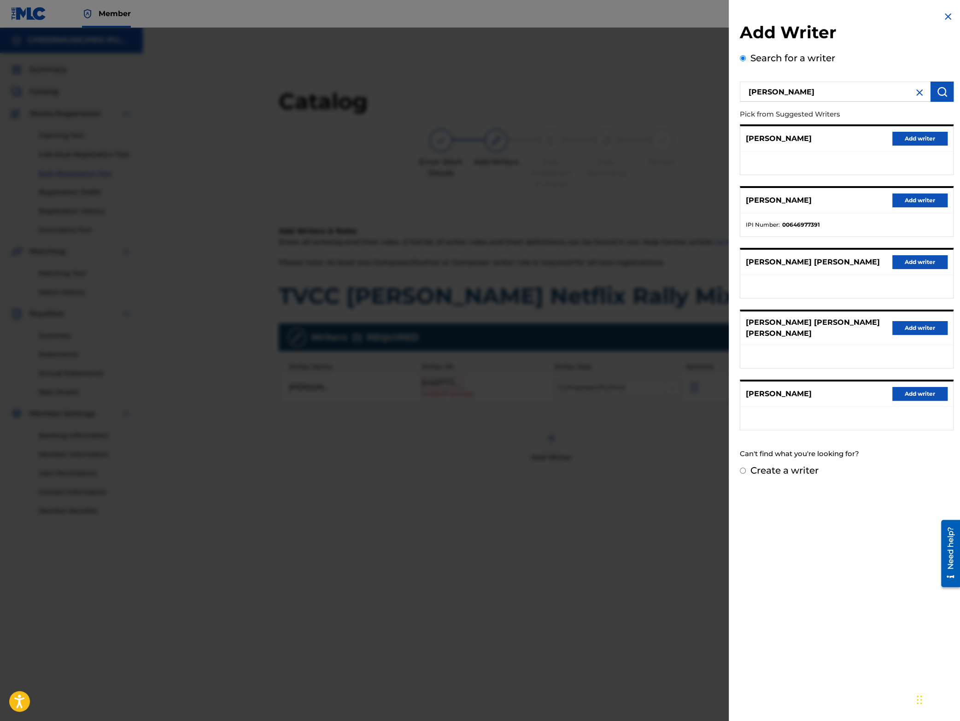
click at [909, 201] on button "Add writer" at bounding box center [919, 200] width 55 height 14
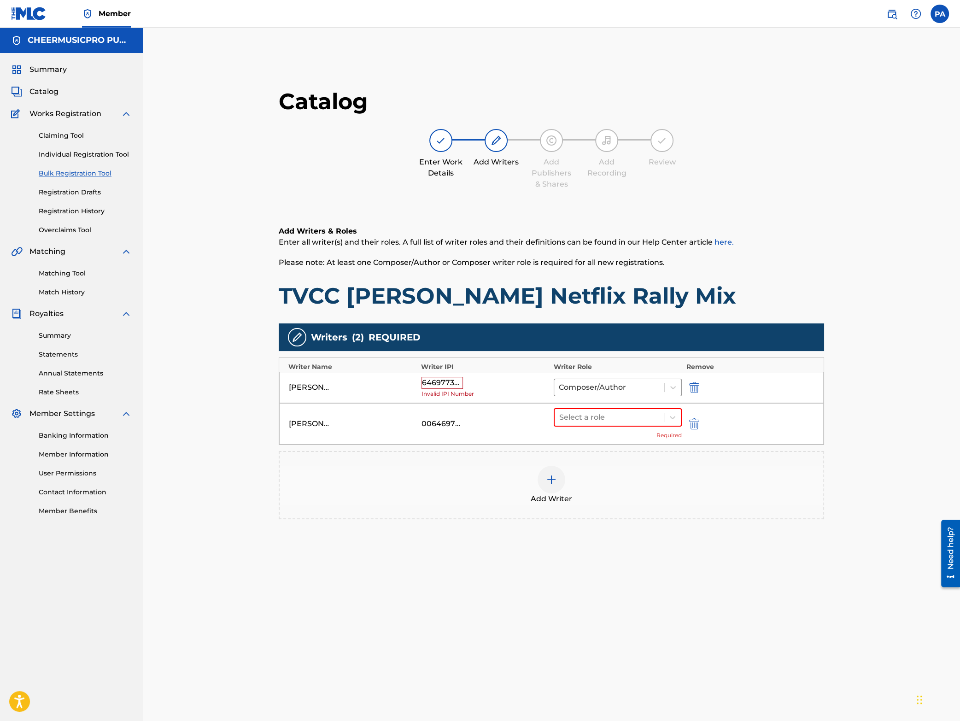
click at [698, 389] on img "submit" at bounding box center [694, 387] width 10 height 11
click at [629, 384] on div at bounding box center [609, 385] width 100 height 13
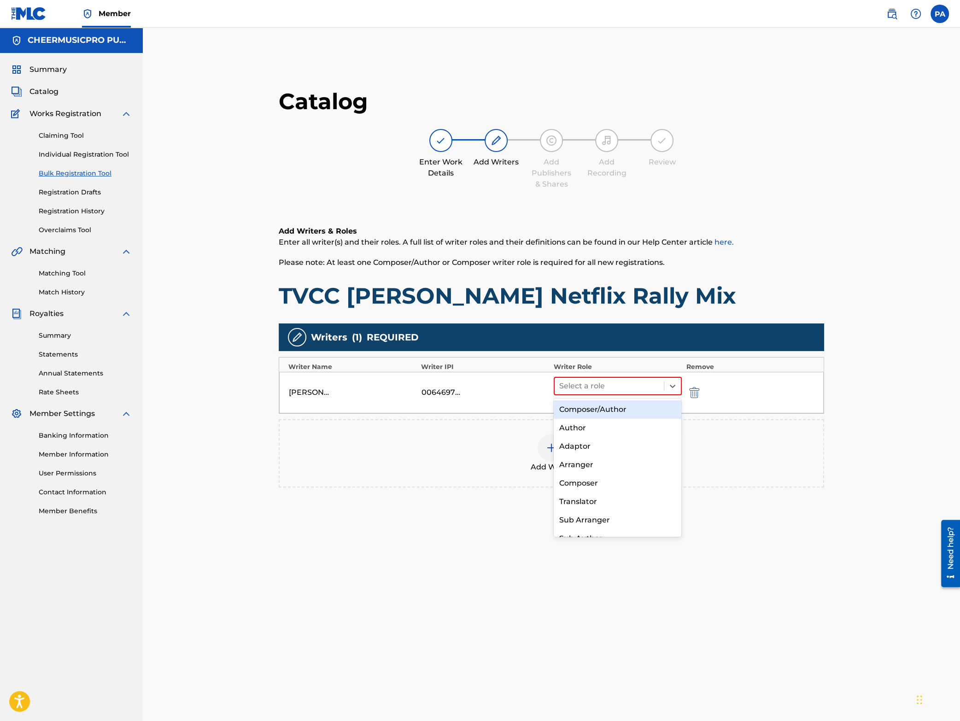
click at [598, 407] on div "Composer/Author" at bounding box center [617, 409] width 128 height 18
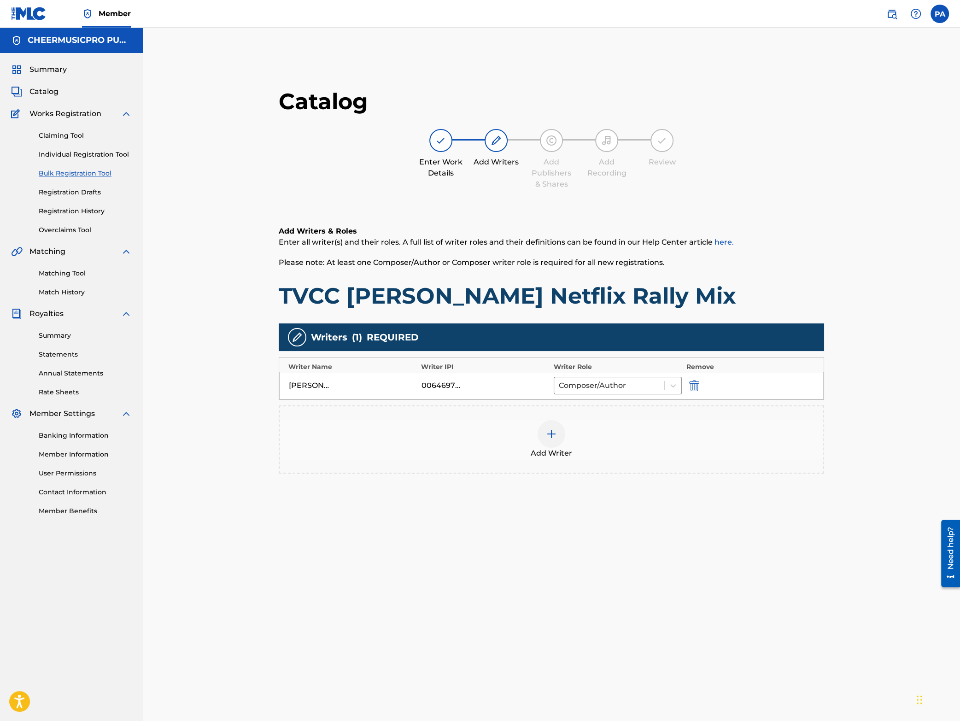
click at [460, 388] on div "00646977391" at bounding box center [441, 385] width 41 height 11
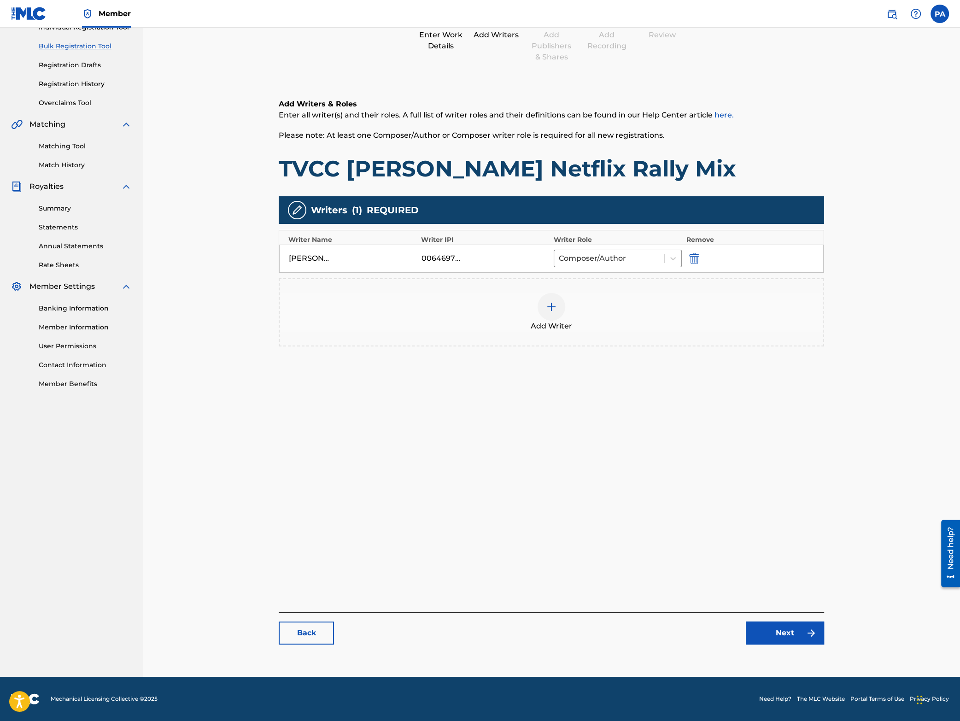
click at [778, 633] on link "Next" at bounding box center [784, 632] width 78 height 23
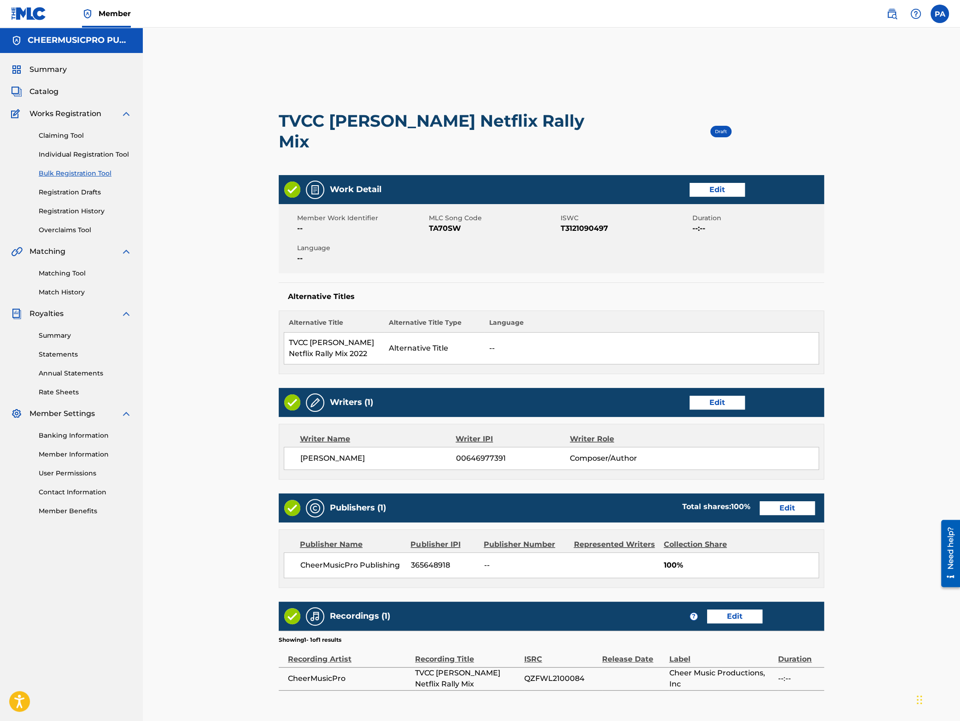
scroll to position [159, 0]
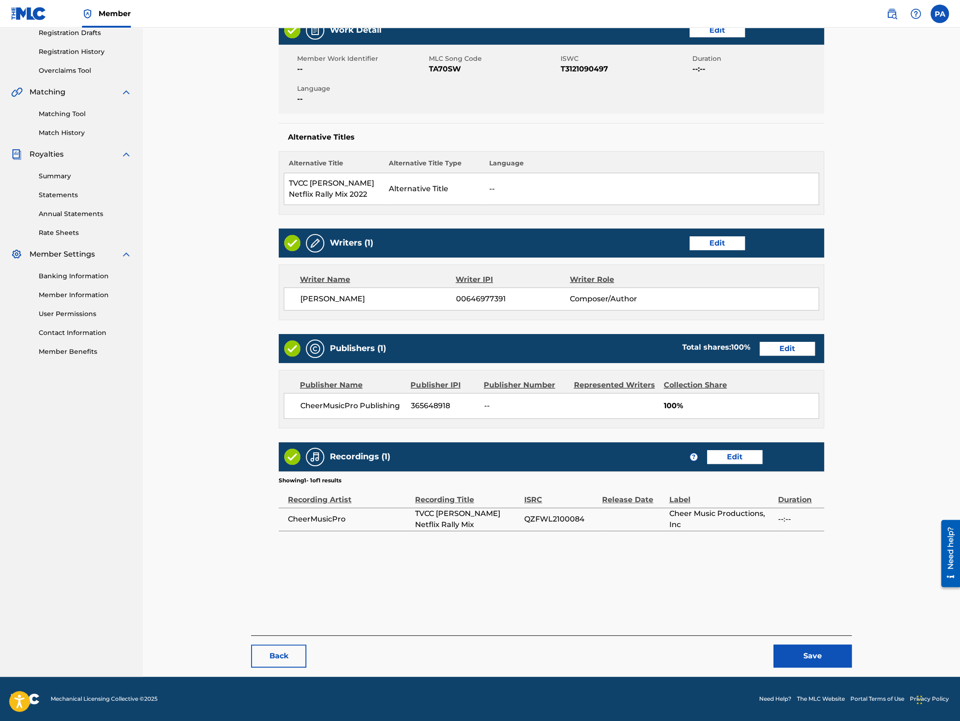
click at [815, 654] on button "Save" at bounding box center [812, 655] width 78 height 23
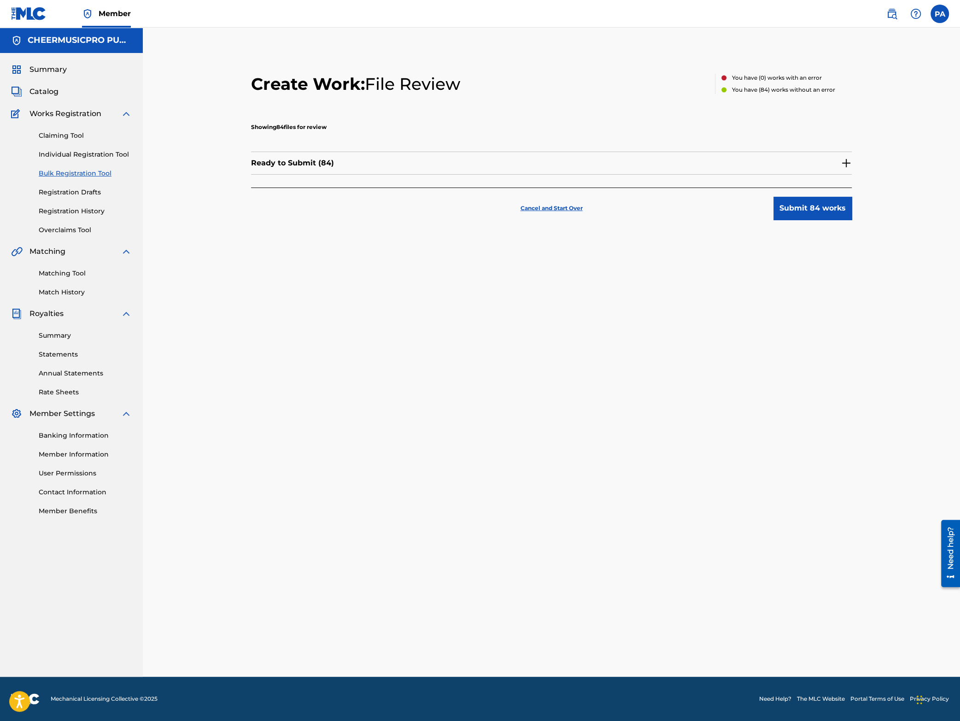
click at [810, 205] on button "Submit 84 works" at bounding box center [812, 208] width 78 height 23
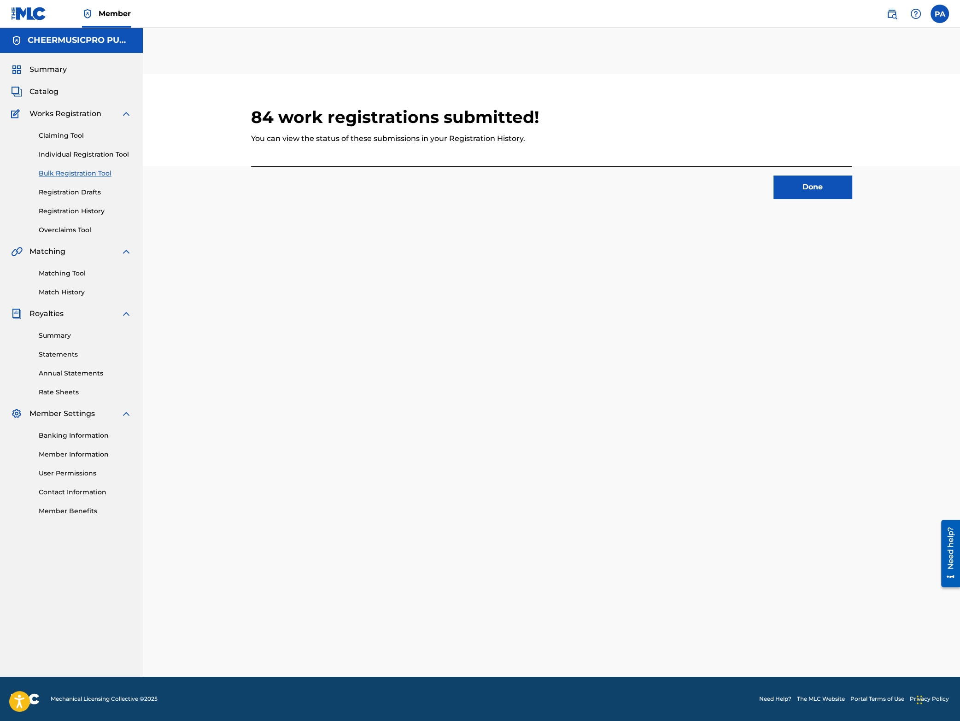
click at [70, 271] on link "Matching Tool" at bounding box center [85, 273] width 93 height 10
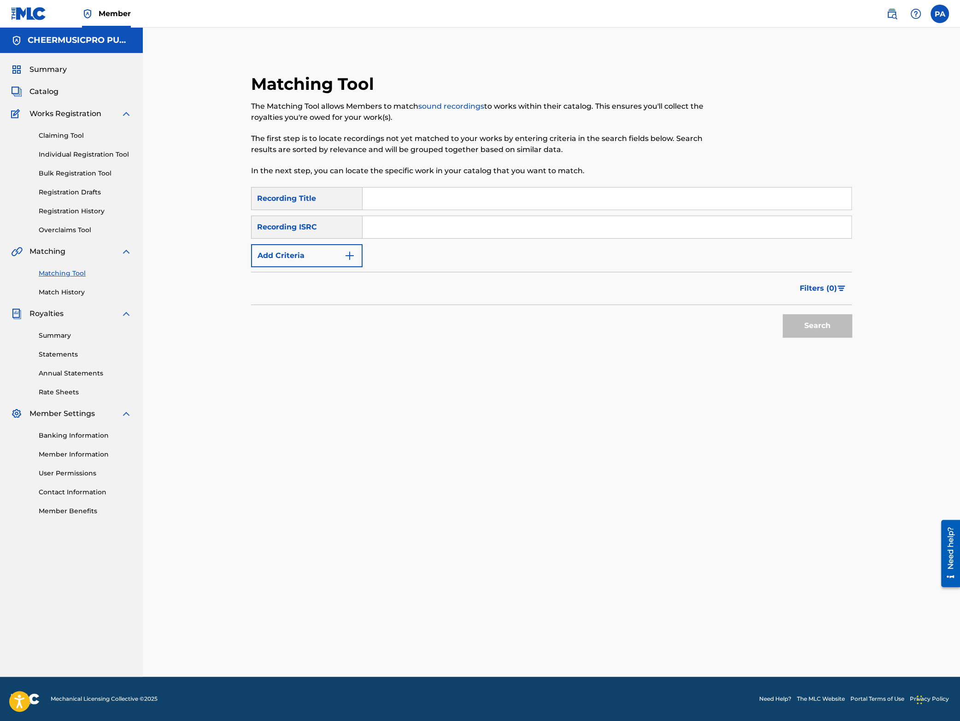
click at [71, 292] on link "Match History" at bounding box center [85, 292] width 93 height 10
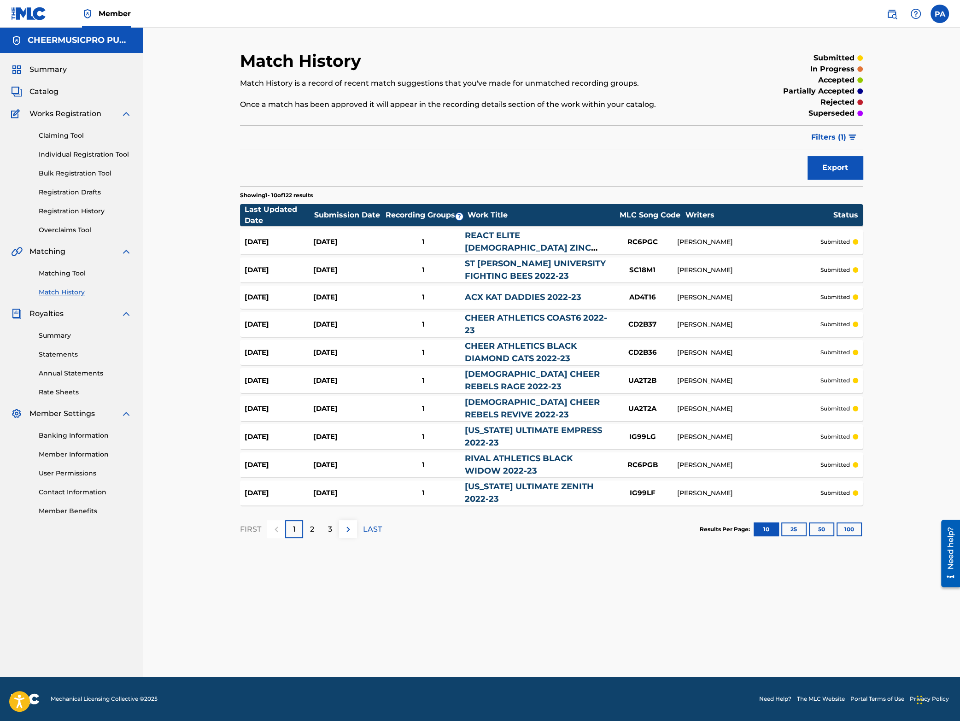
click at [850, 528] on button "100" at bounding box center [848, 529] width 25 height 14
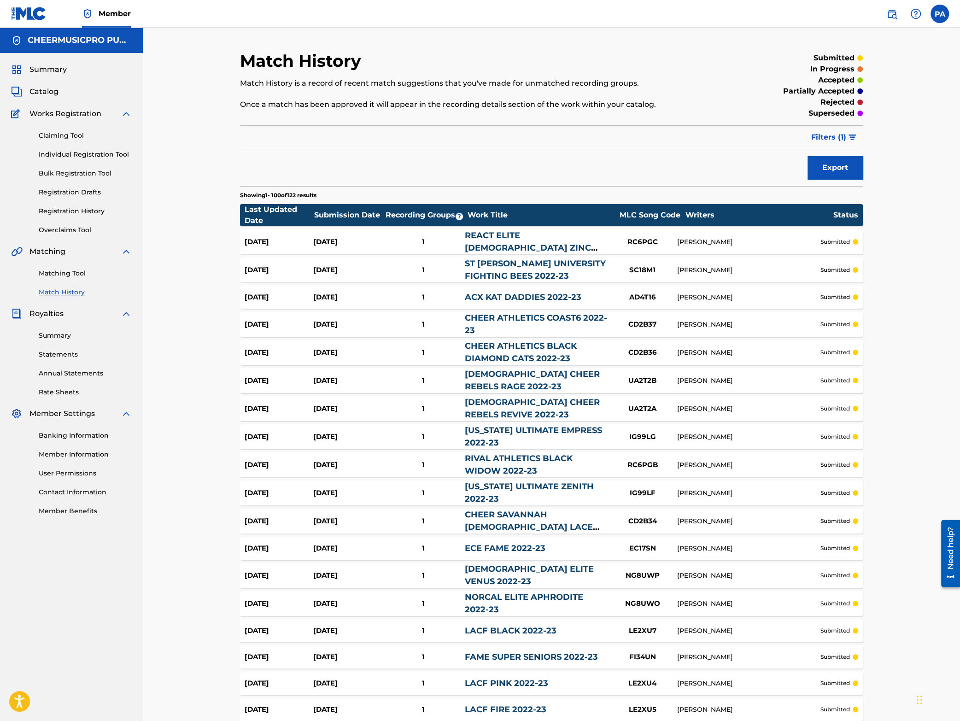
click at [64, 275] on link "Matching Tool" at bounding box center [85, 273] width 93 height 10
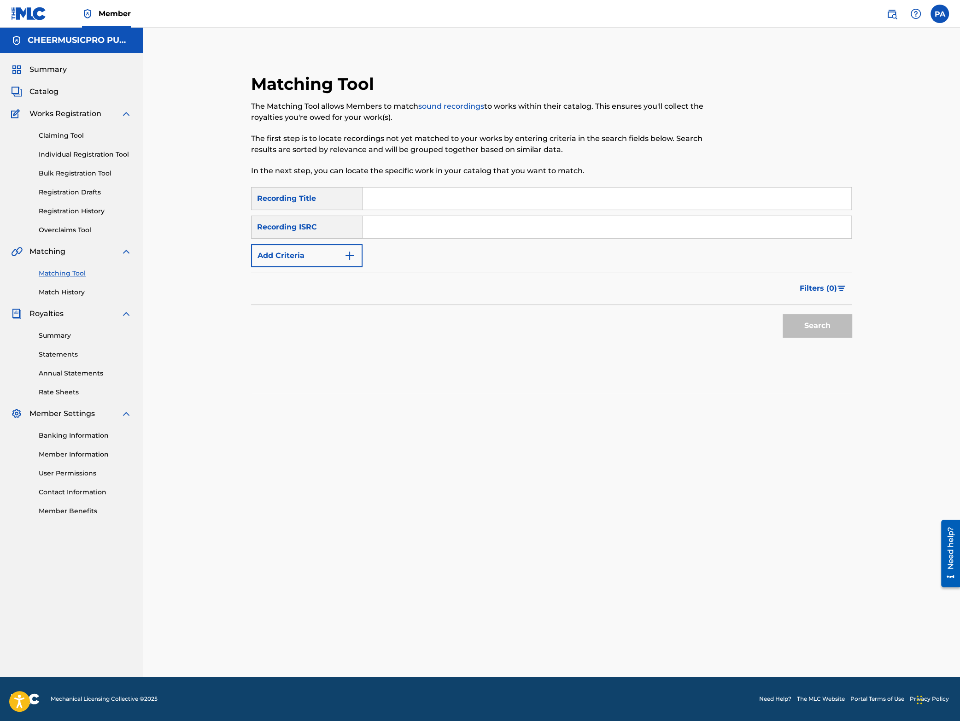
click at [44, 58] on div "Summary Catalog Works Registration Claiming Tool Individual Registration Tool B…" at bounding box center [71, 290] width 143 height 474
click at [39, 69] on span "Summary" at bounding box center [47, 69] width 37 height 11
